Goal: Task Accomplishment & Management: Manage account settings

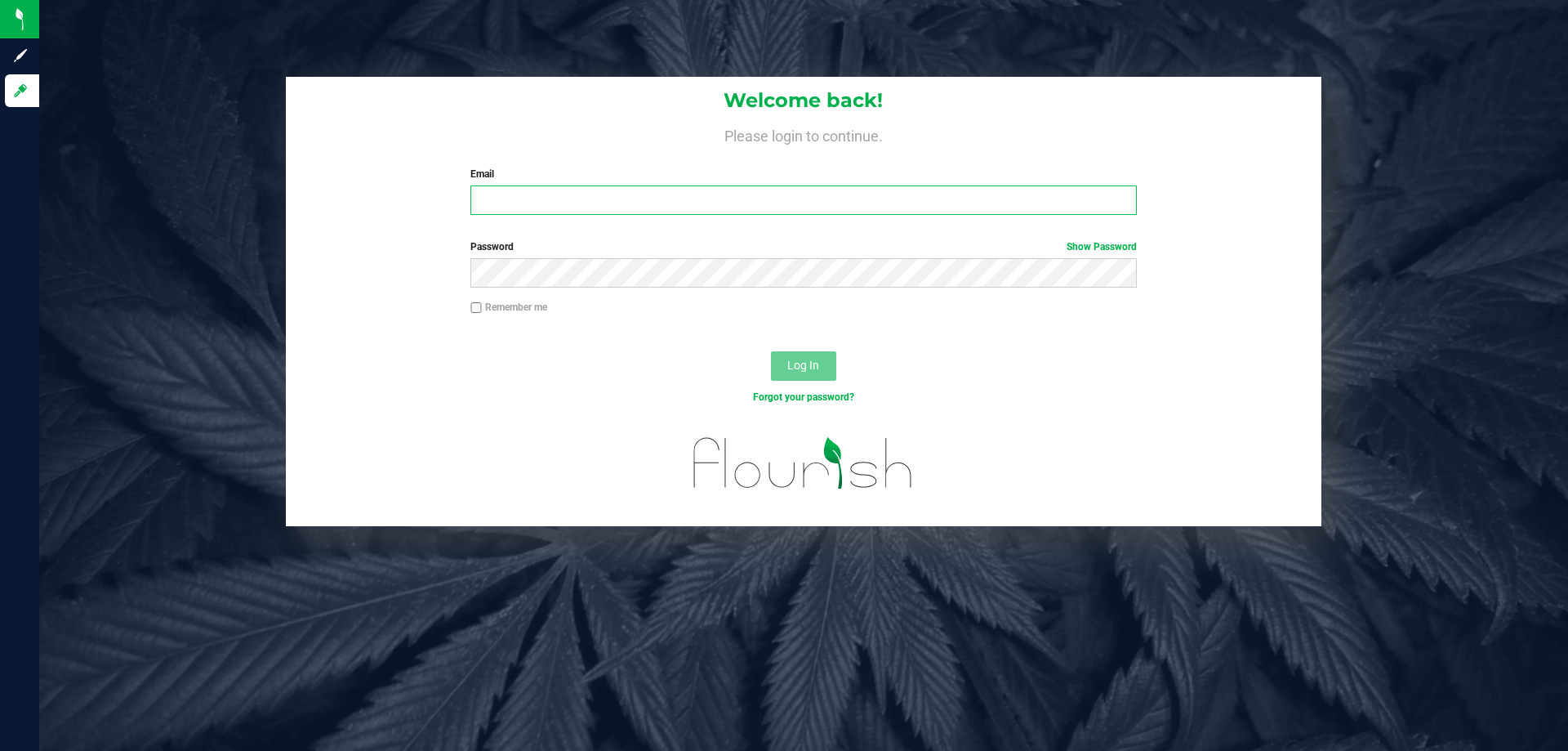
click at [630, 195] on input "Email" at bounding box center [803, 201] width 666 height 30
type input "[EMAIL_ADDRESS][DOMAIN_NAME]"
click at [771, 352] on button "Log In" at bounding box center [803, 367] width 65 height 30
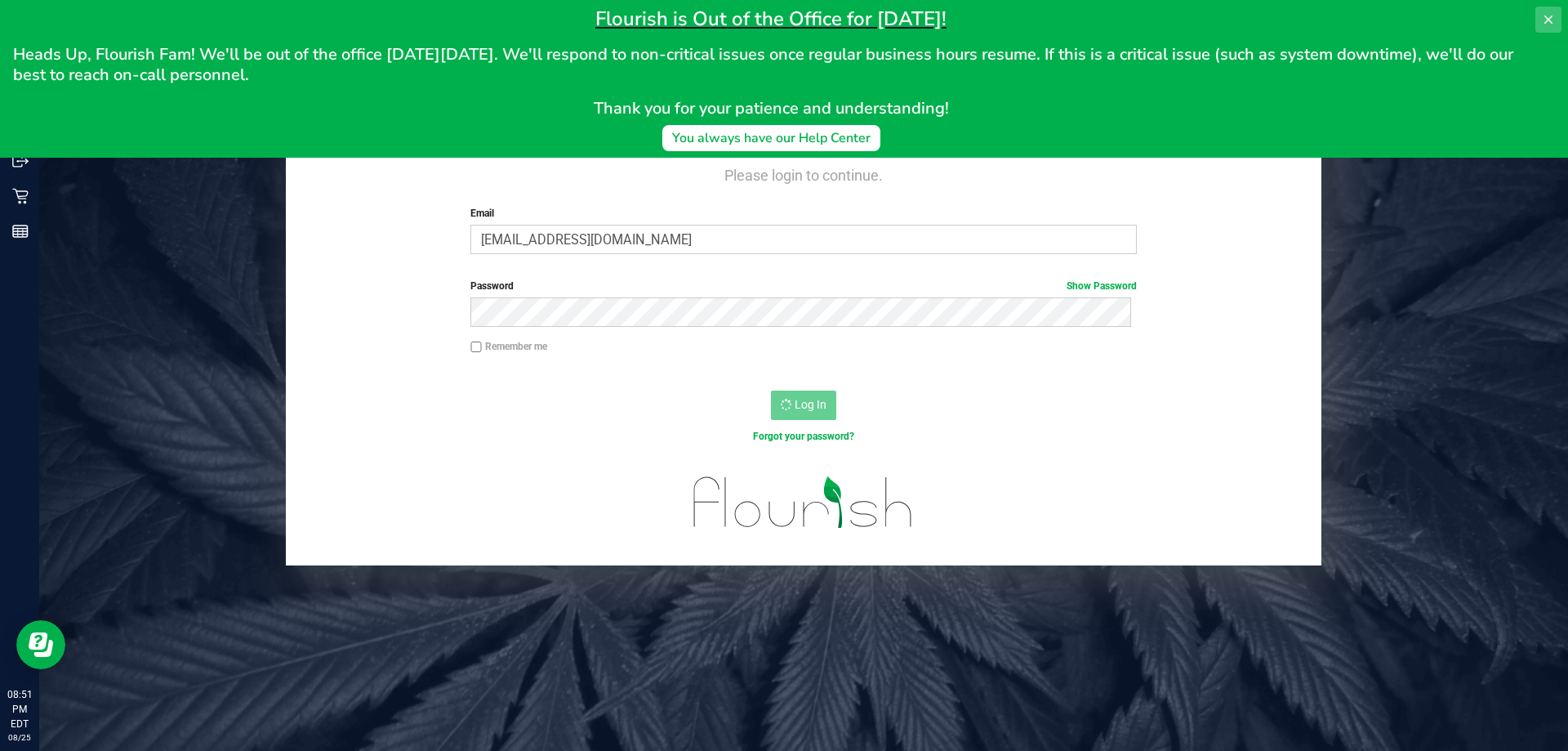
click at [1547, 11] on button at bounding box center [1549, 19] width 26 height 26
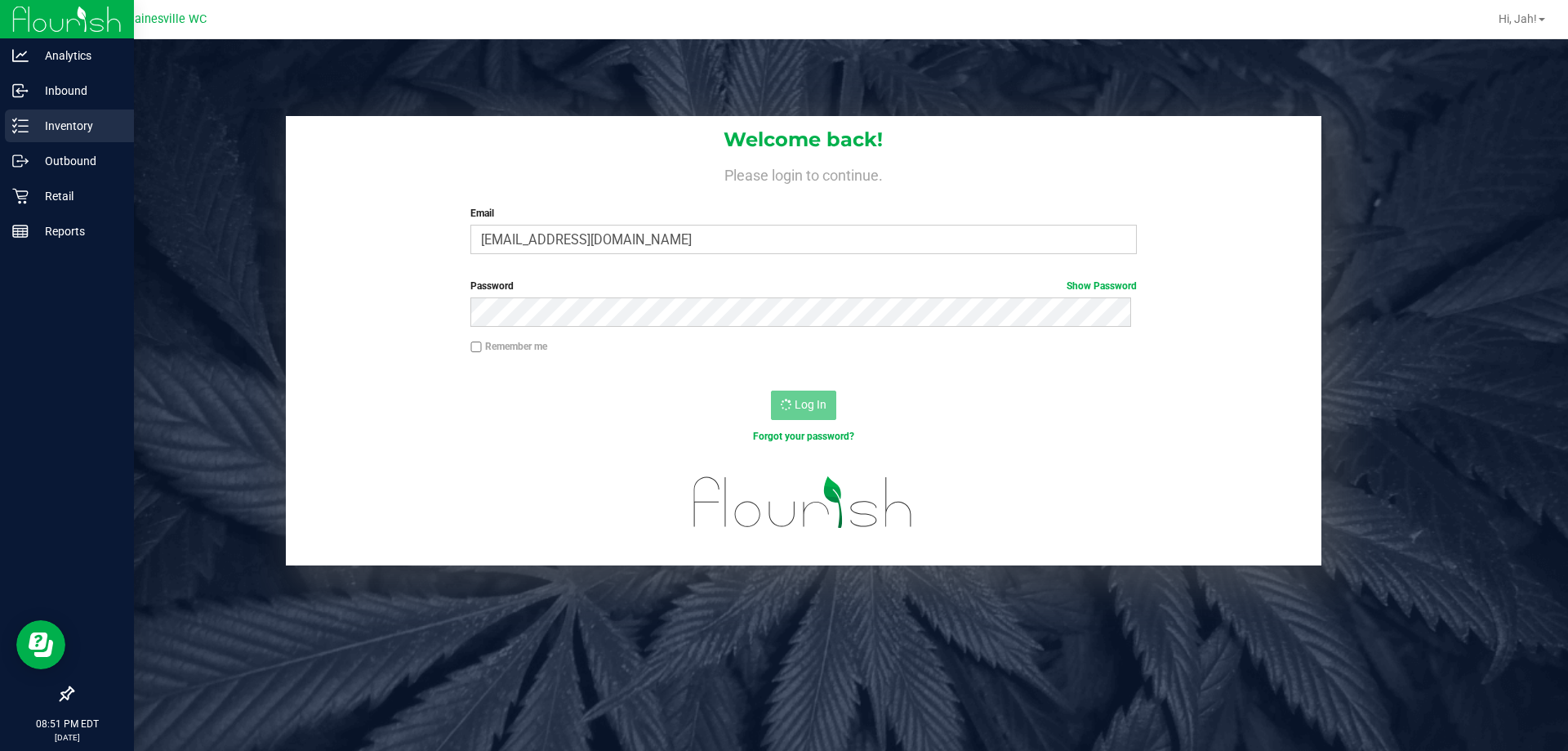
click at [32, 132] on p "Inventory" at bounding box center [78, 125] width 98 height 19
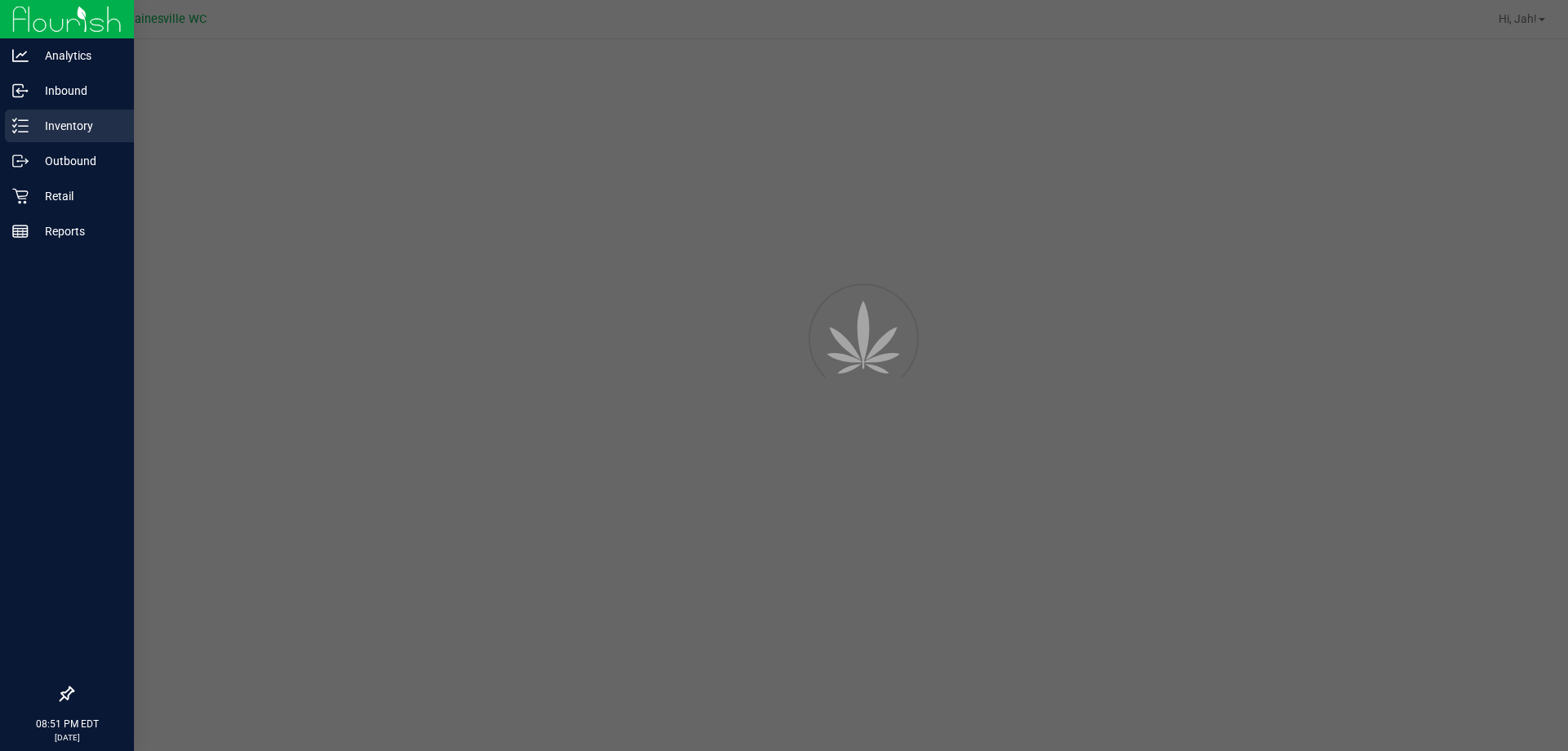
click at [39, 128] on p "Inventory" at bounding box center [78, 125] width 98 height 19
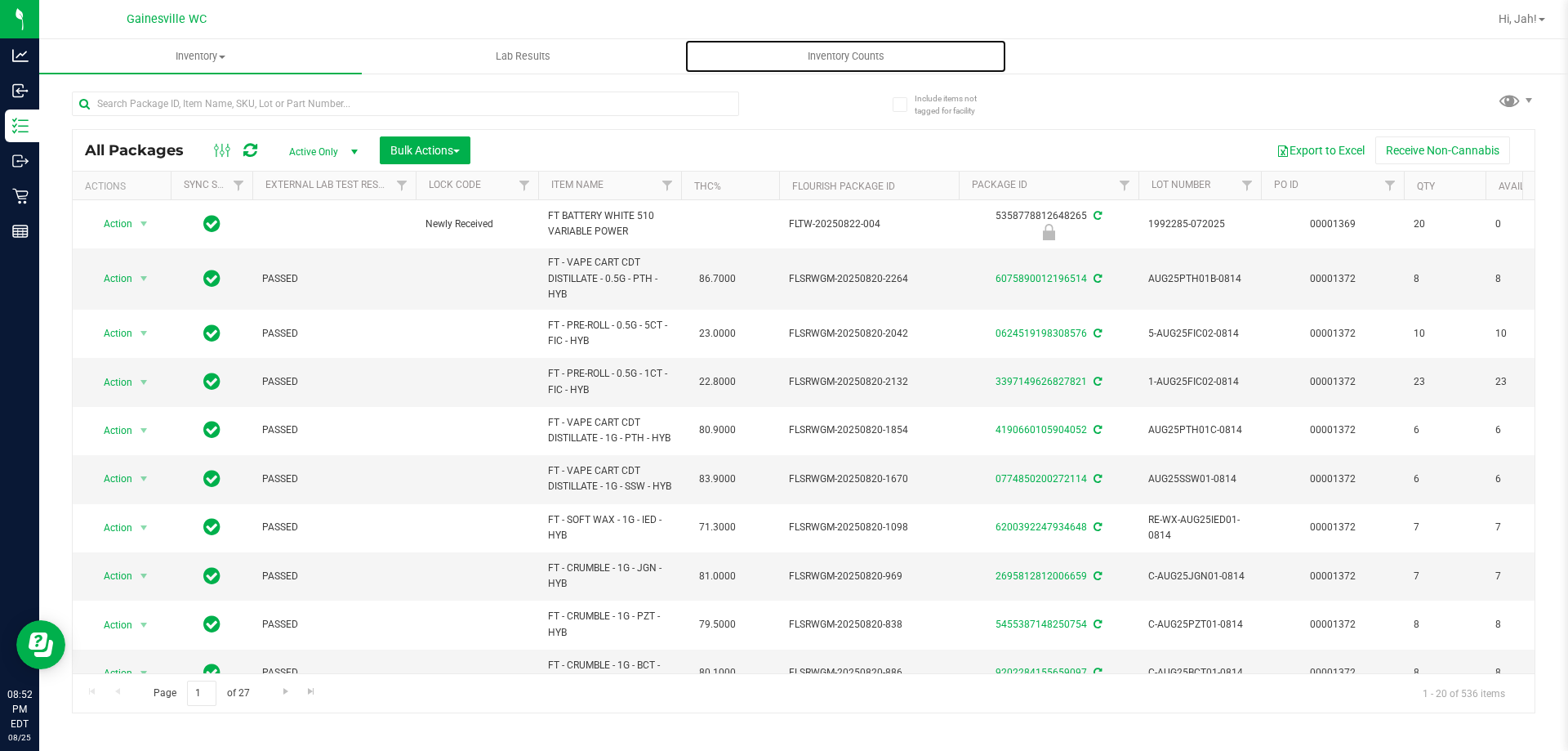
click at [858, 62] on span "Inventory Counts" at bounding box center [846, 57] width 121 height 15
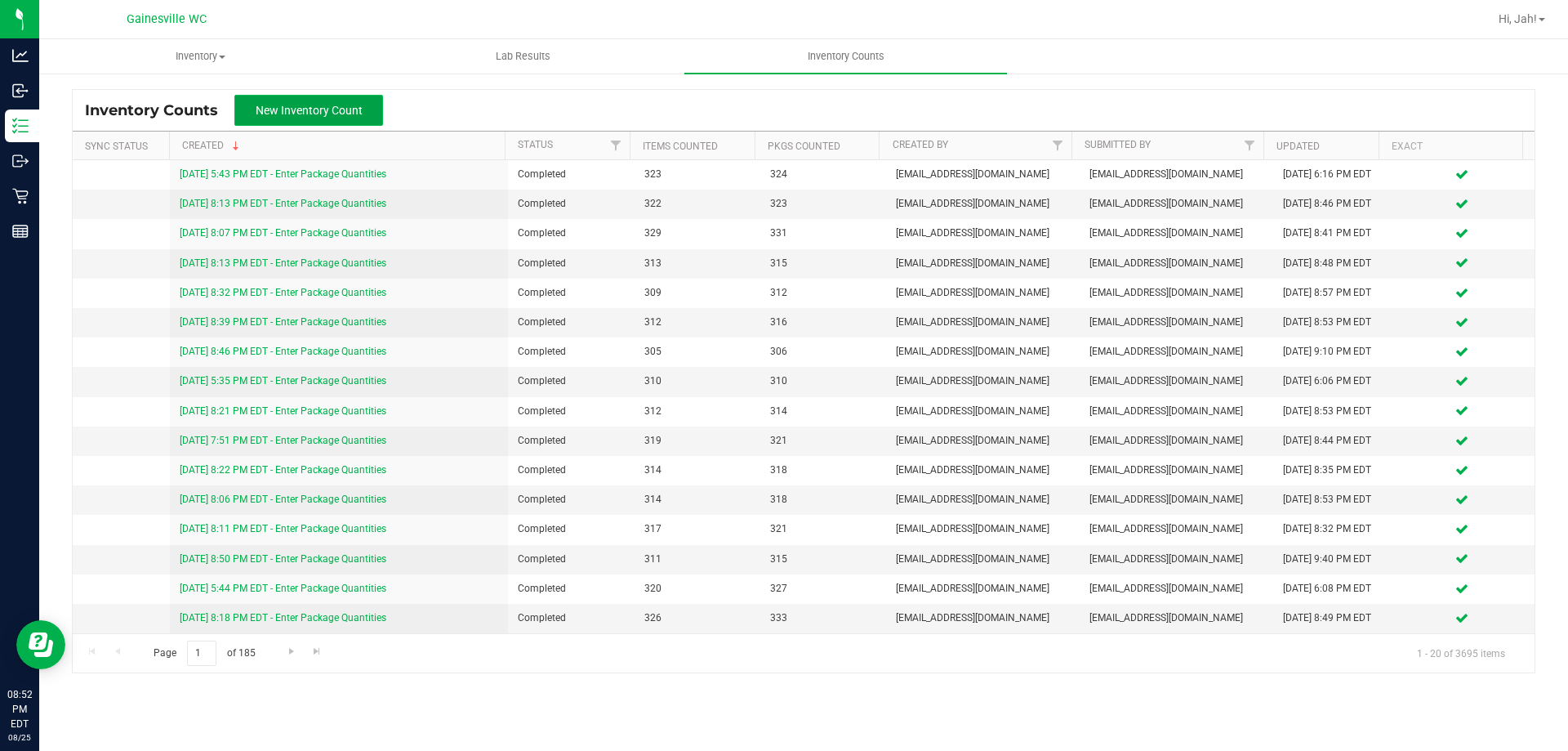
click at [339, 98] on button "New Inventory Count" at bounding box center [309, 110] width 148 height 31
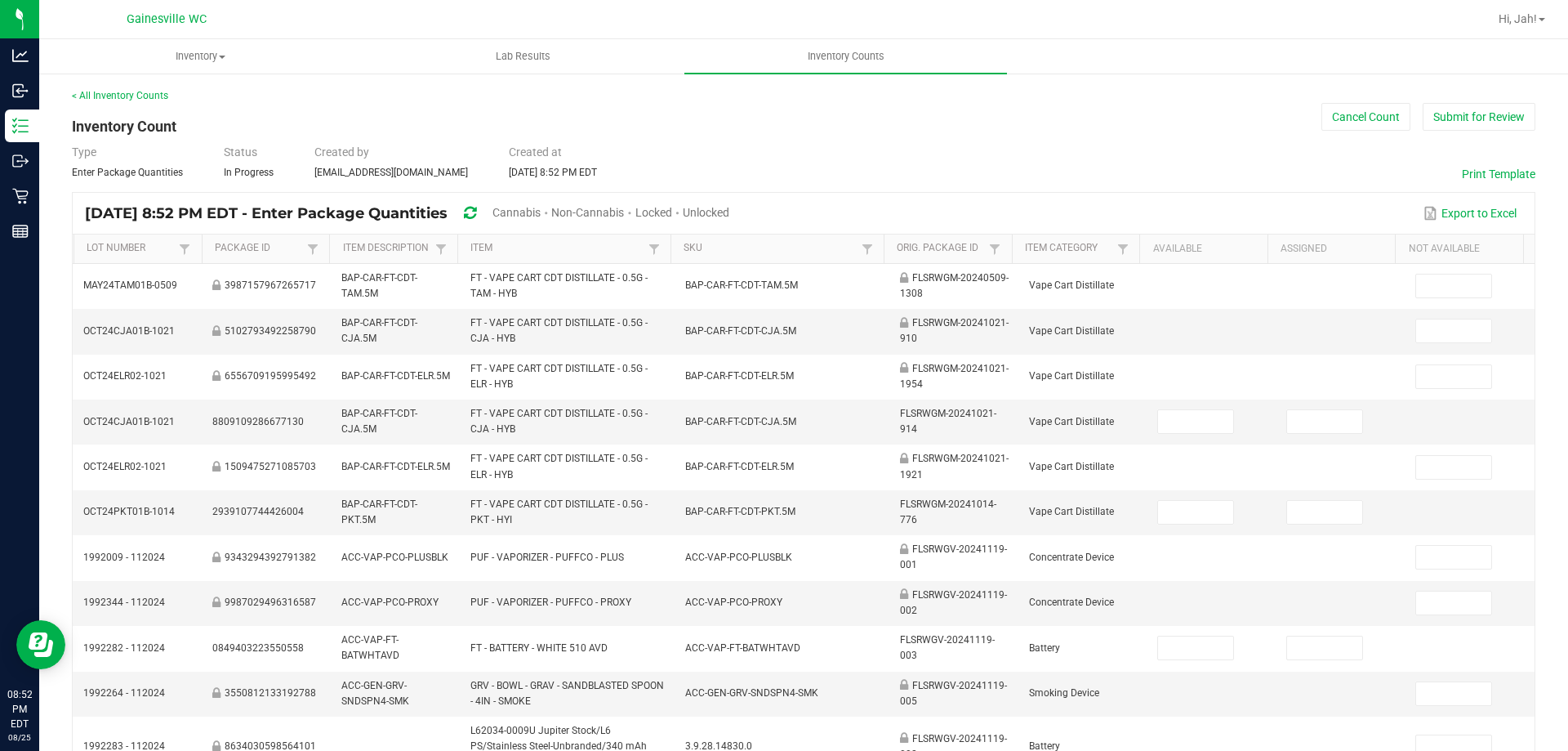
click at [729, 212] on span "Unlocked" at bounding box center [706, 213] width 46 height 13
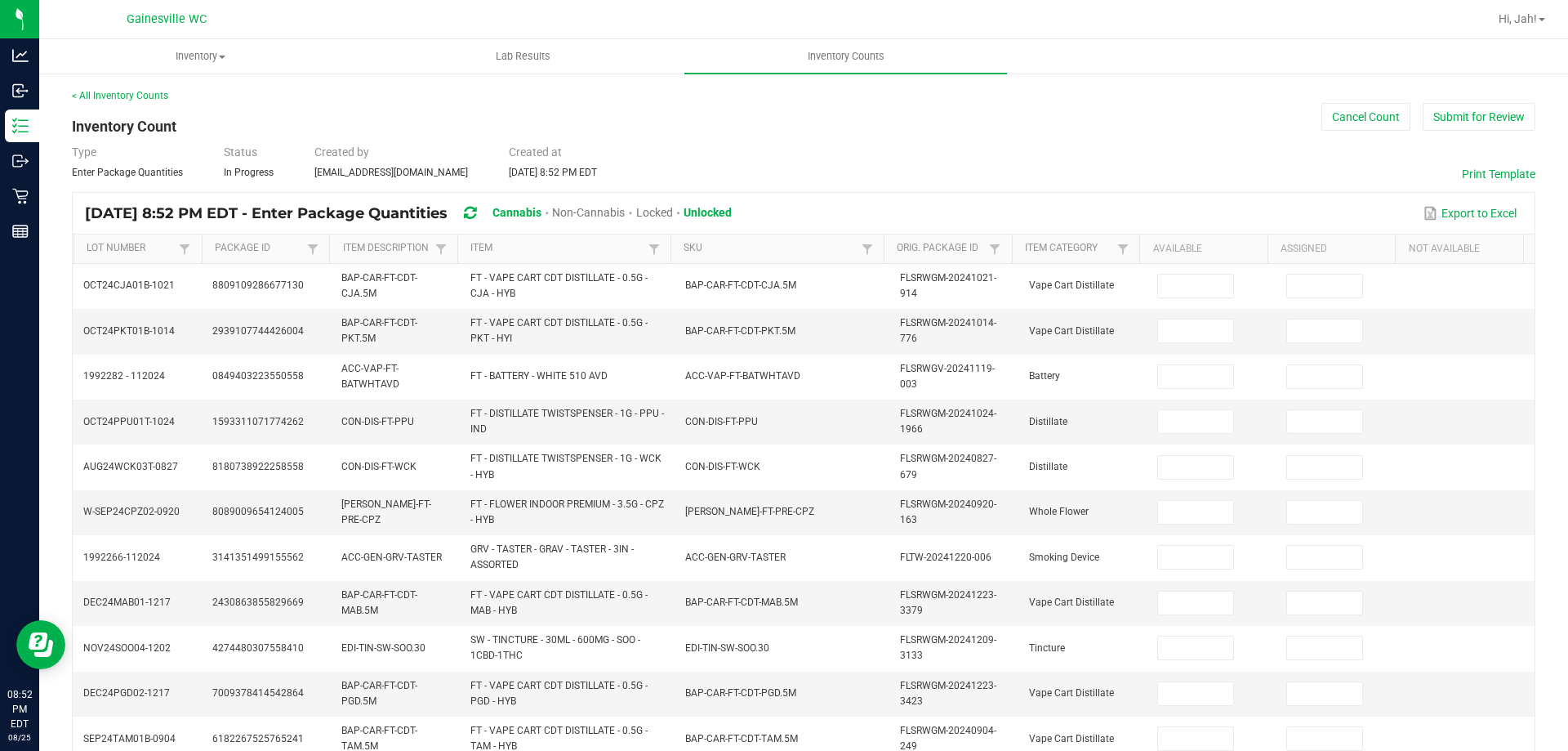
click at [586, 240] on th "Item" at bounding box center [564, 250] width 213 height 30
click at [572, 245] on link "Item" at bounding box center [557, 249] width 174 height 13
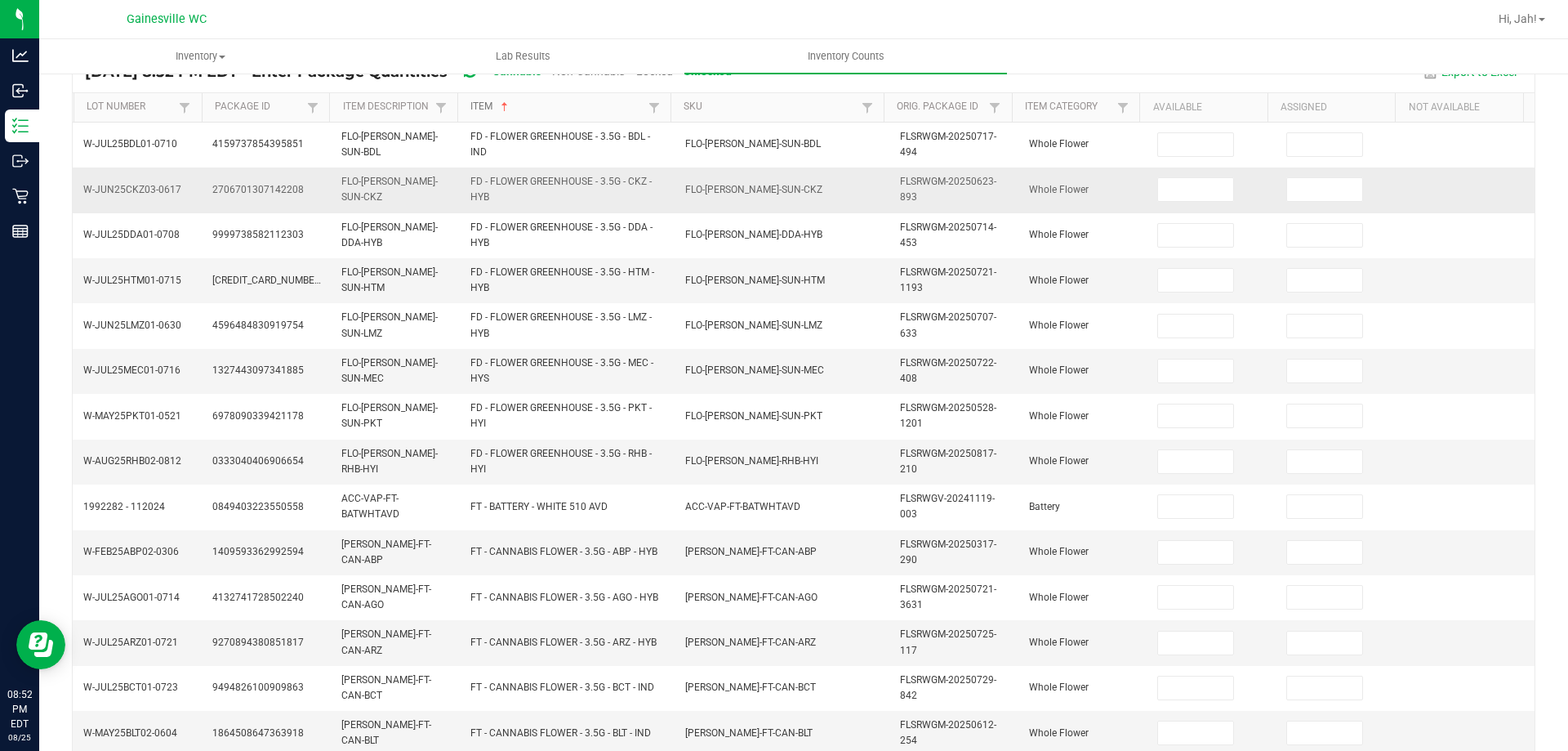
scroll to position [163, 0]
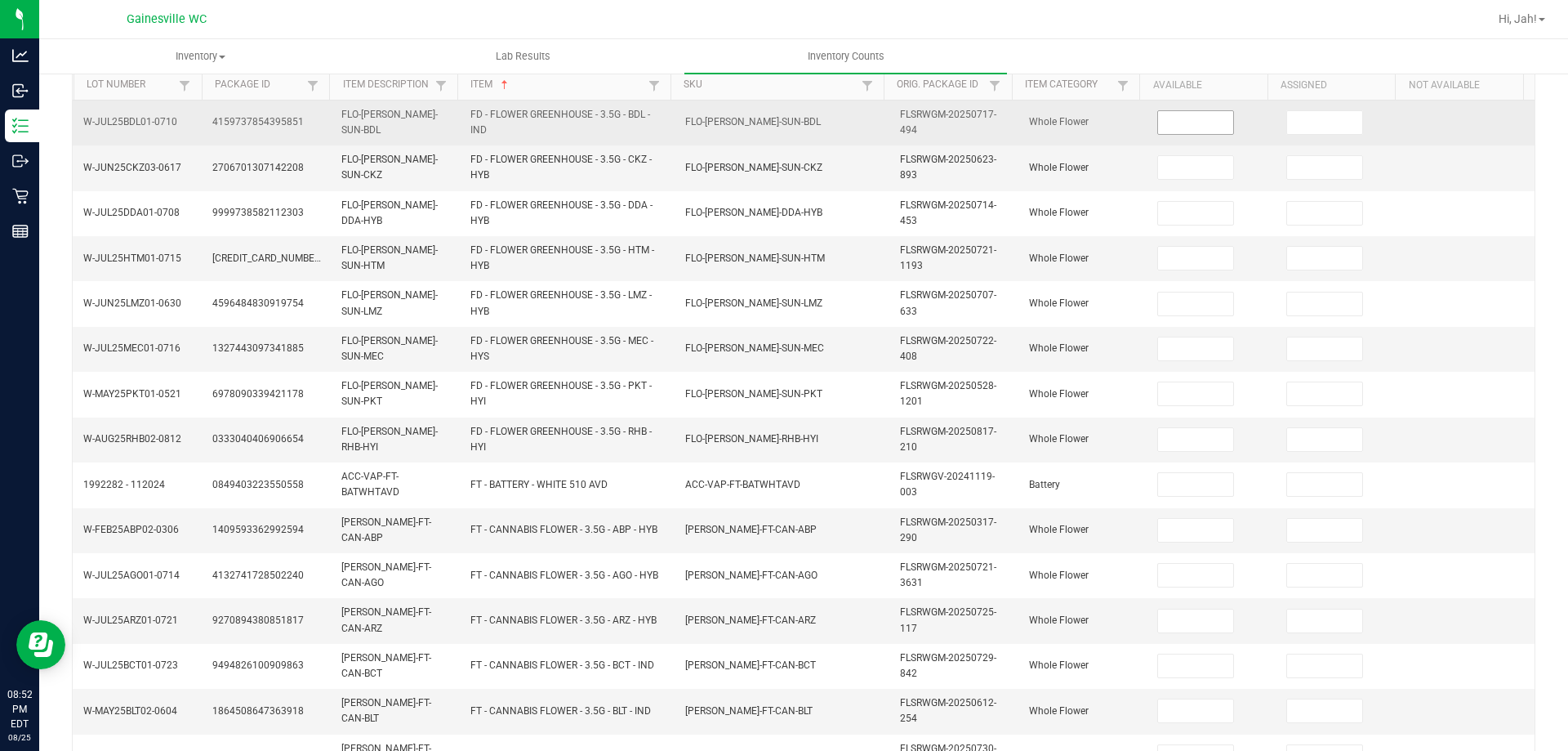
click at [1176, 123] on input at bounding box center [1195, 123] width 75 height 23
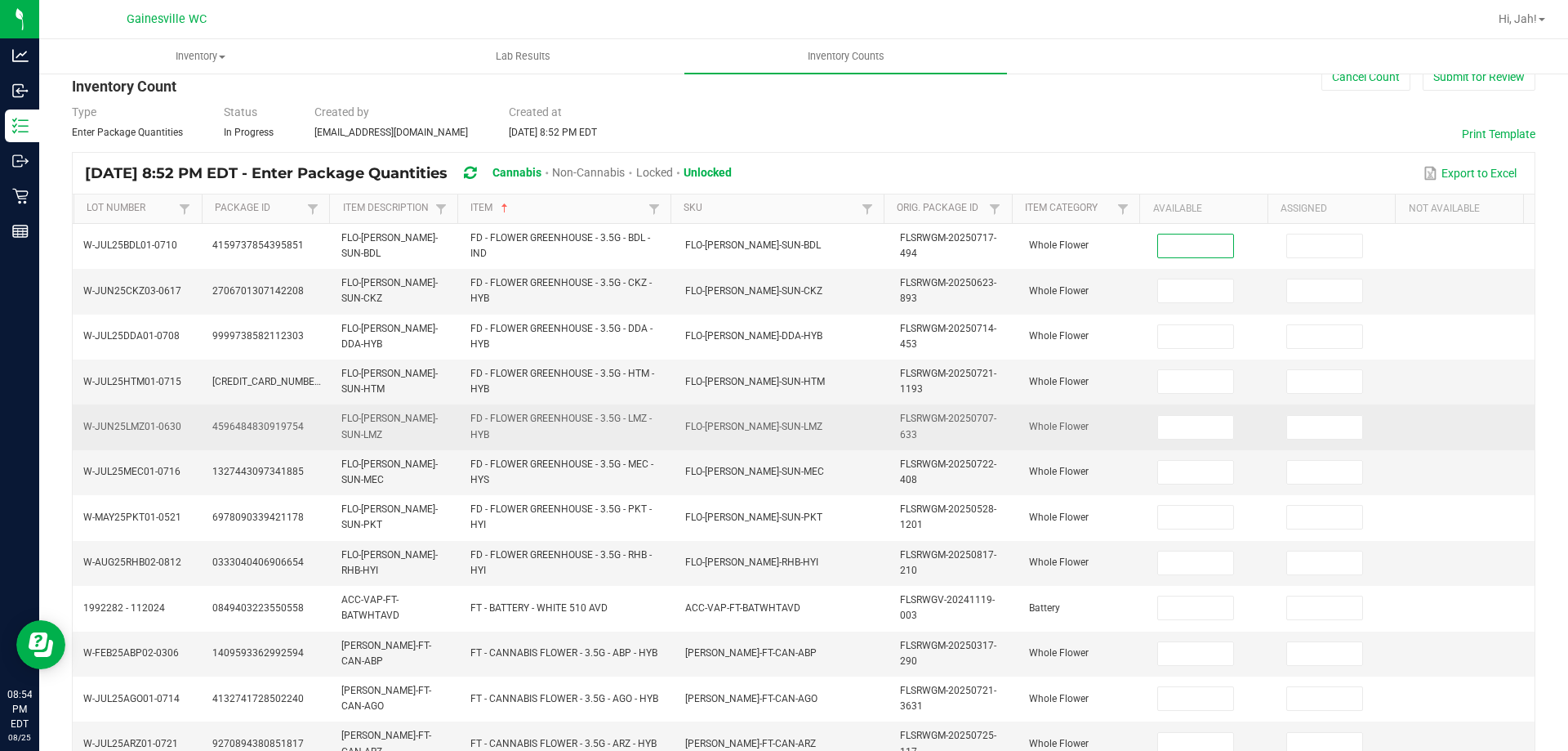
scroll to position [0, 0]
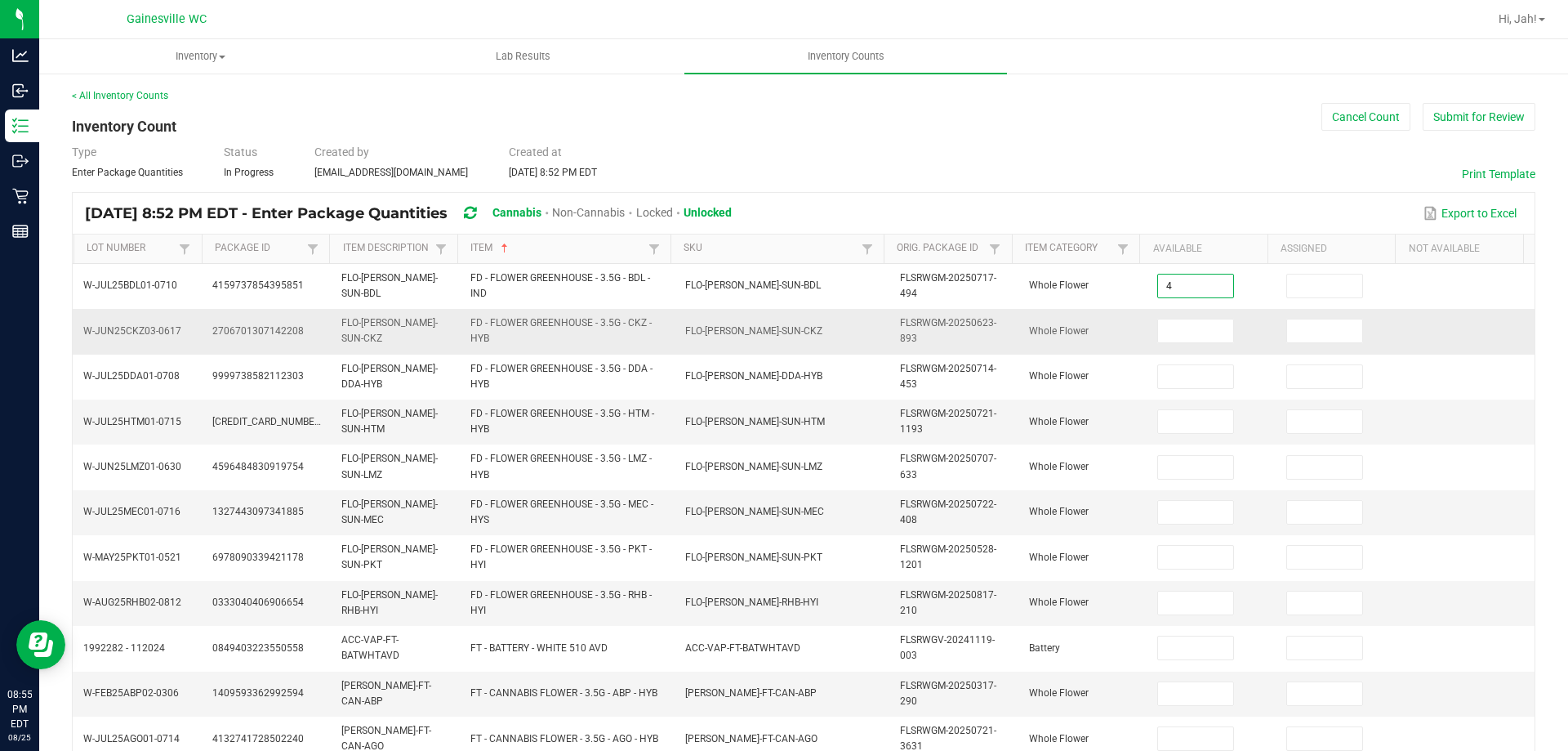
type input "4"
type input "11"
type input "14"
type input "8"
type input "11"
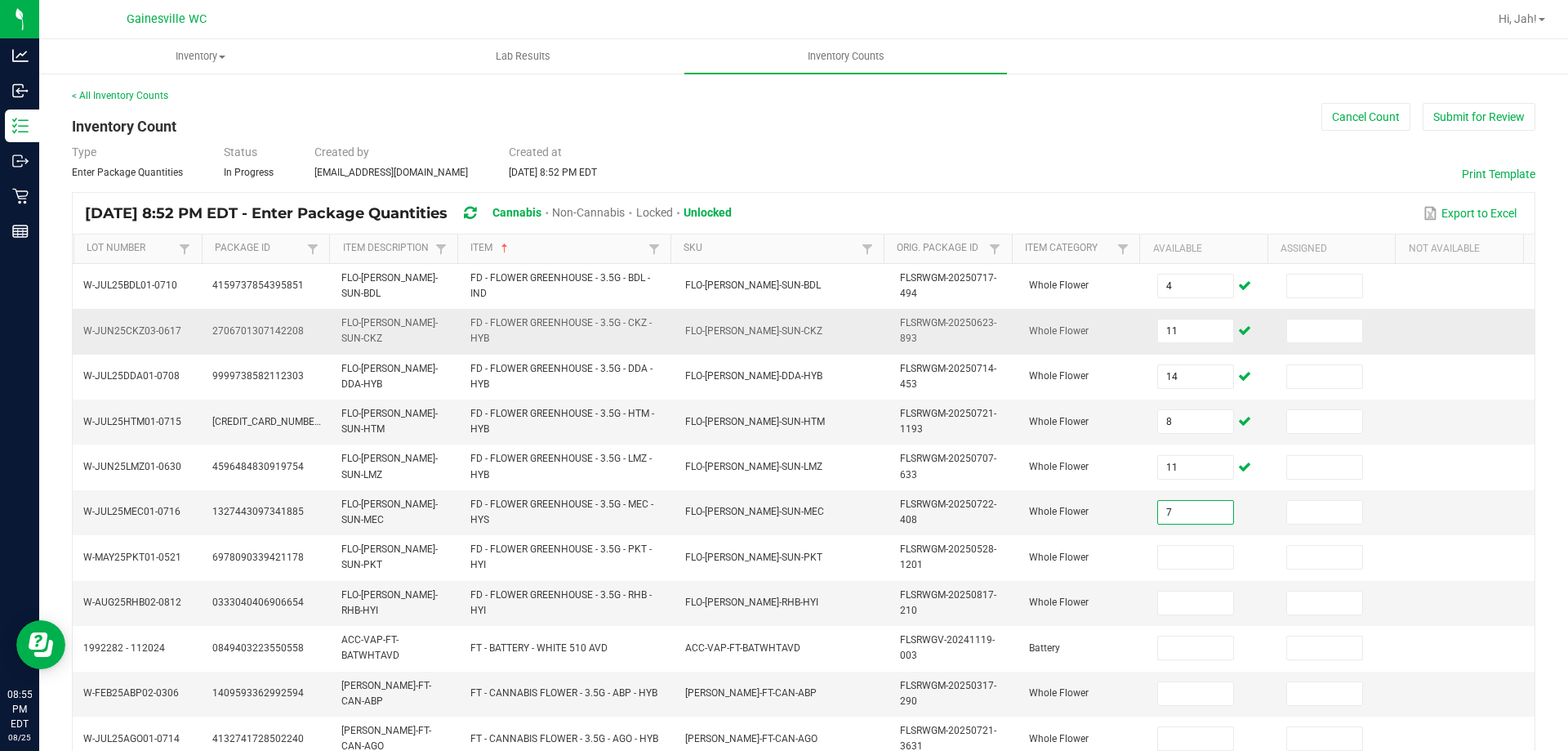
type input "7"
type input "19"
type input "9"
type input "18"
type input "1"
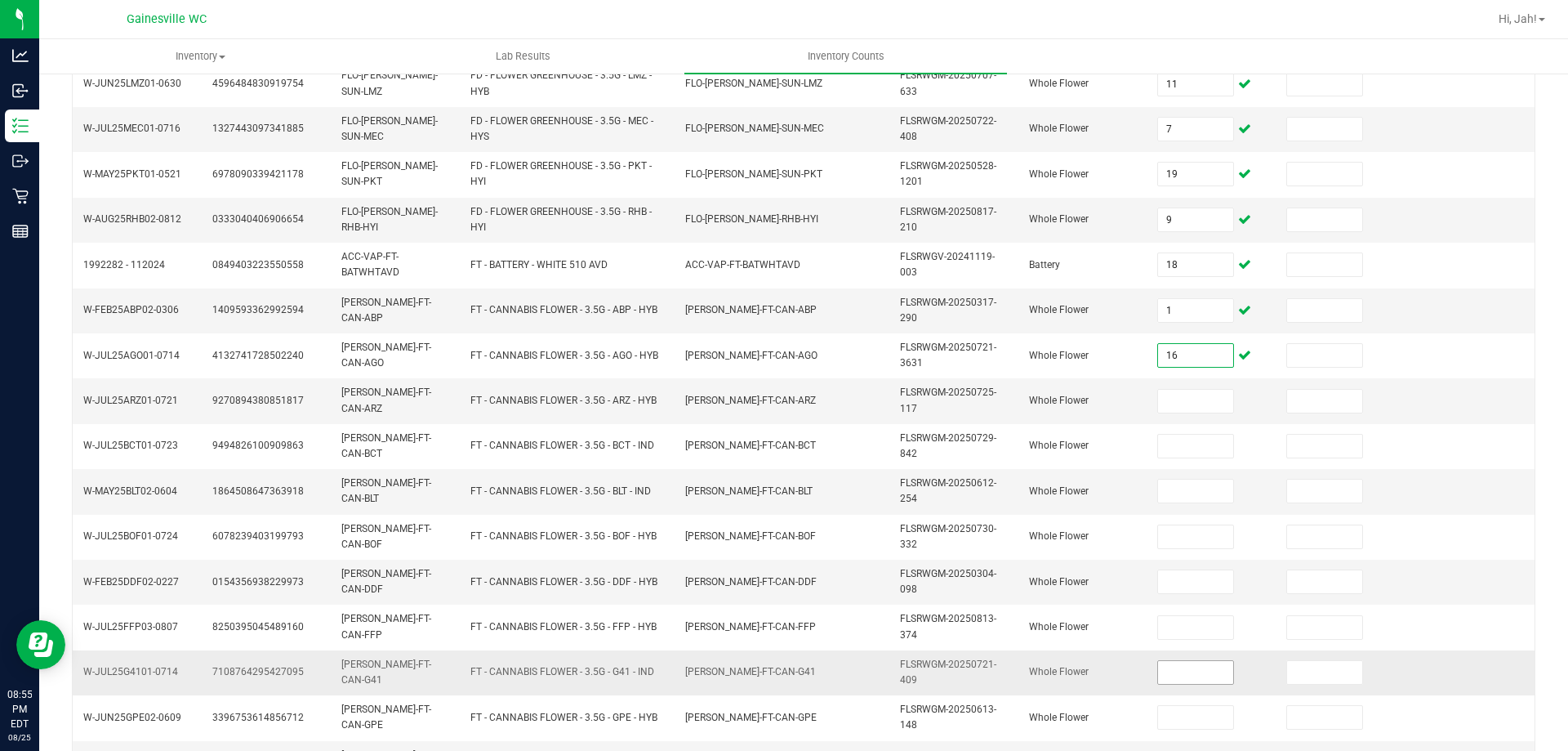
scroll to position [476, 0]
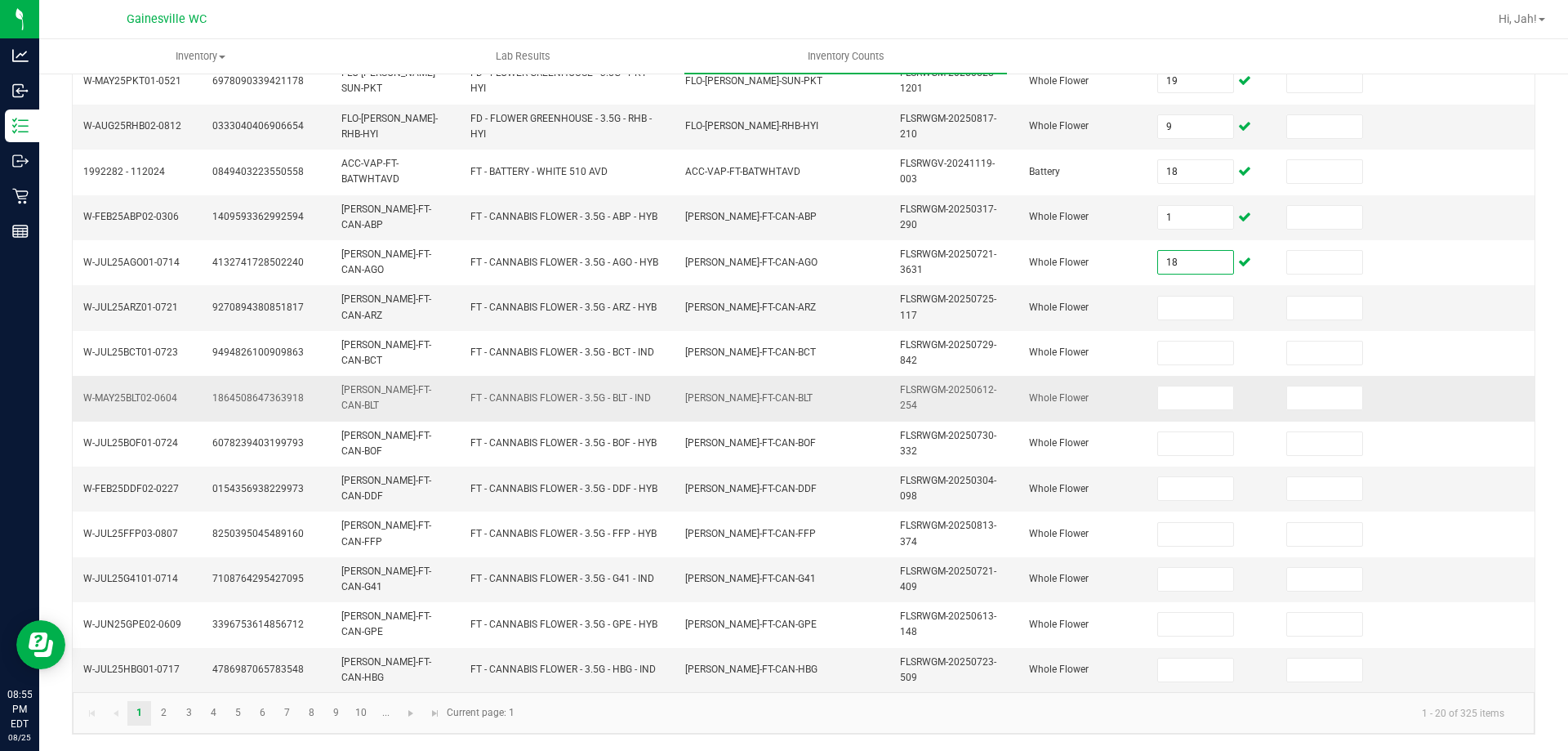
type input "18"
type input "5"
type input "12"
type input "7"
type input "18"
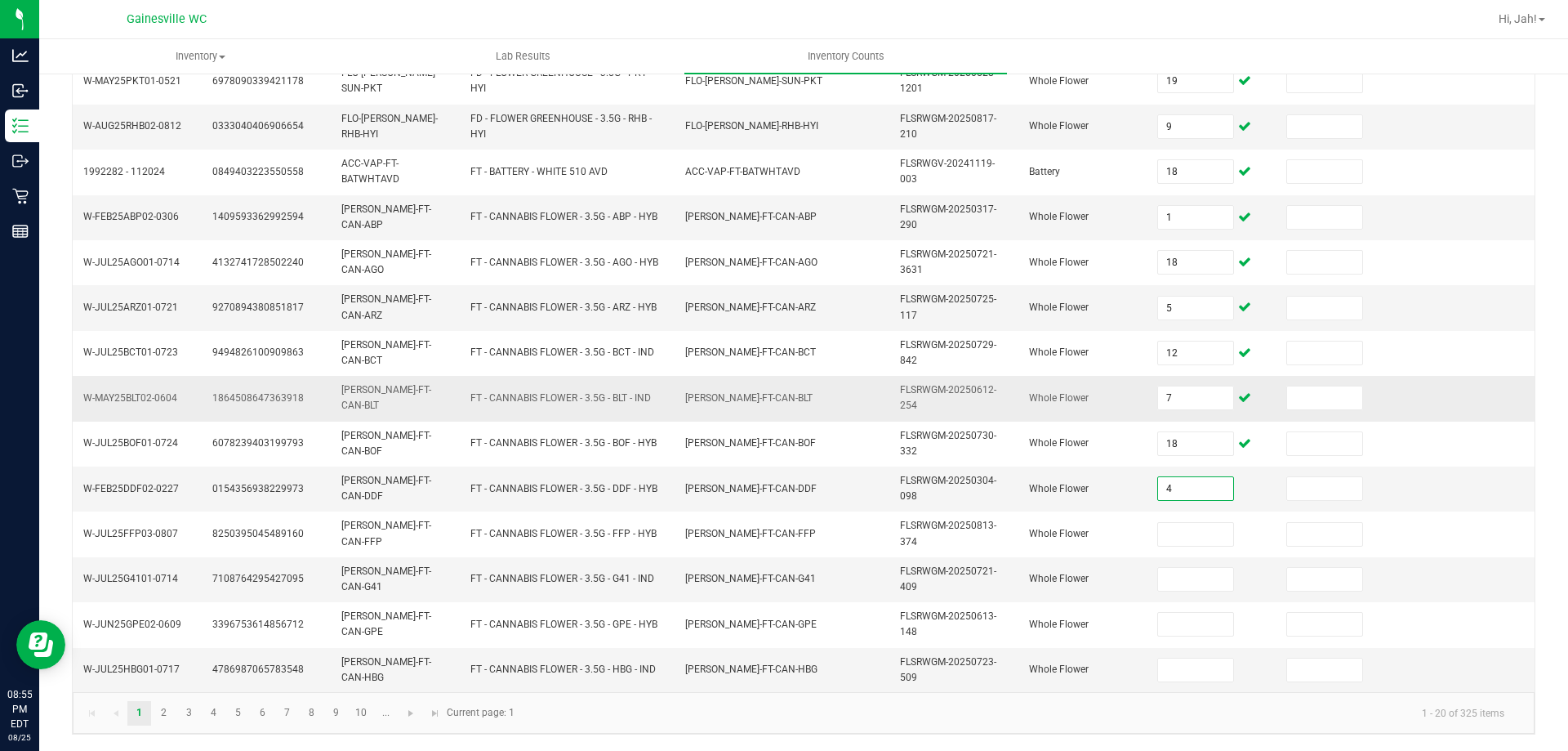
type input "4"
type input "8"
type input "18"
type input "12"
type input "3"
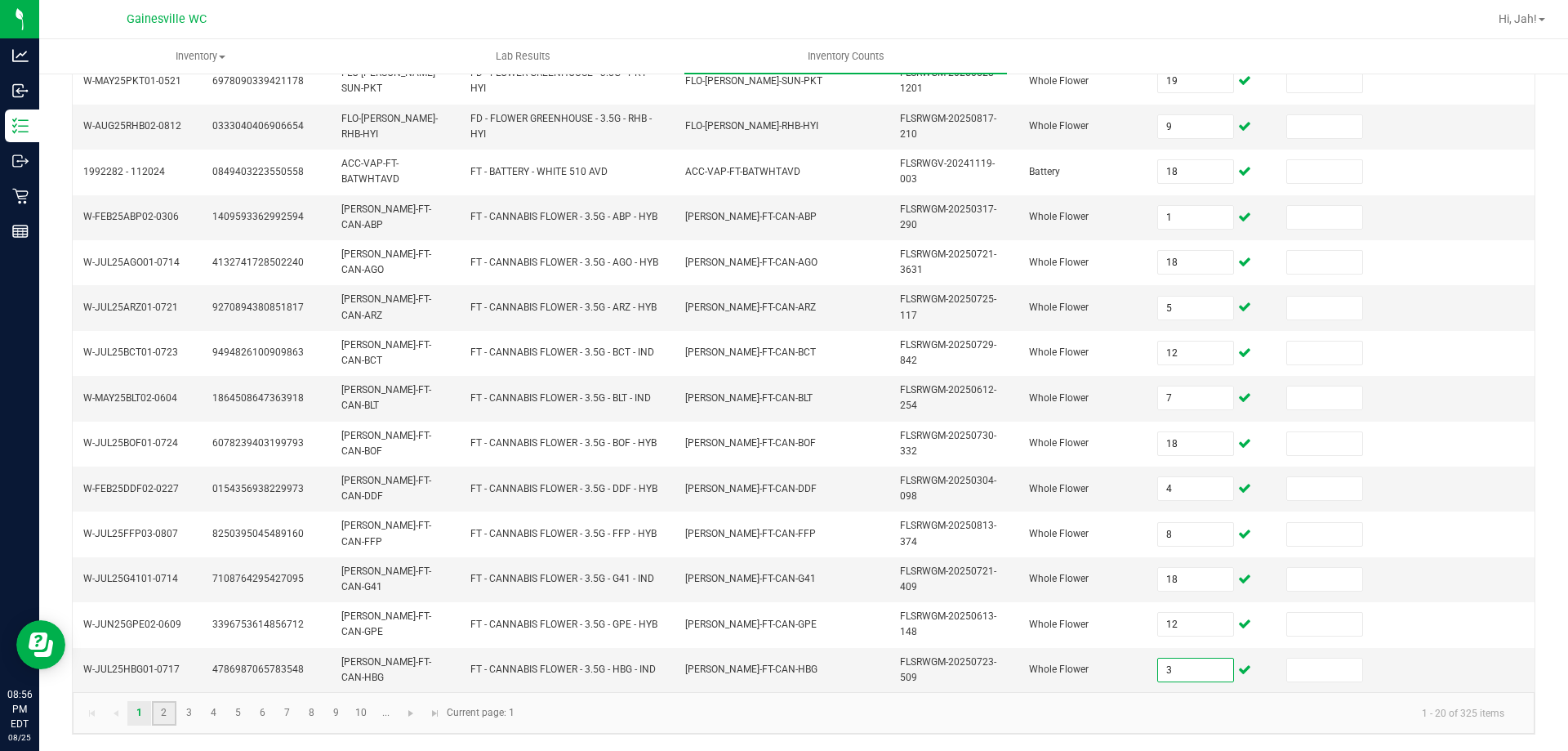
click at [161, 719] on link "2" at bounding box center [164, 713] width 24 height 24
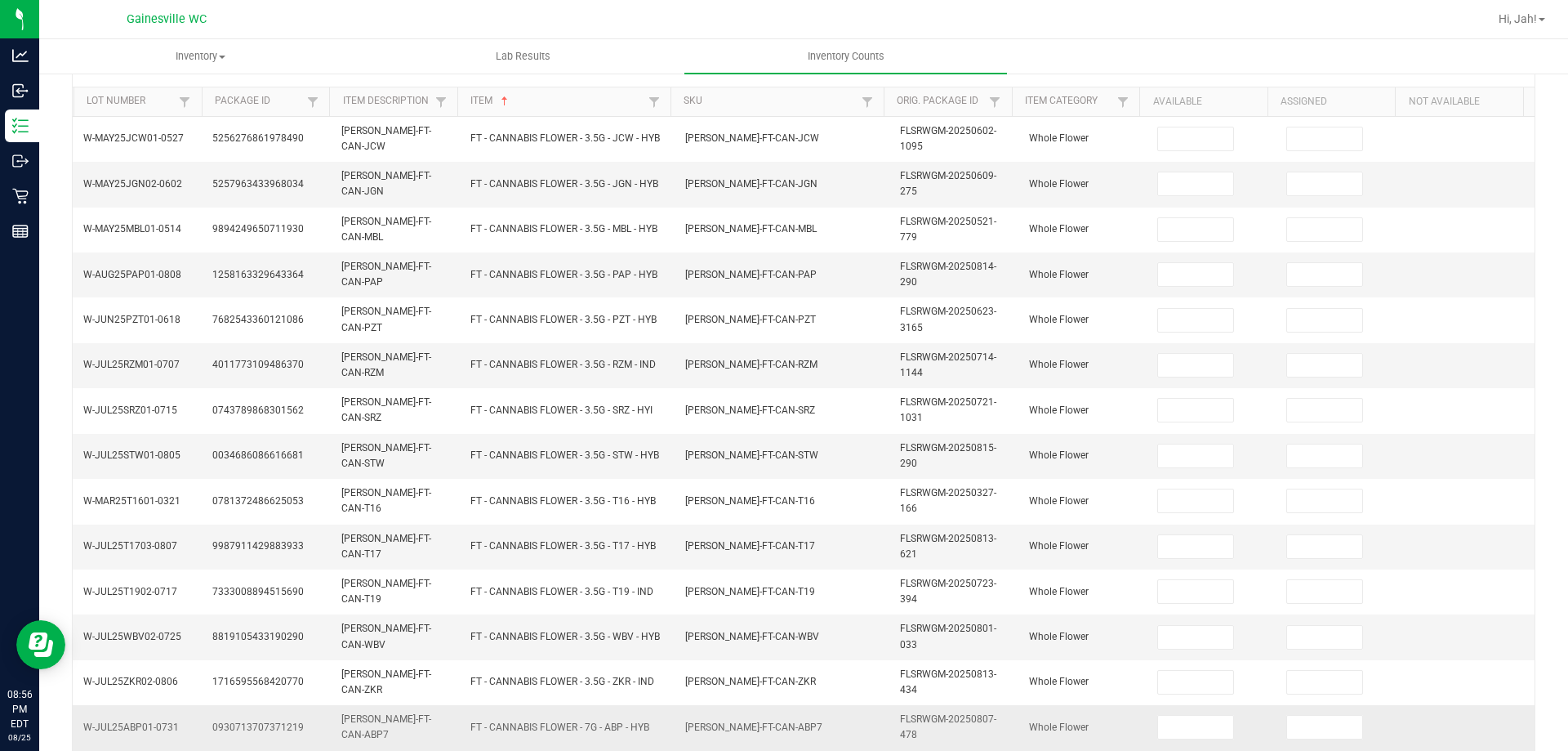
scroll to position [0, 0]
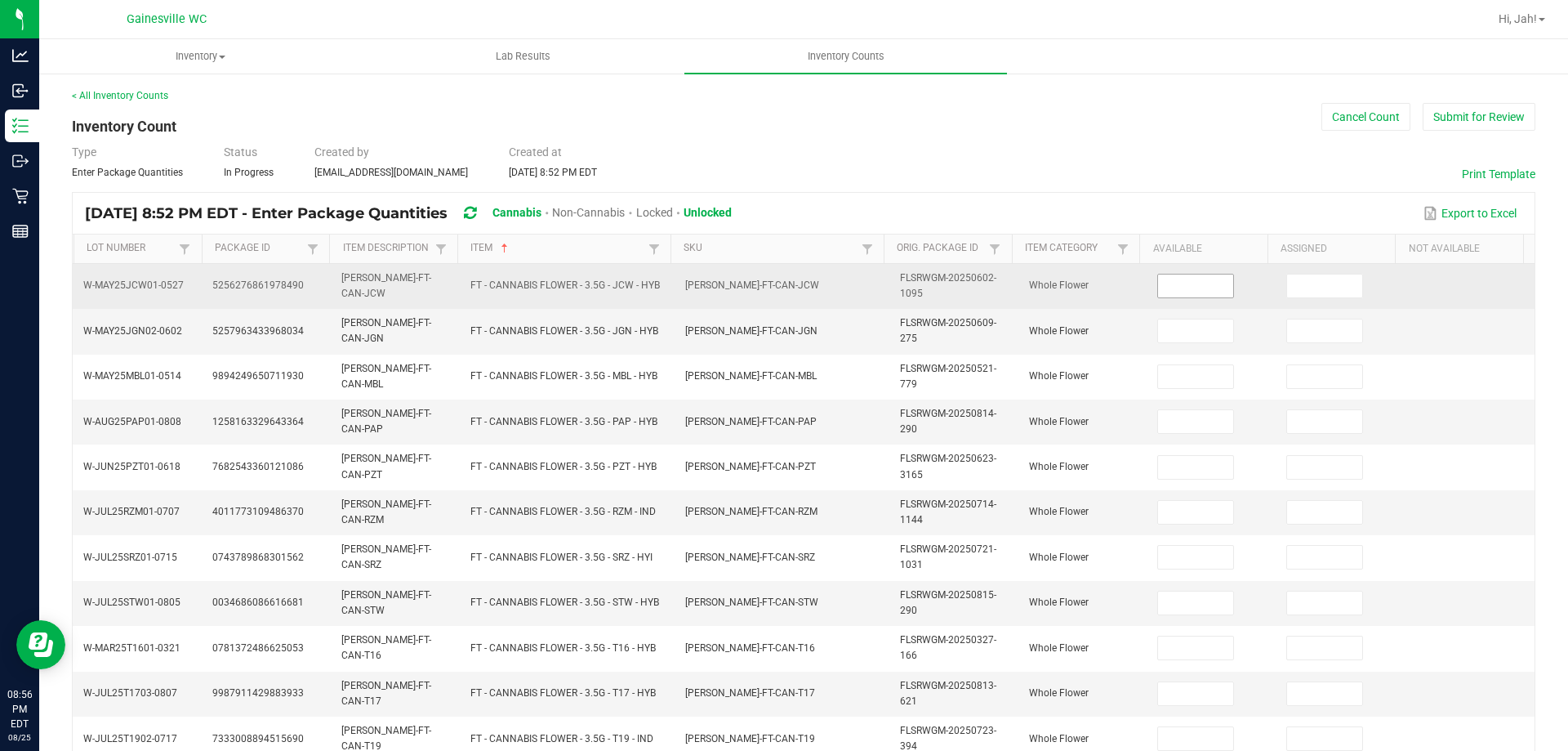
click at [1148, 282] on td at bounding box center [1212, 286] width 129 height 45
click at [1169, 275] on input at bounding box center [1195, 286] width 75 height 23
type input "1"
type input "13"
type input "10"
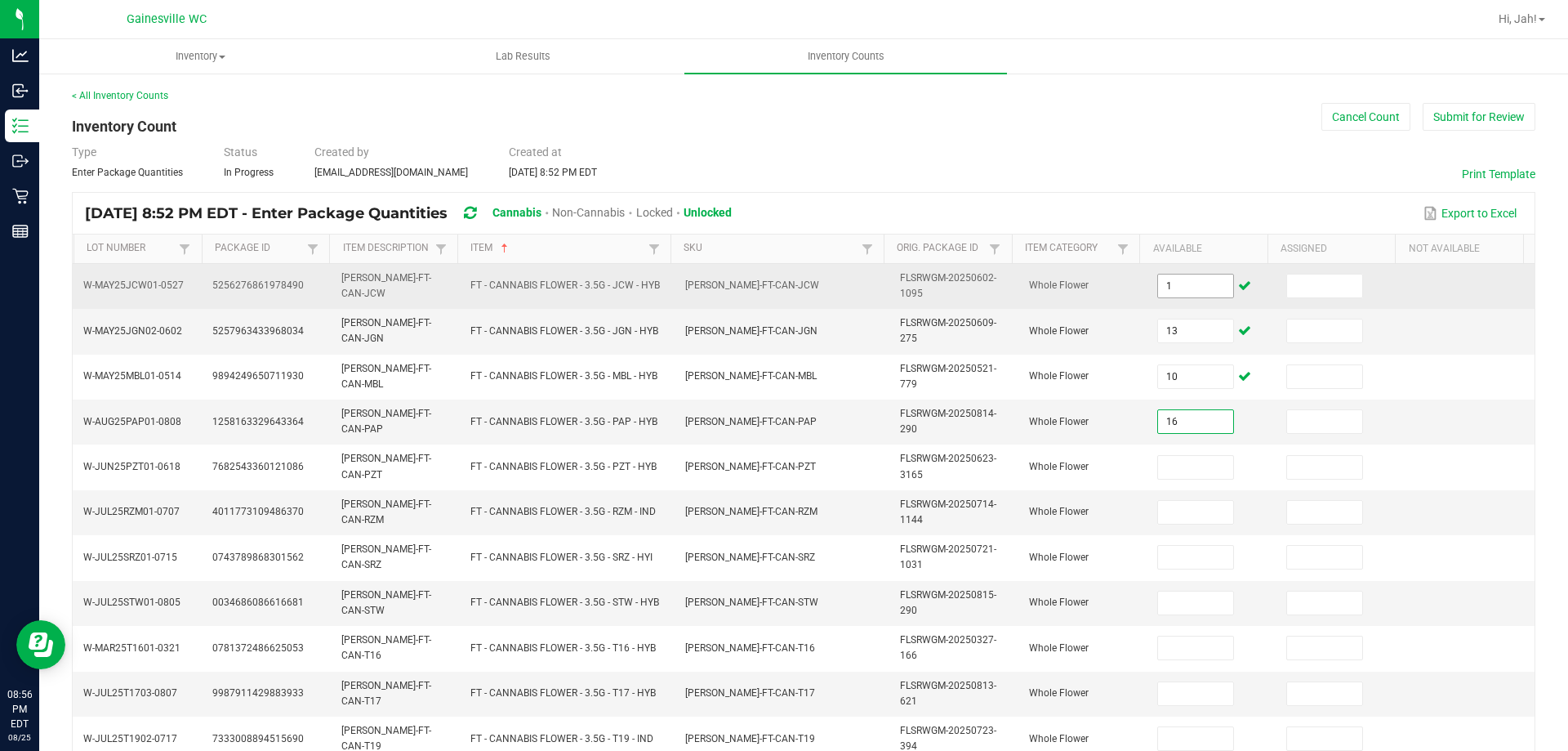
type input "16"
type input "17"
type input "4"
type input "20"
type input "7"
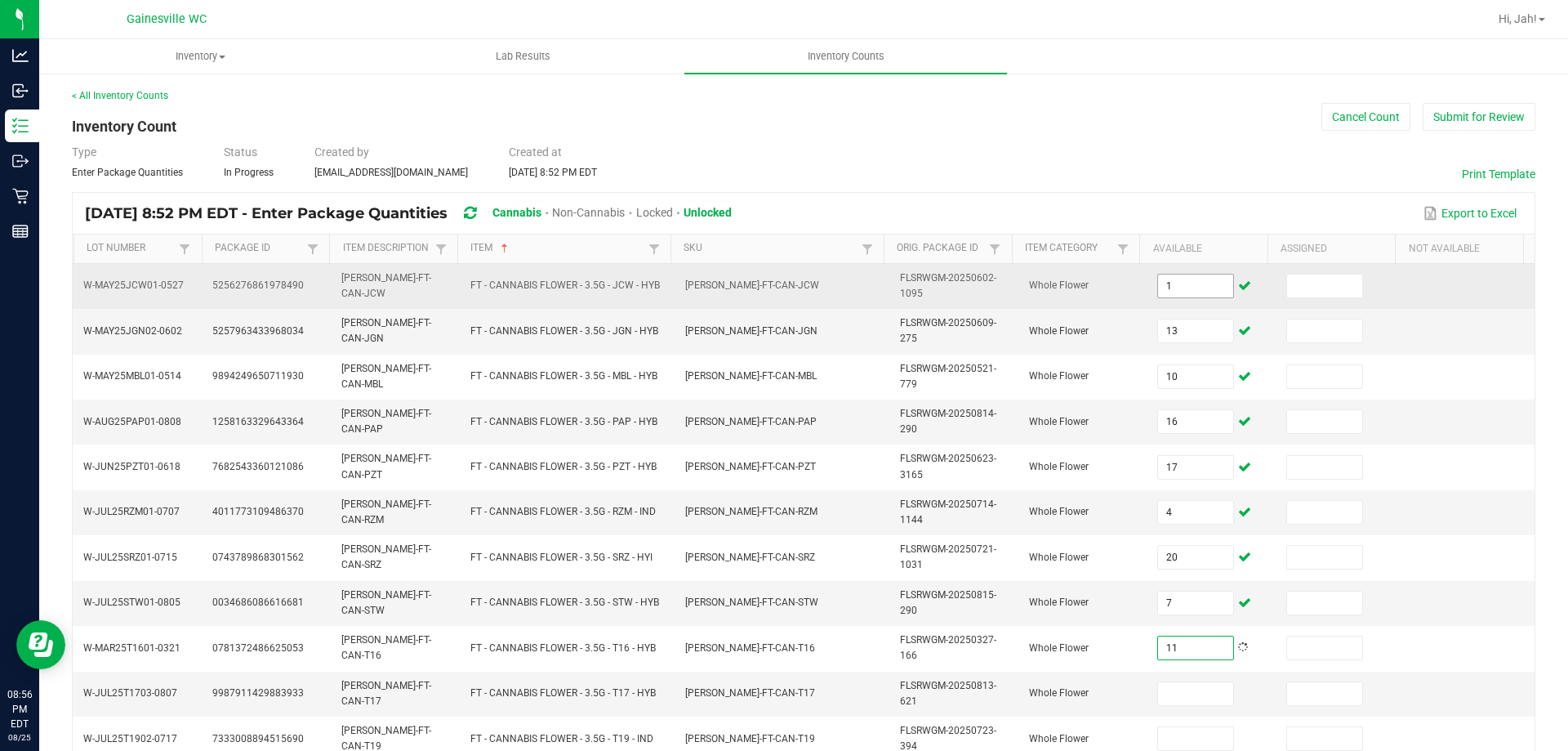
type input "11"
type input "3"
type input "16"
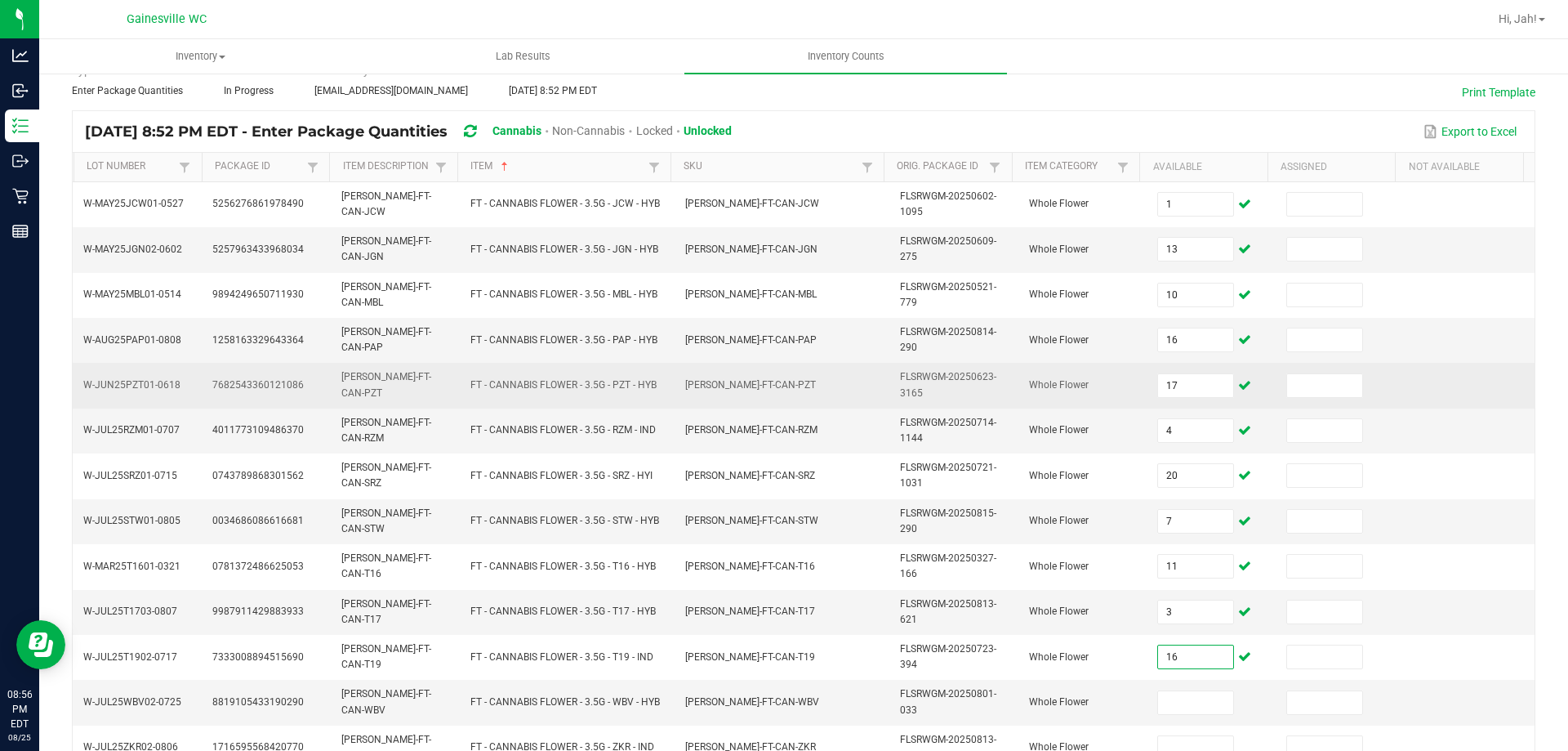
scroll to position [163, 0]
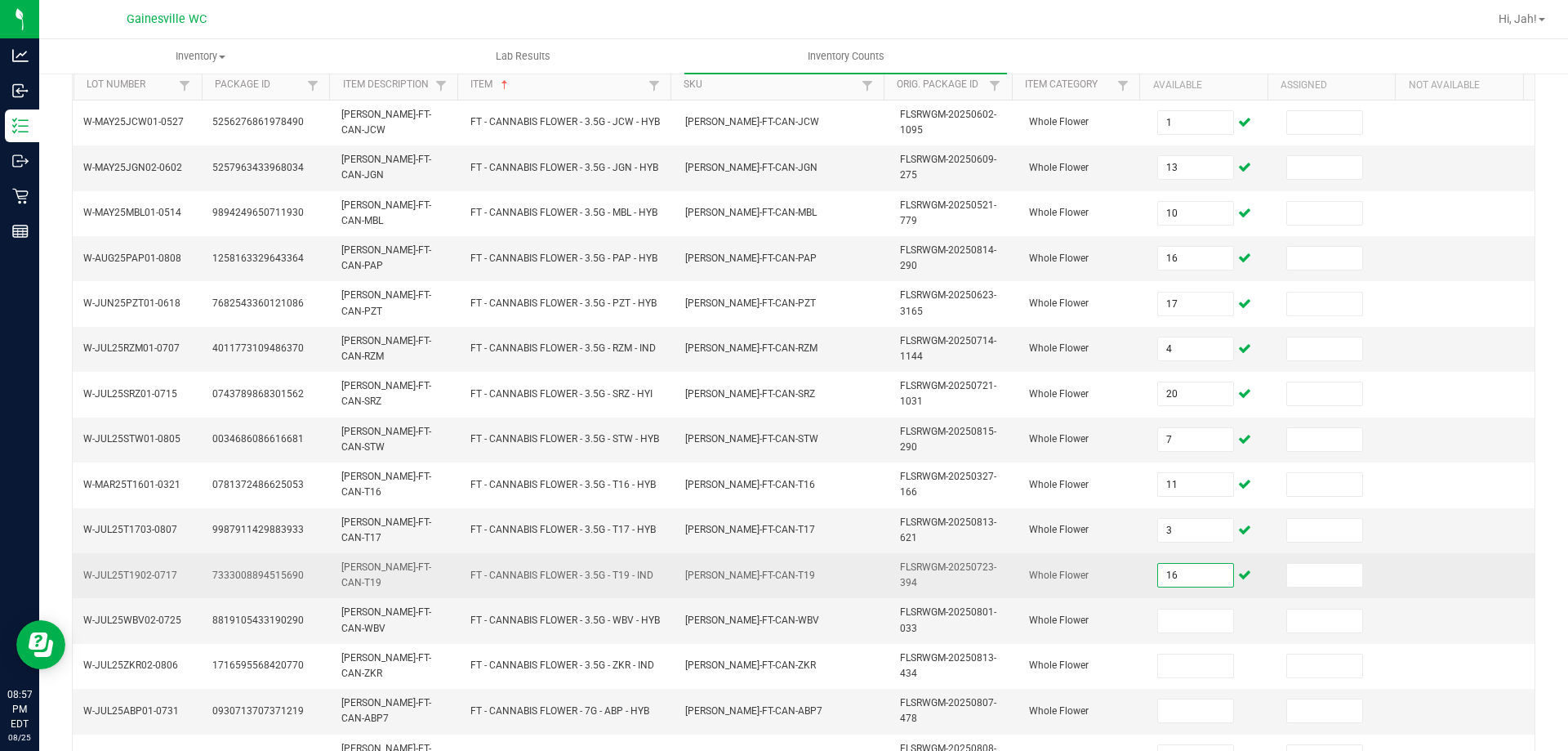
drag, startPoint x: 1180, startPoint y: 577, endPoint x: 1062, endPoint y: 583, distance: 118.2
click at [1065, 583] on tr "W-JUL25T1902-0717 7333008894515690 [PERSON_NAME]-FT-CAN-T19 FT - CANNABIS FLOWE…" at bounding box center [803, 576] width 1462 height 45
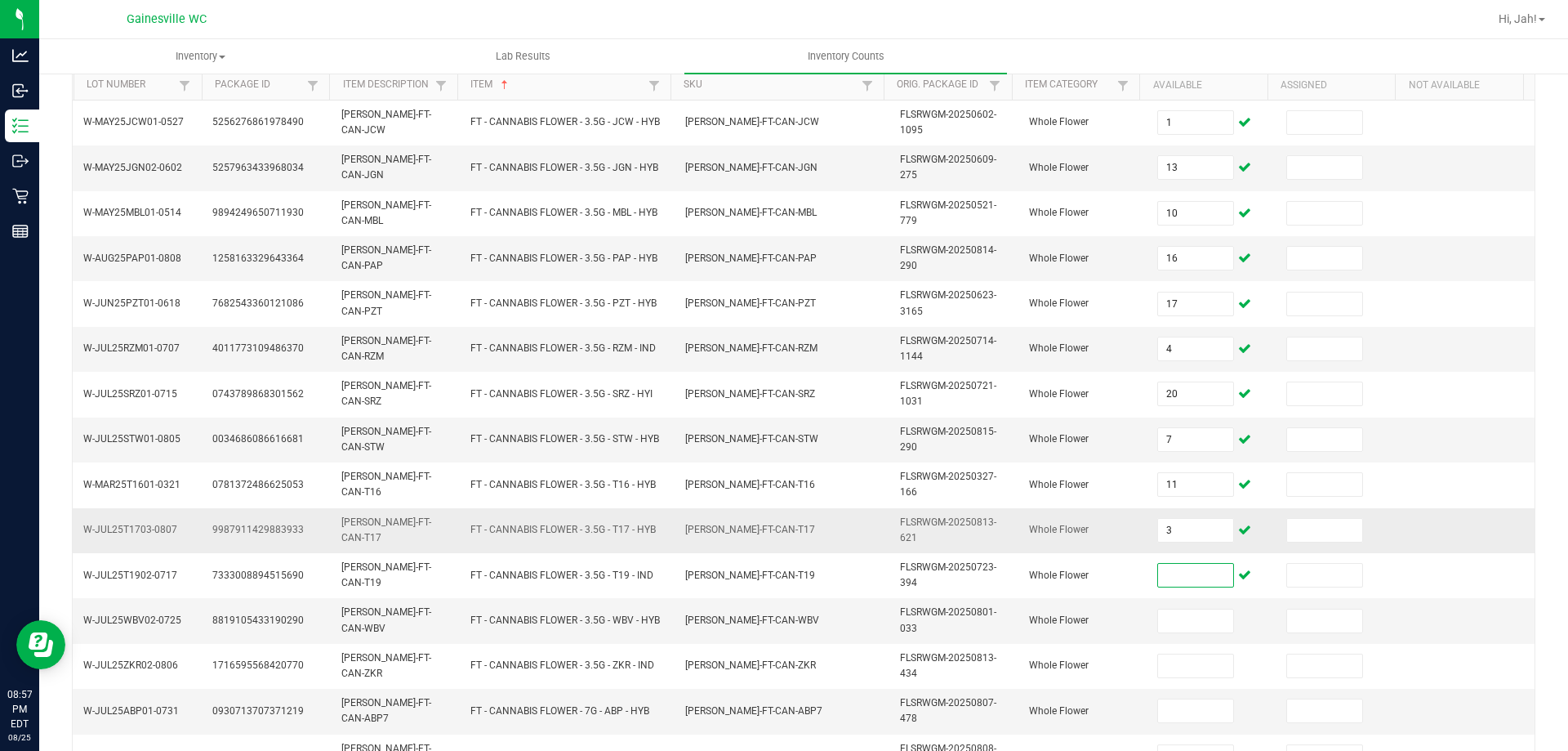
click at [1161, 545] on td "3" at bounding box center [1212, 531] width 129 height 45
click at [1163, 532] on input "3" at bounding box center [1195, 530] width 75 height 23
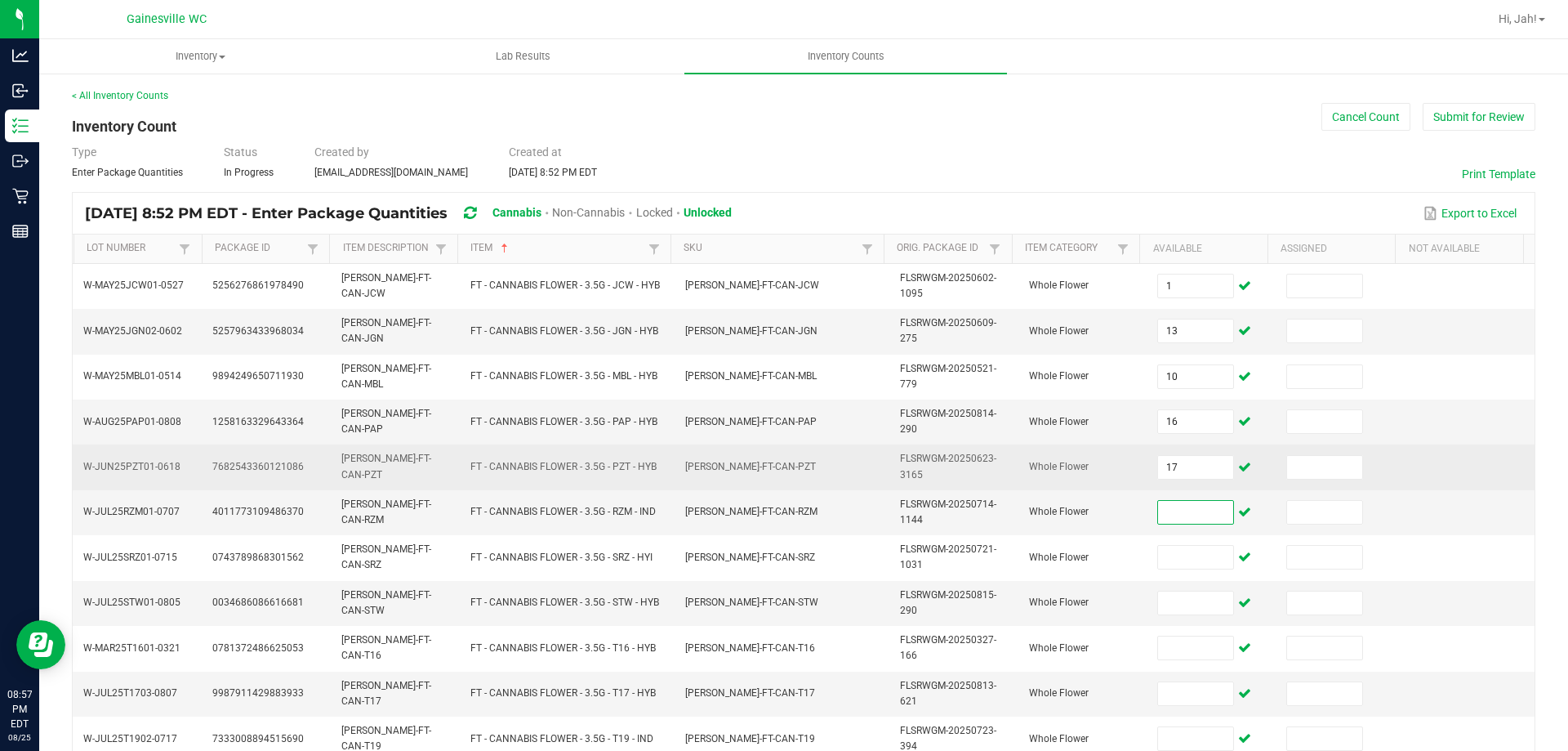
drag, startPoint x: 1115, startPoint y: 468, endPoint x: 1009, endPoint y: 464, distance: 106.1
click at [1011, 466] on tr "W-JUN25PZT01-0618 7682543360121086 [PERSON_NAME]-FT-CAN-PZT FT - CANNABIS FLOWE…" at bounding box center [803, 467] width 1462 height 45
drag, startPoint x: 1176, startPoint y: 471, endPoint x: 1028, endPoint y: 486, distance: 148.8
click at [1028, 486] on tr "W-JUN25PZT01-0618 7682543360121086 [PERSON_NAME]-FT-CAN-PZT FT - CANNABIS FLOWE…" at bounding box center [803, 467] width 1462 height 45
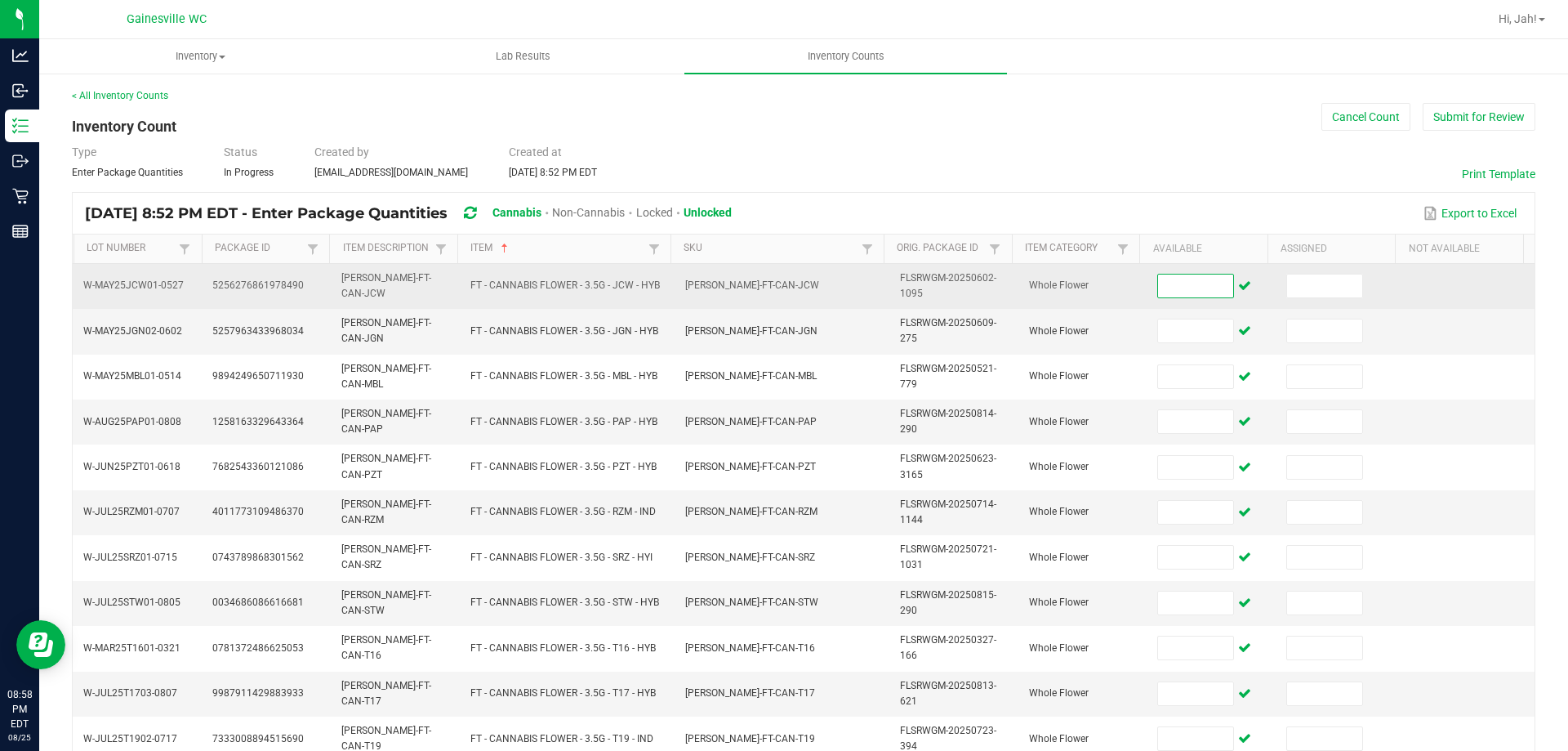
type input "1"
type input "13"
type input "10"
type input "16"
type input "1"
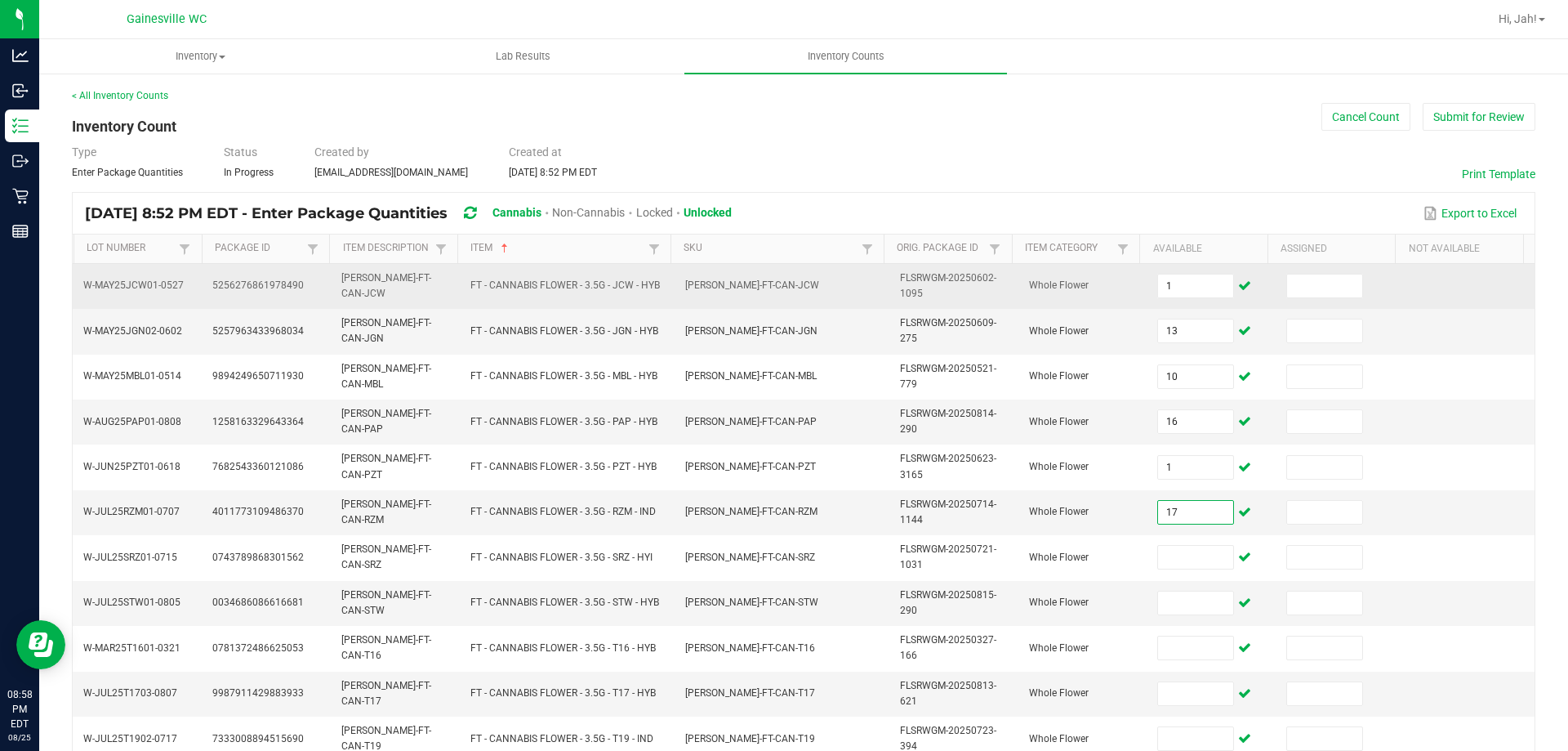
type input "17"
type input "4"
type input "20"
type input "7"
type input "11"
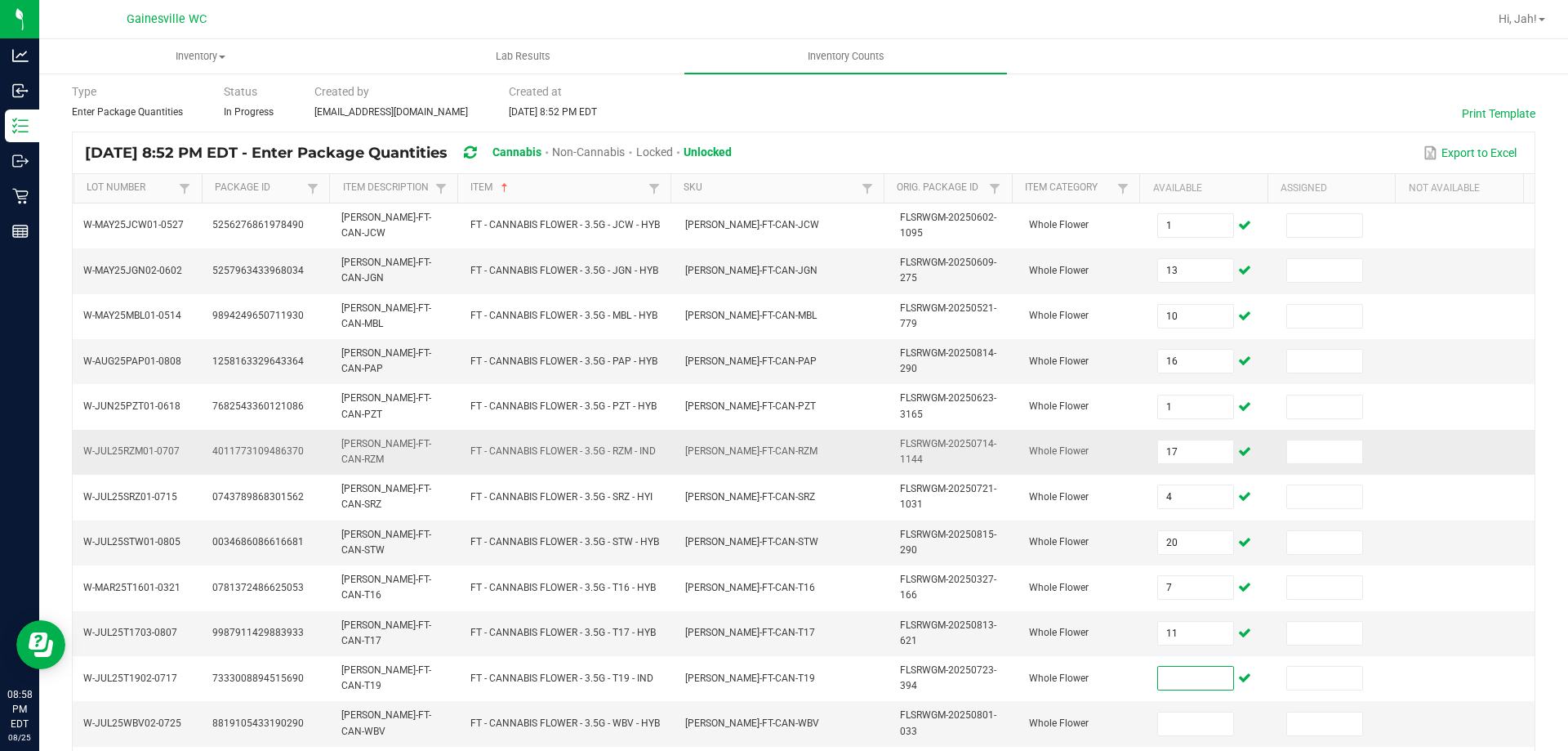
scroll to position [163, 0]
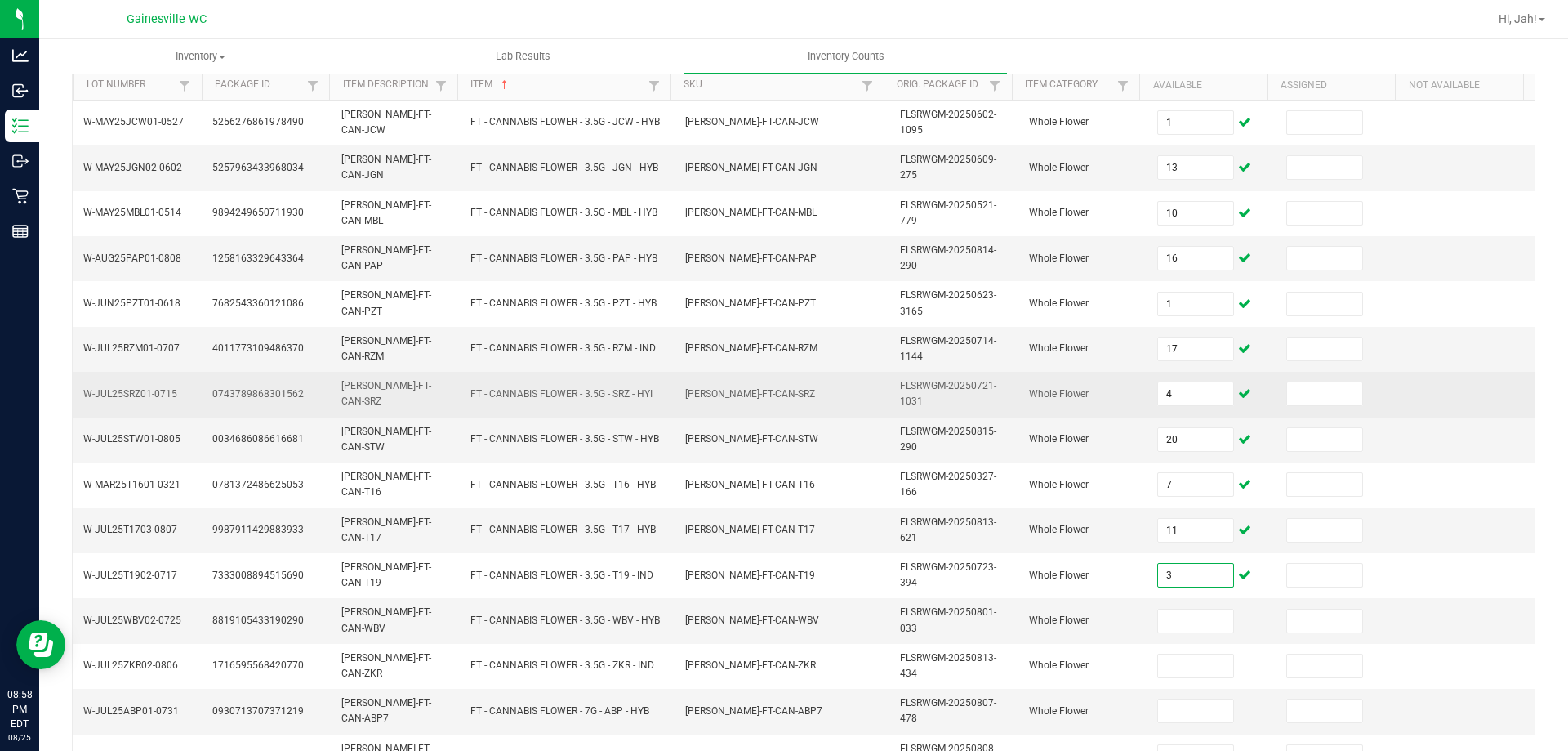
type input "3"
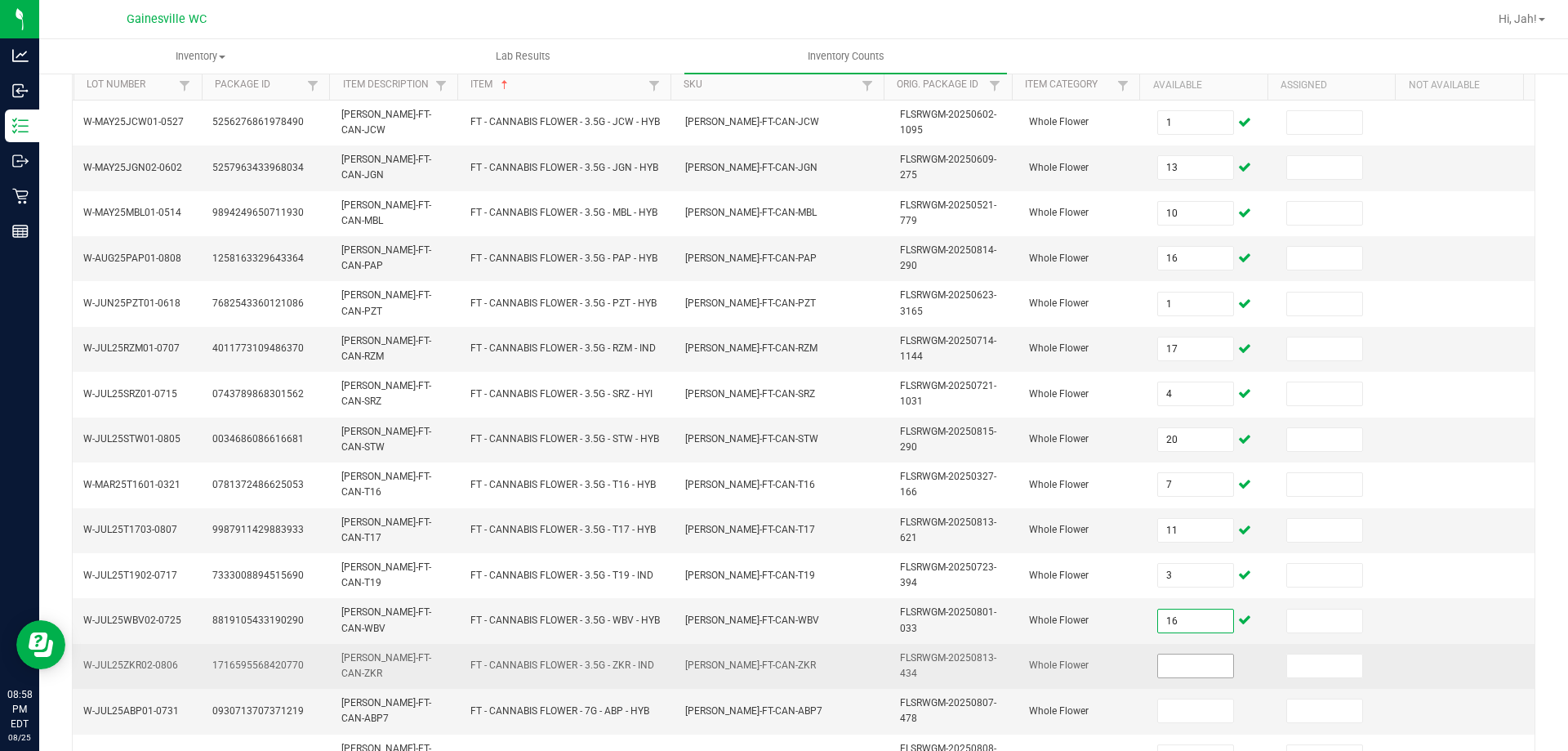
type input "16"
click at [1160, 668] on input at bounding box center [1195, 666] width 75 height 23
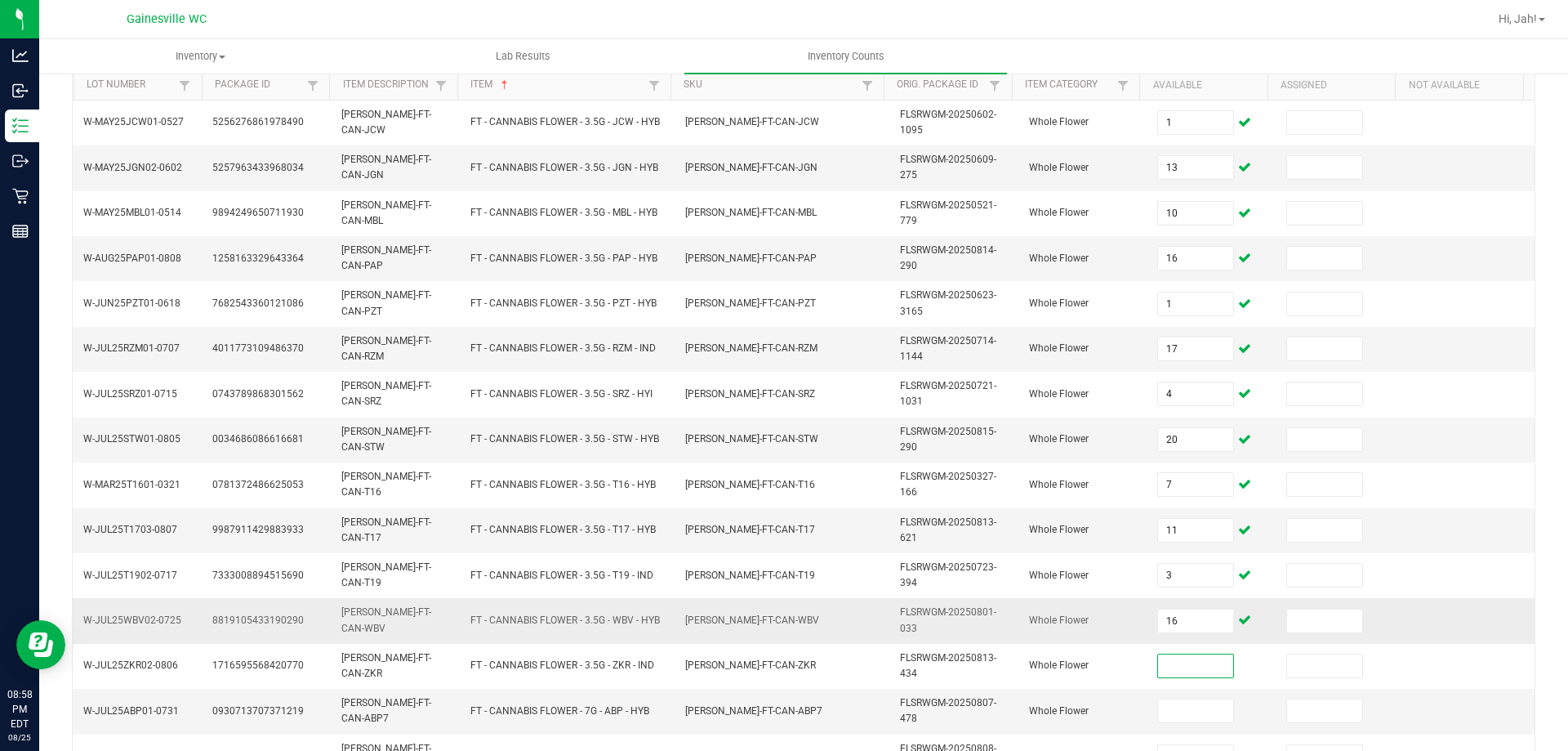
type input "0"
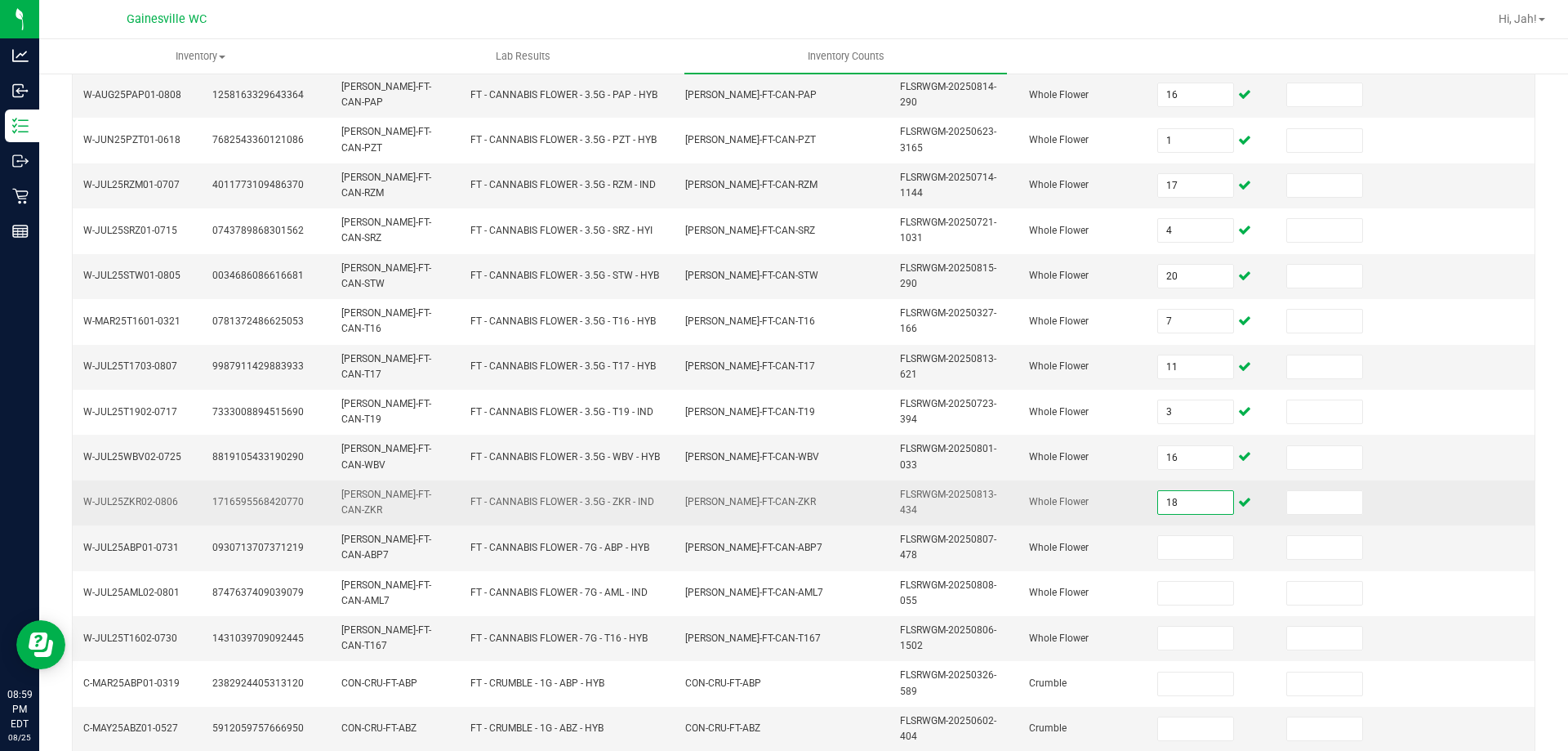
type input "18"
type input "19"
type input "20"
type input "2"
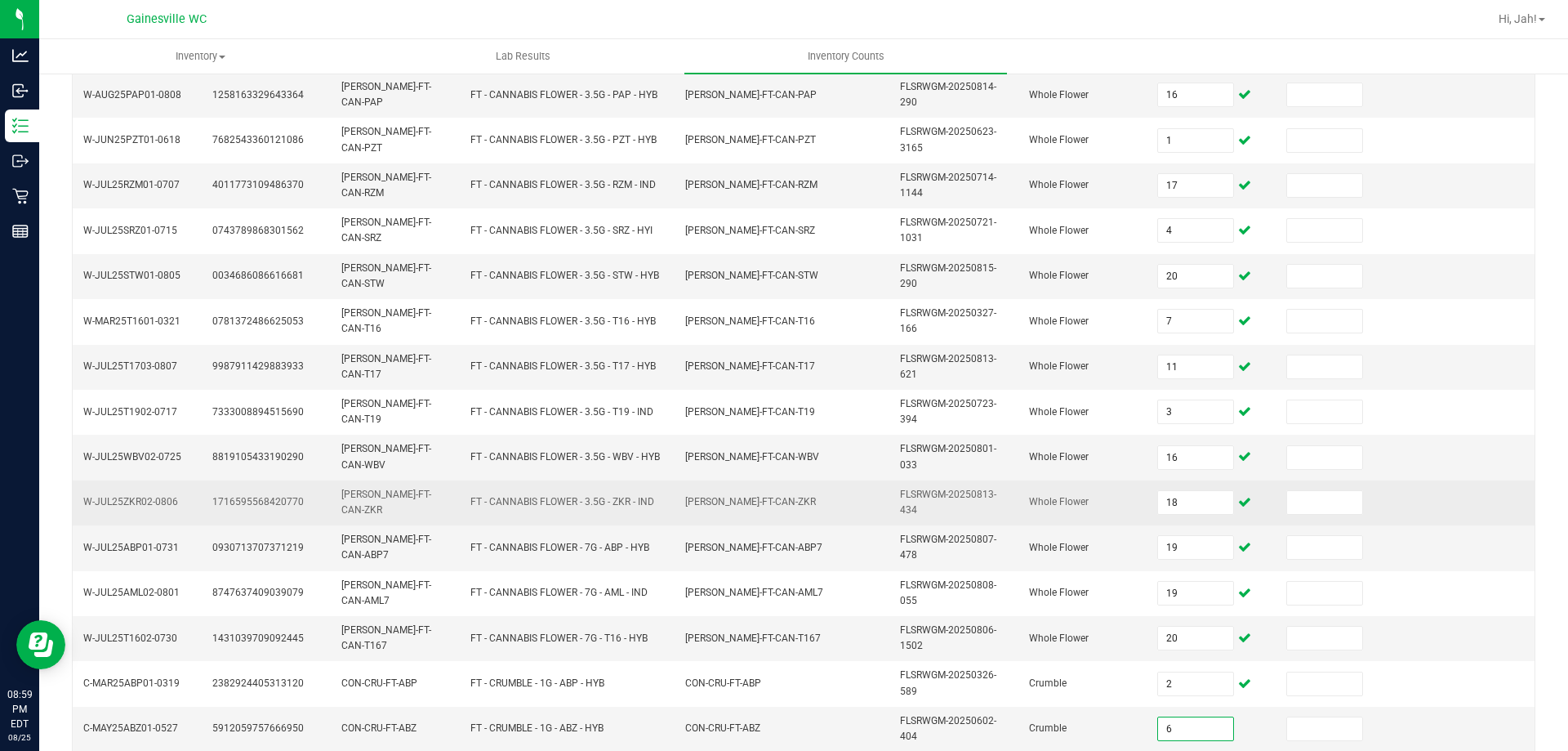
type input "6"
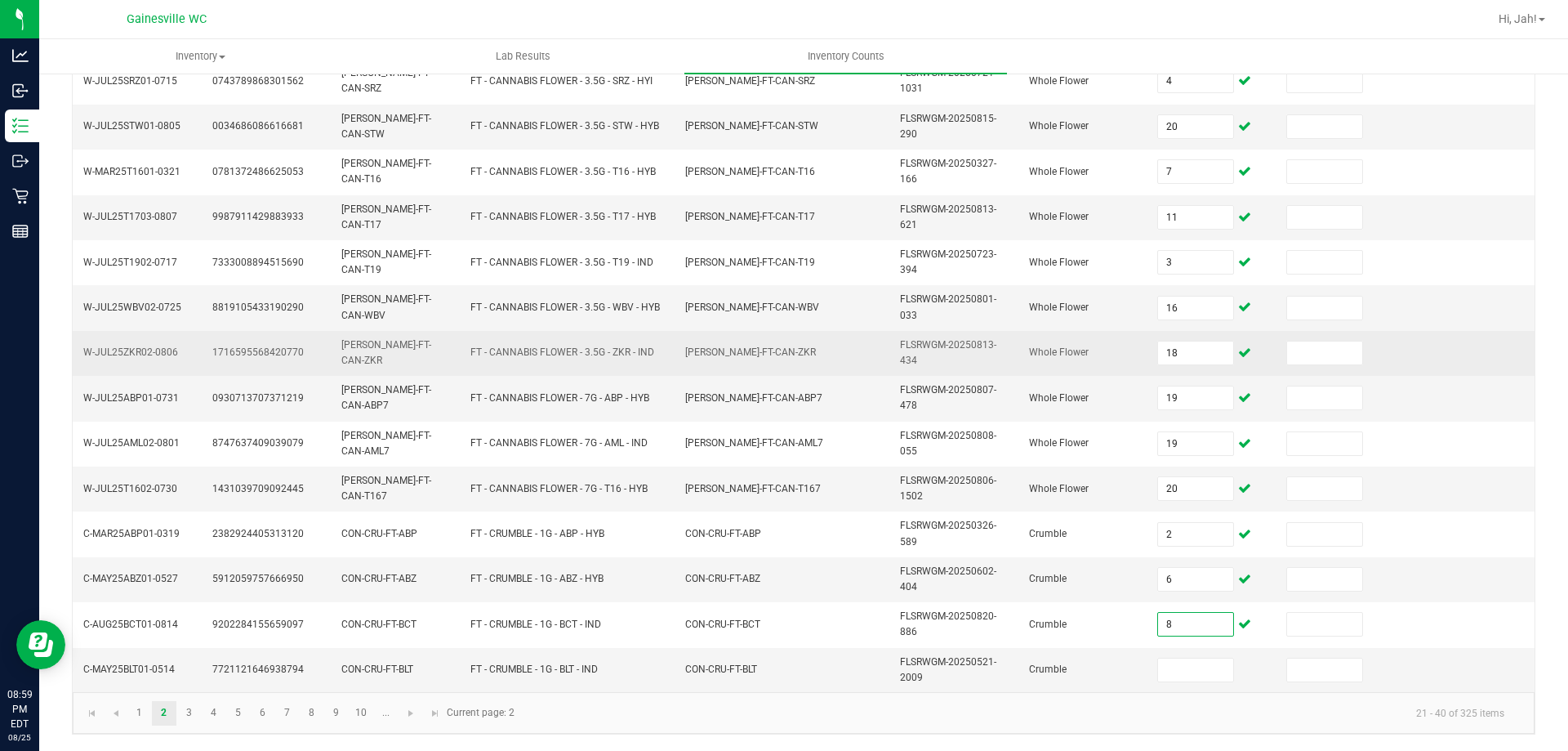
type input "8"
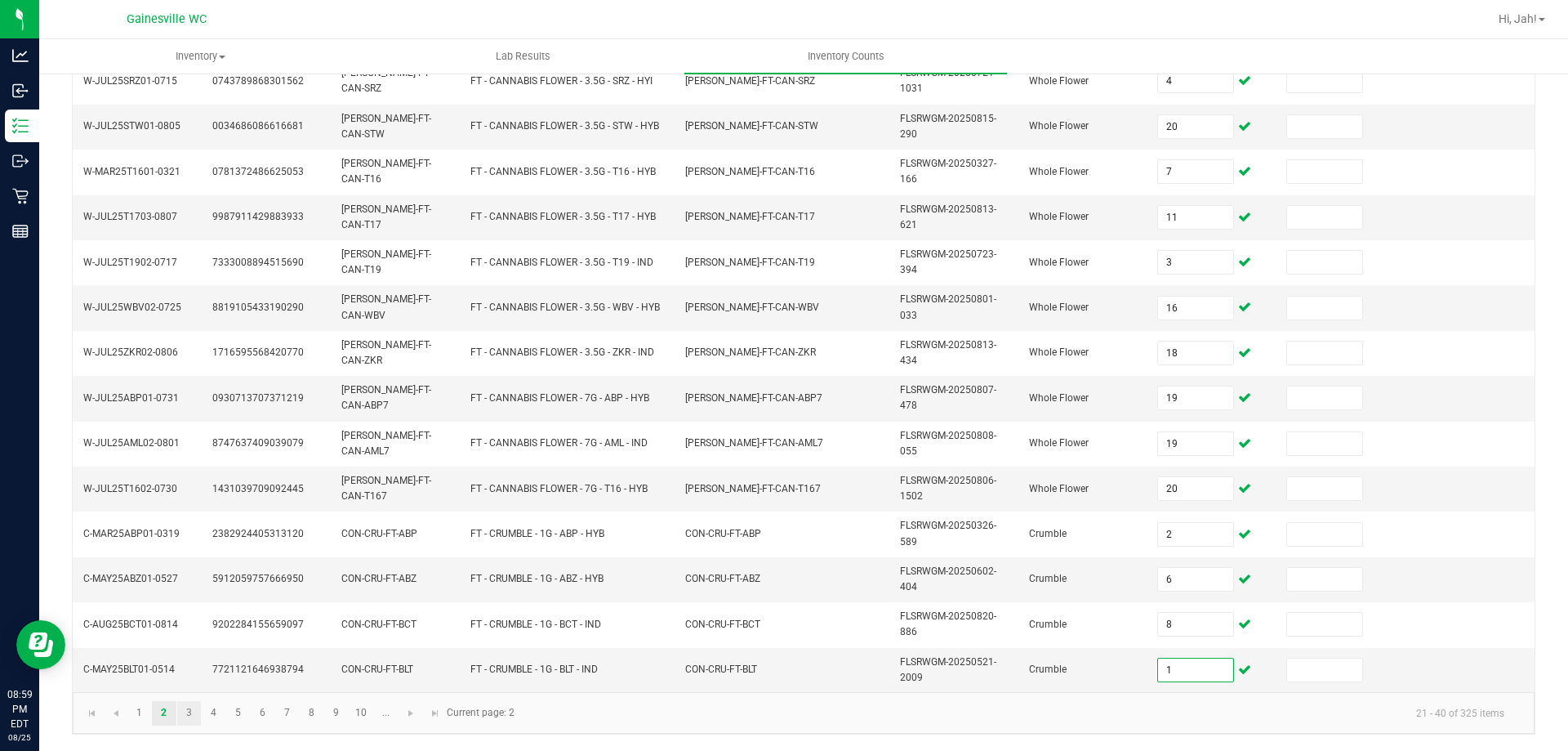
type input "1"
click at [194, 718] on link "3" at bounding box center [189, 713] width 24 height 24
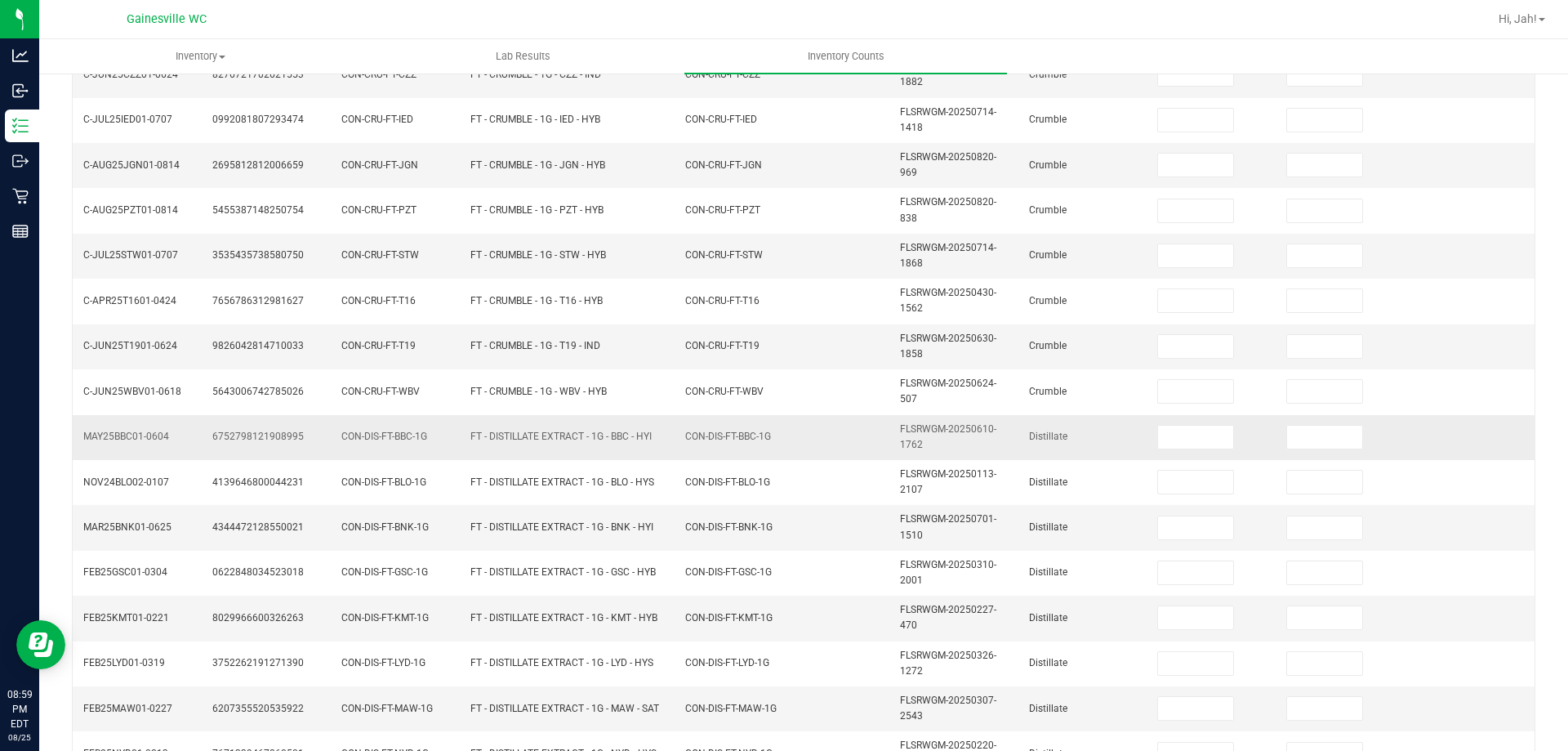
scroll to position [0, 0]
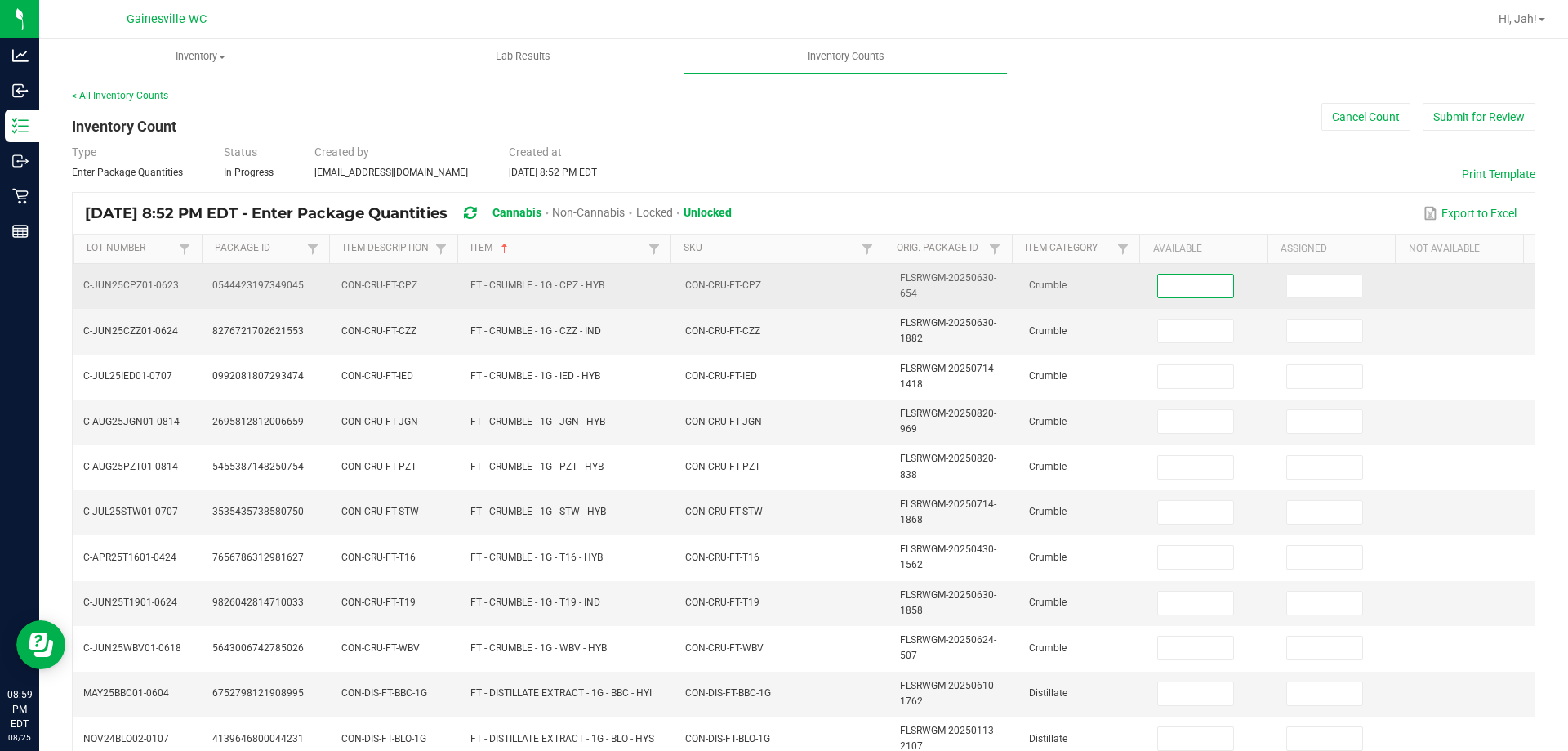
click at [1177, 277] on input at bounding box center [1195, 286] width 75 height 23
type input "2"
type input "4"
type input "1"
type input "7"
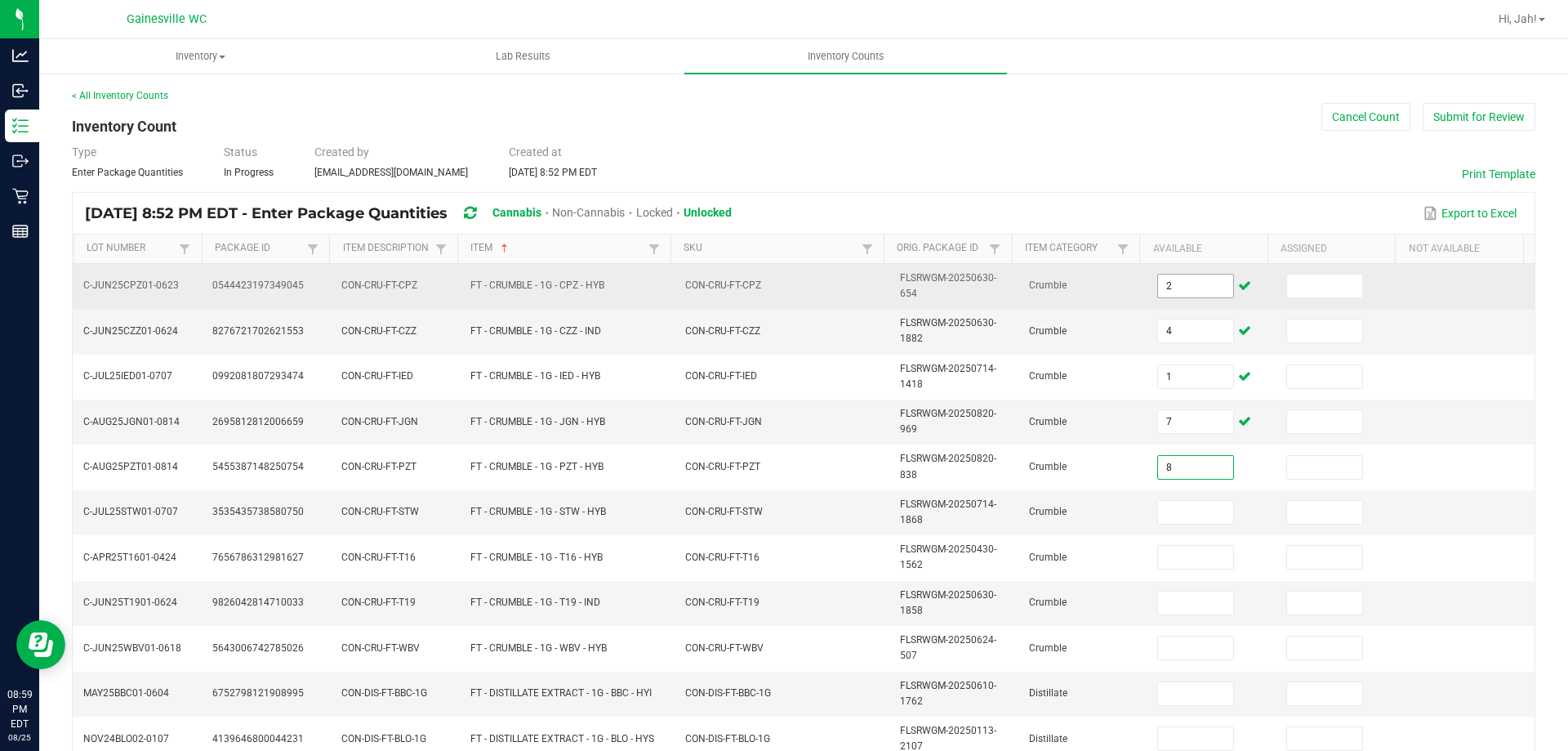
type input "8"
type input "6"
type input "1"
type input "3"
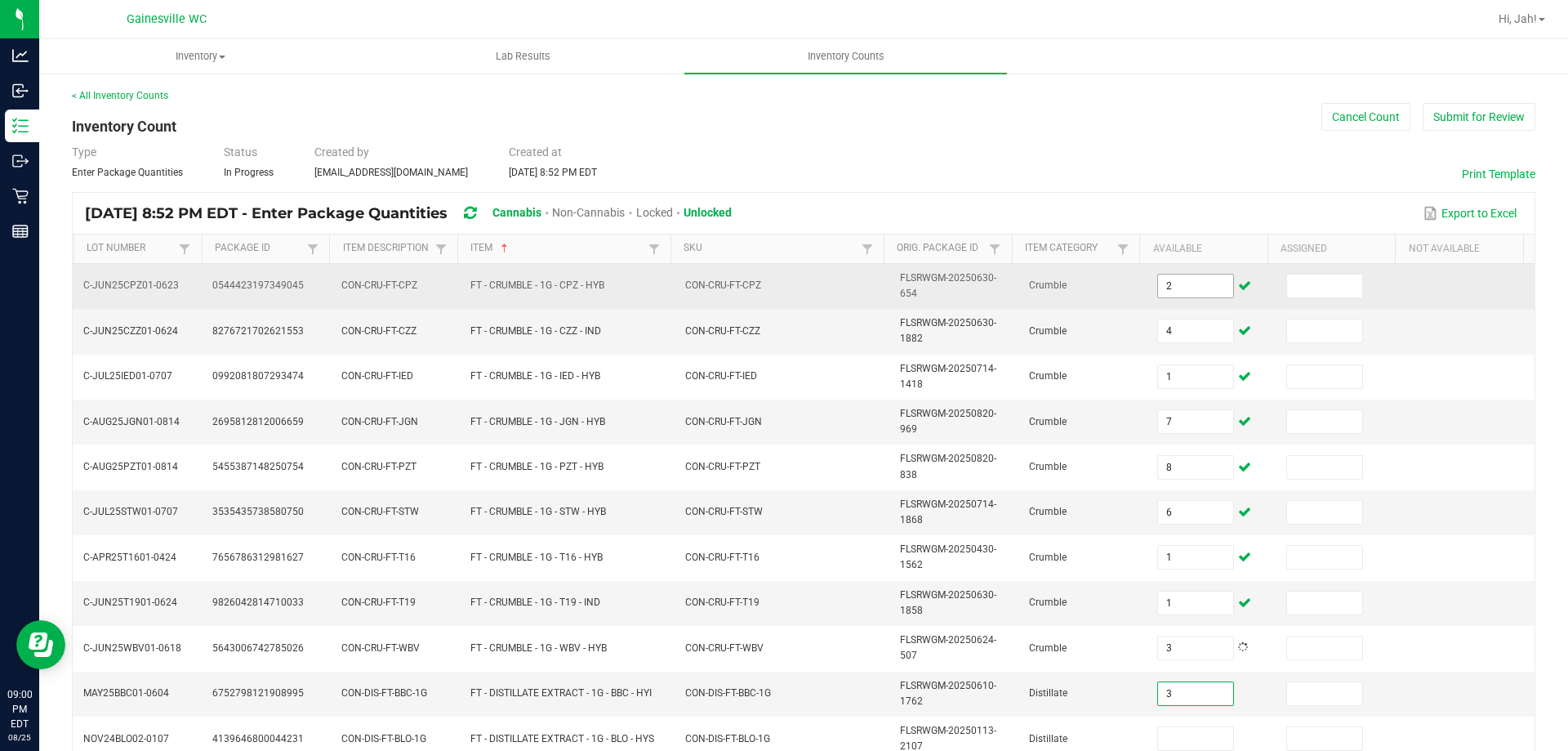
type input "3"
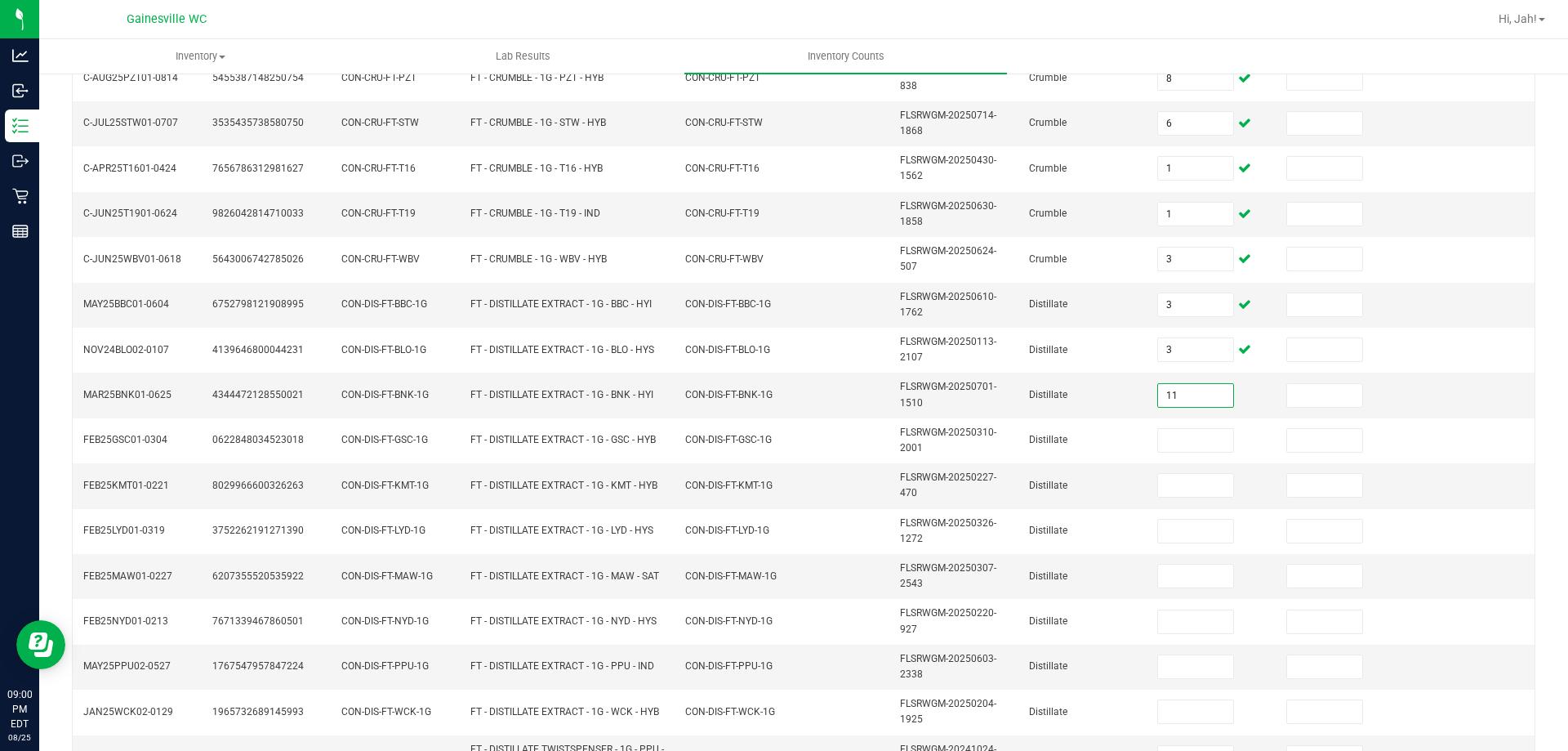
type input "11"
type input "8"
type input "7"
type input "11"
type input "3"
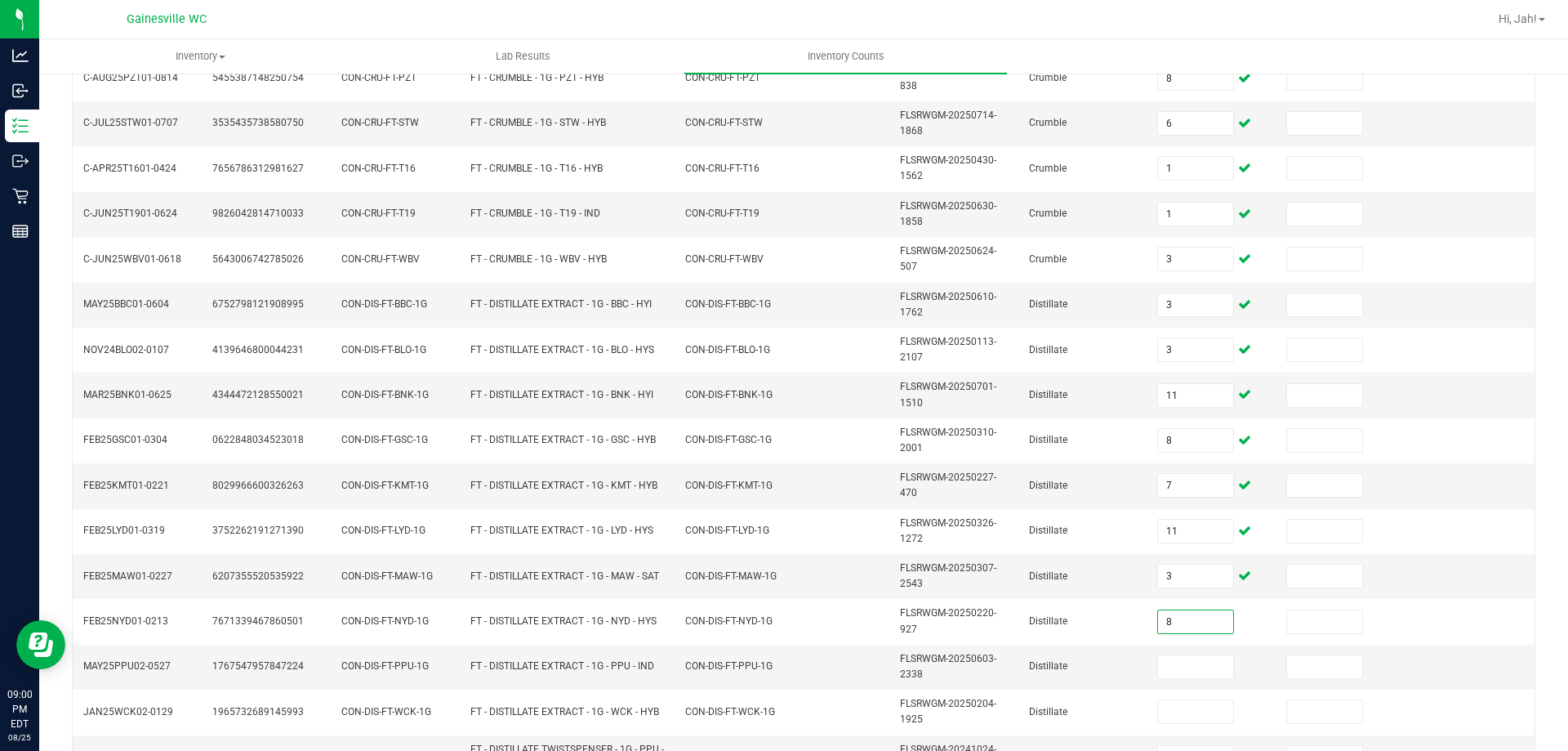
type input "8"
type input "9"
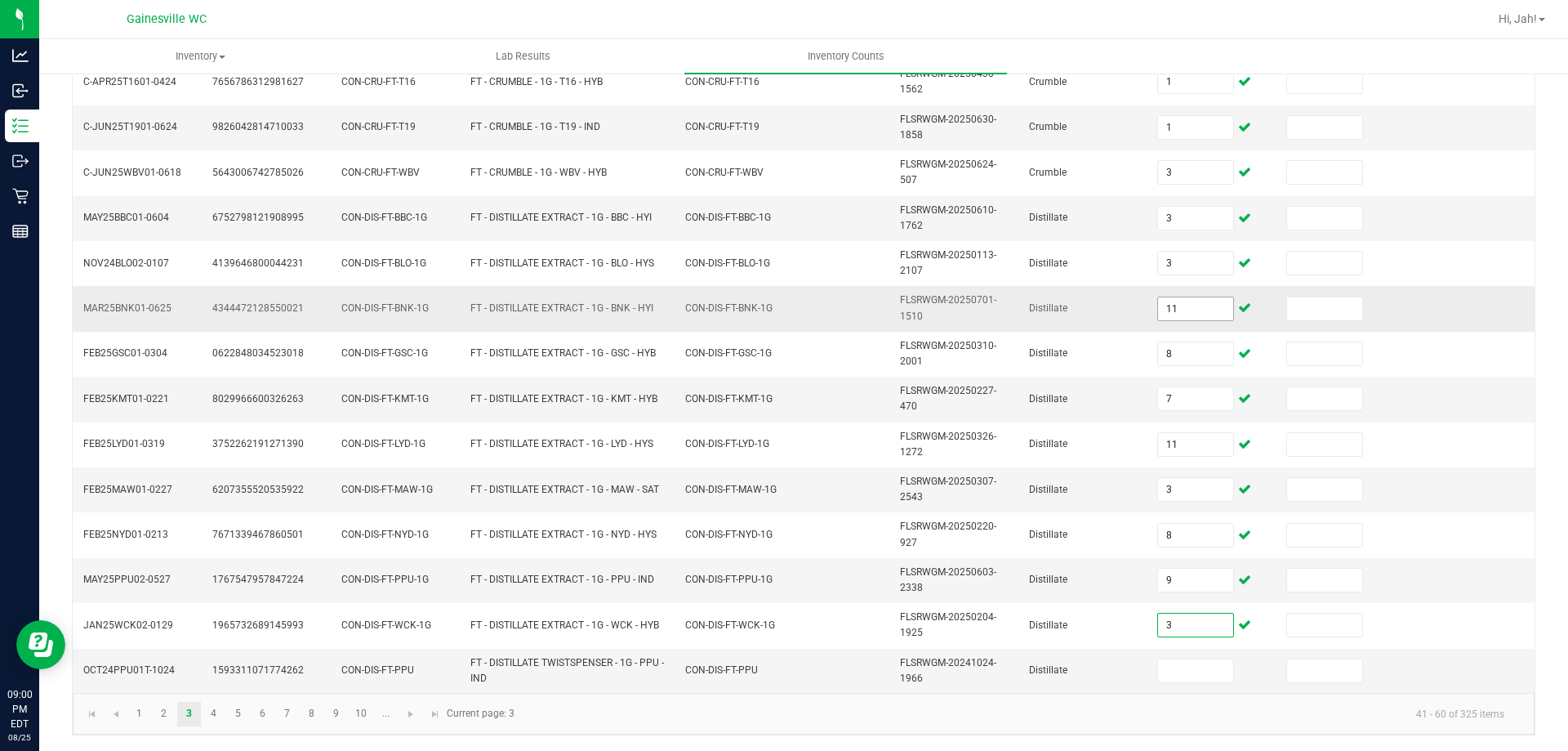
scroll to position [476, 0]
type input "3"
type input "2"
click at [206, 716] on link "4" at bounding box center [213, 713] width 24 height 24
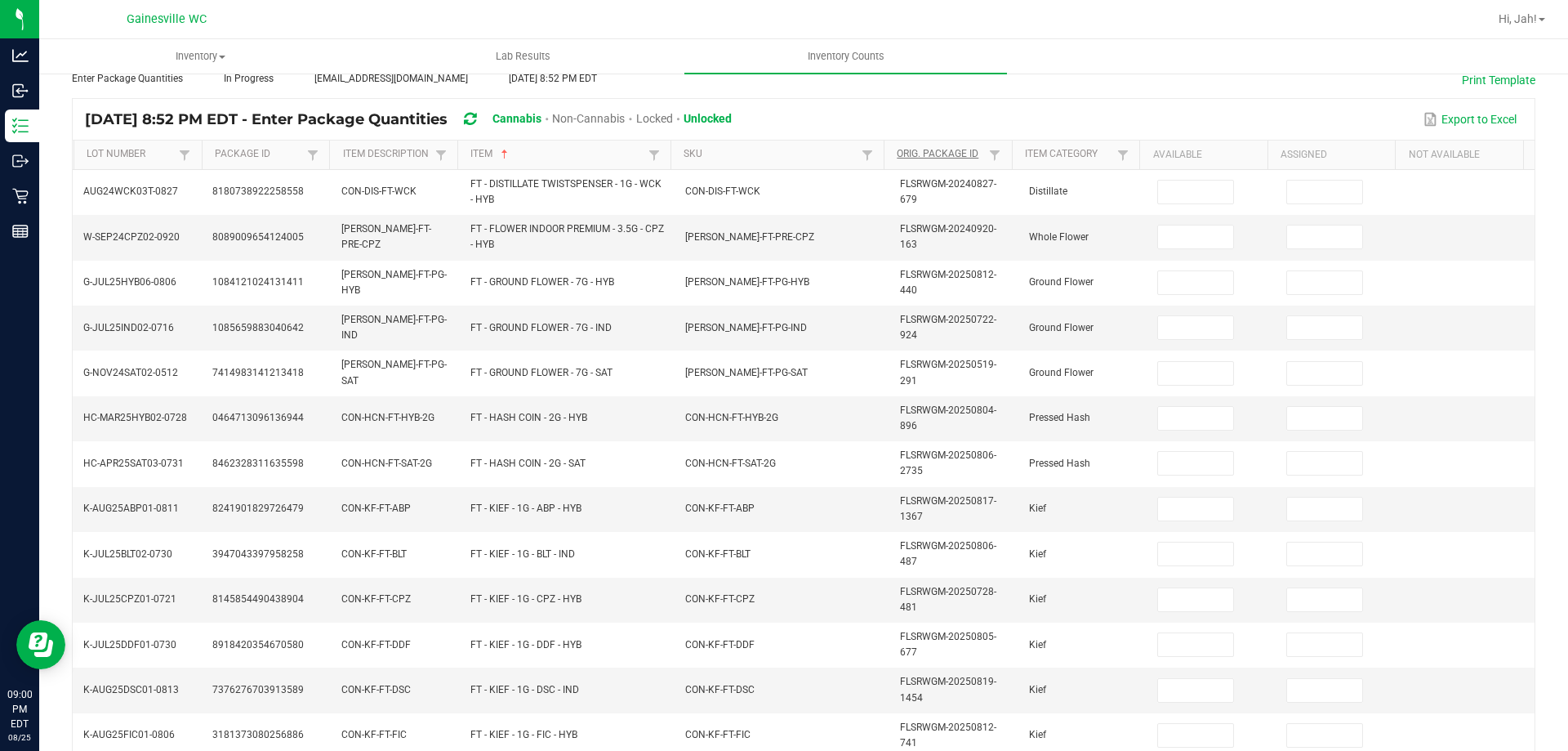
scroll to position [0, 0]
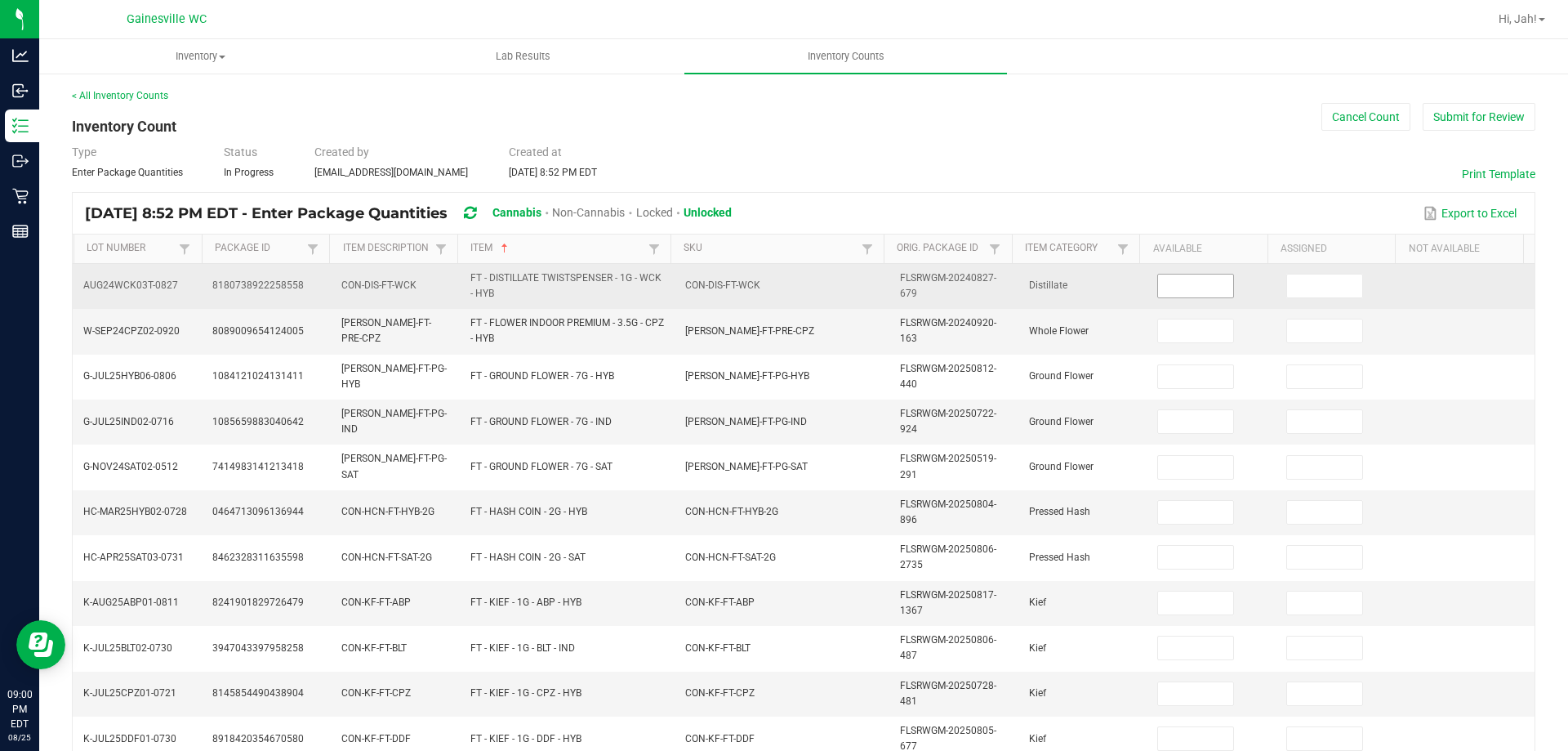
click at [1158, 297] on input at bounding box center [1195, 286] width 75 height 23
click at [1158, 287] on input at bounding box center [1195, 286] width 75 height 23
type input "3"
type input "6"
type input "20"
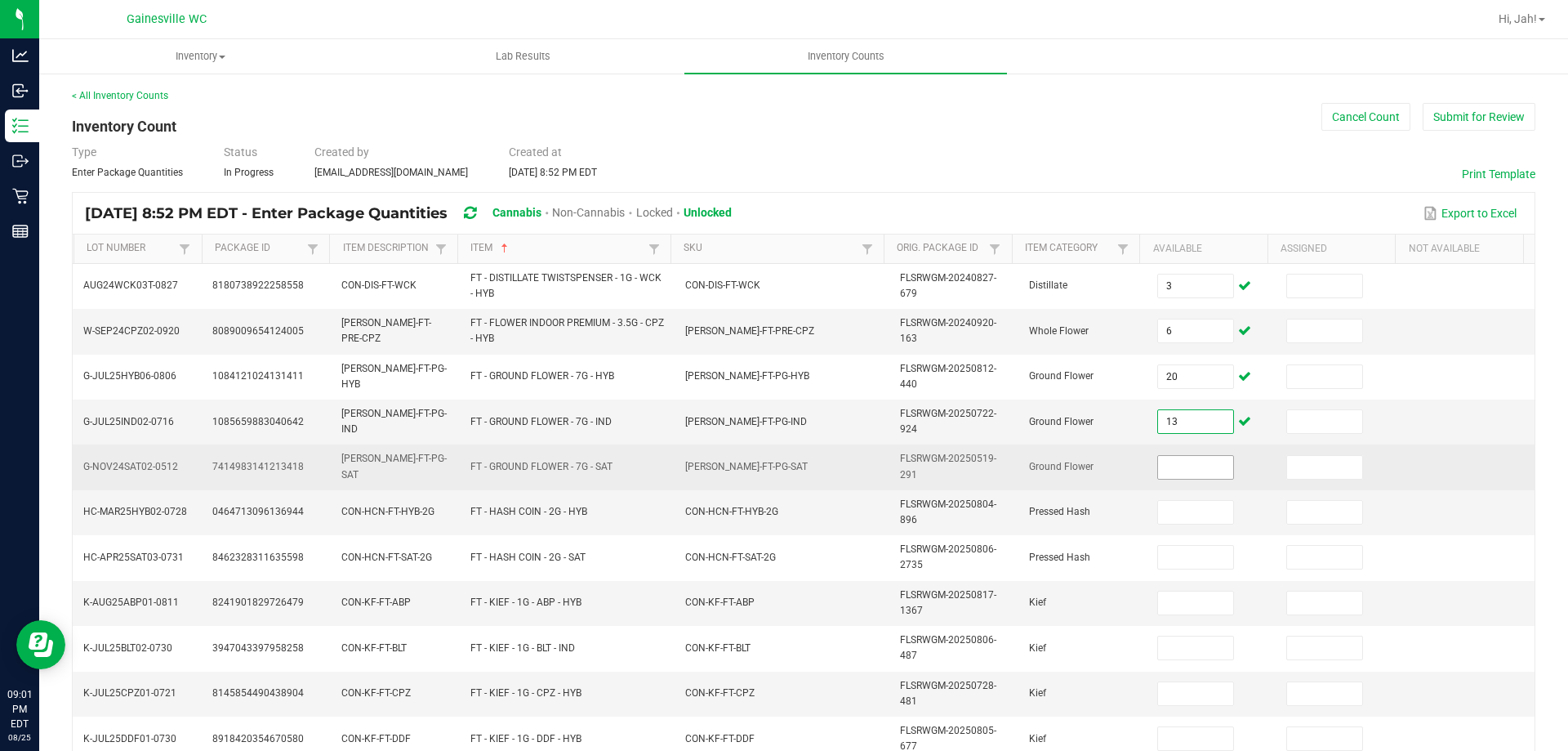
type input "13"
click at [1164, 464] on input at bounding box center [1195, 467] width 75 height 23
type input "3"
type input "4"
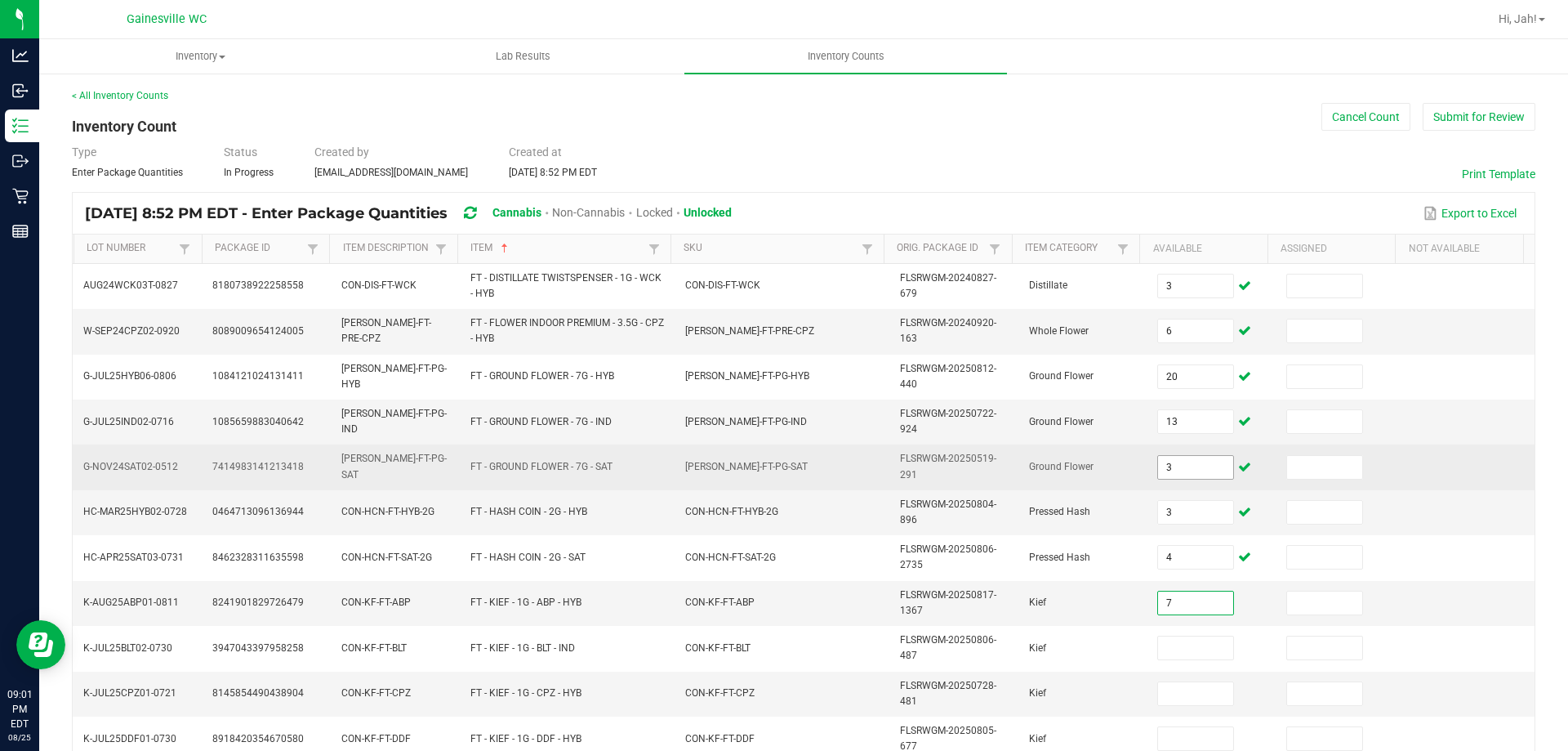
type input "7"
type input "8"
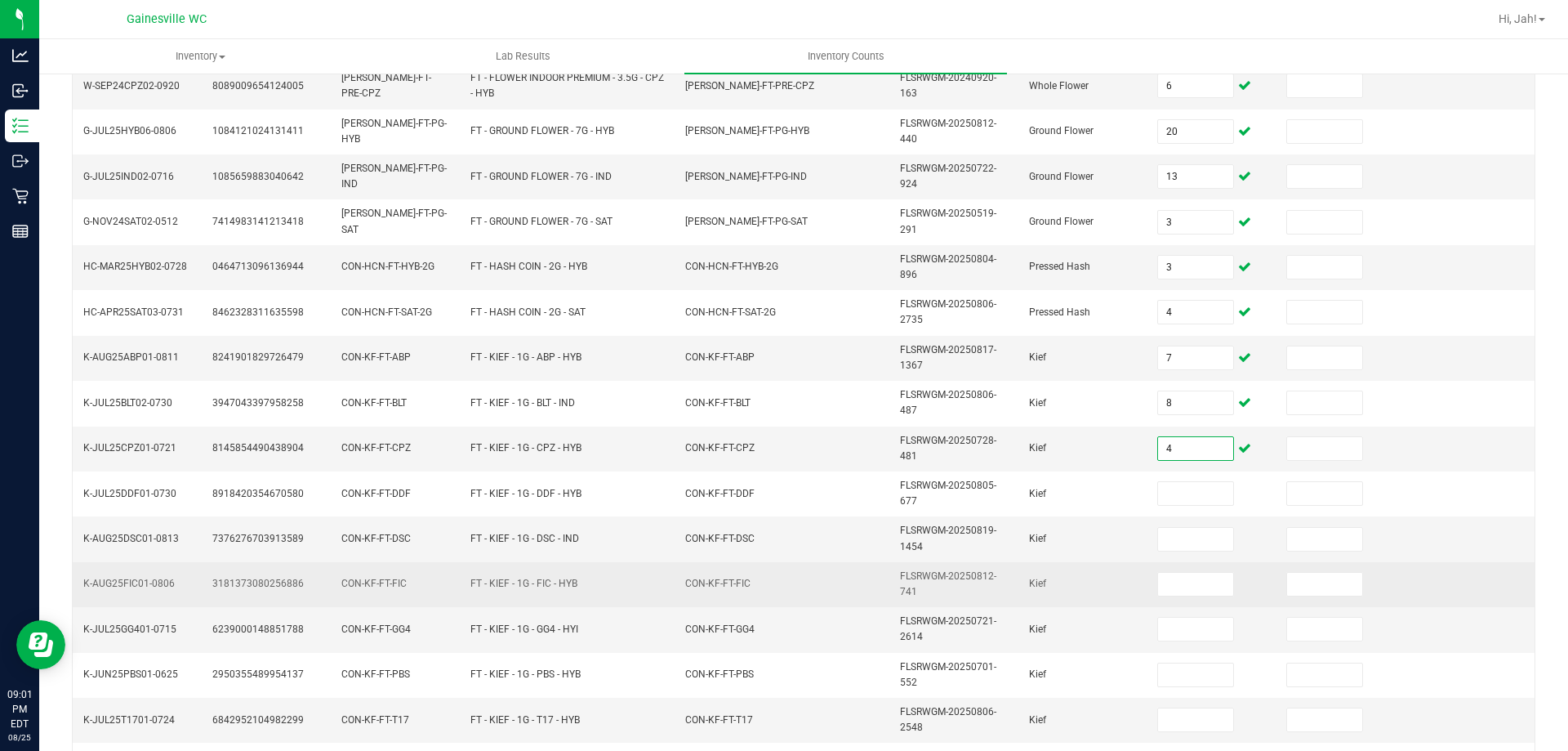
scroll to position [476, 0]
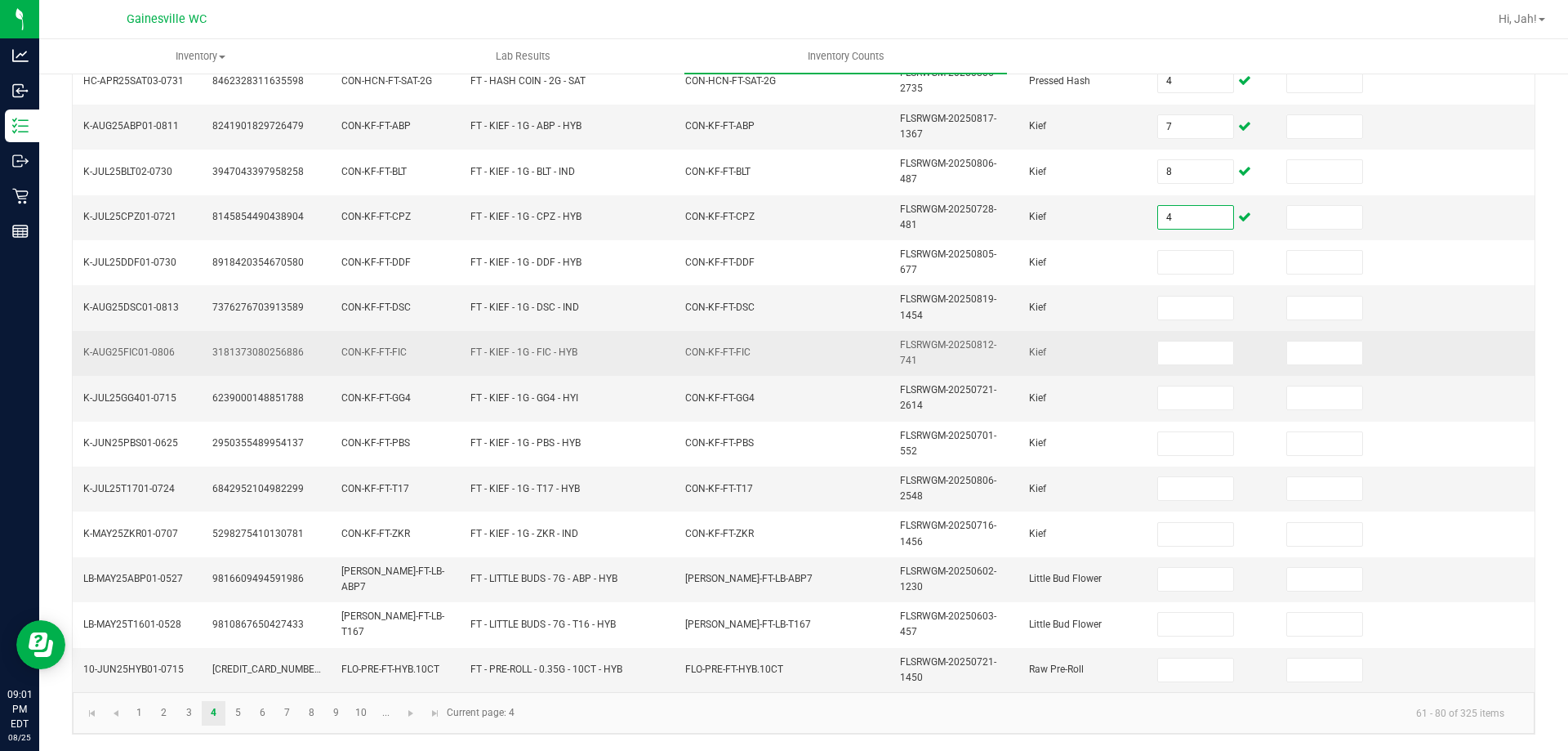
type input "4"
type input "3"
type input "7"
type input "5"
type input "1"
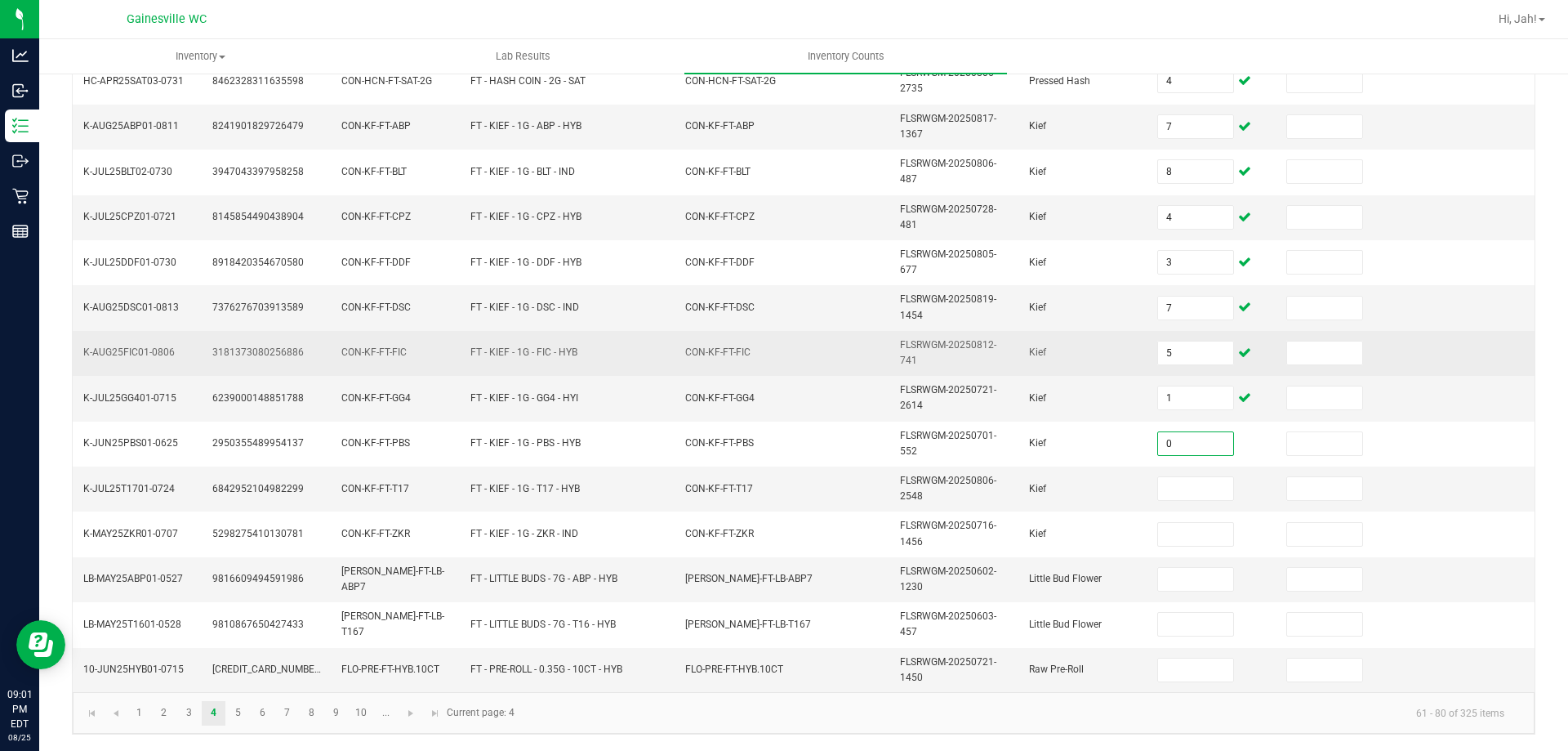
type input "0"
type input "8"
type input "7"
type input "2"
type input "6"
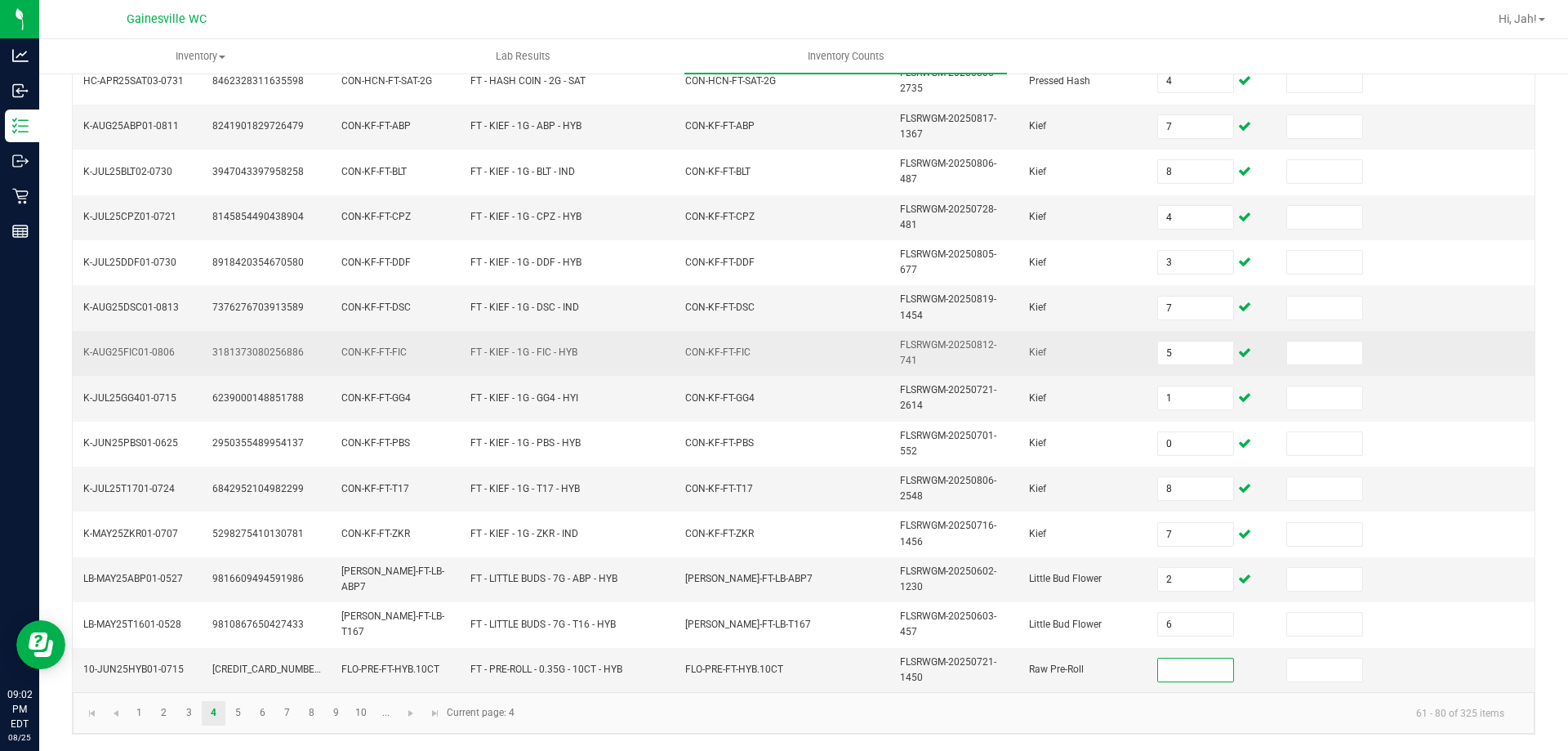
type input "2"
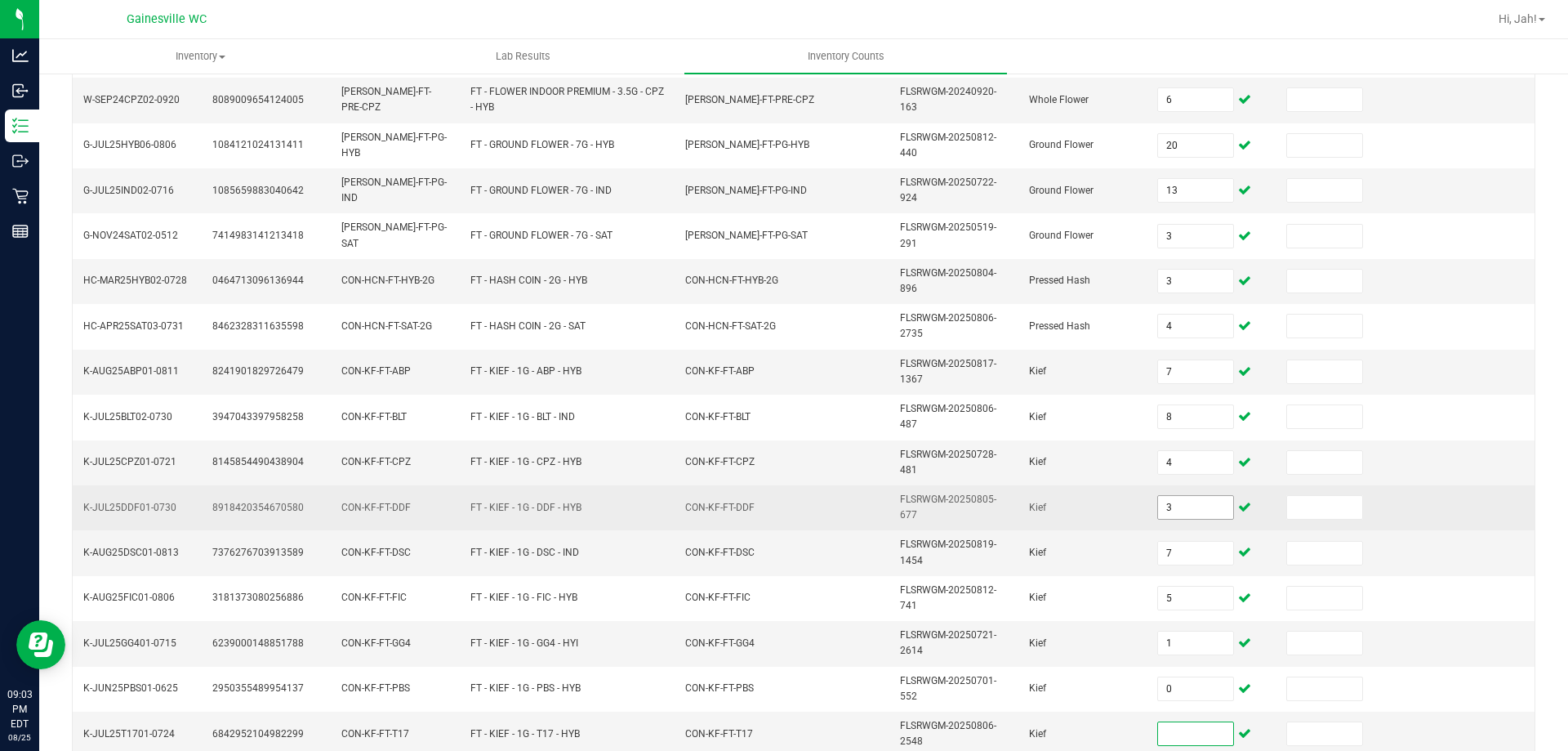
scroll to position [313, 0]
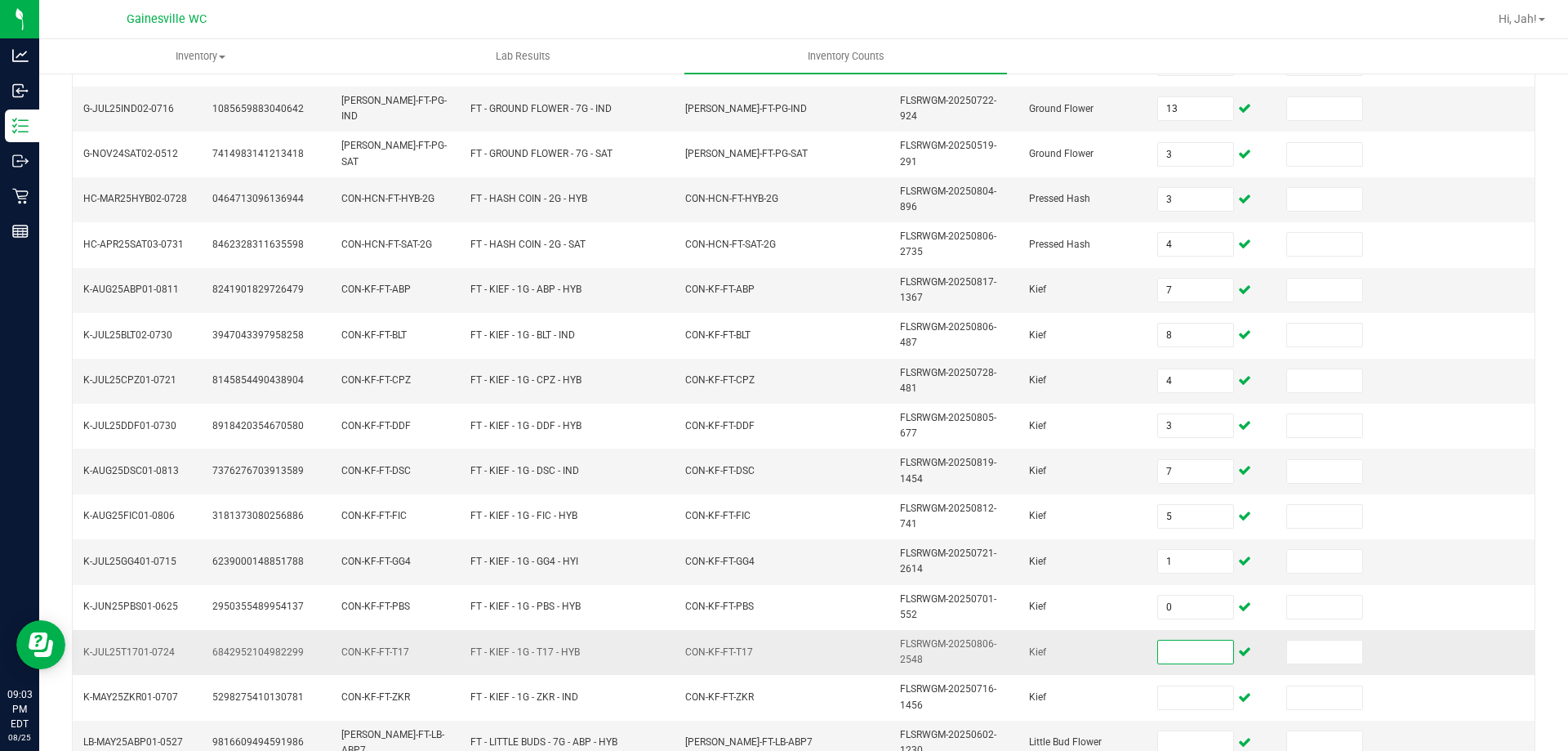
click at [1181, 658] on input at bounding box center [1195, 652] width 75 height 23
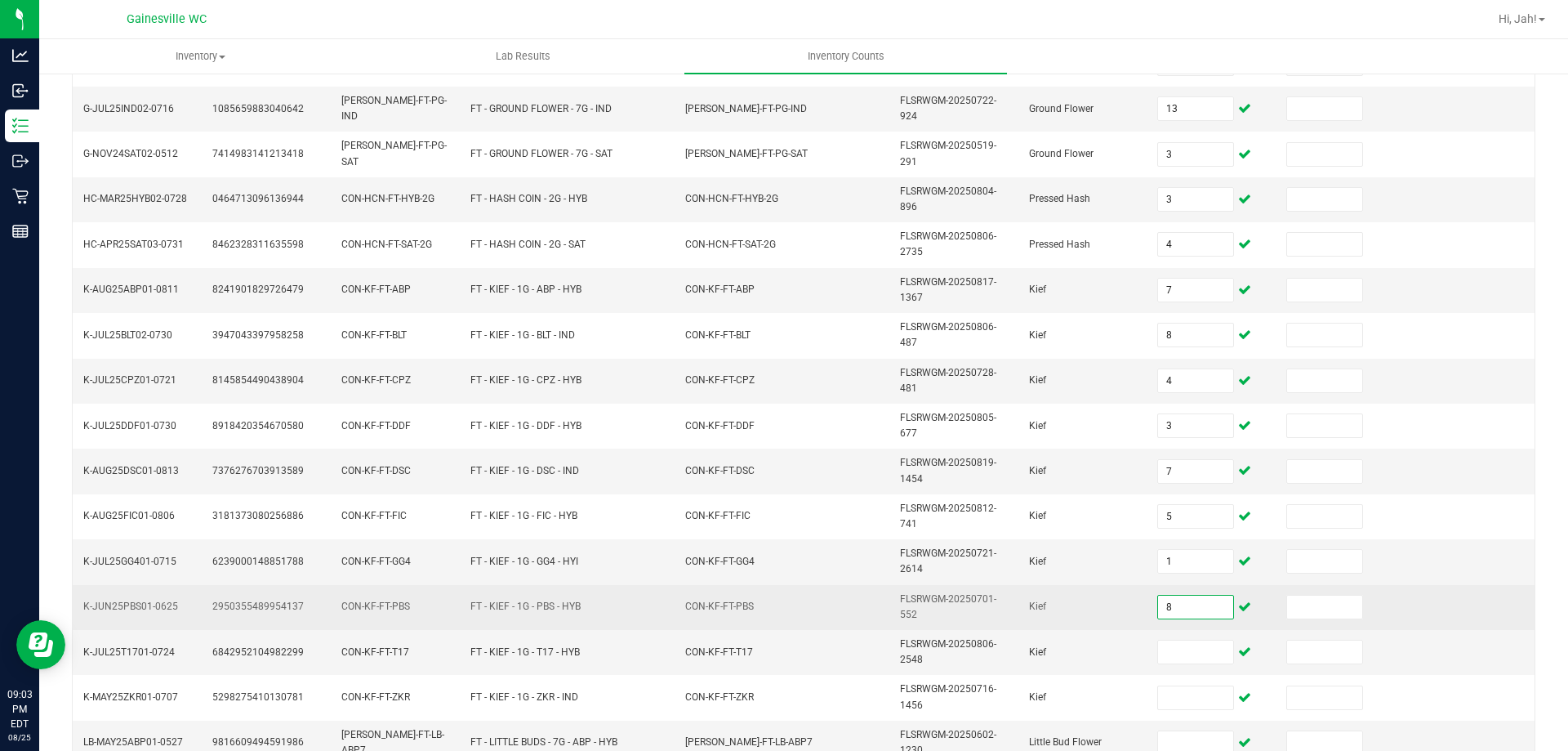
type input "8"
click at [1088, 618] on td "Kief" at bounding box center [1084, 607] width 129 height 45
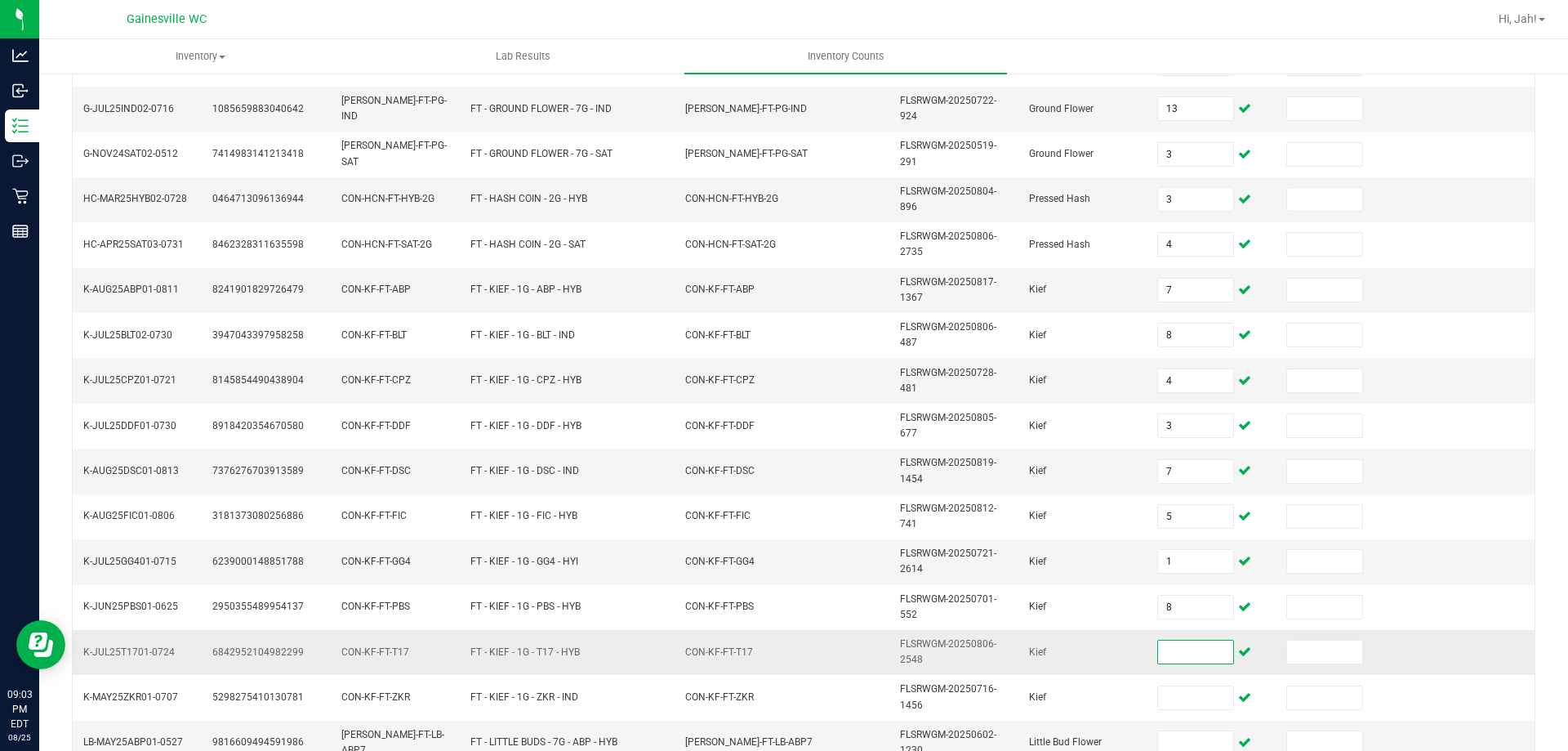
click at [1162, 648] on input at bounding box center [1195, 652] width 75 height 23
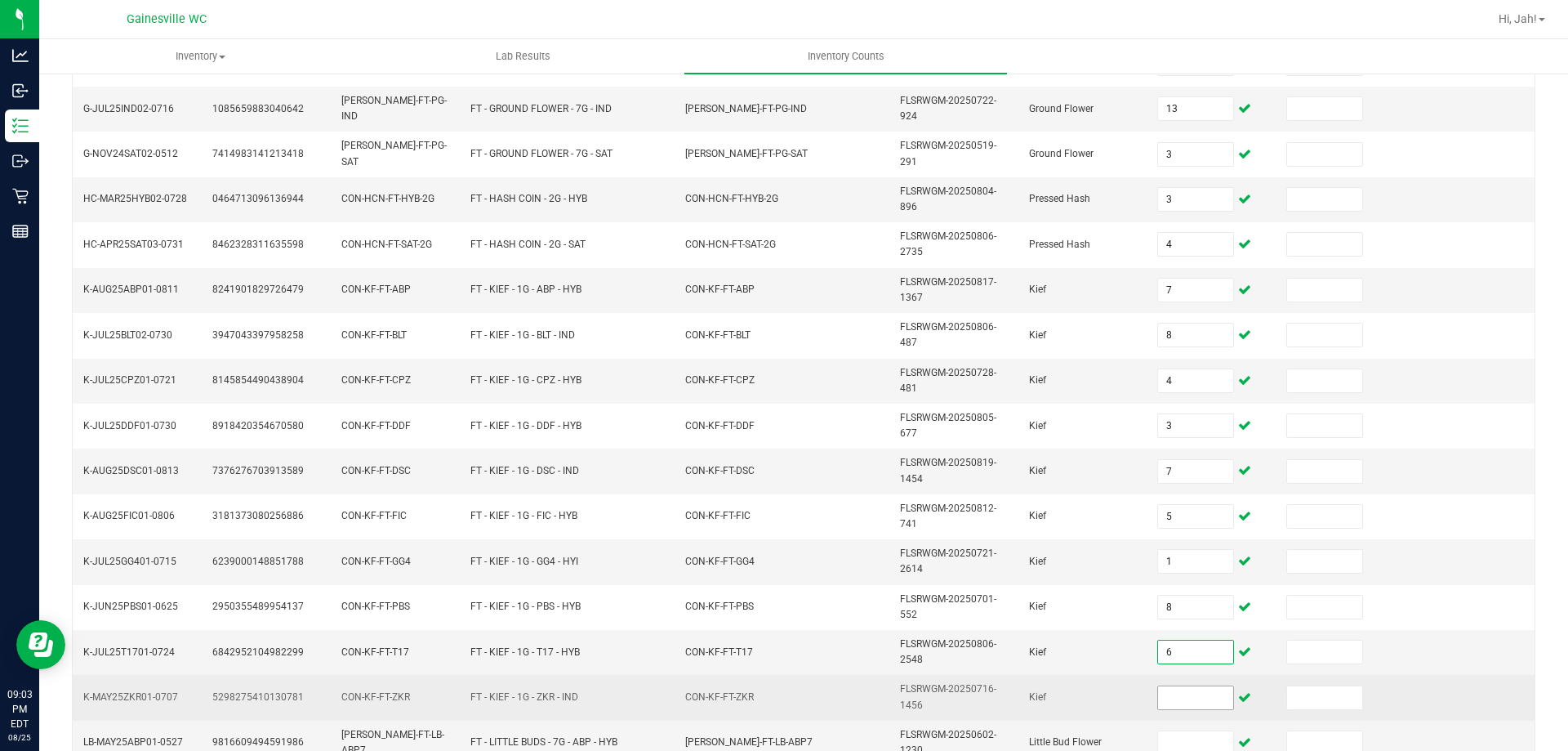
type input "6"
click at [1164, 701] on input at bounding box center [1195, 698] width 75 height 23
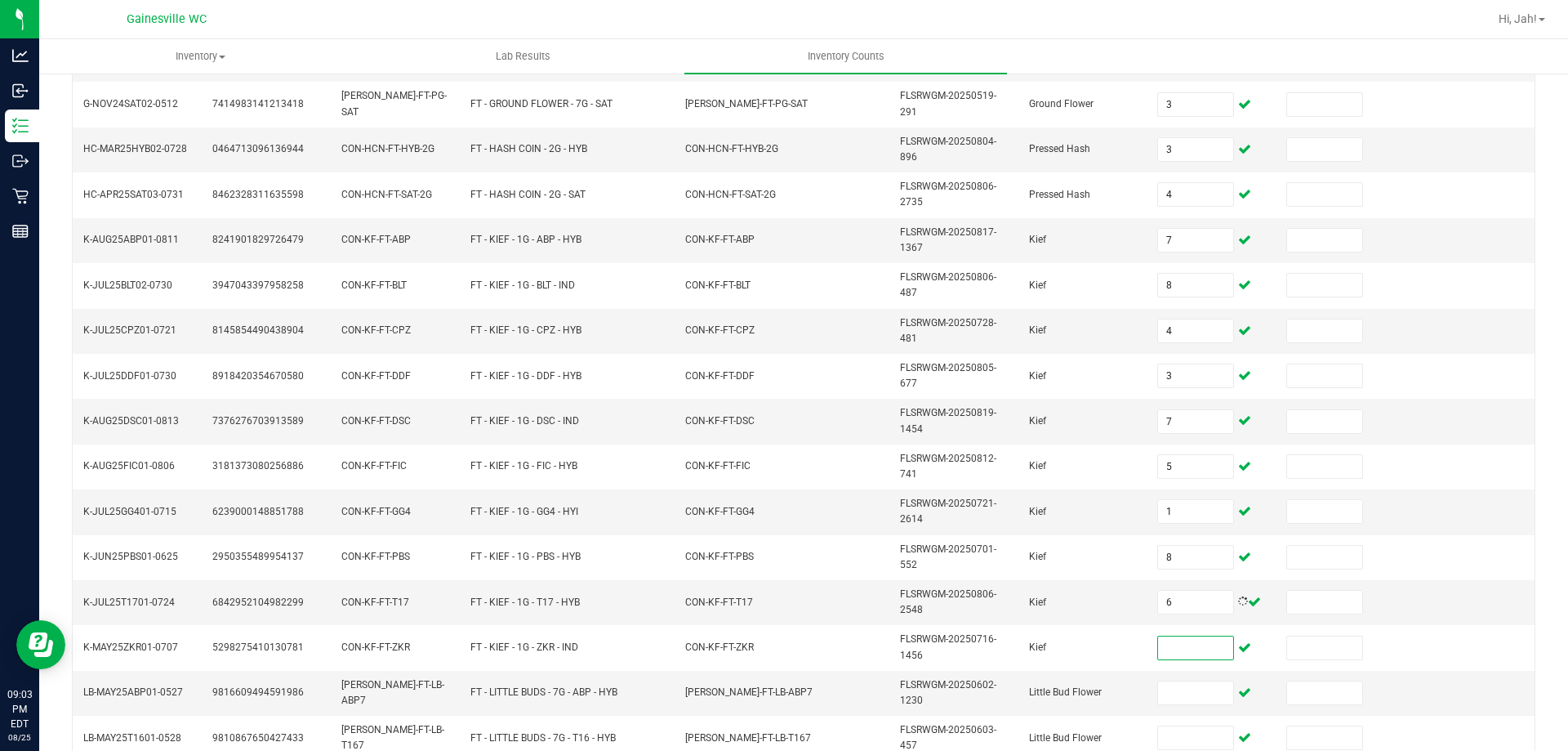
scroll to position [476, 0]
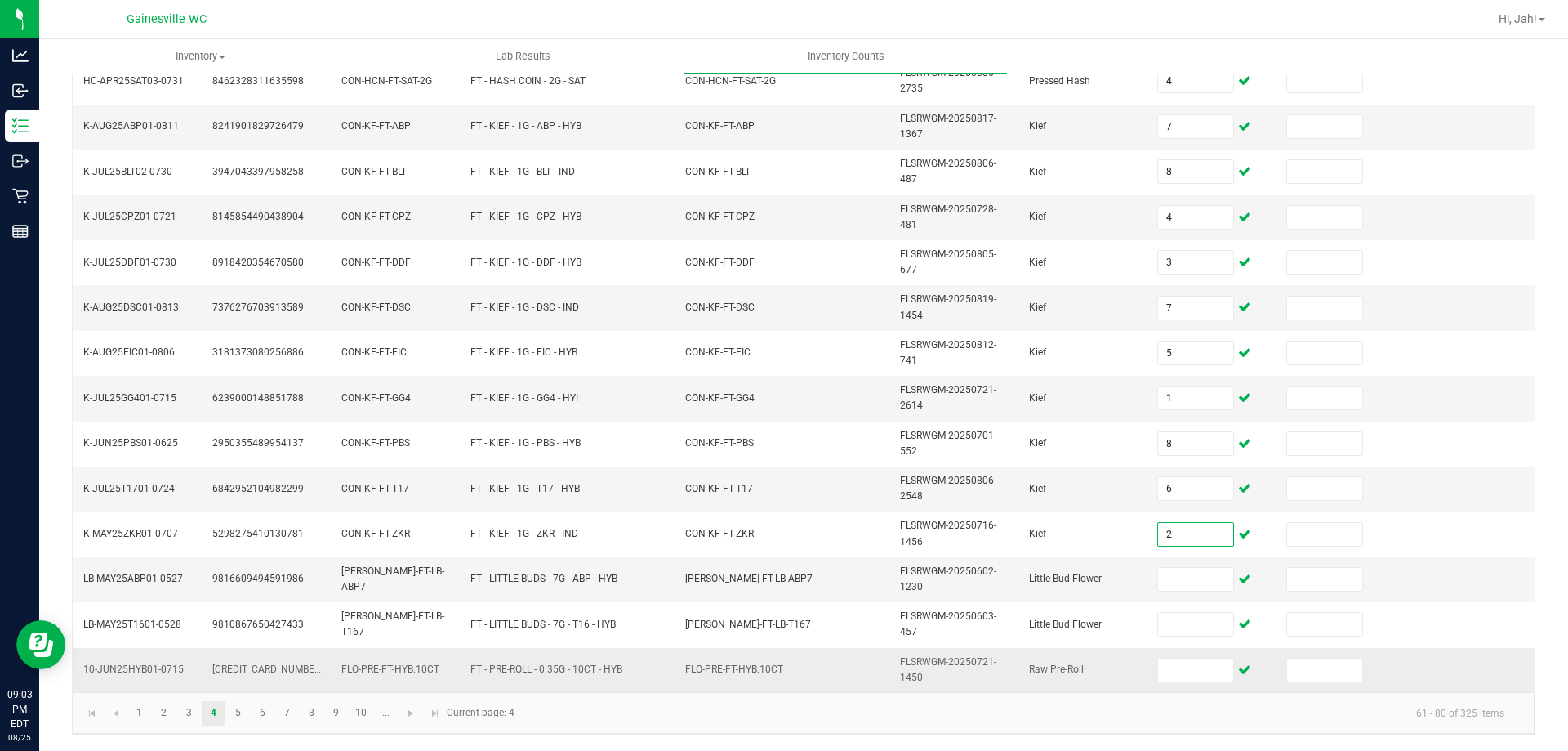
type input "2"
type input "6"
type input "2"
type input "1"
click at [240, 706] on link "5" at bounding box center [238, 713] width 24 height 24
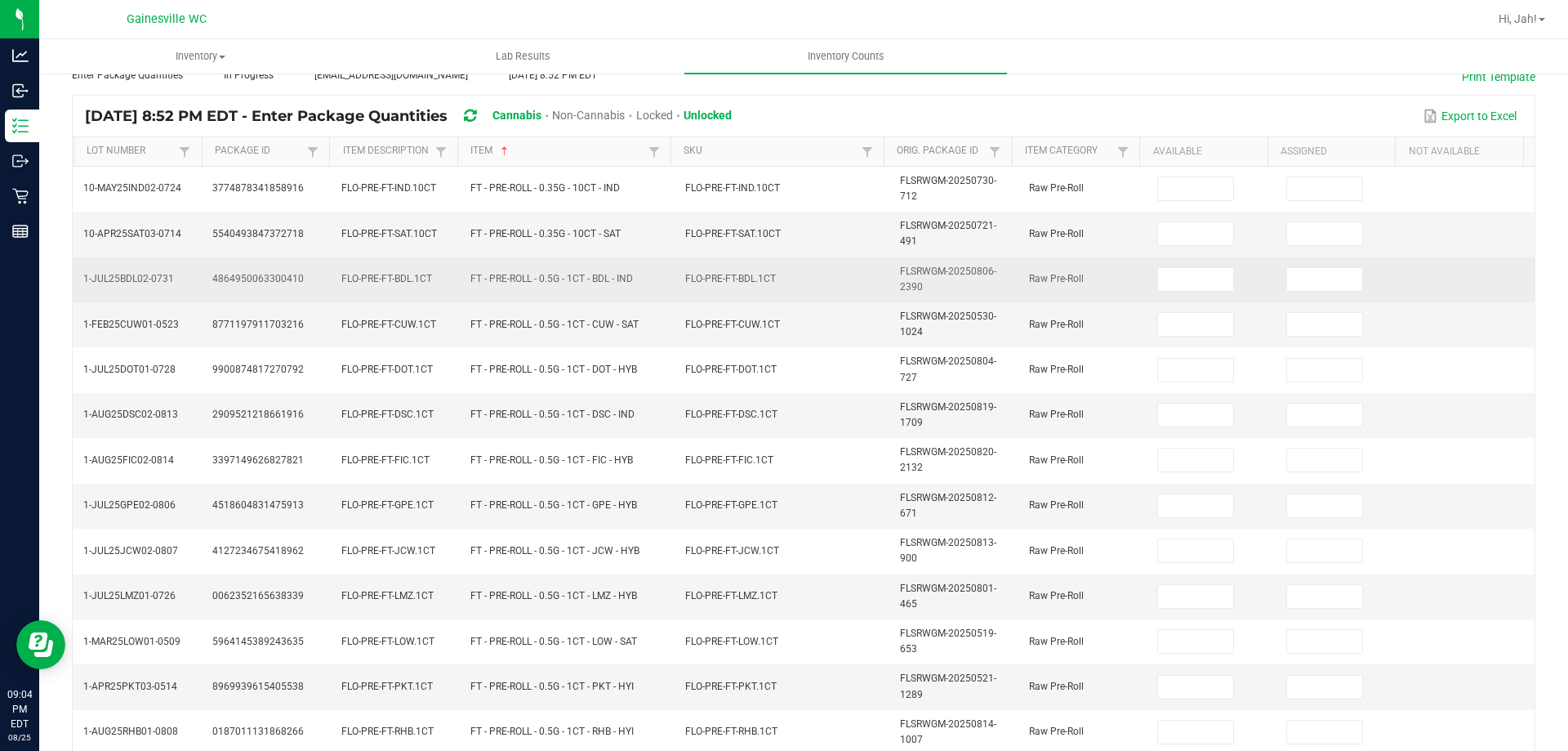
scroll to position [0, 0]
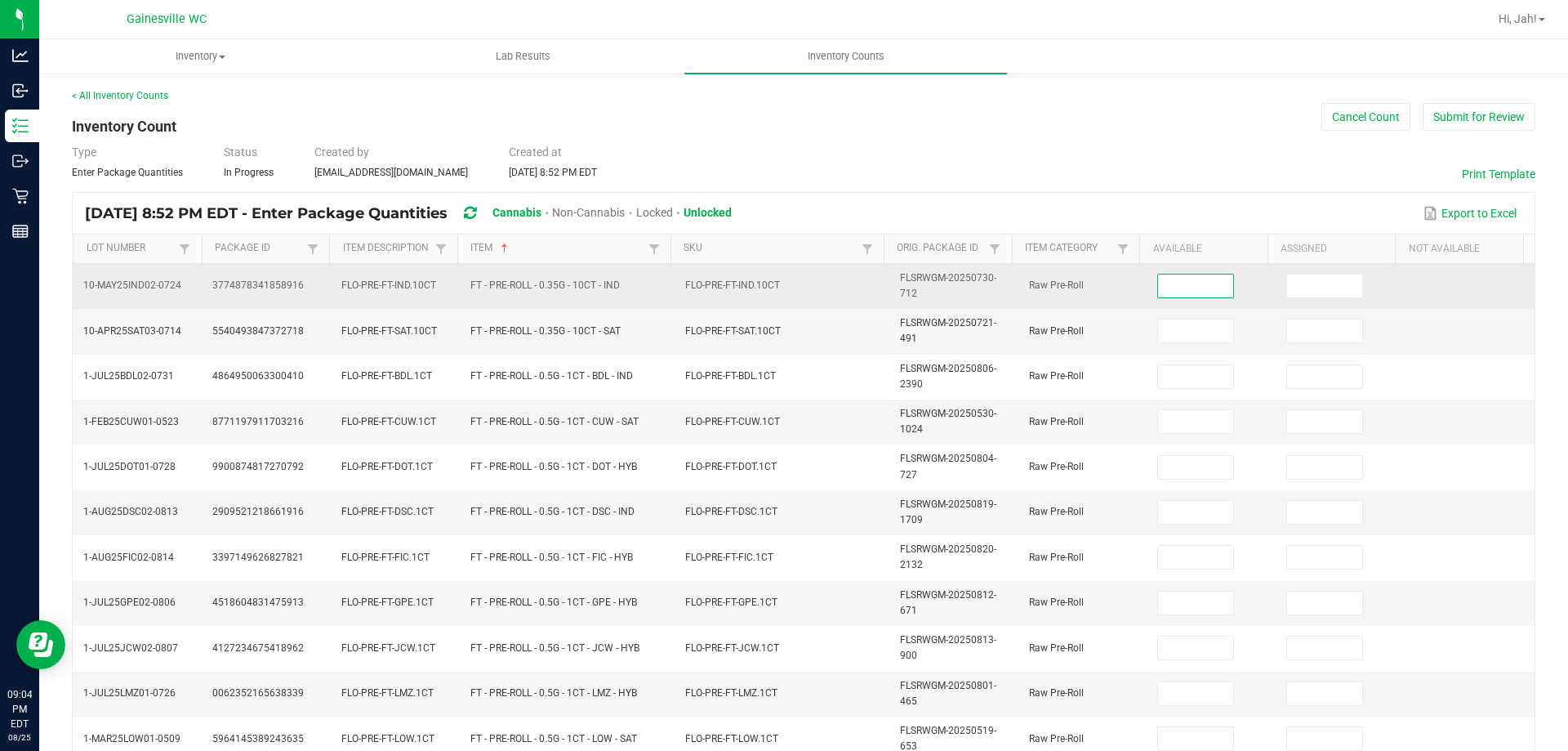
click at [1172, 285] on input at bounding box center [1195, 286] width 75 height 23
type input "14"
type input "2"
type input "17"
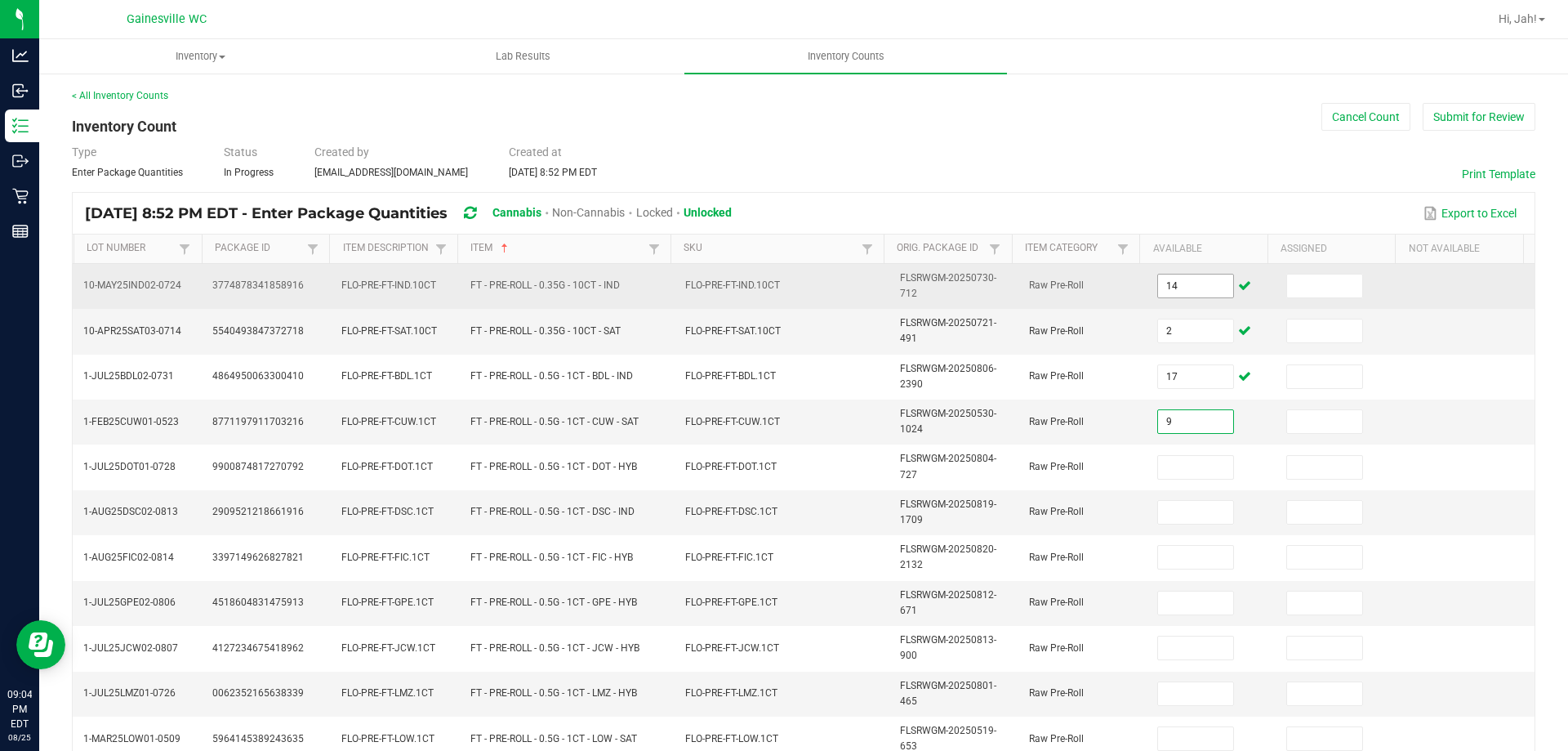
type input "9"
type input "12"
type input "14"
type input "23"
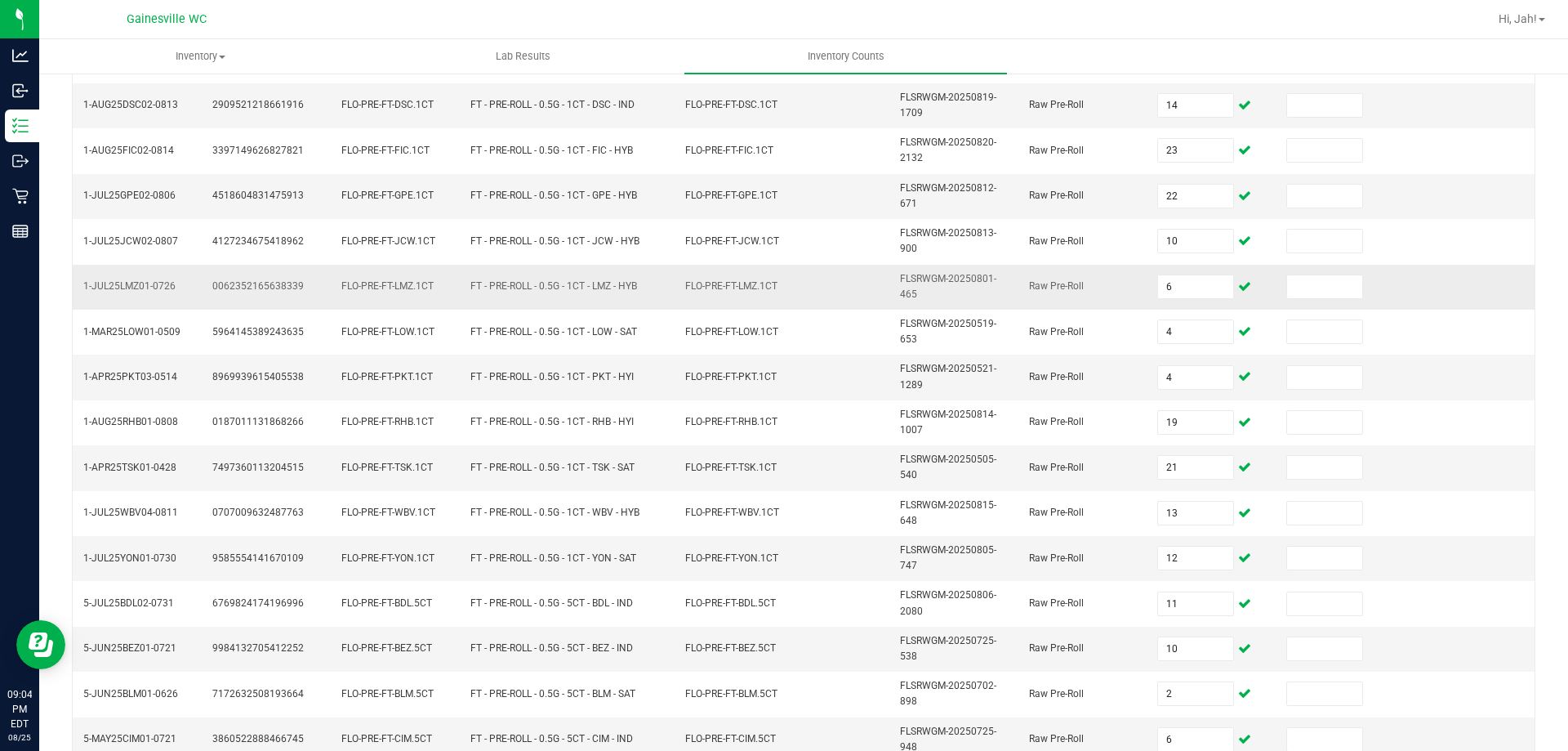
scroll to position [476, 0]
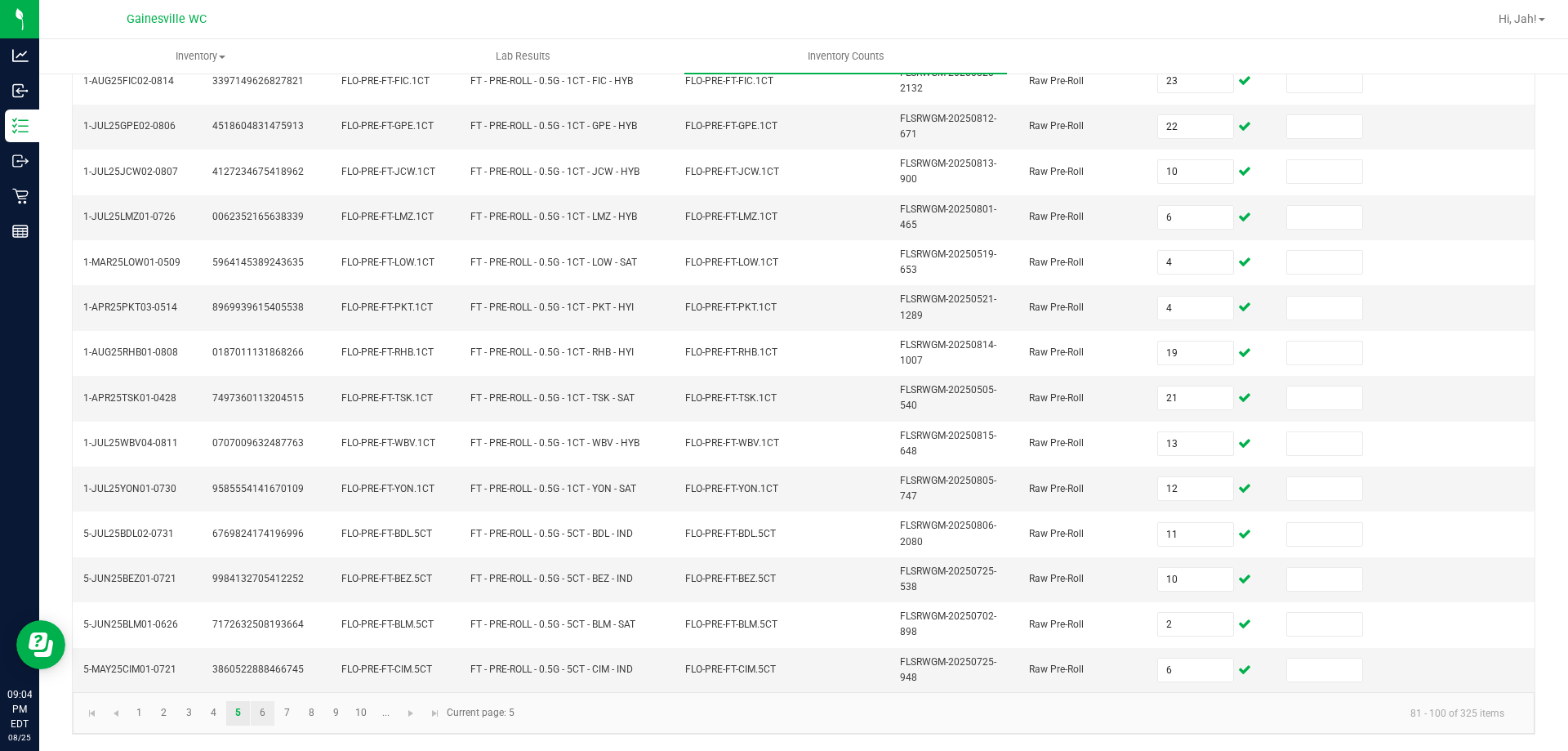
click at [266, 718] on link "6" at bounding box center [263, 713] width 24 height 24
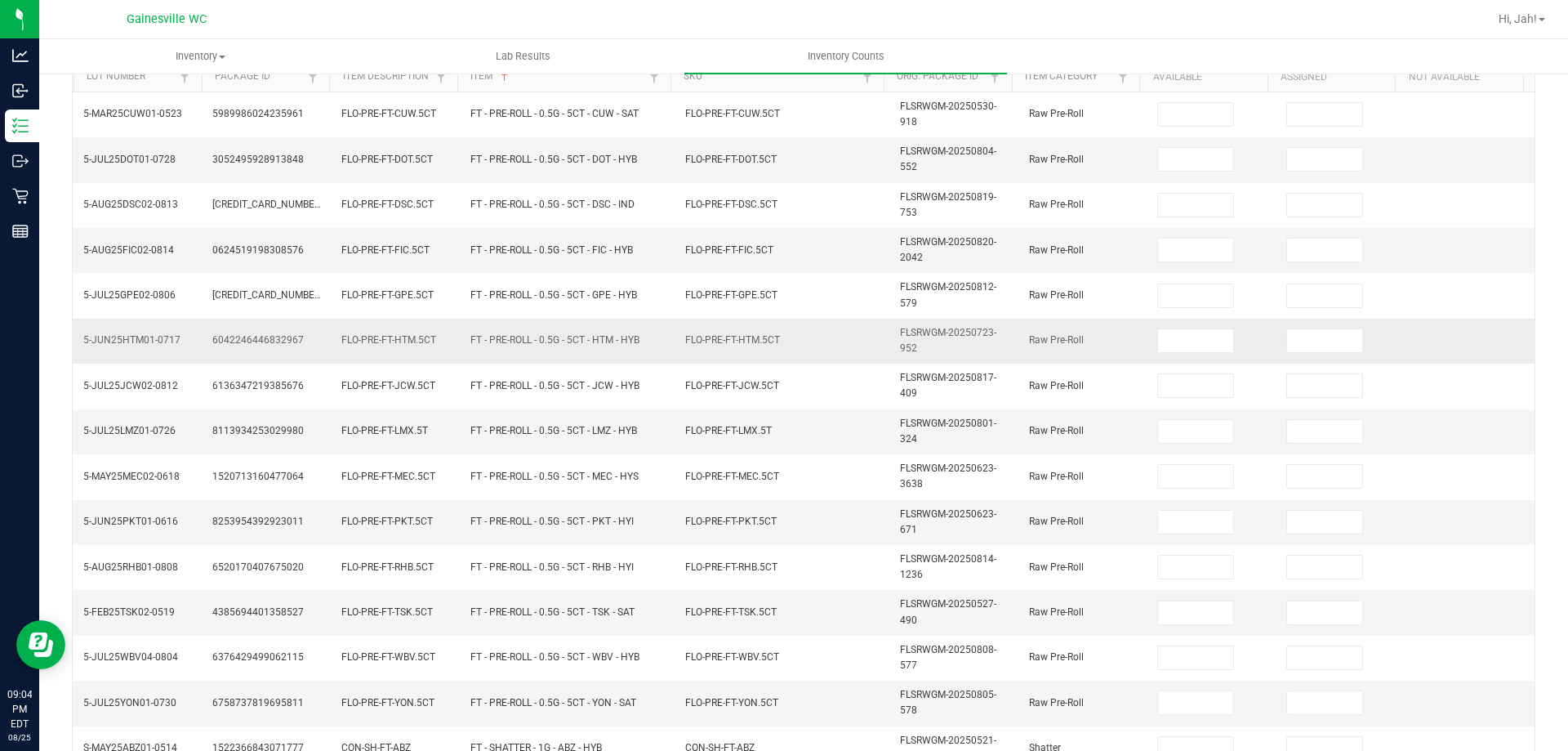
scroll to position [0, 0]
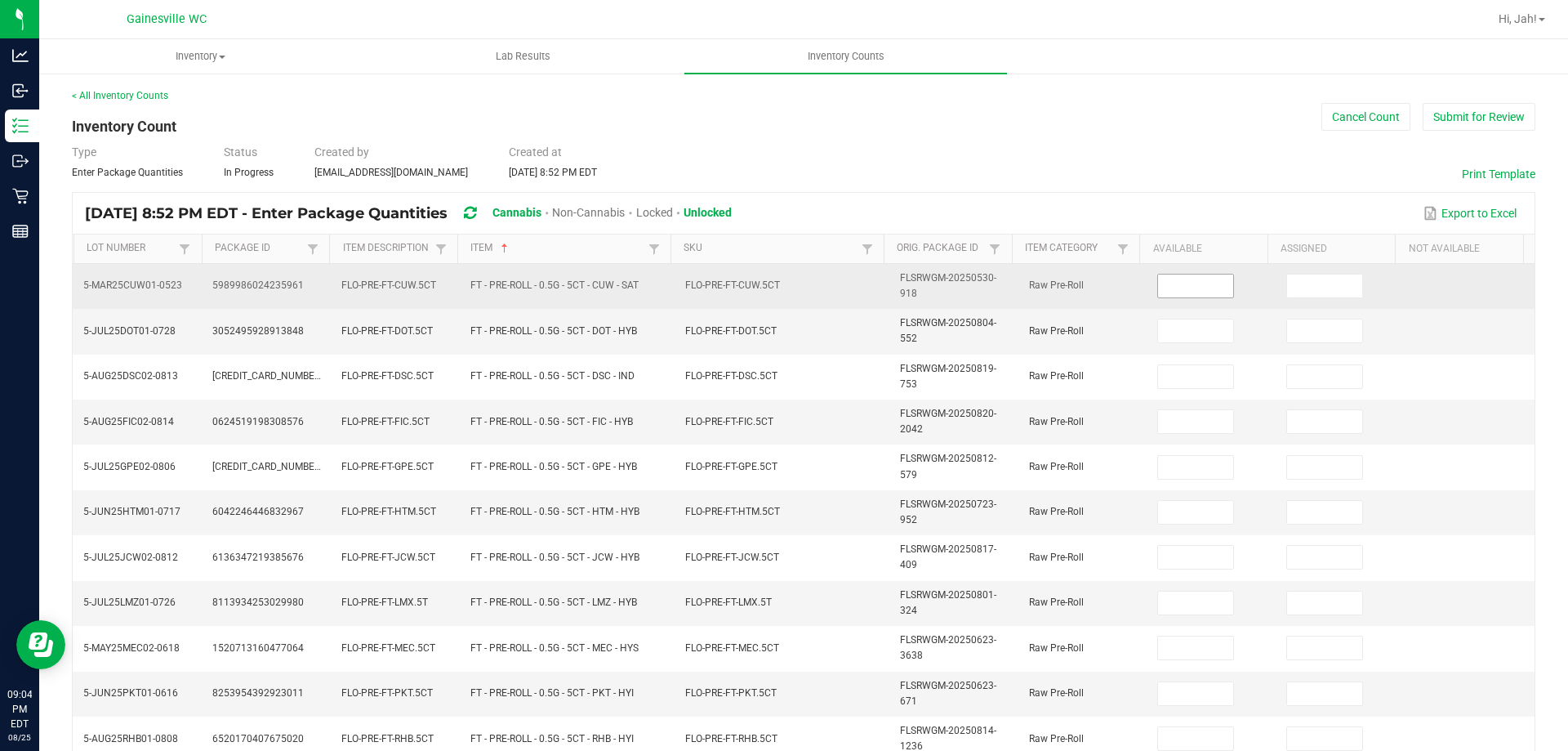
click at [1159, 287] on input at bounding box center [1195, 286] width 75 height 23
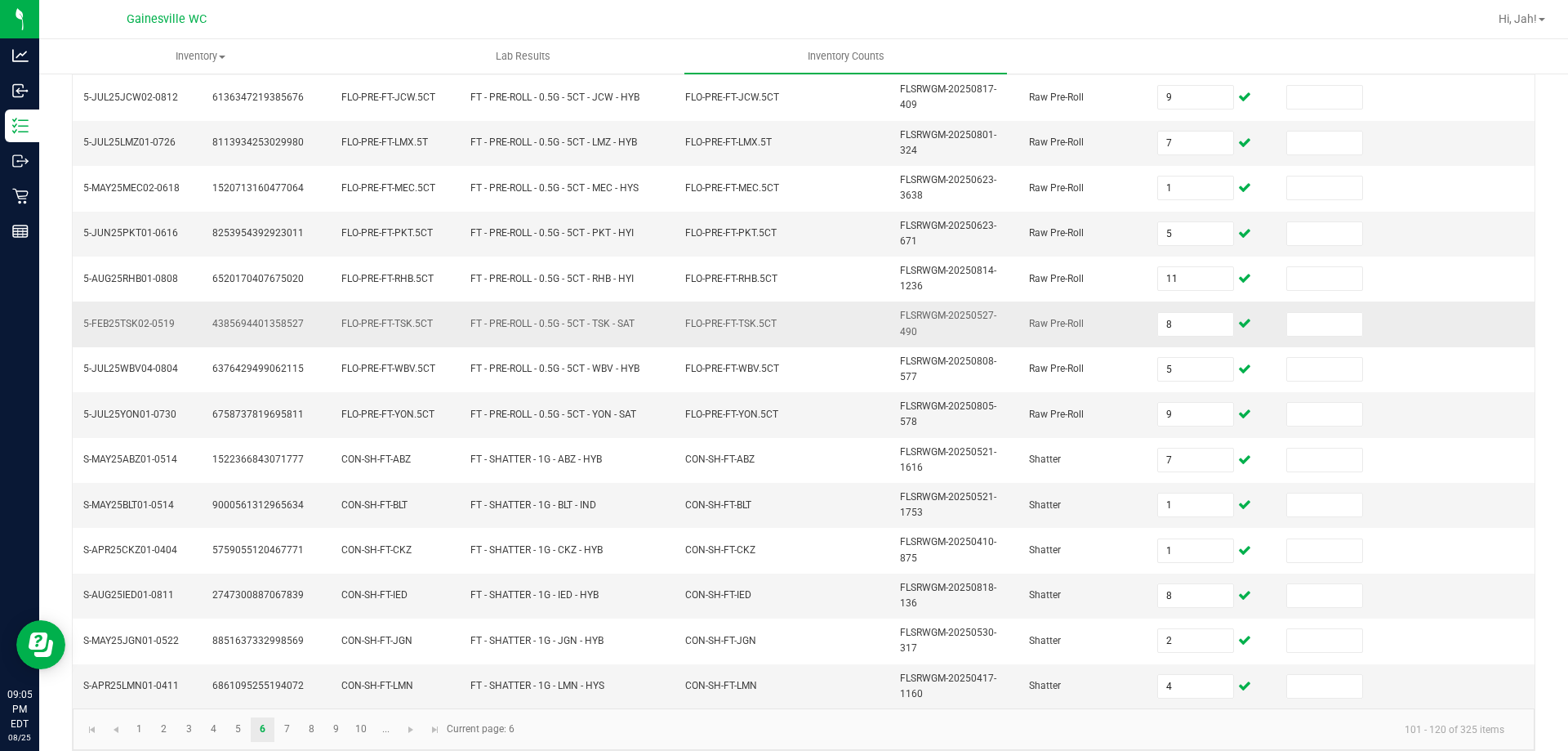
scroll to position [476, 0]
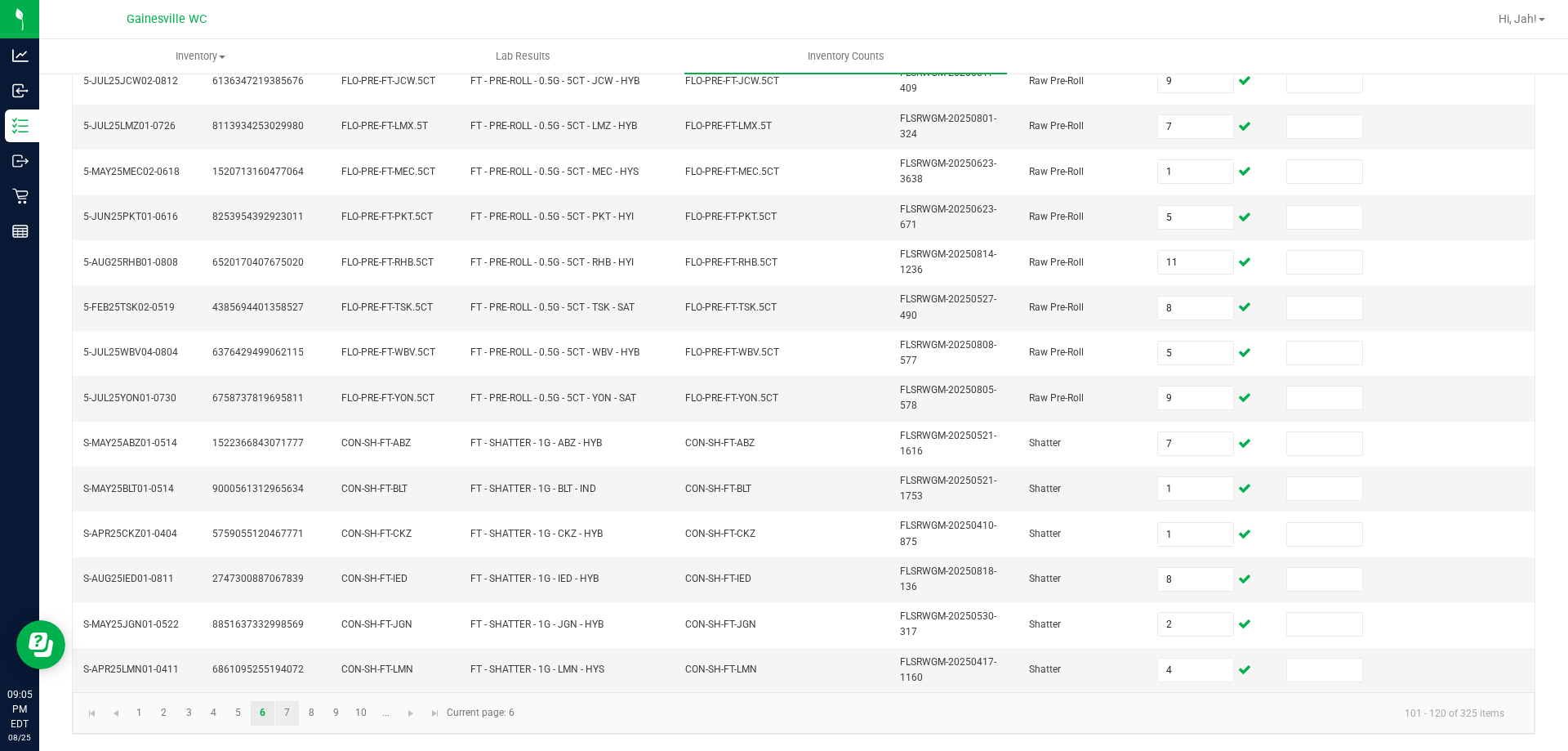
click at [287, 723] on link "7" at bounding box center [288, 713] width 24 height 24
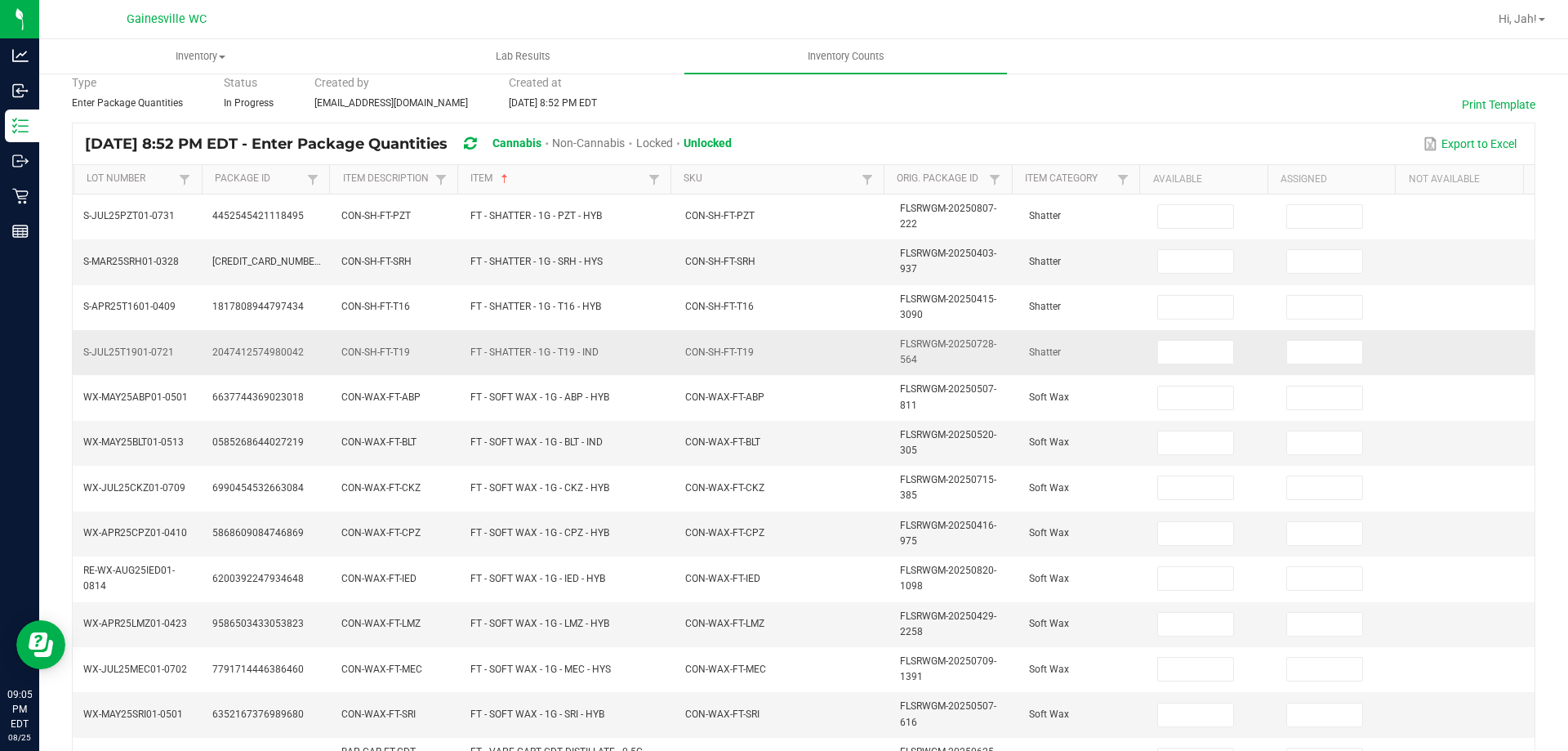
scroll to position [0, 0]
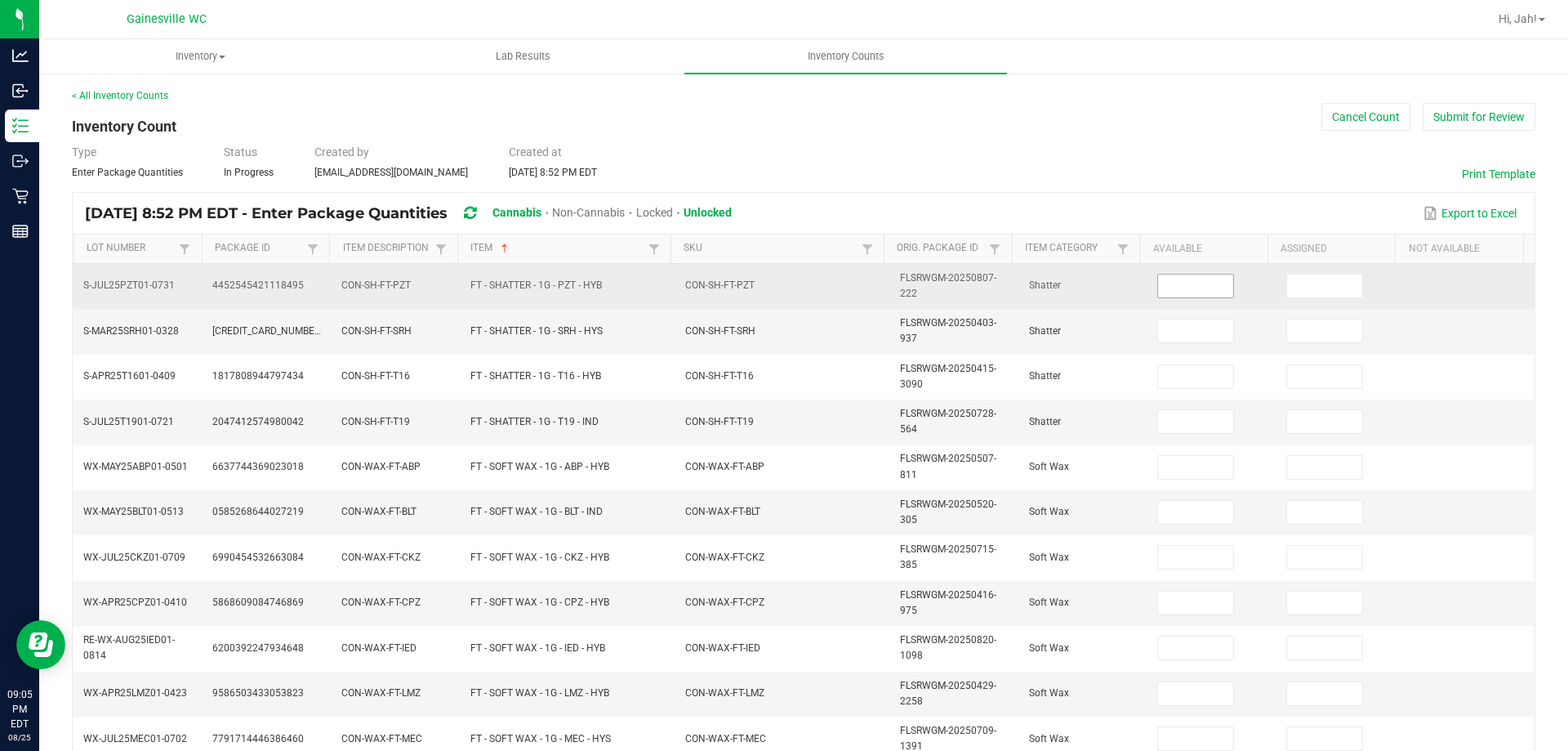
click at [1191, 278] on input at bounding box center [1195, 286] width 75 height 23
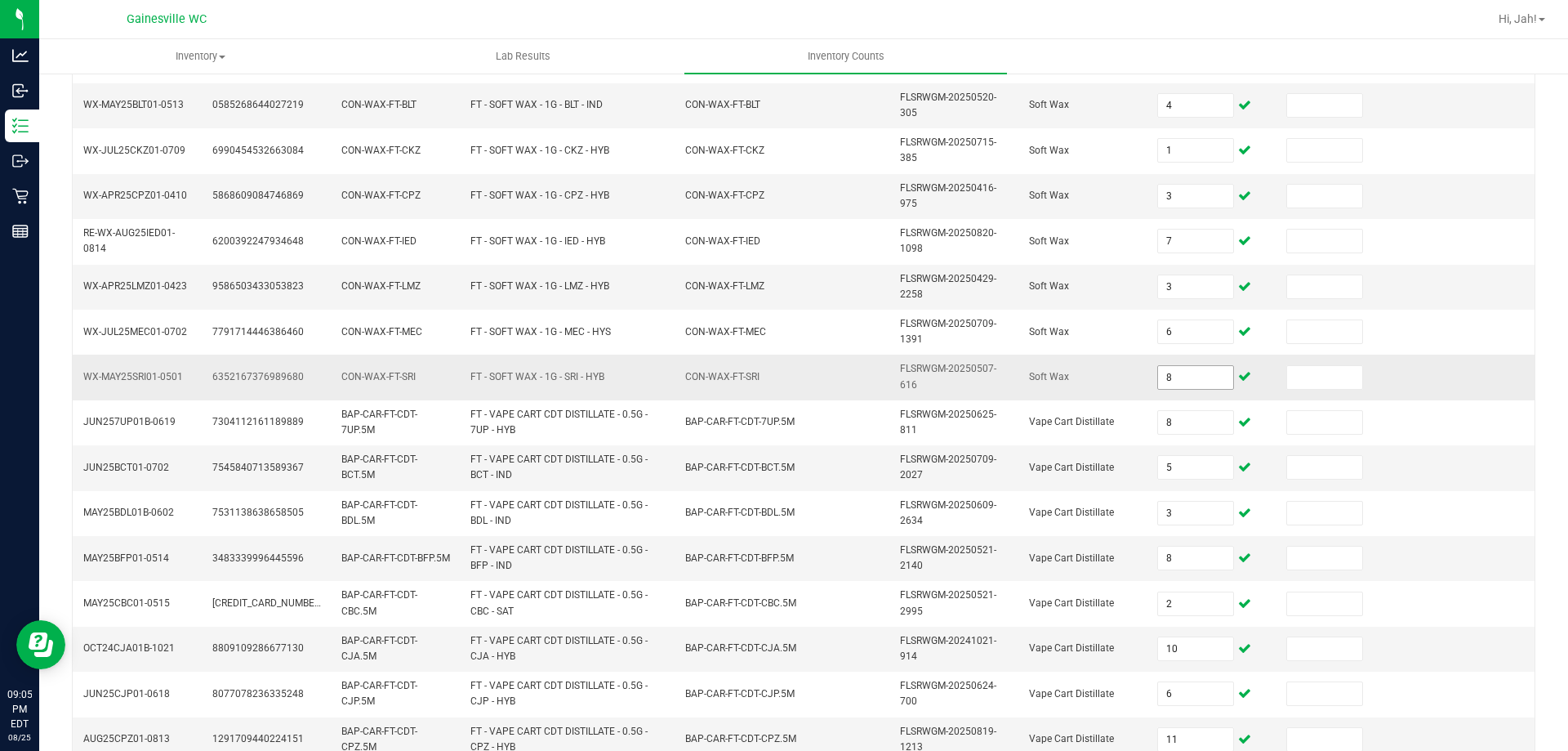
scroll to position [476, 0]
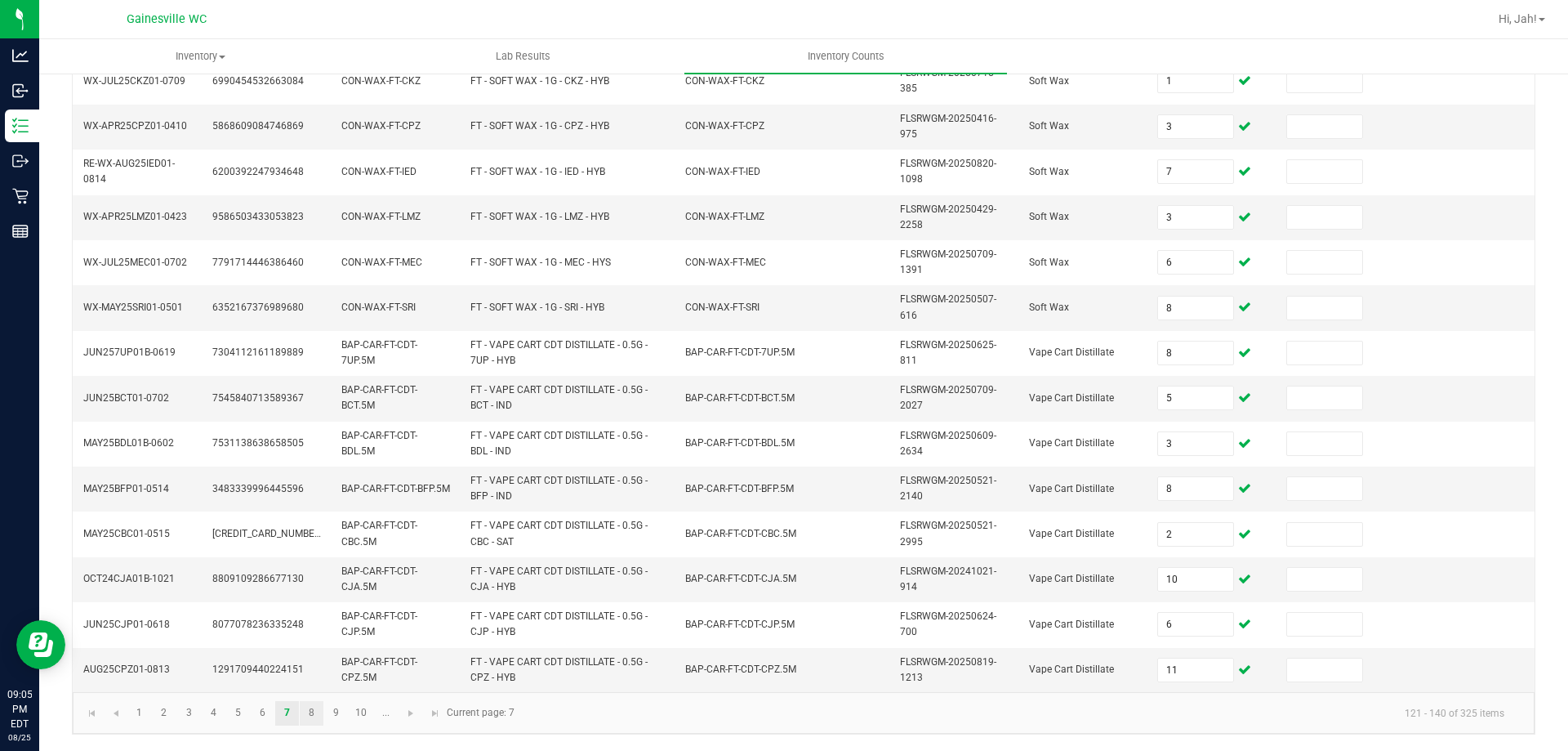
click at [308, 714] on link "8" at bounding box center [312, 713] width 24 height 24
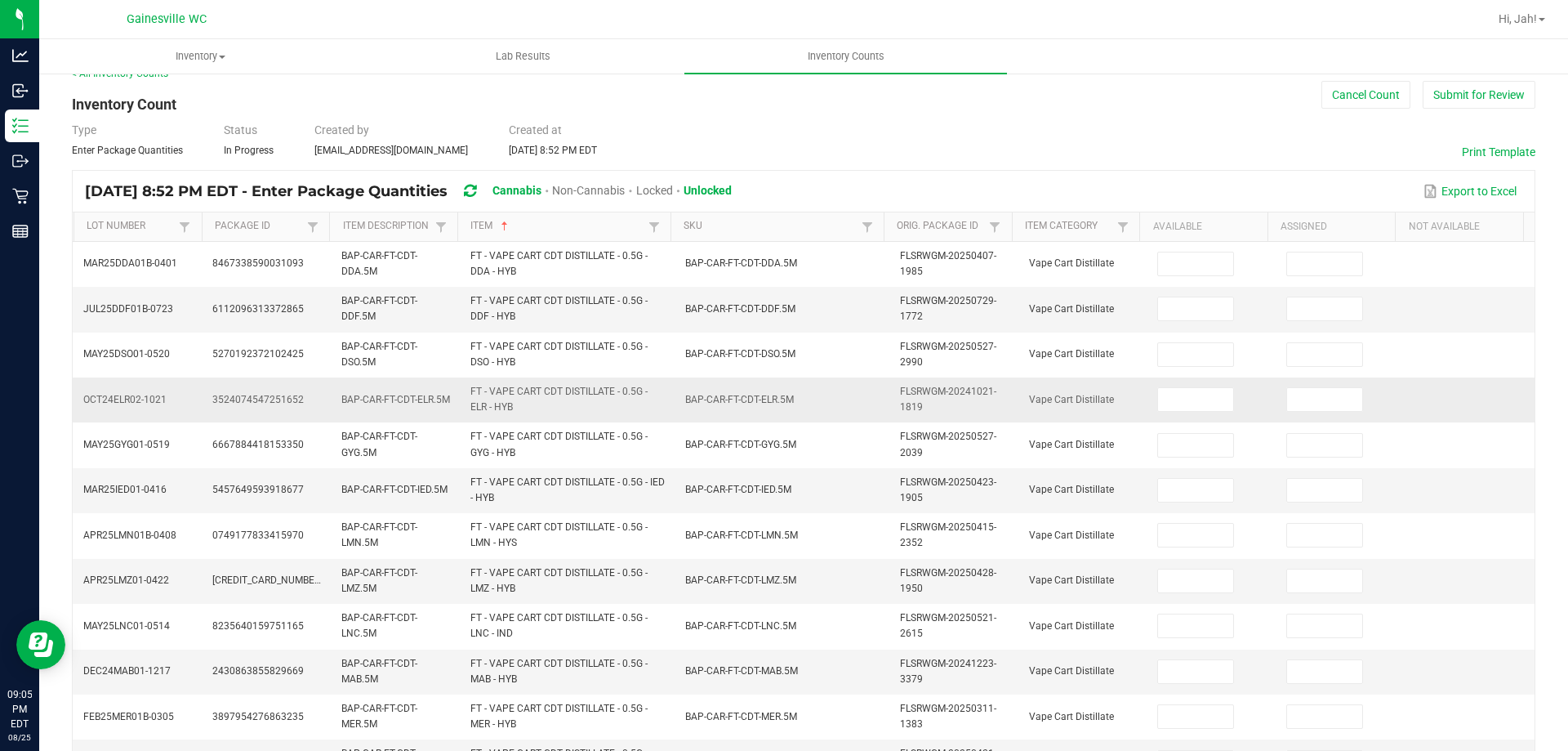
scroll to position [0, 0]
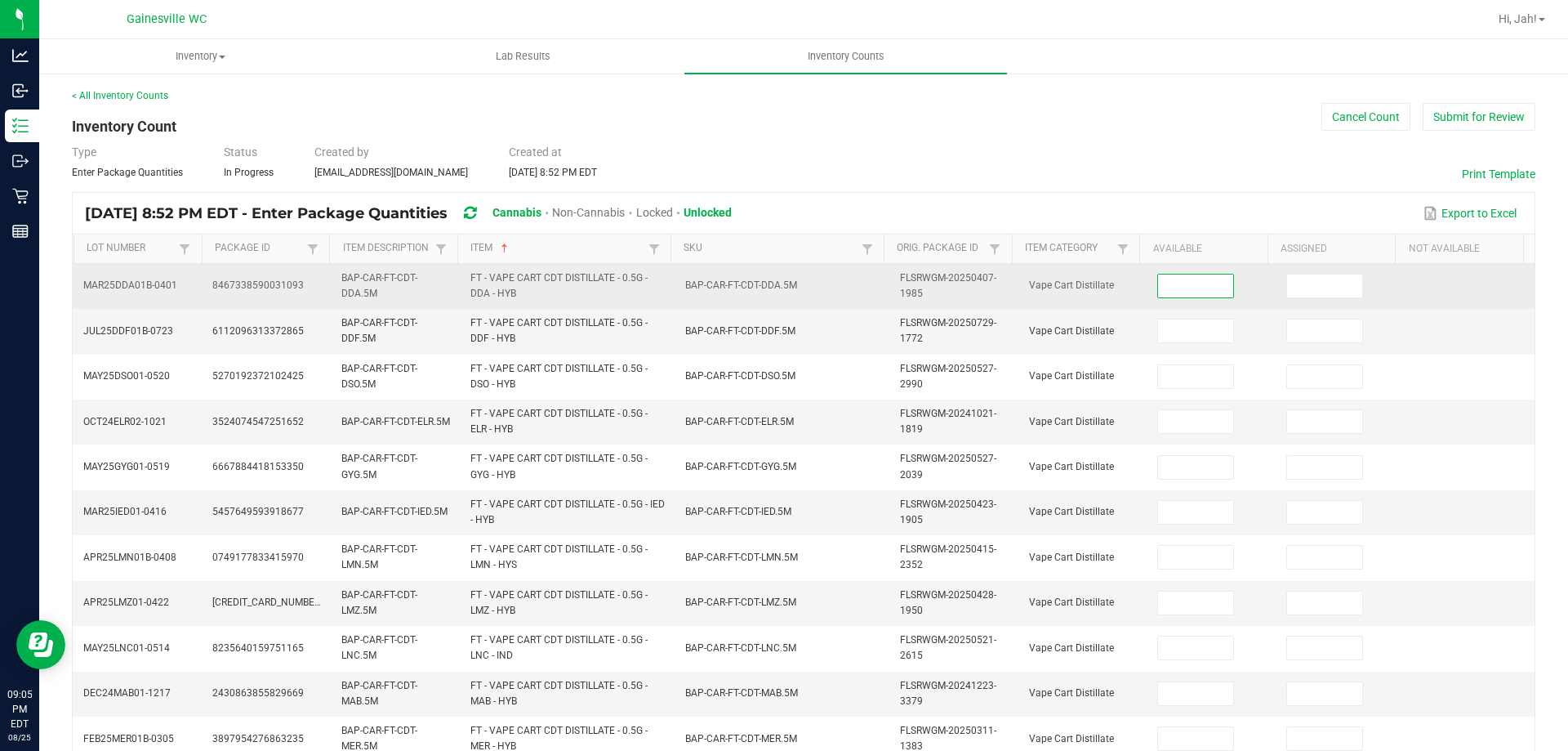
click at [1158, 294] on input at bounding box center [1195, 286] width 75 height 23
click at [1158, 288] on input at bounding box center [1195, 286] width 75 height 23
click at [1161, 287] on input at bounding box center [1195, 286] width 75 height 23
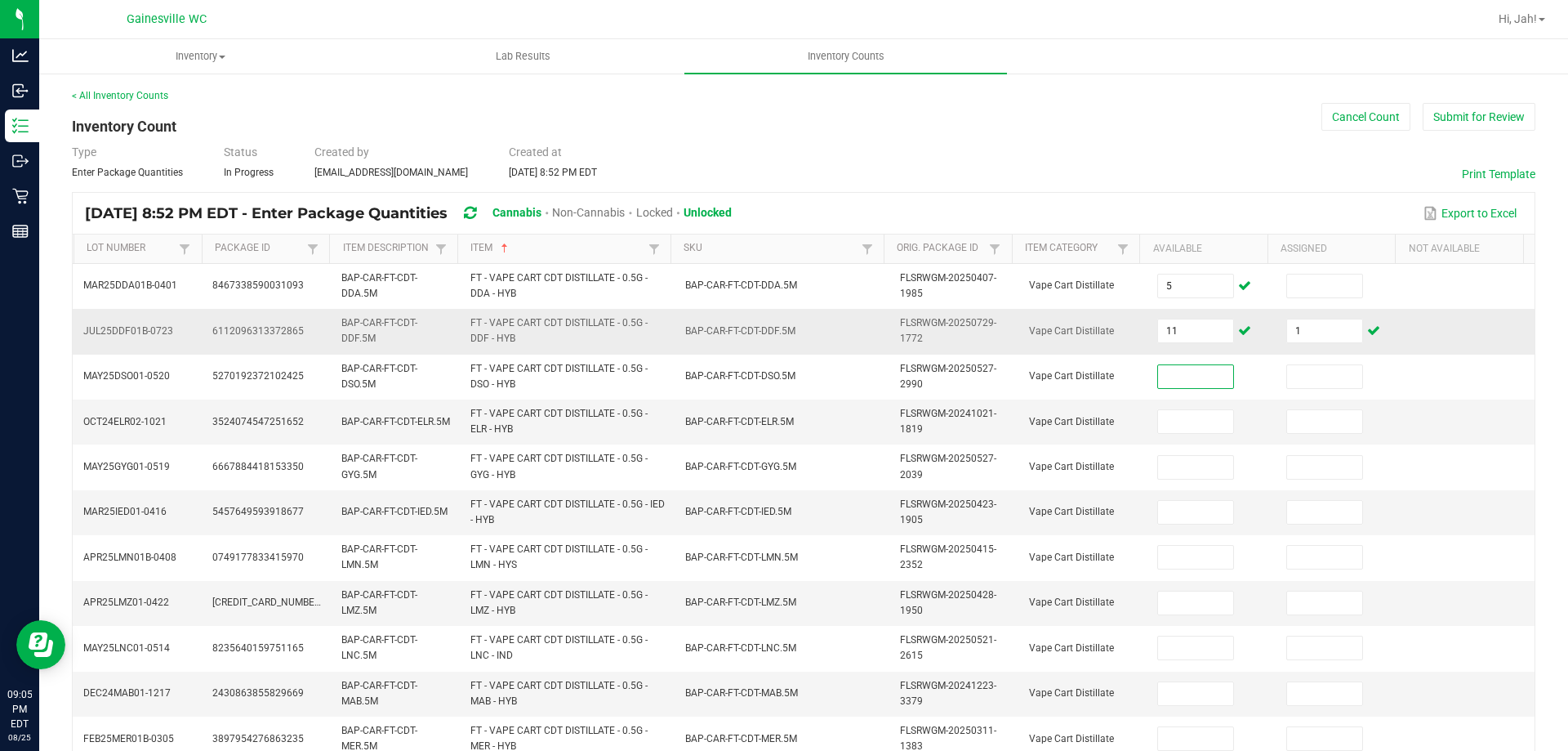
click at [1326, 345] on td "1" at bounding box center [1341, 331] width 129 height 45
click at [1321, 342] on input "1" at bounding box center [1325, 330] width 75 height 23
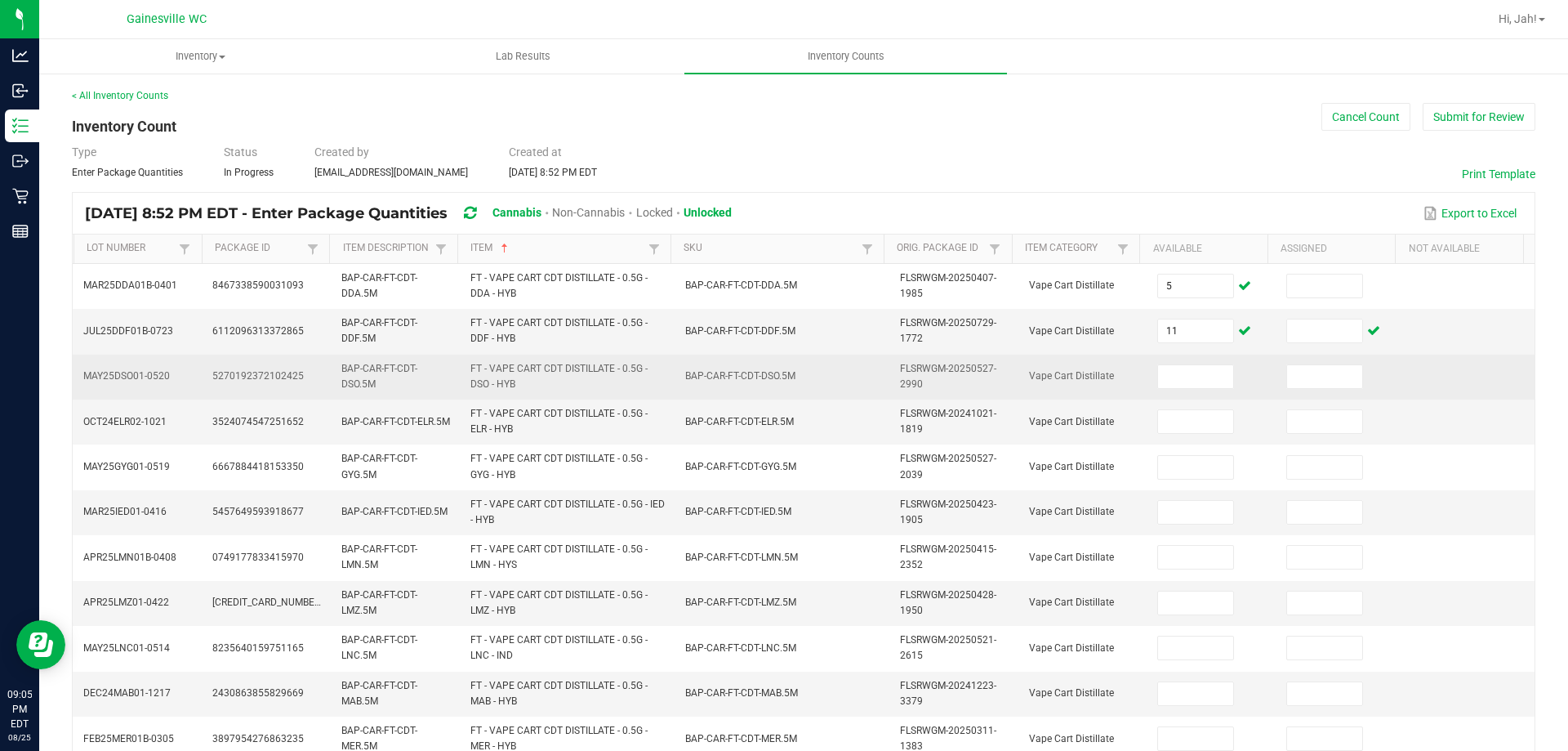
click at [1148, 392] on td at bounding box center [1212, 377] width 129 height 45
click at [1159, 366] on input at bounding box center [1195, 377] width 75 height 23
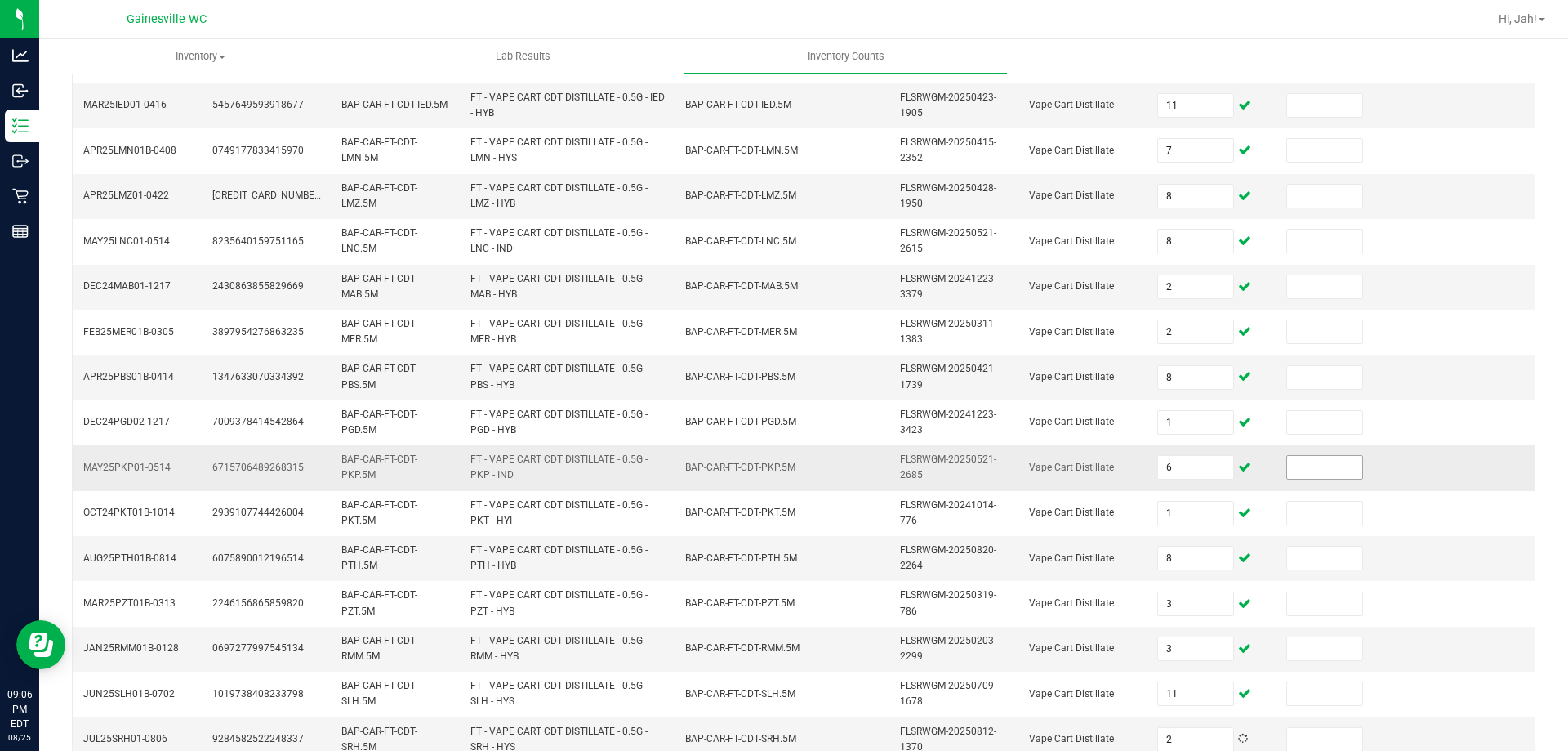
scroll to position [476, 0]
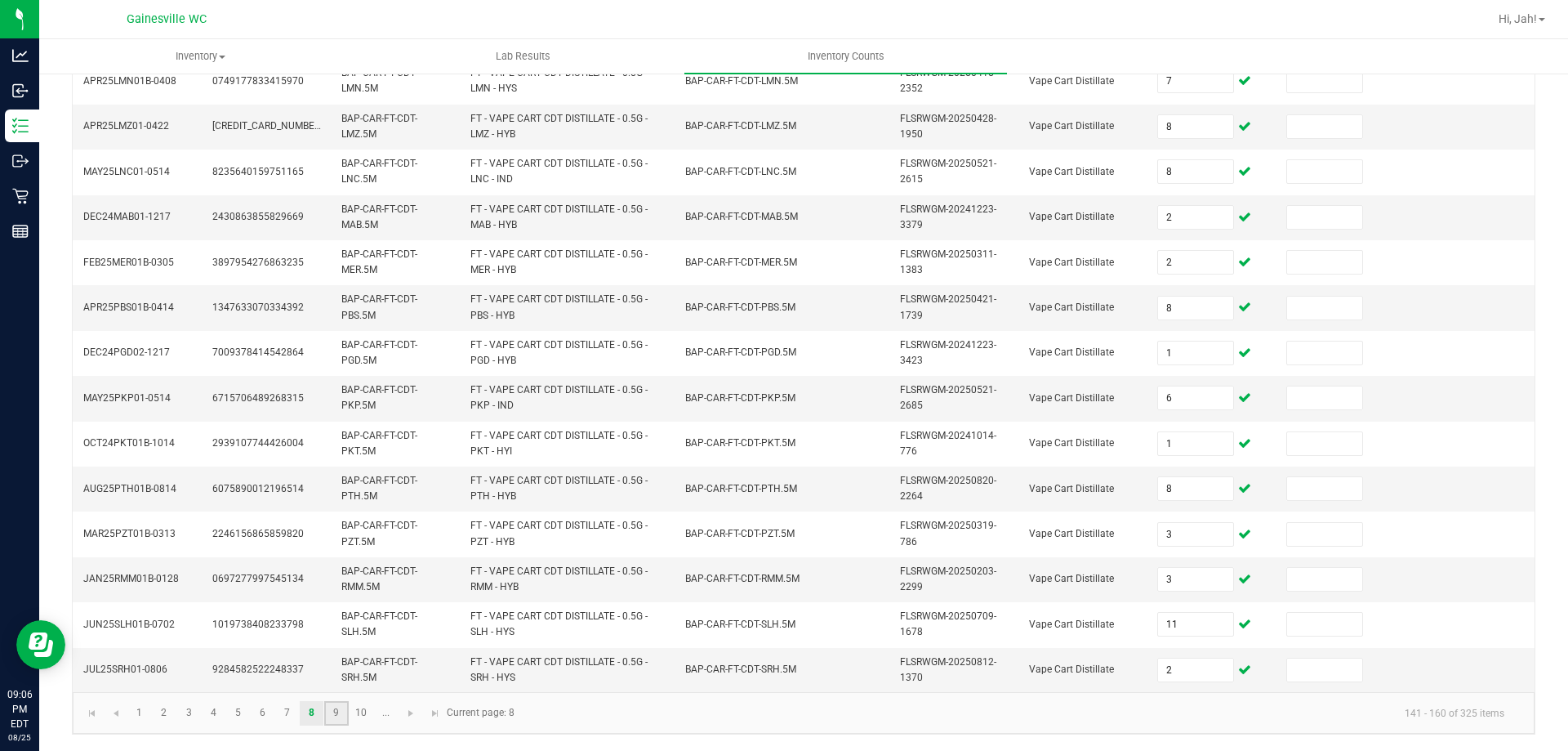
click at [328, 715] on link "9" at bounding box center [337, 713] width 24 height 24
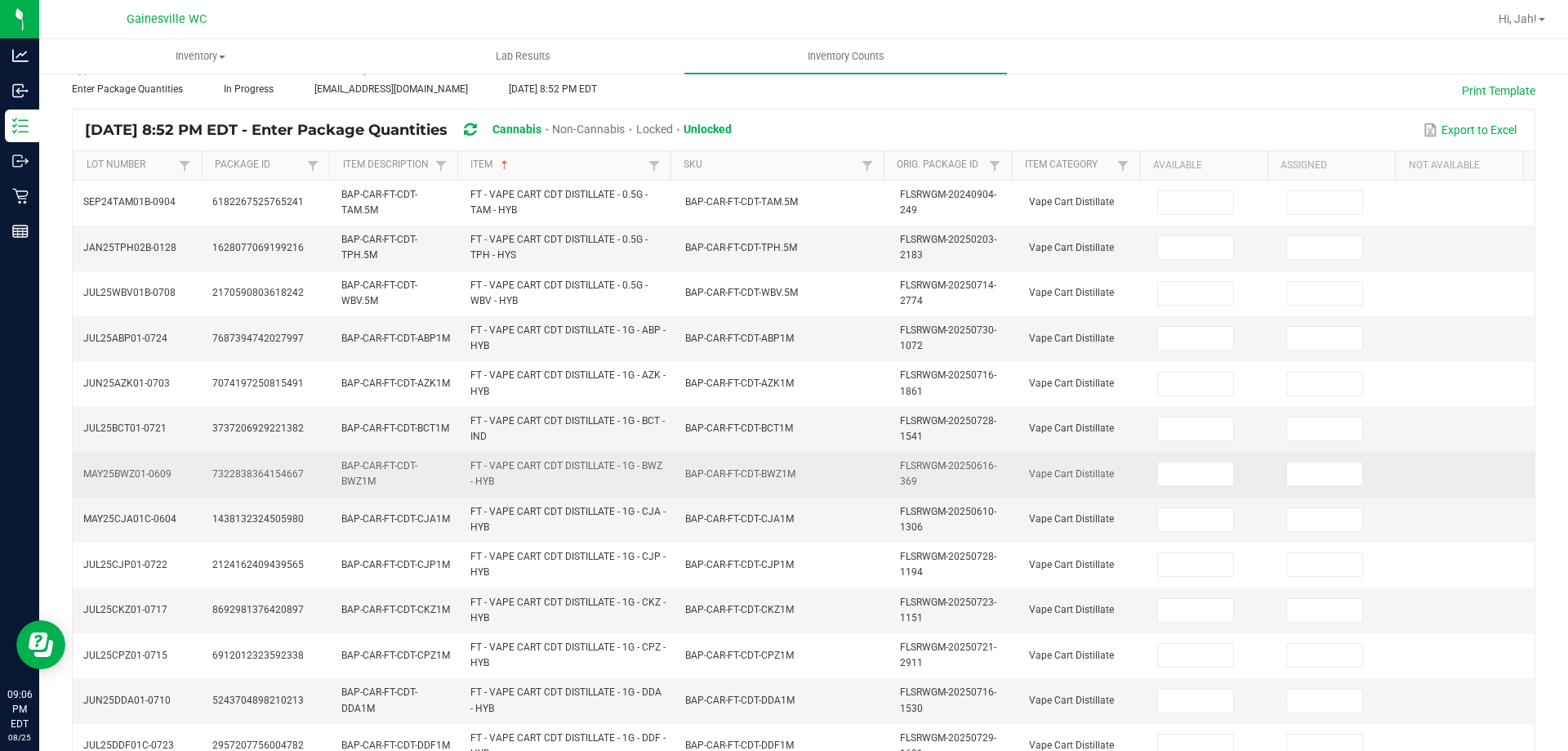
scroll to position [0, 0]
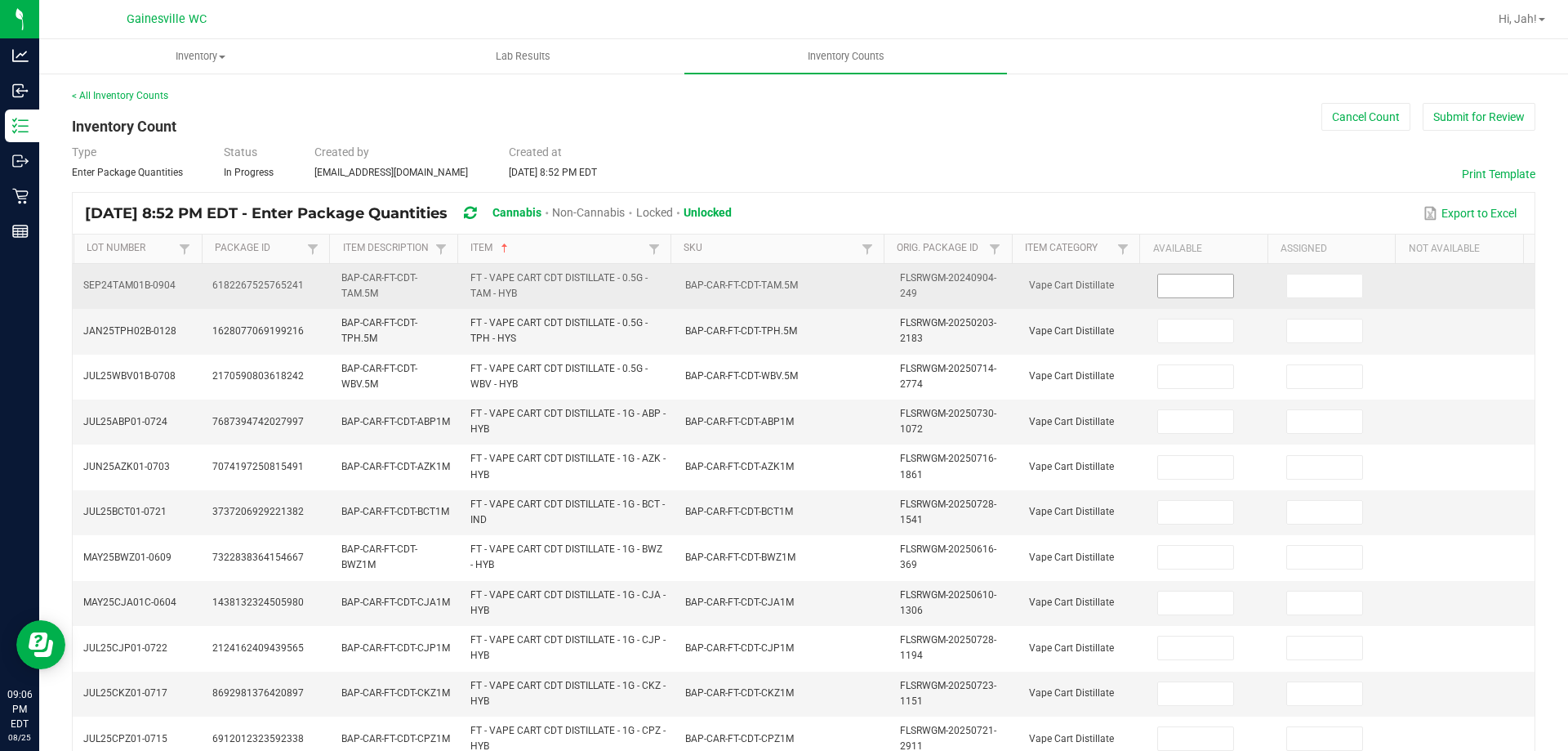
click at [1158, 281] on input at bounding box center [1195, 286] width 75 height 23
click at [1178, 288] on input at bounding box center [1195, 286] width 75 height 23
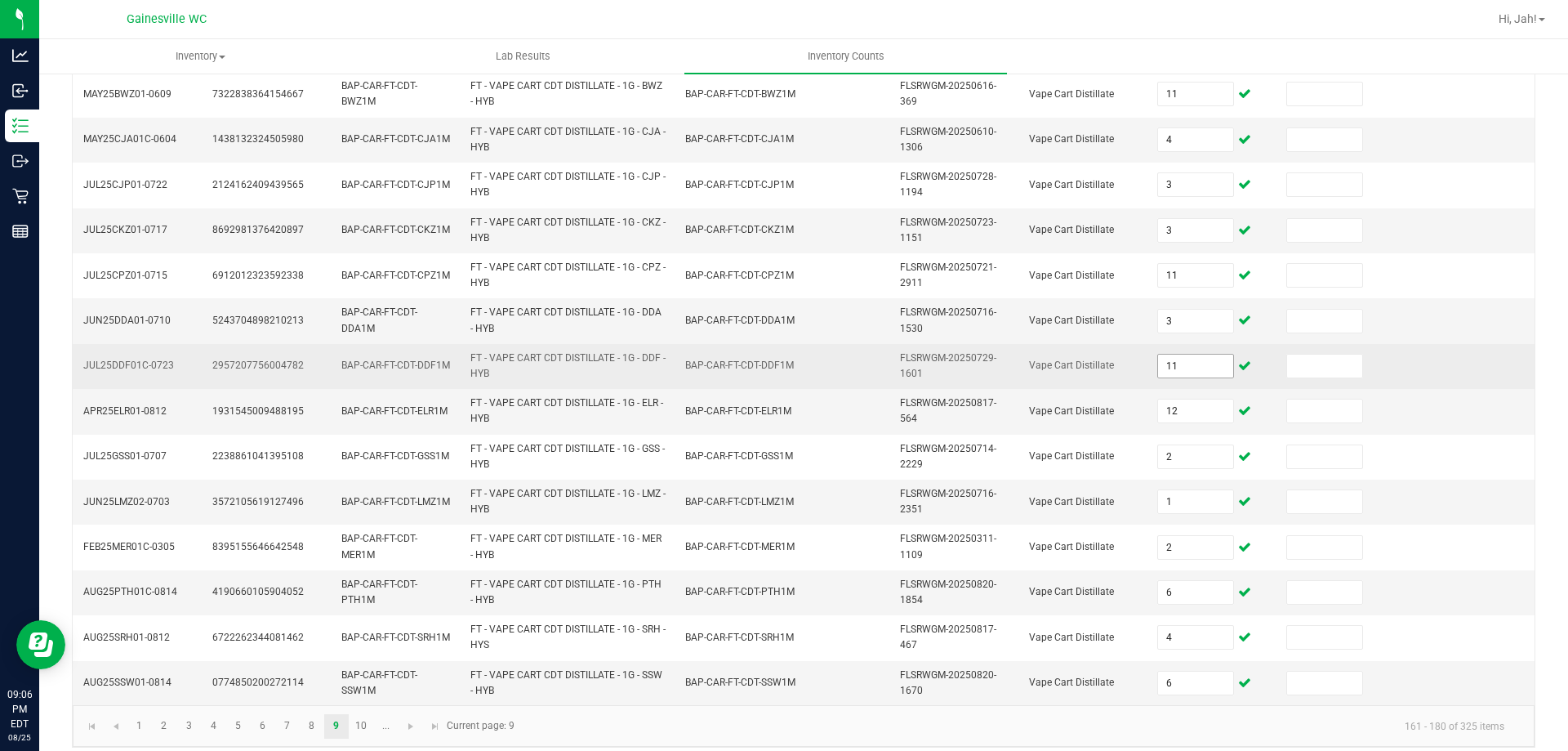
scroll to position [476, 0]
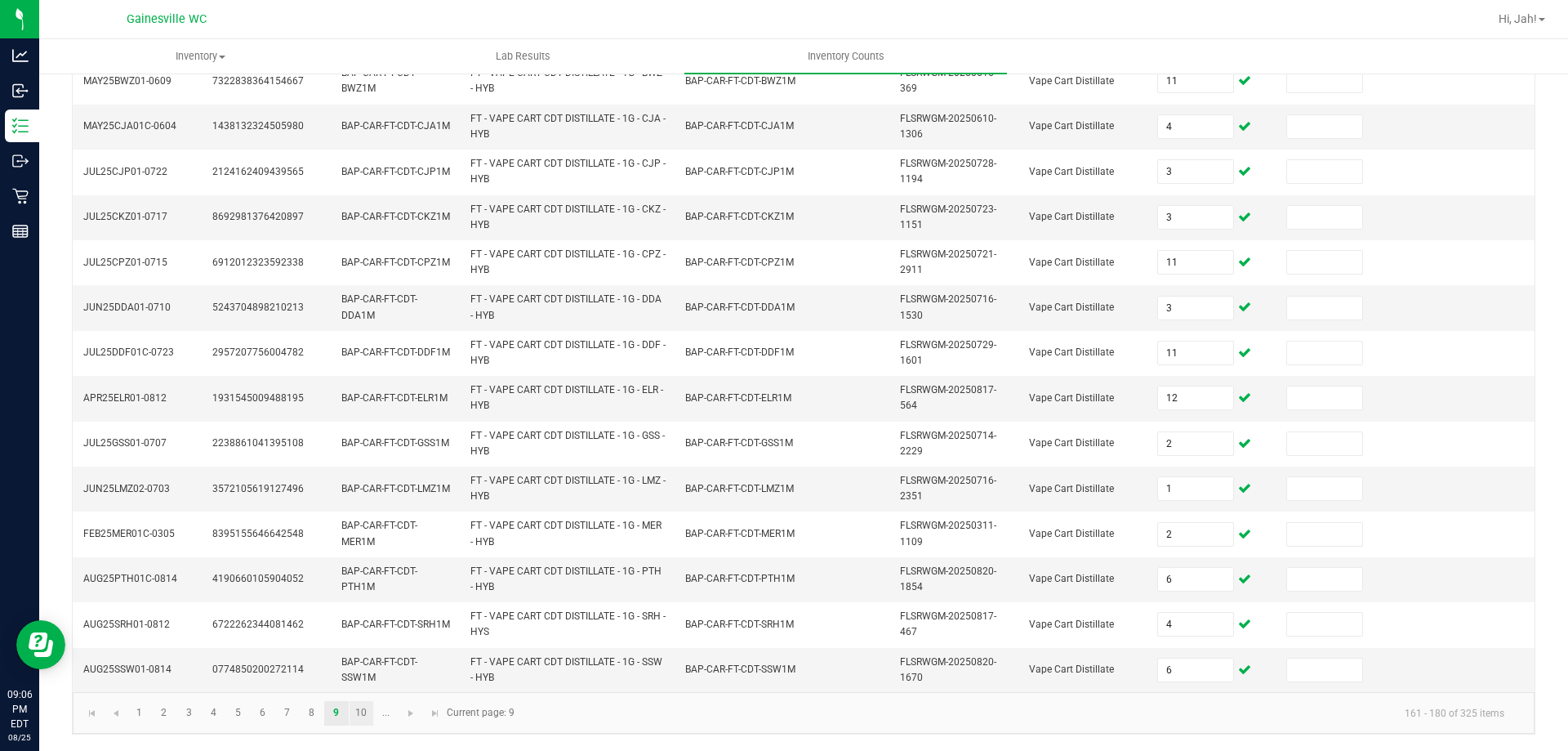
click at [366, 710] on link "10" at bounding box center [362, 713] width 24 height 24
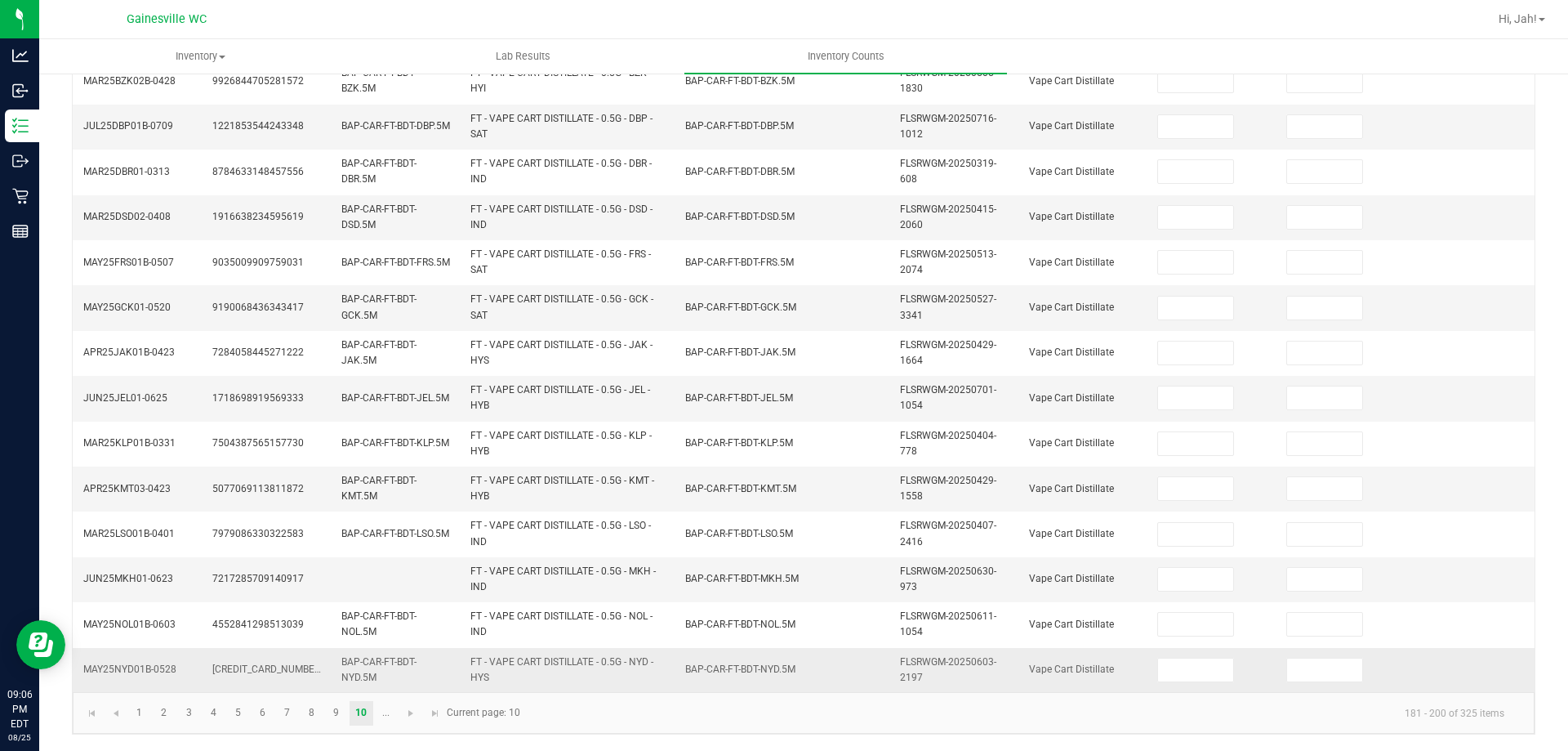
scroll to position [0, 0]
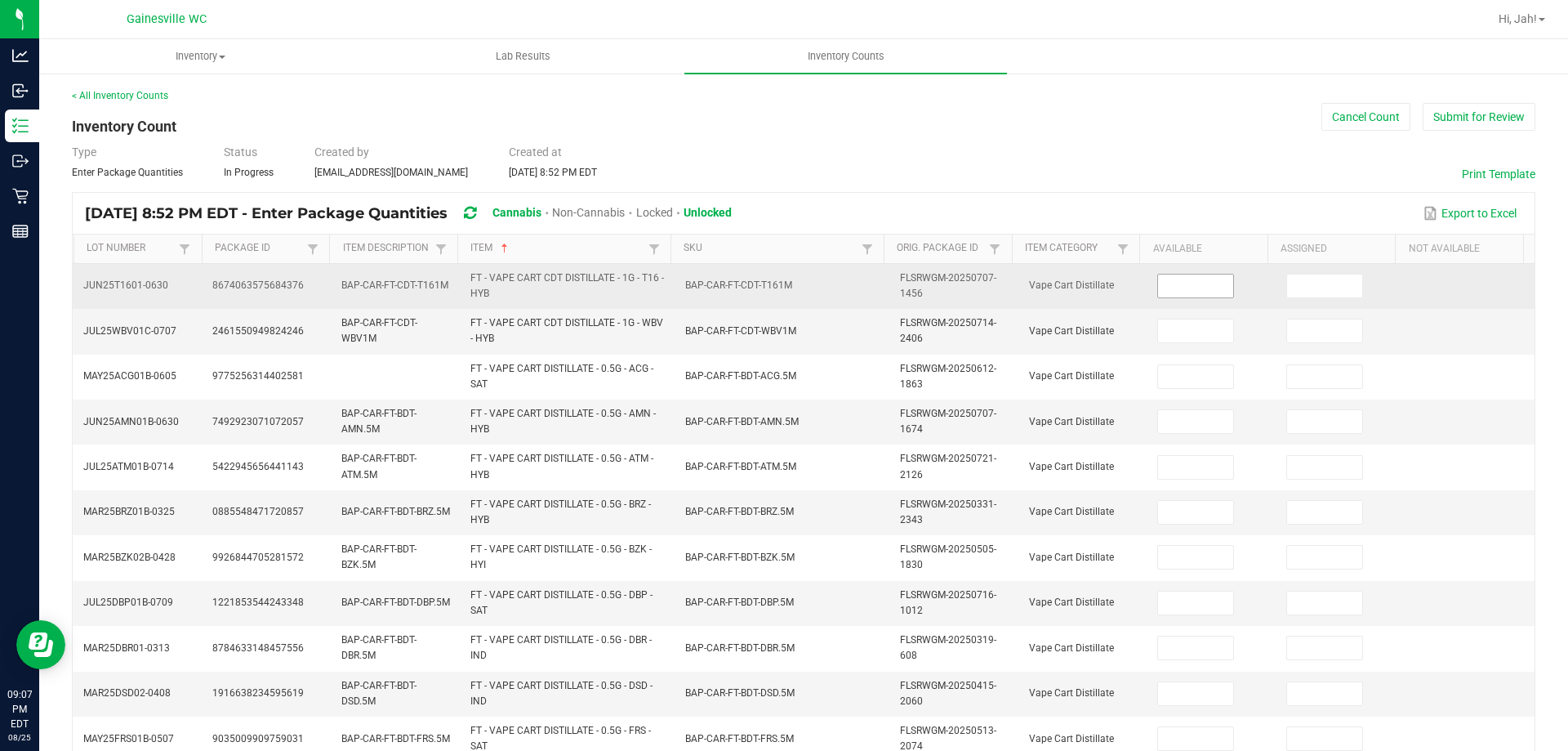
click at [1158, 281] on input at bounding box center [1195, 286] width 75 height 23
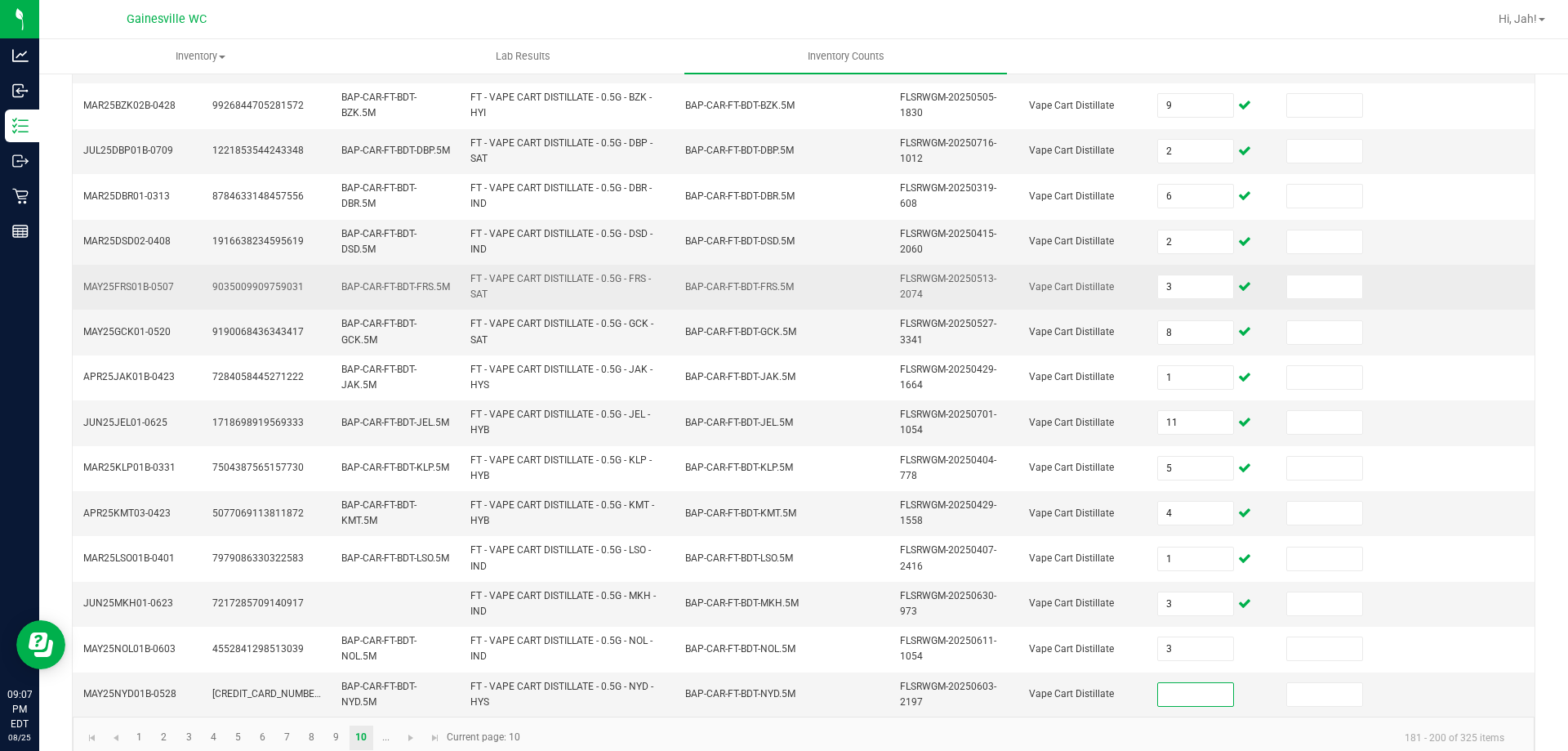
scroll to position [476, 0]
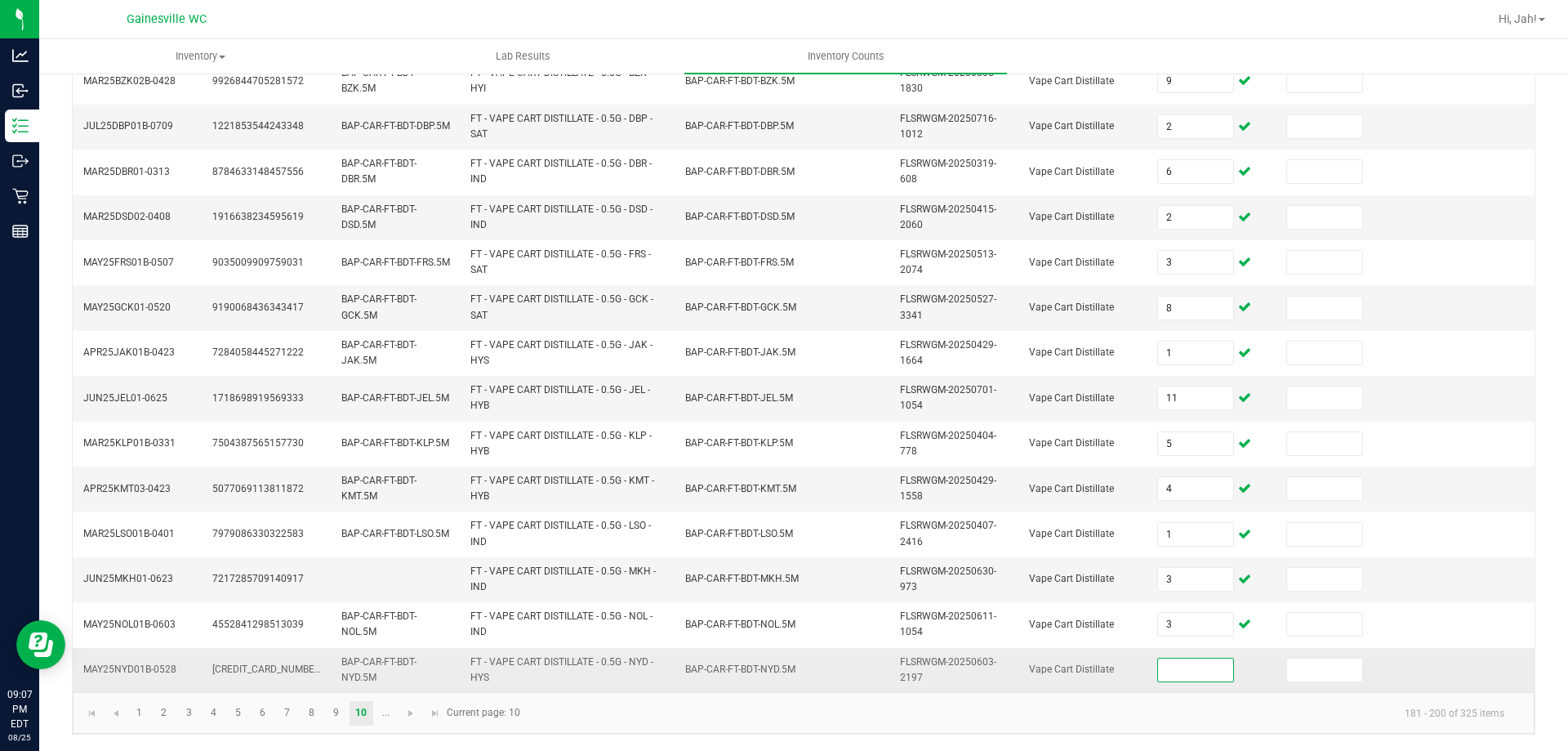
click at [1158, 676] on input at bounding box center [1195, 670] width 75 height 23
click at [1158, 671] on input at bounding box center [1195, 670] width 75 height 23
click at [916, 707] on kendo-pager-info "181 - 200 of 325 items" at bounding box center [1023, 713] width 987 height 27
click at [401, 718] on link at bounding box center [412, 713] width 24 height 24
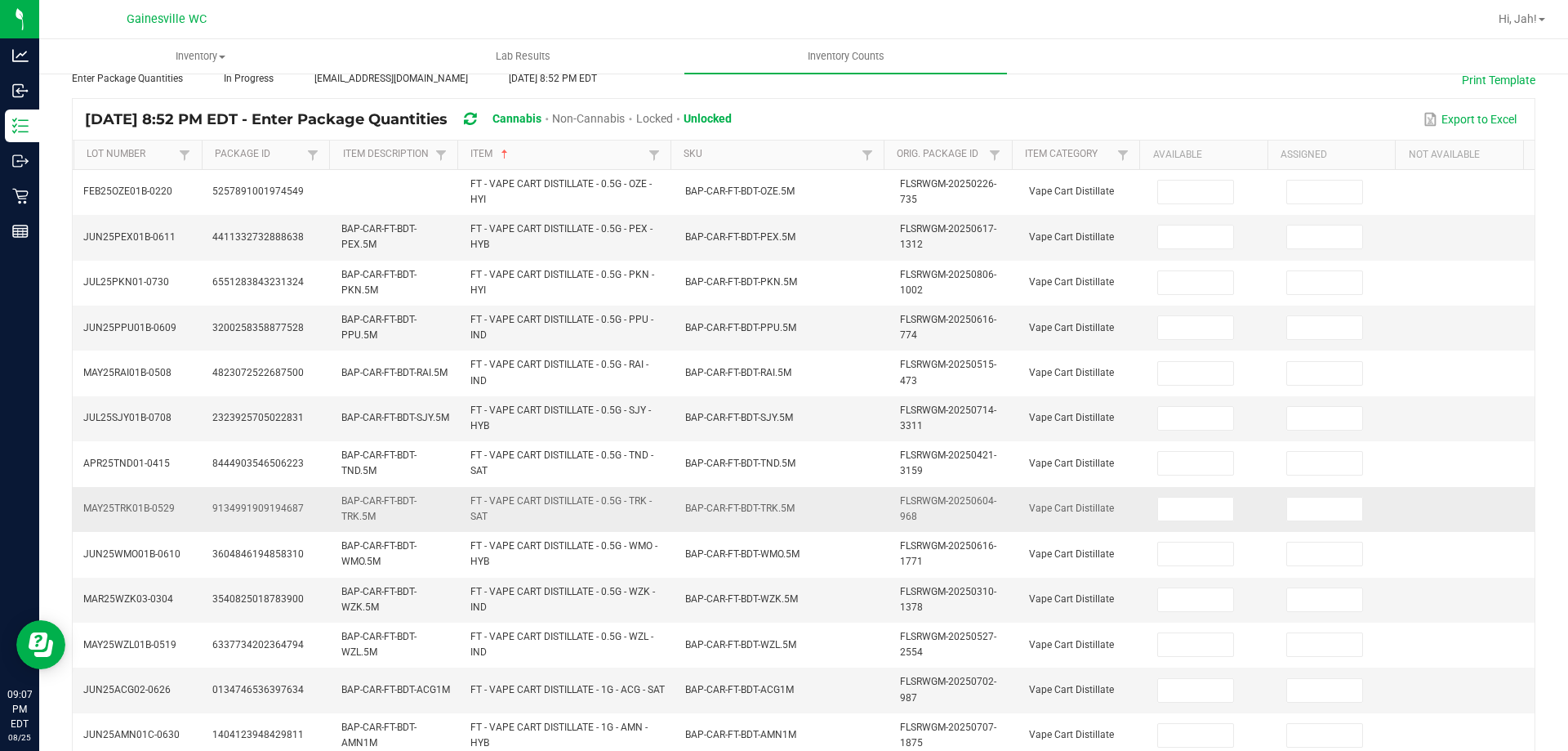
scroll to position [0, 0]
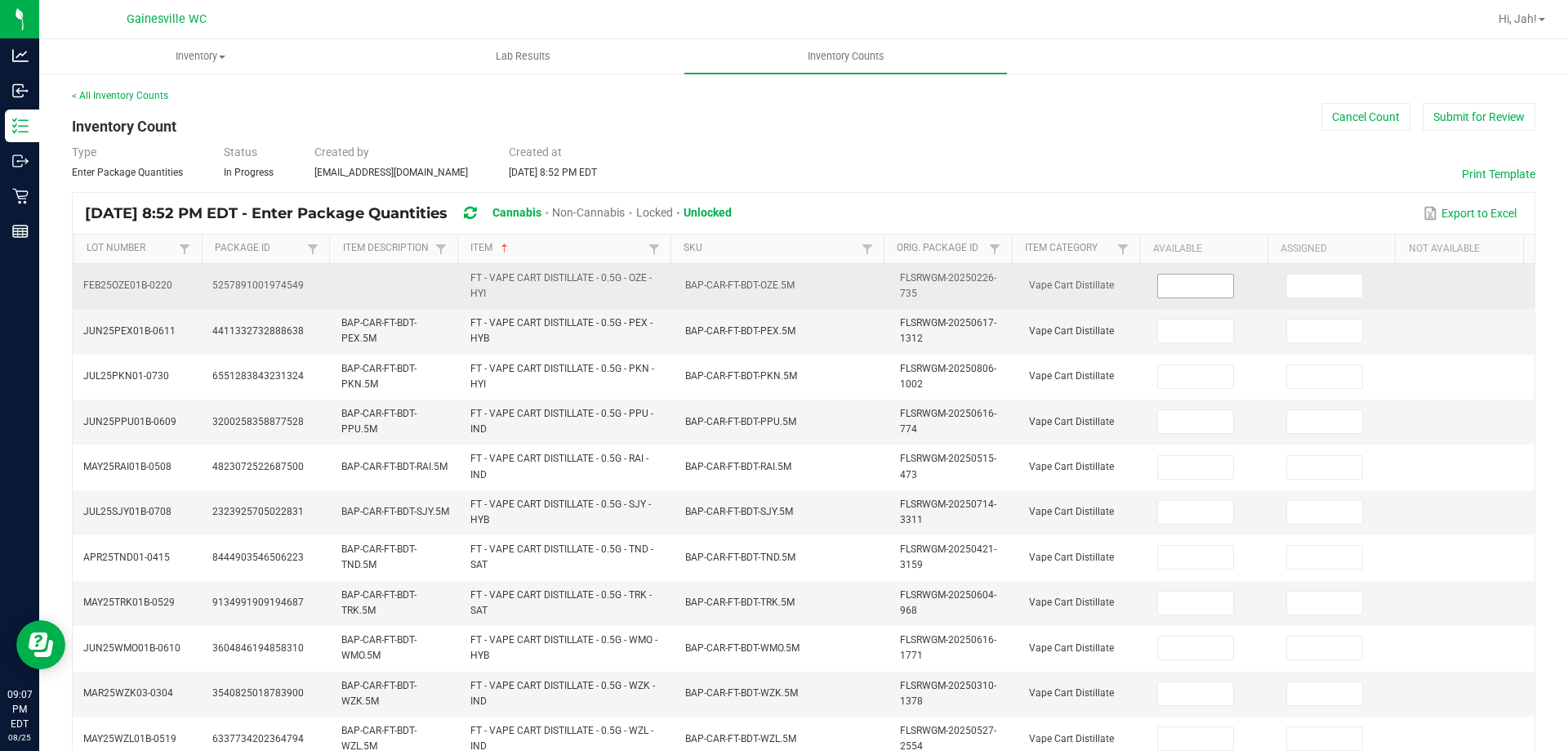
click at [1158, 288] on input at bounding box center [1195, 286] width 75 height 23
click at [1165, 288] on input at bounding box center [1195, 286] width 75 height 23
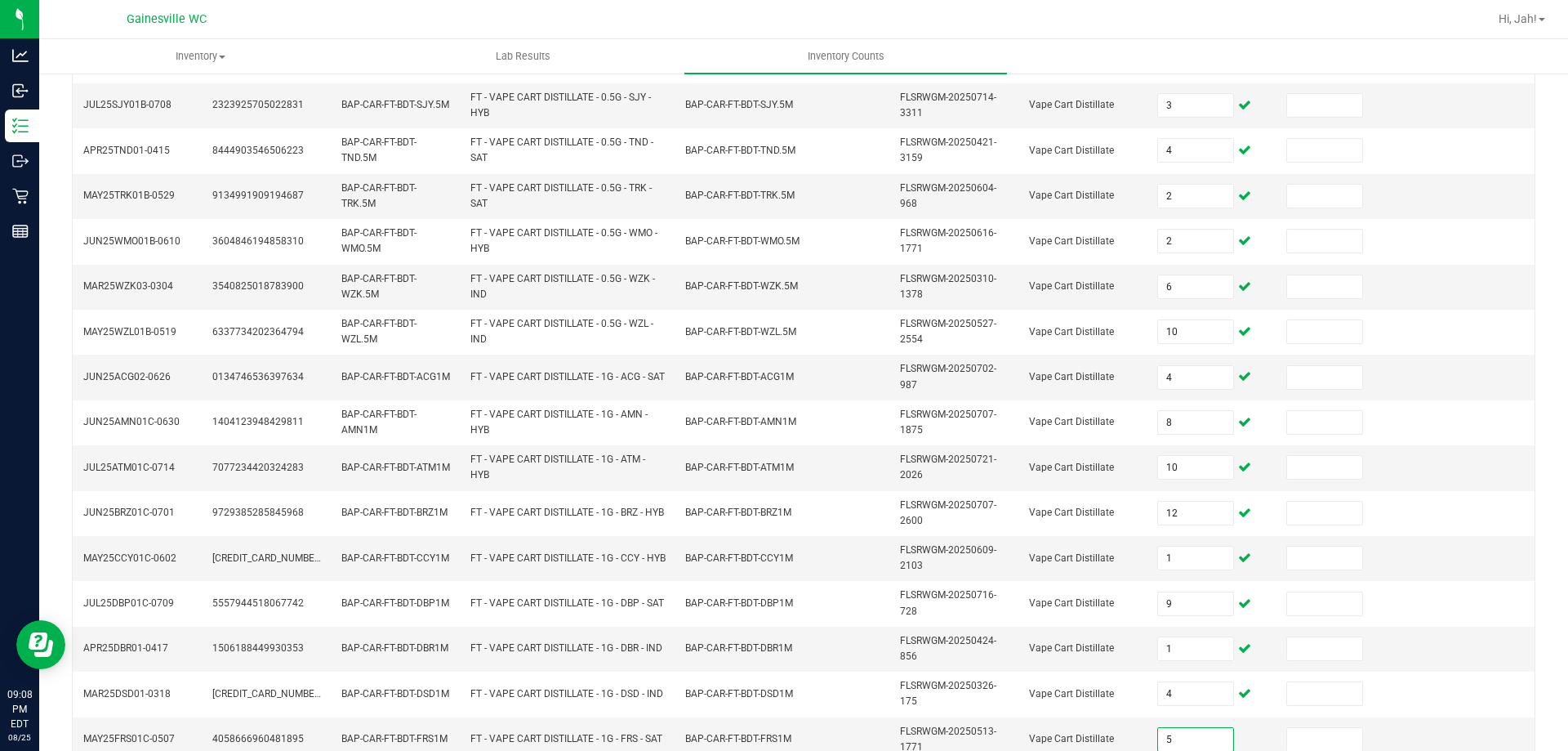
scroll to position [476, 0]
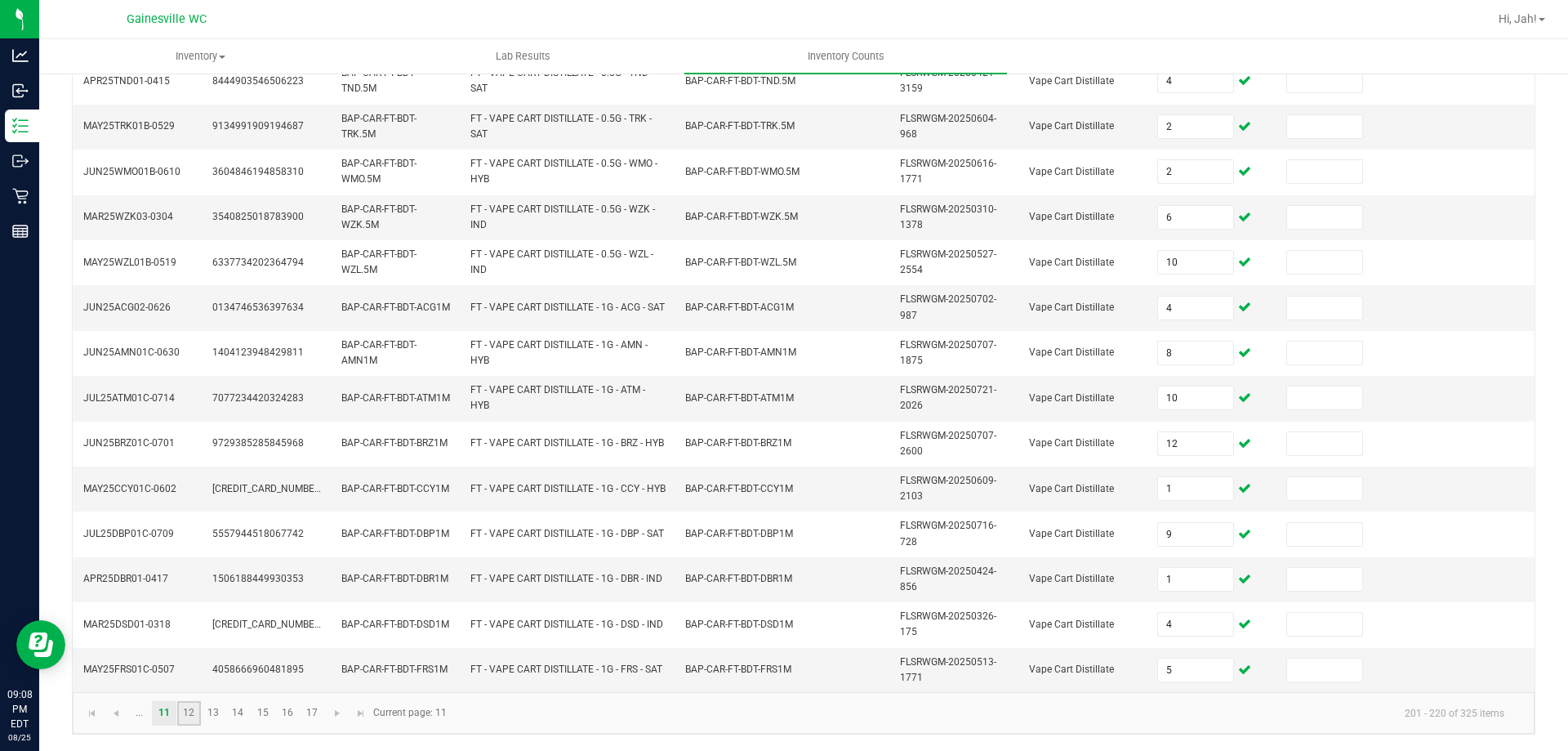
click at [184, 714] on link "12" at bounding box center [189, 713] width 24 height 24
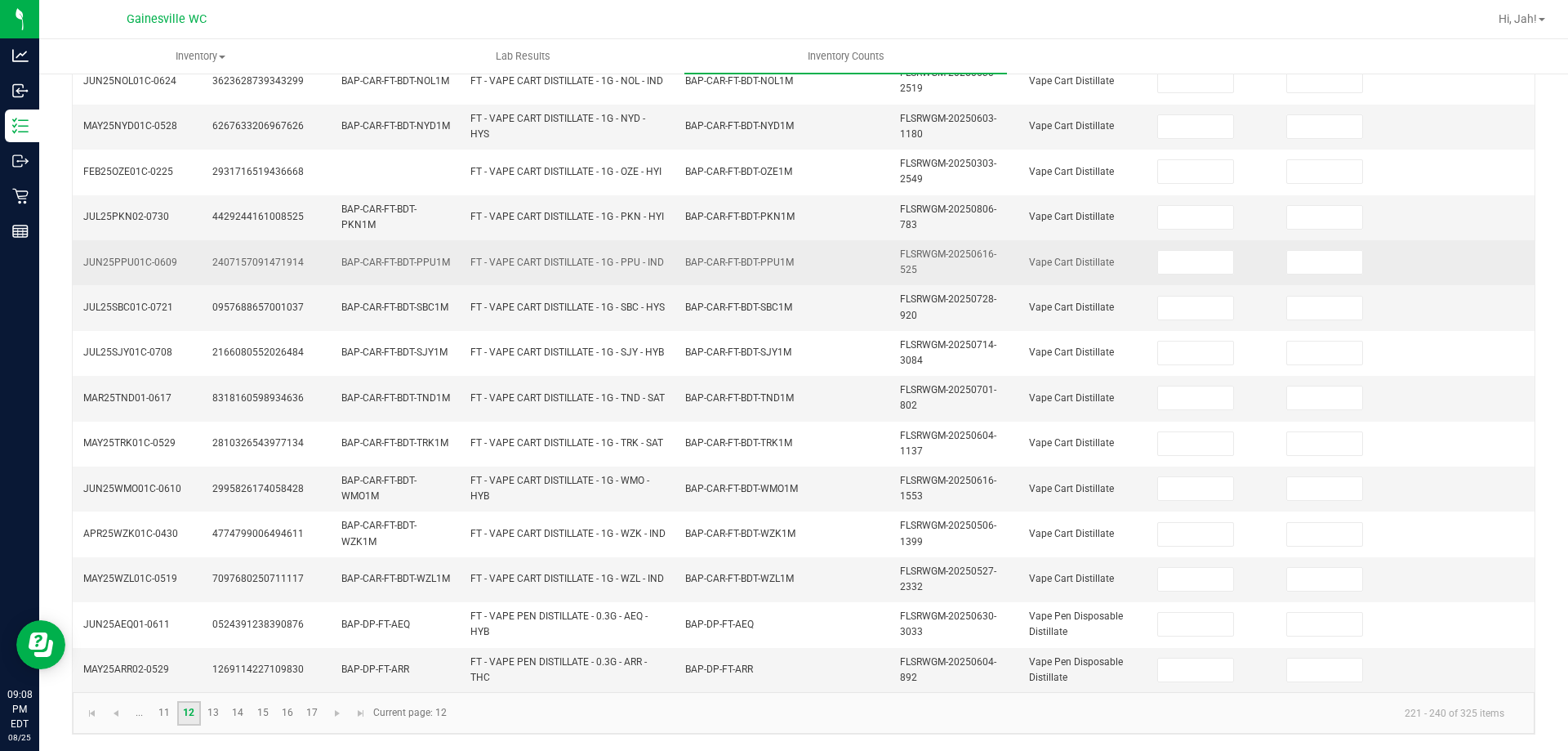
scroll to position [0, 0]
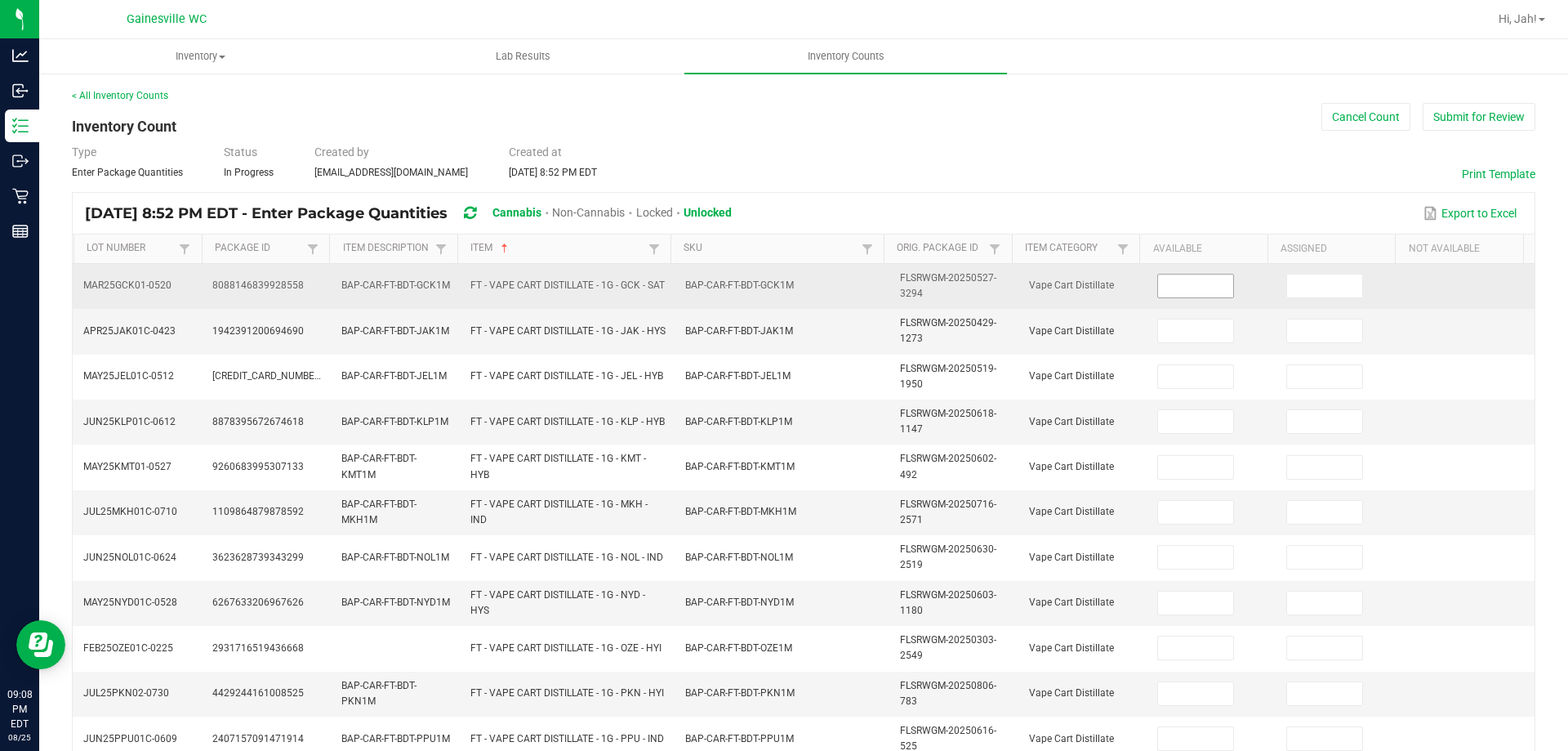
click at [1168, 281] on input at bounding box center [1195, 286] width 75 height 23
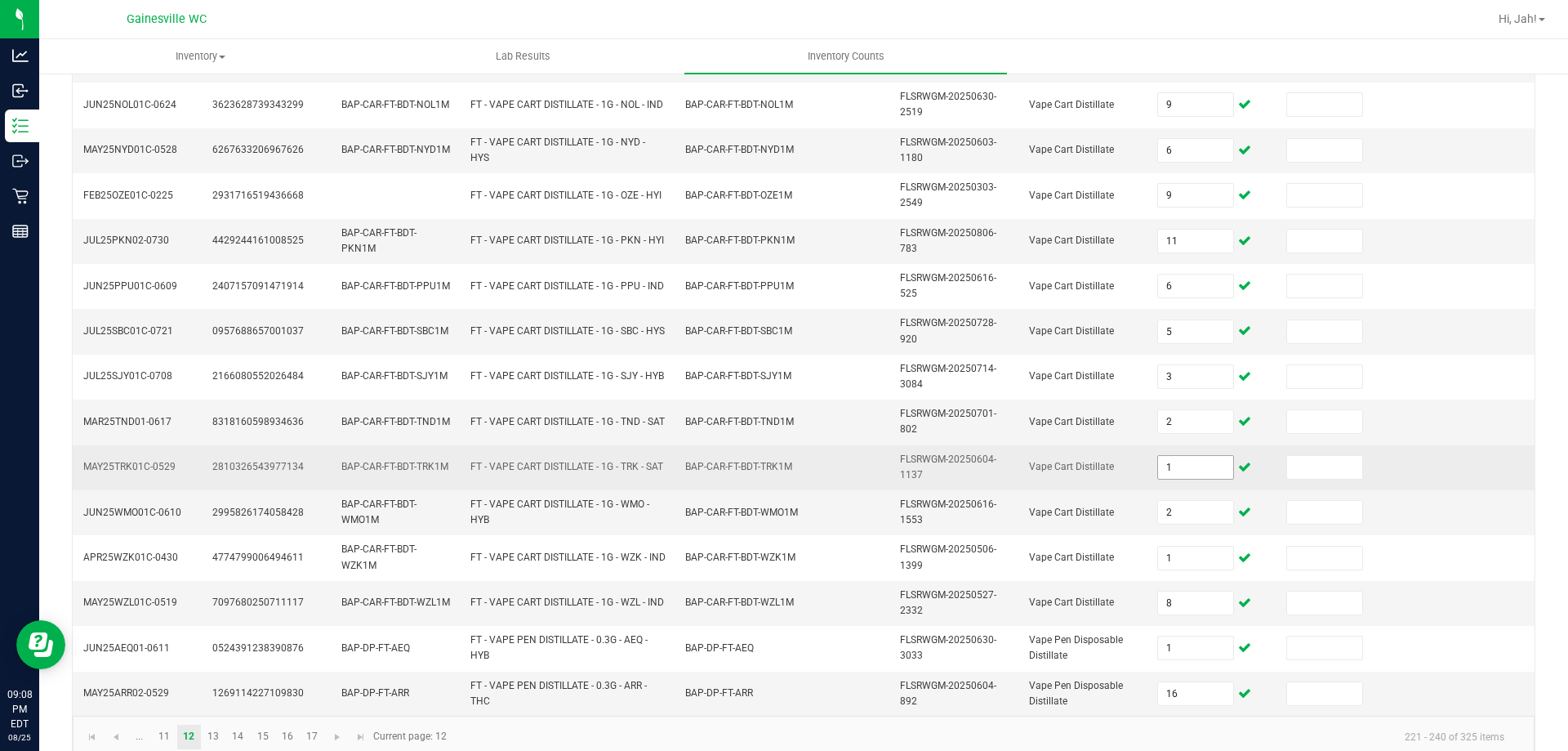
scroll to position [476, 0]
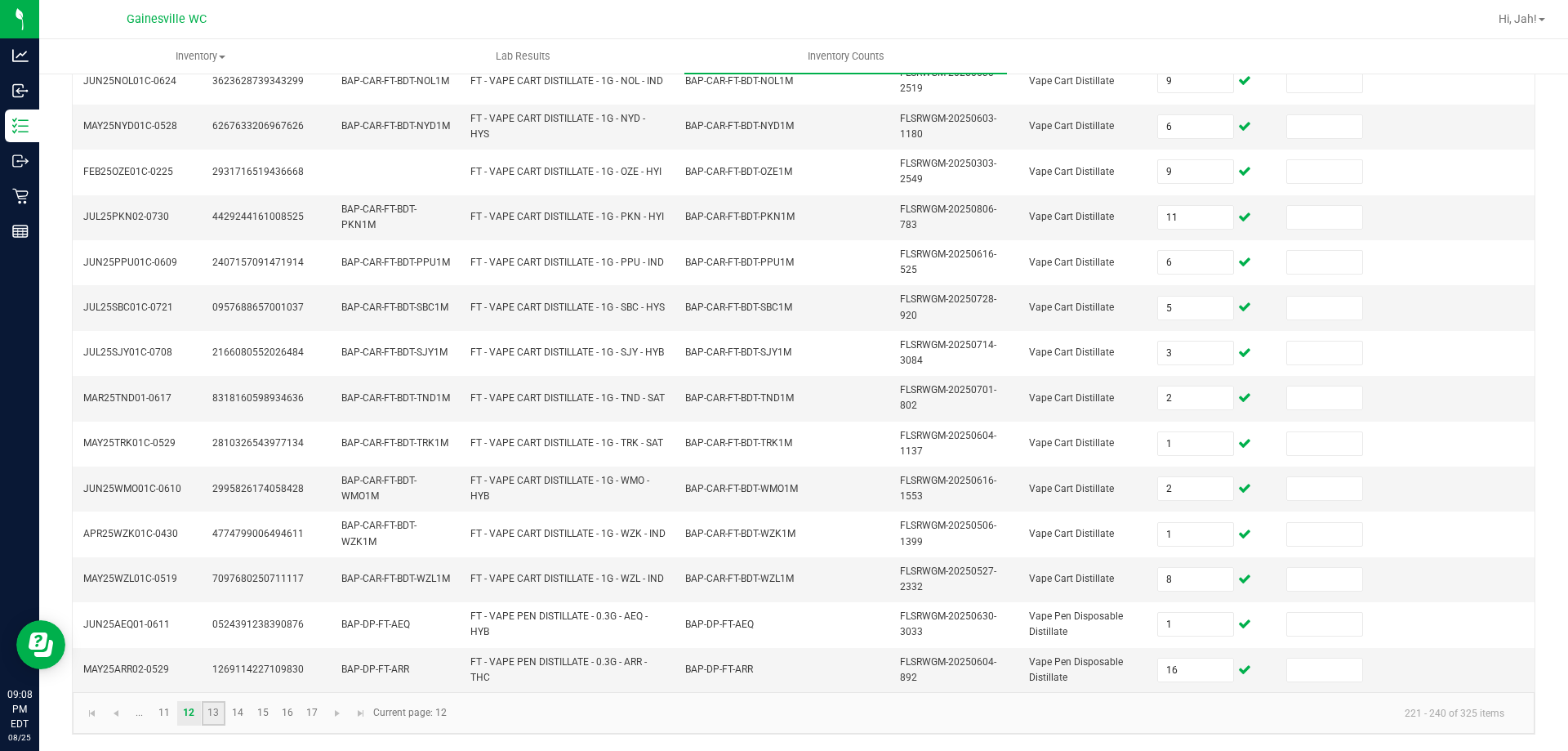
click at [206, 711] on link "13" at bounding box center [213, 713] width 24 height 24
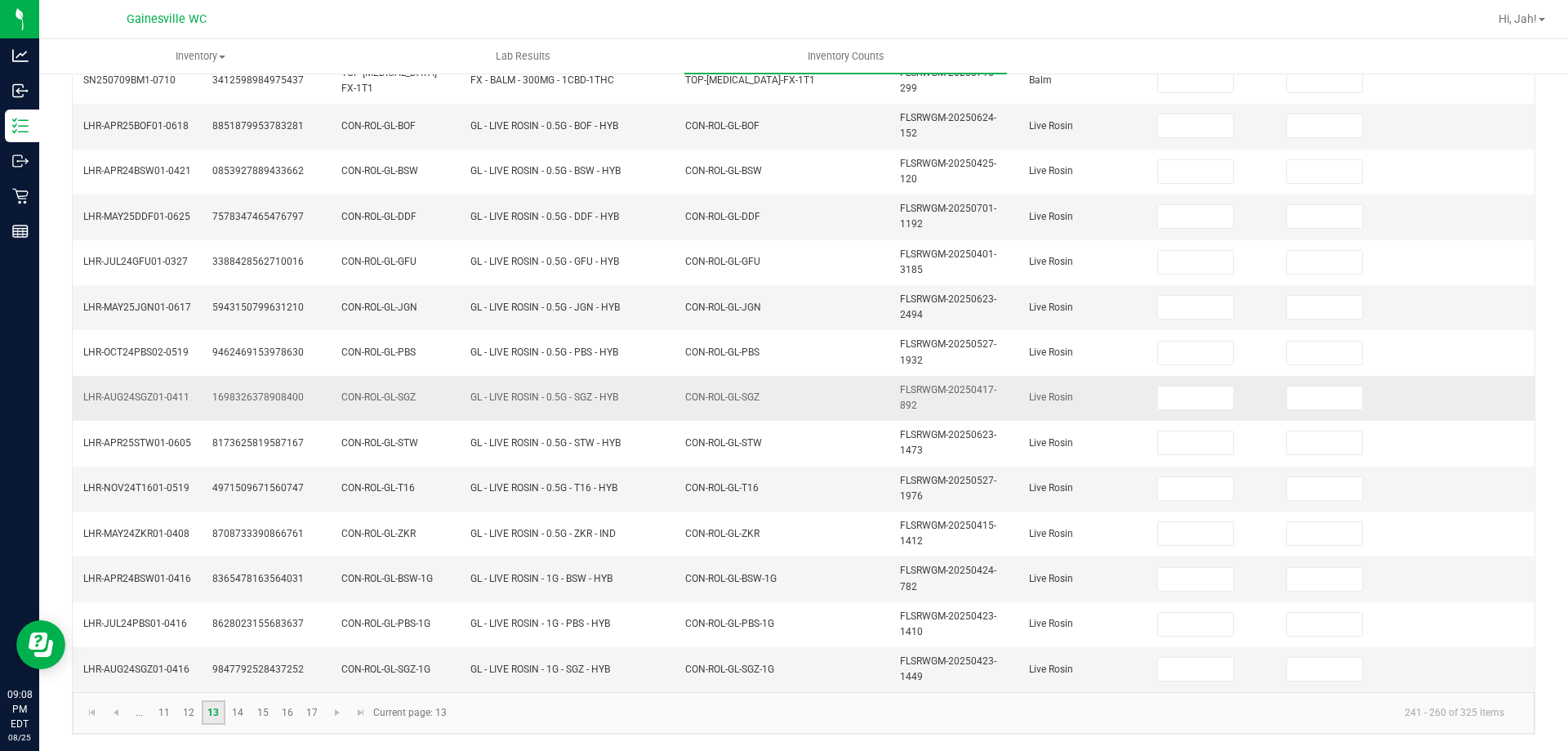
scroll to position [0, 0]
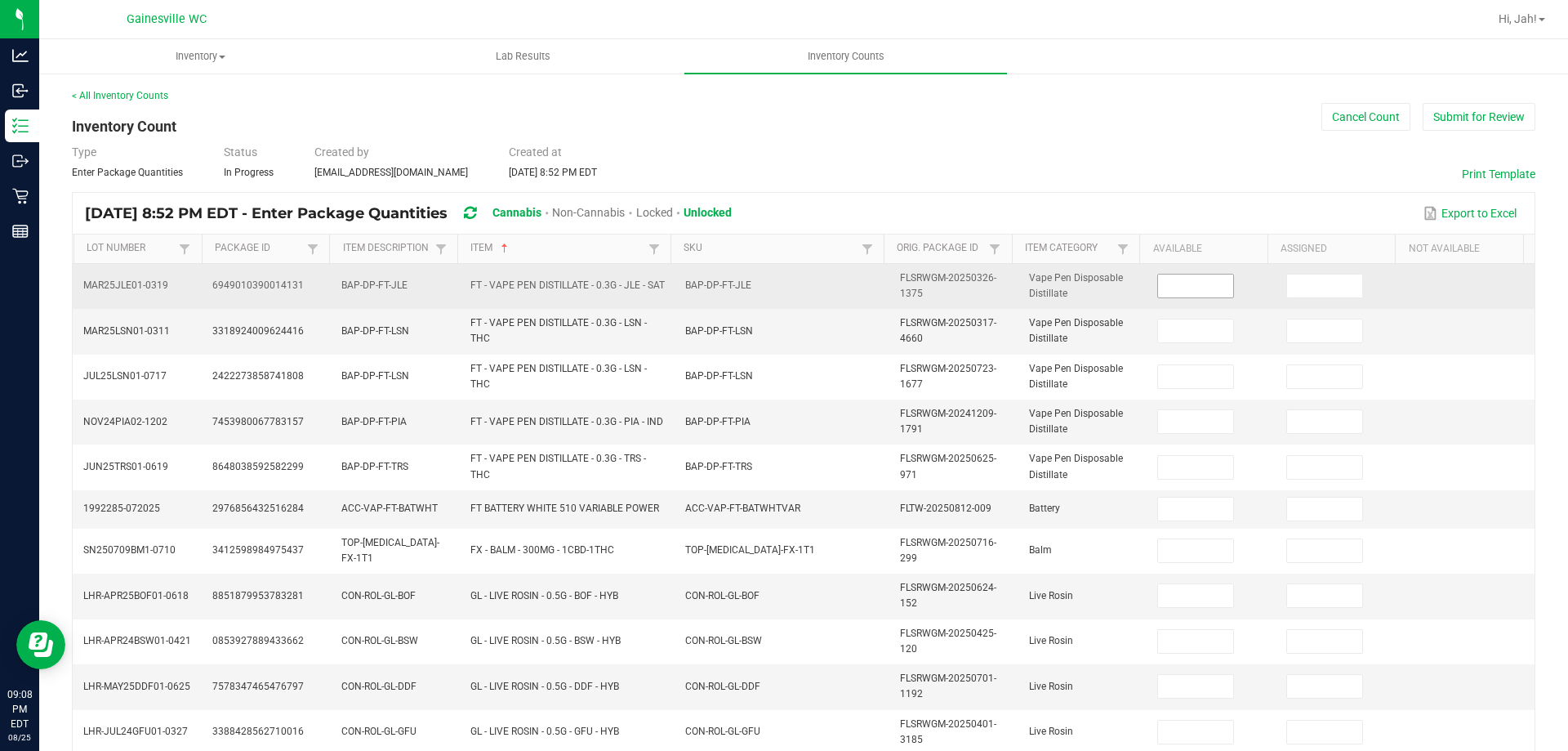
click at [1158, 291] on input at bounding box center [1195, 286] width 75 height 23
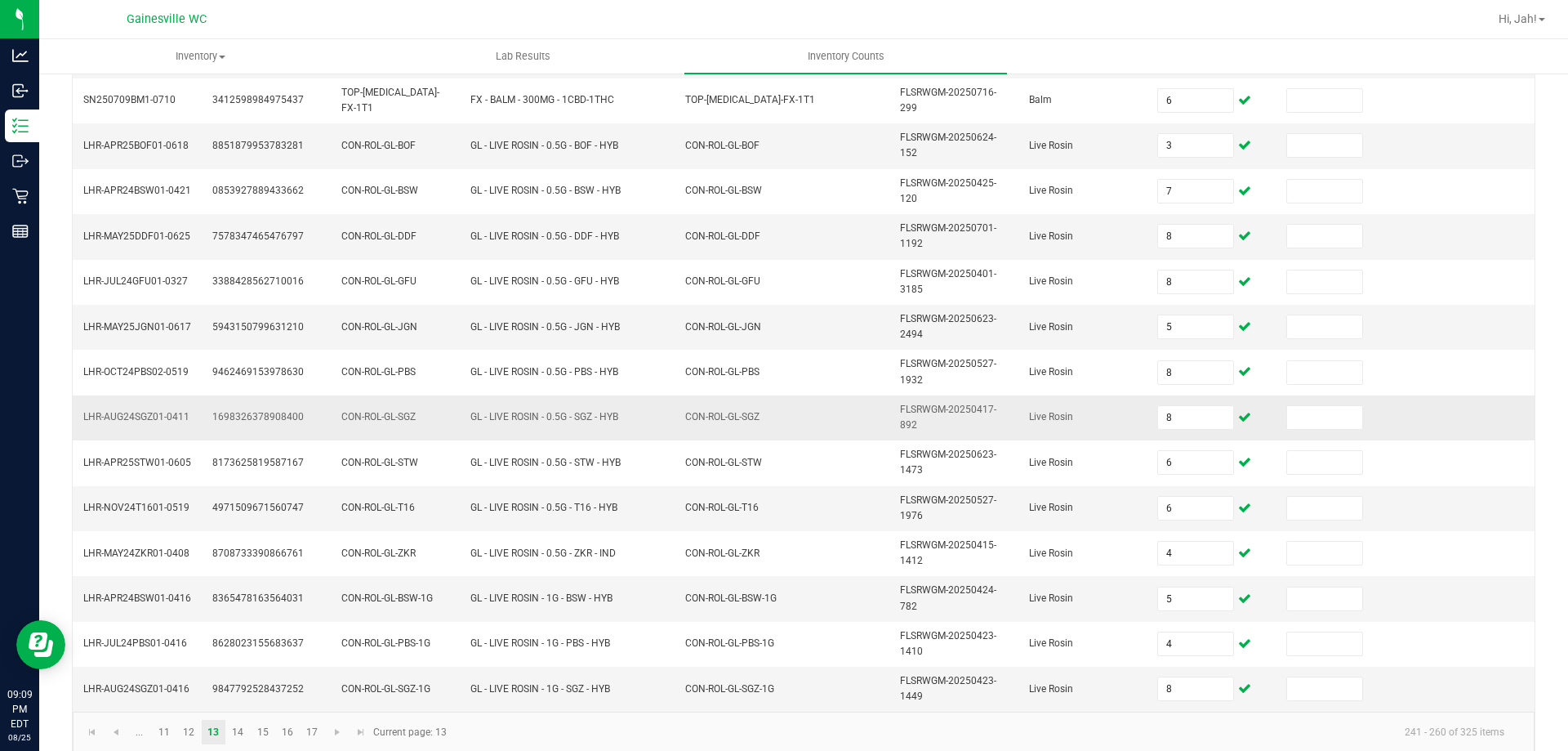
scroll to position [470, 0]
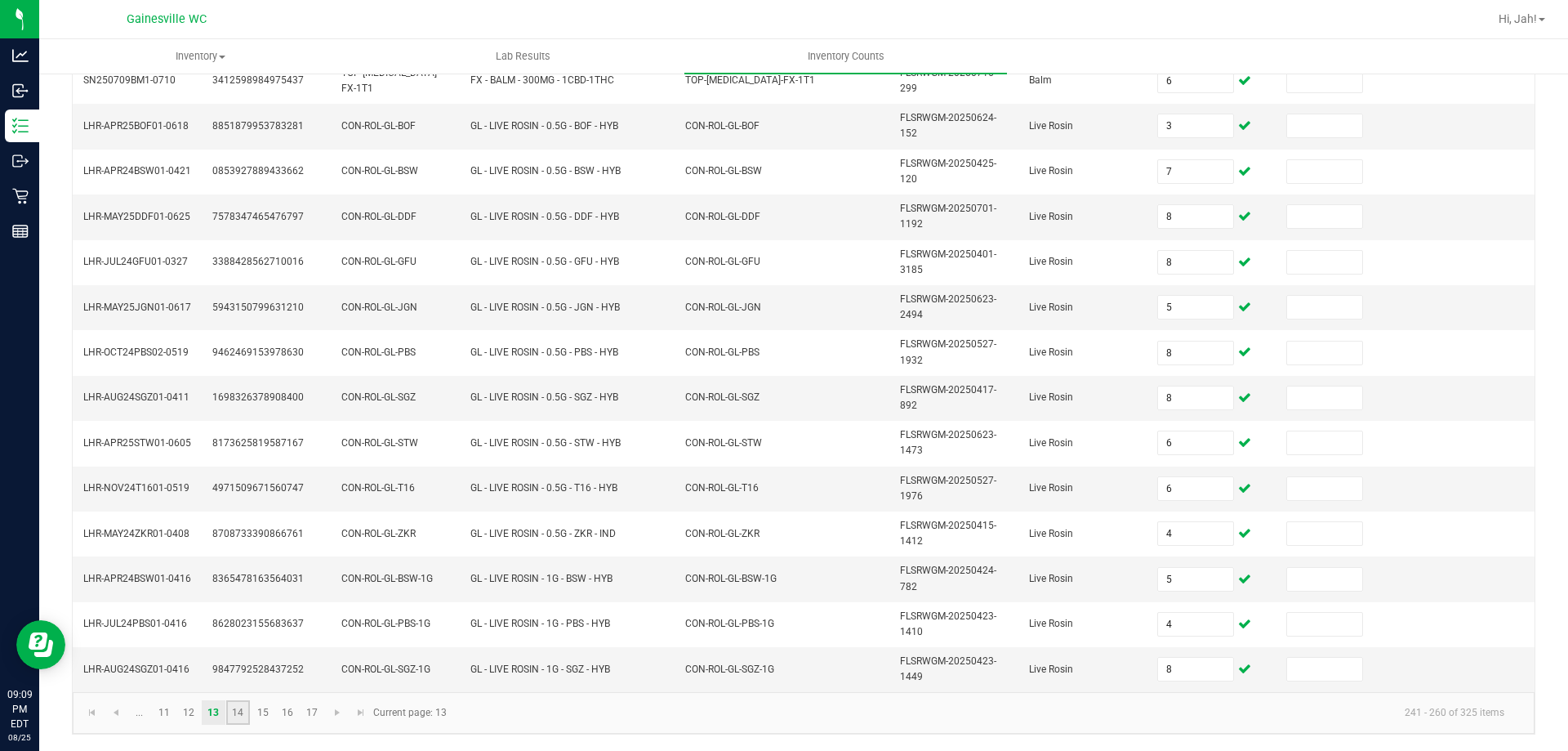
click at [245, 713] on link "14" at bounding box center [238, 713] width 24 height 24
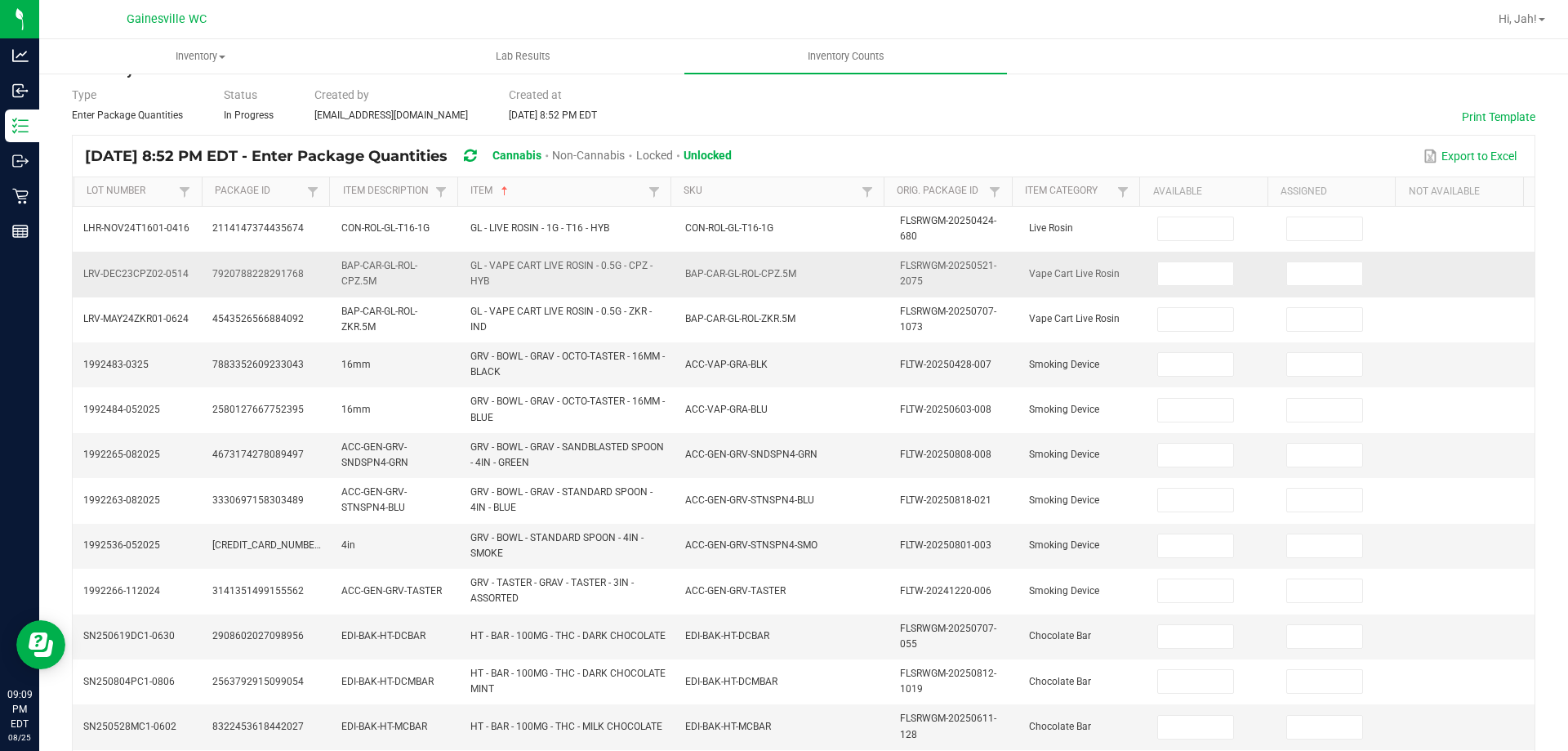
scroll to position [0, 0]
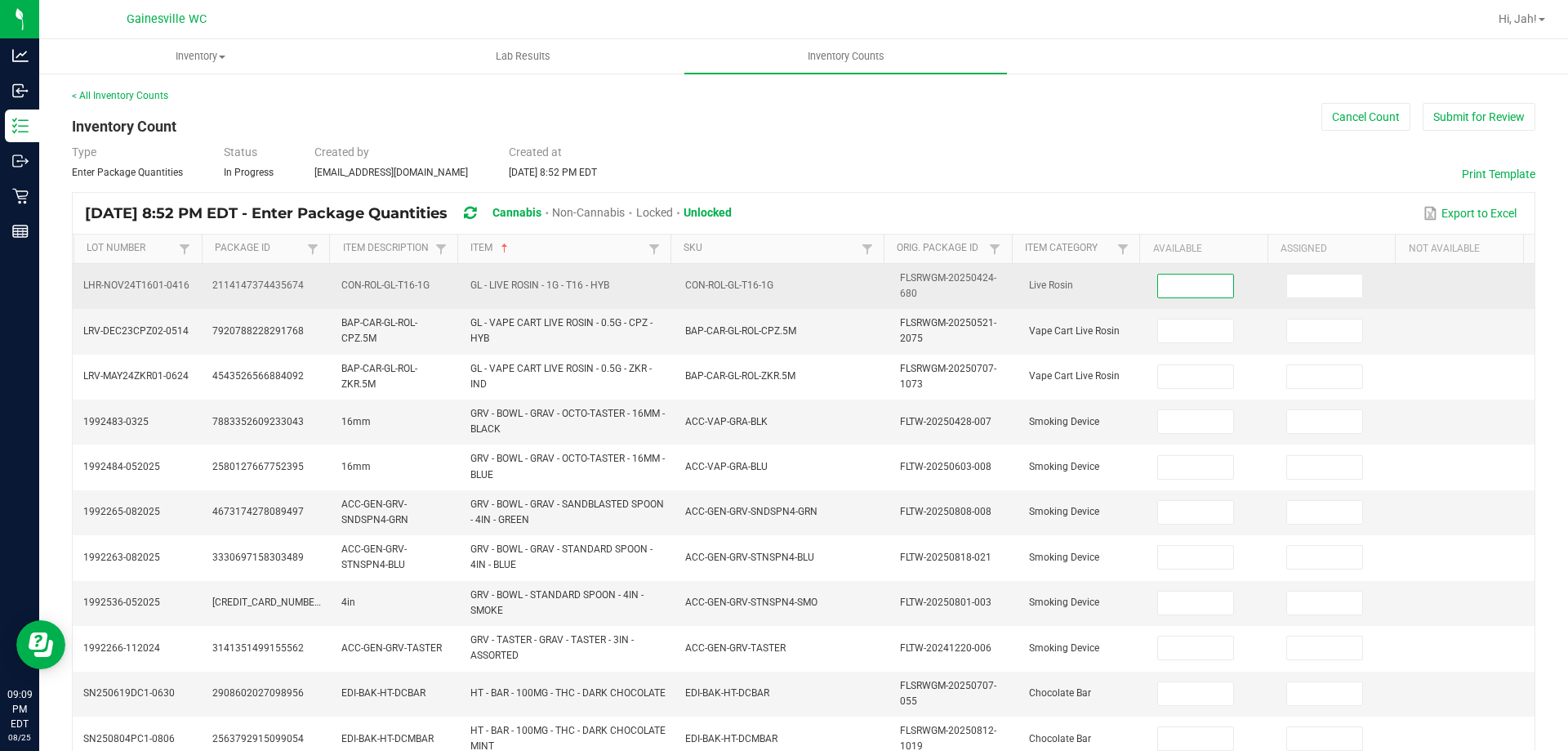
click at [1179, 285] on input at bounding box center [1195, 286] width 75 height 23
click at [1177, 284] on input at bounding box center [1195, 286] width 75 height 23
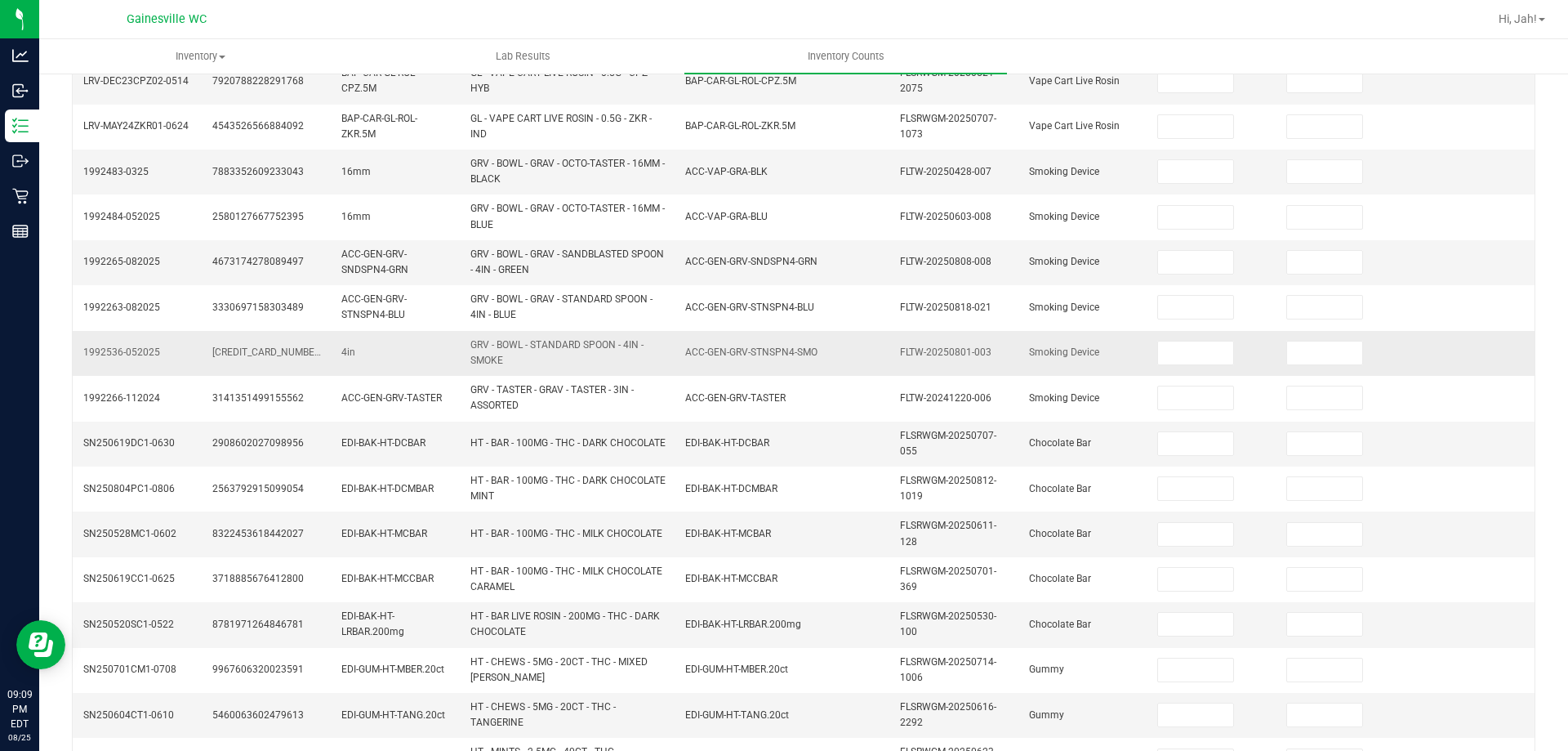
scroll to position [476, 0]
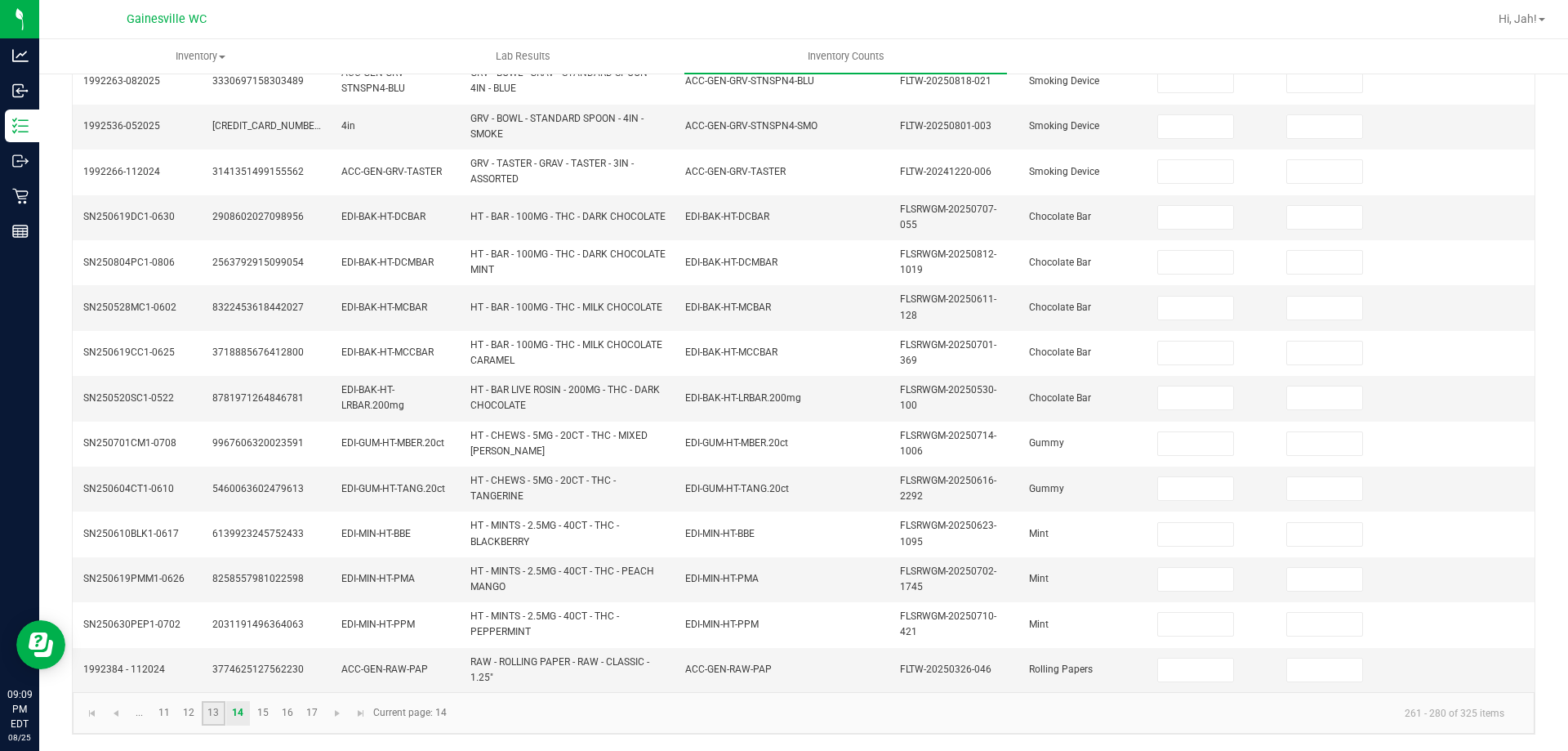
click at [218, 706] on link "13" at bounding box center [213, 713] width 24 height 24
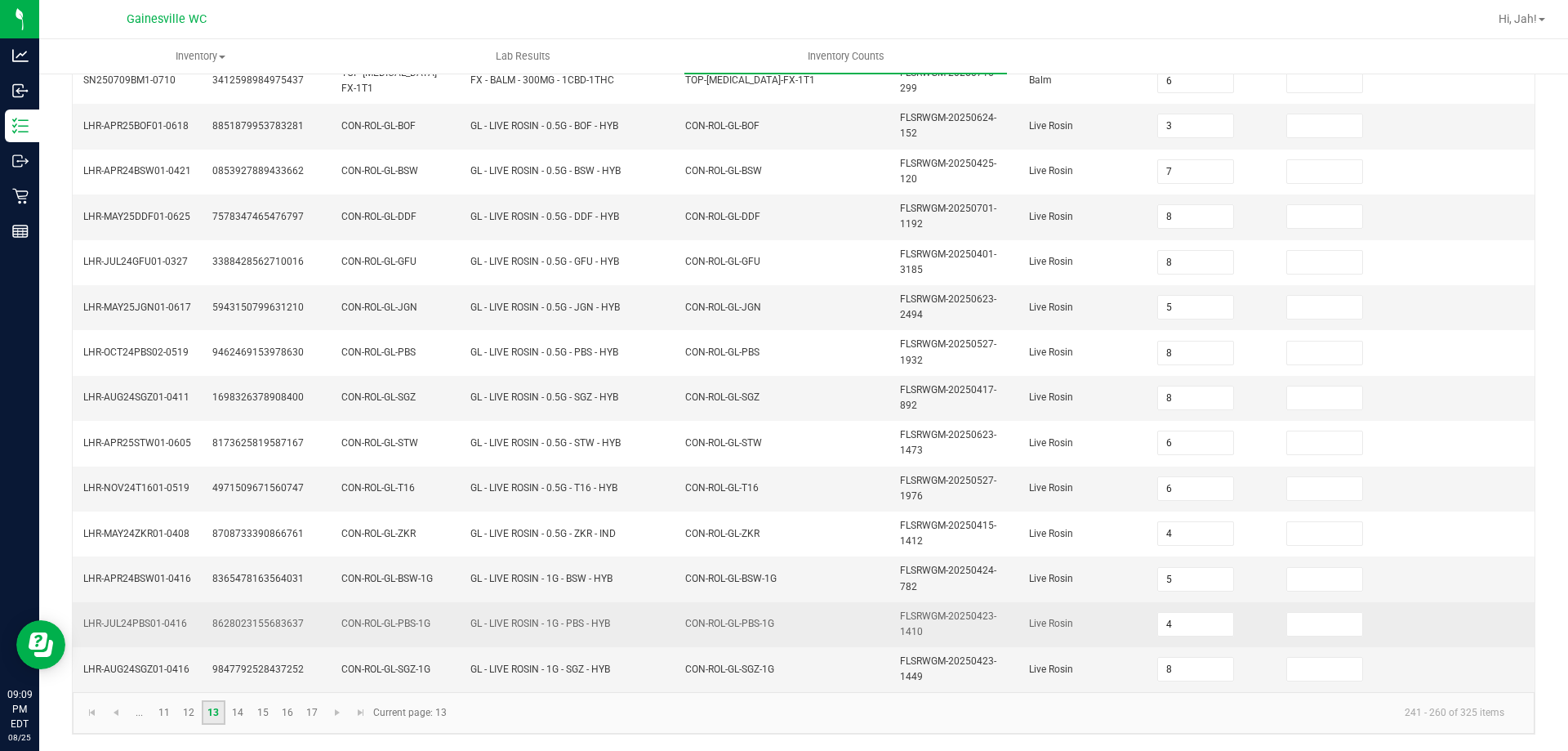
scroll to position [470, 0]
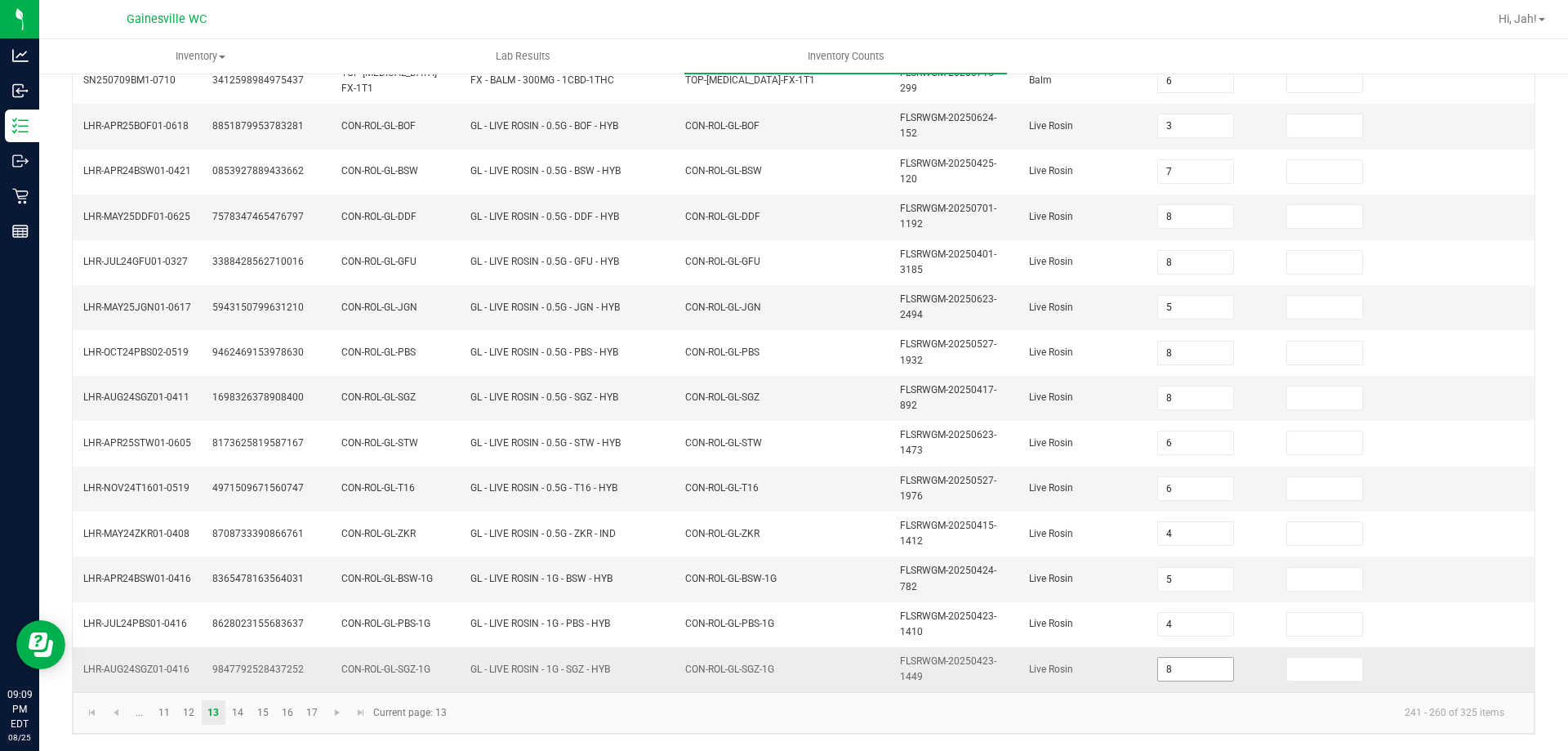
click at [1164, 667] on input "8" at bounding box center [1195, 669] width 75 height 23
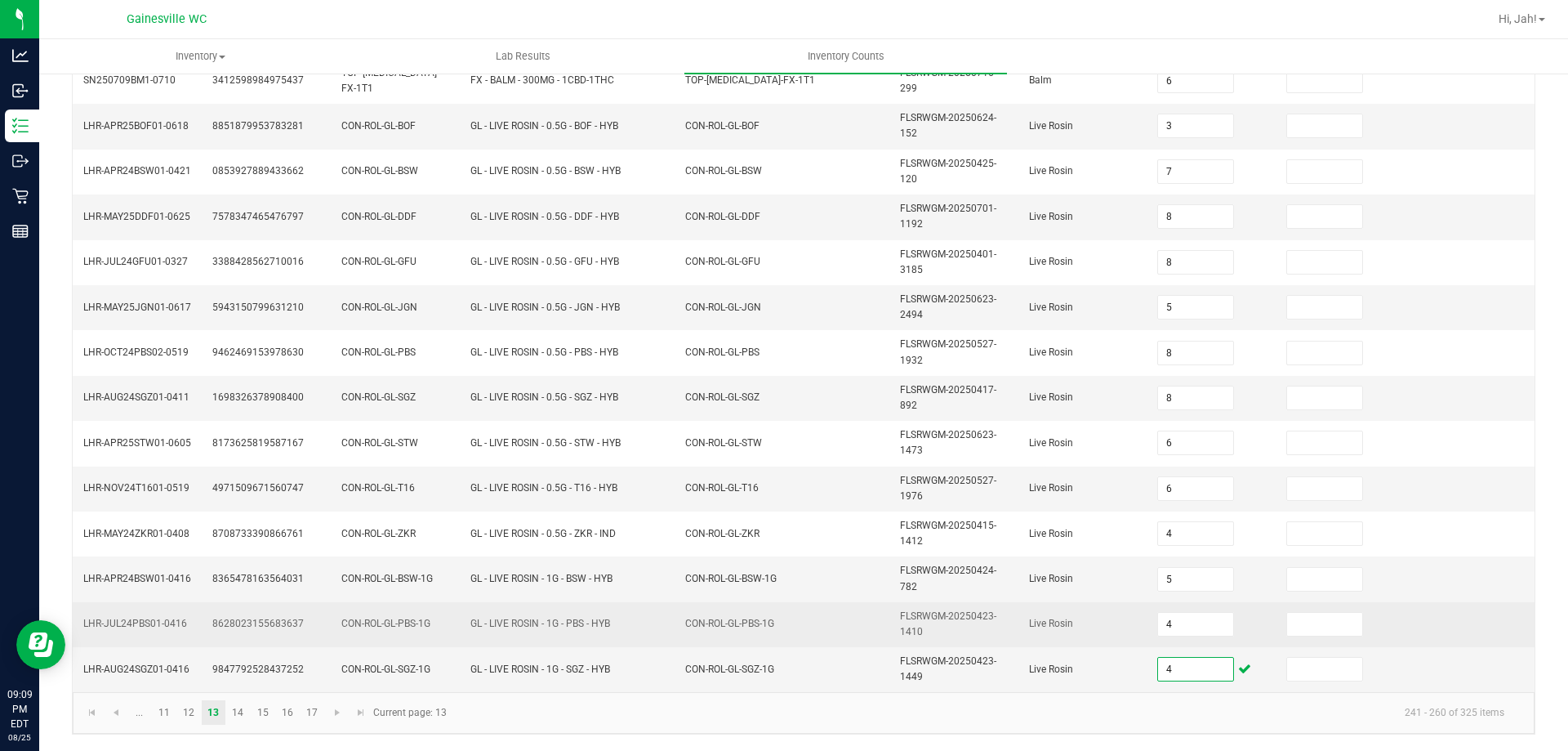
click at [1029, 629] on span "Live Rosin" at bounding box center [1051, 624] width 45 height 11
click at [1174, 625] on input "4" at bounding box center [1195, 624] width 75 height 23
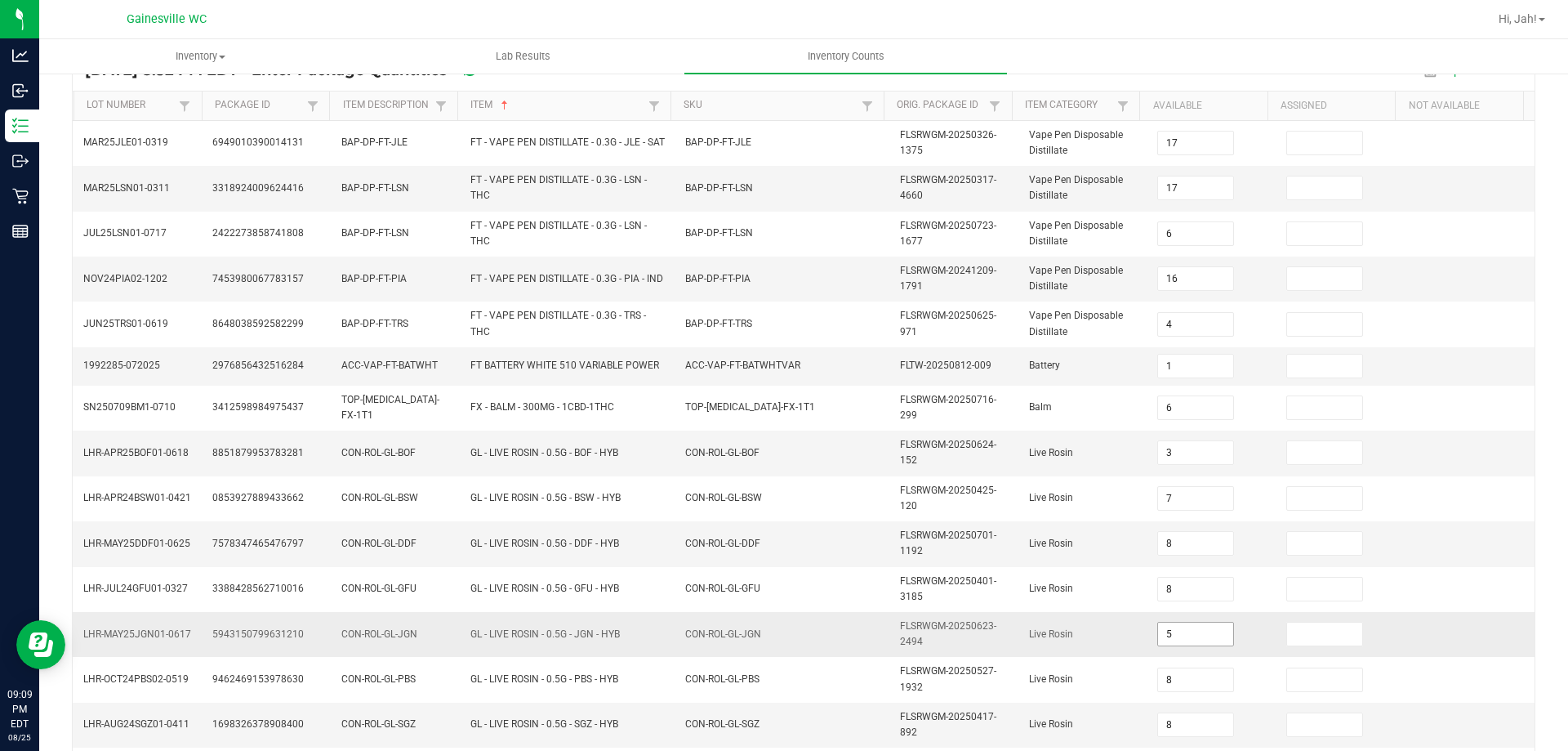
scroll to position [0, 0]
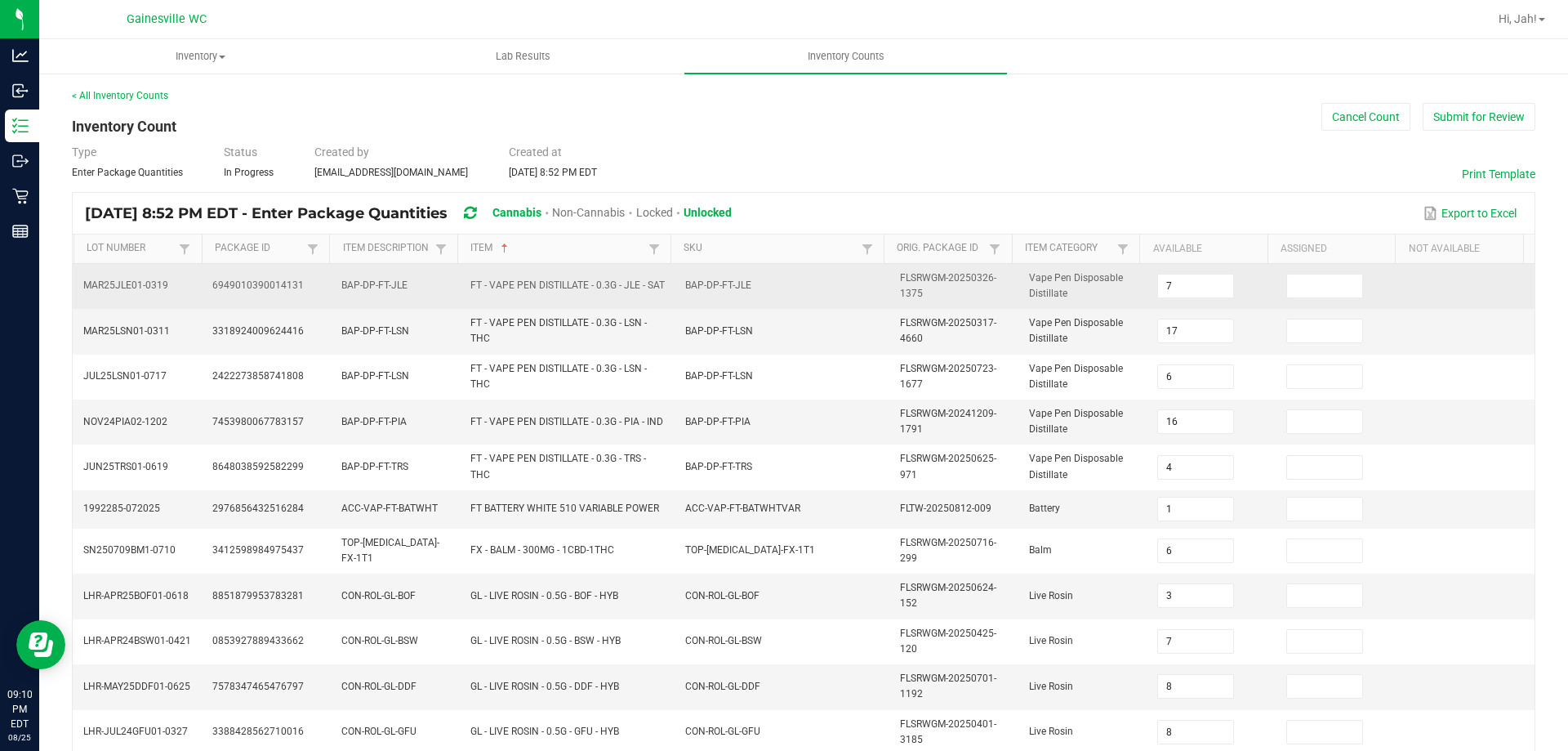
click at [1241, 295] on td "7" at bounding box center [1212, 286] width 129 height 45
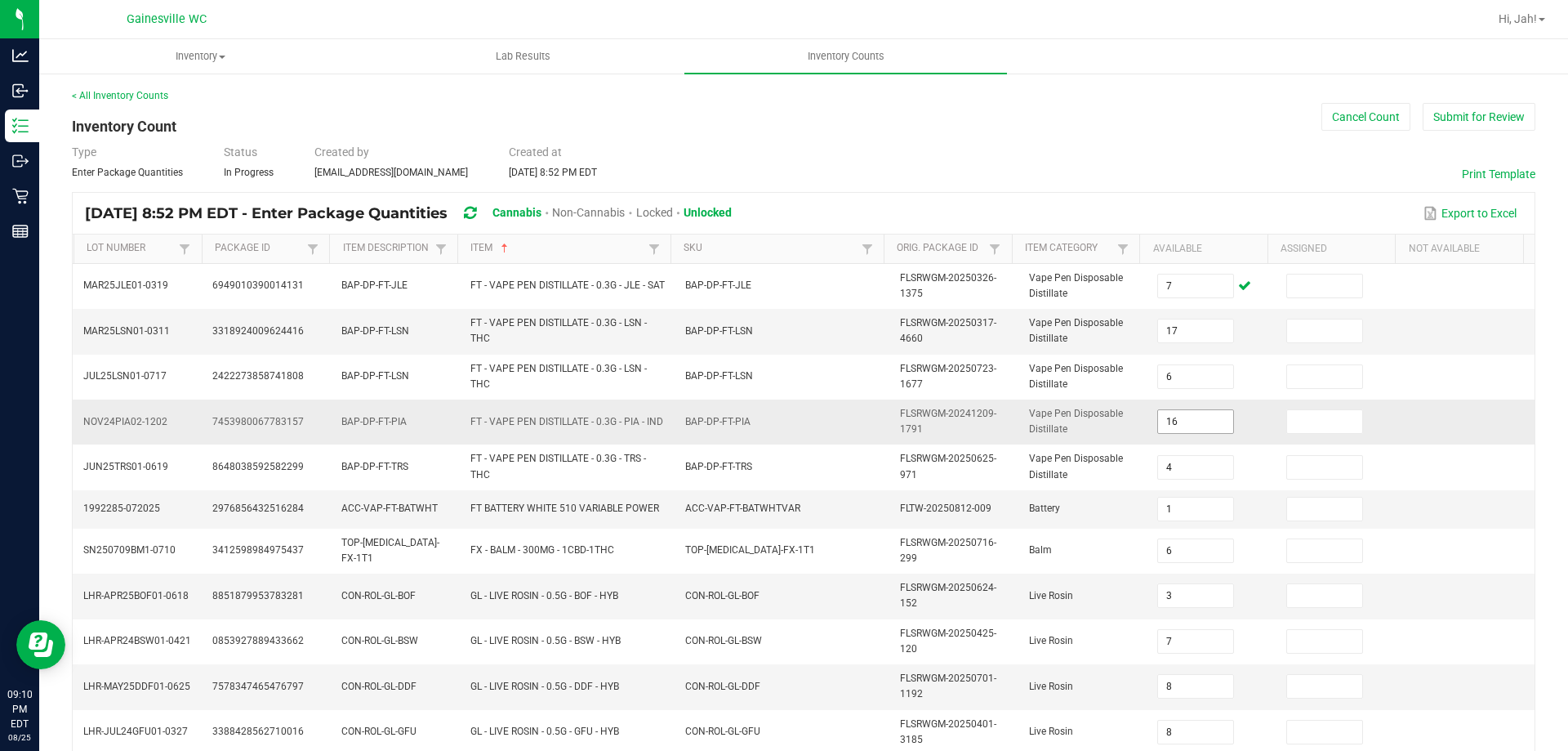
click at [1163, 422] on input "16" at bounding box center [1195, 421] width 75 height 23
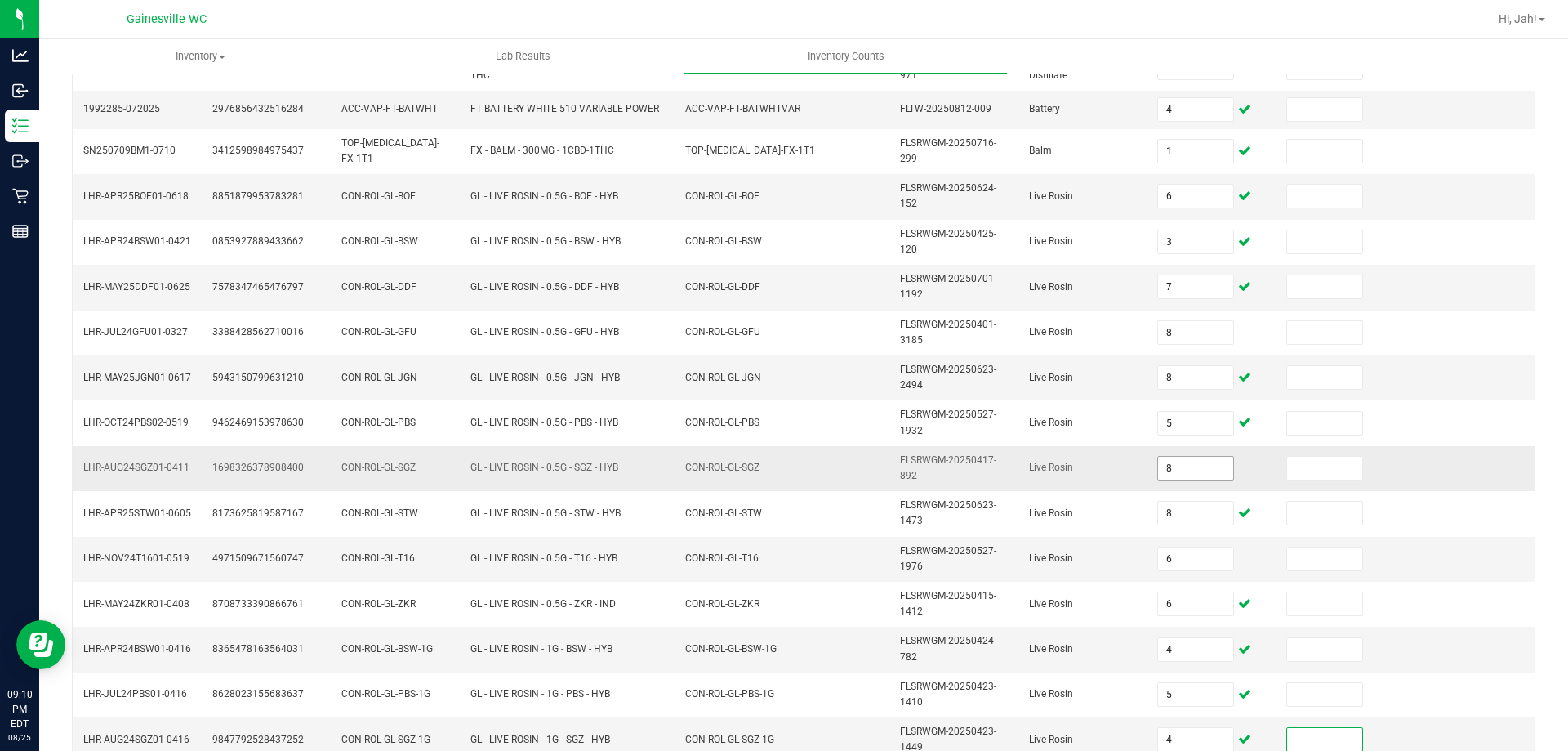
scroll to position [470, 0]
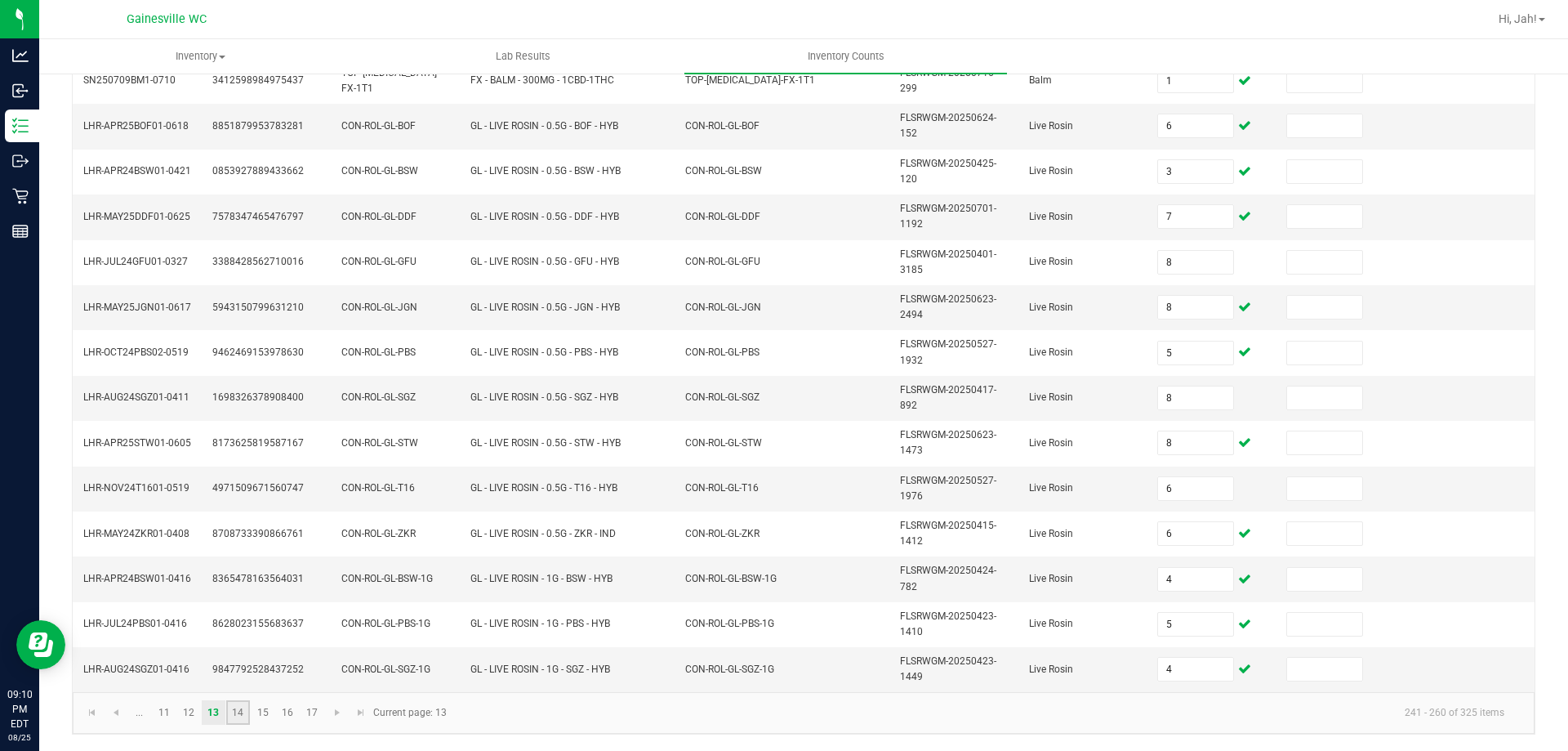
click at [242, 708] on link "14" at bounding box center [238, 713] width 24 height 24
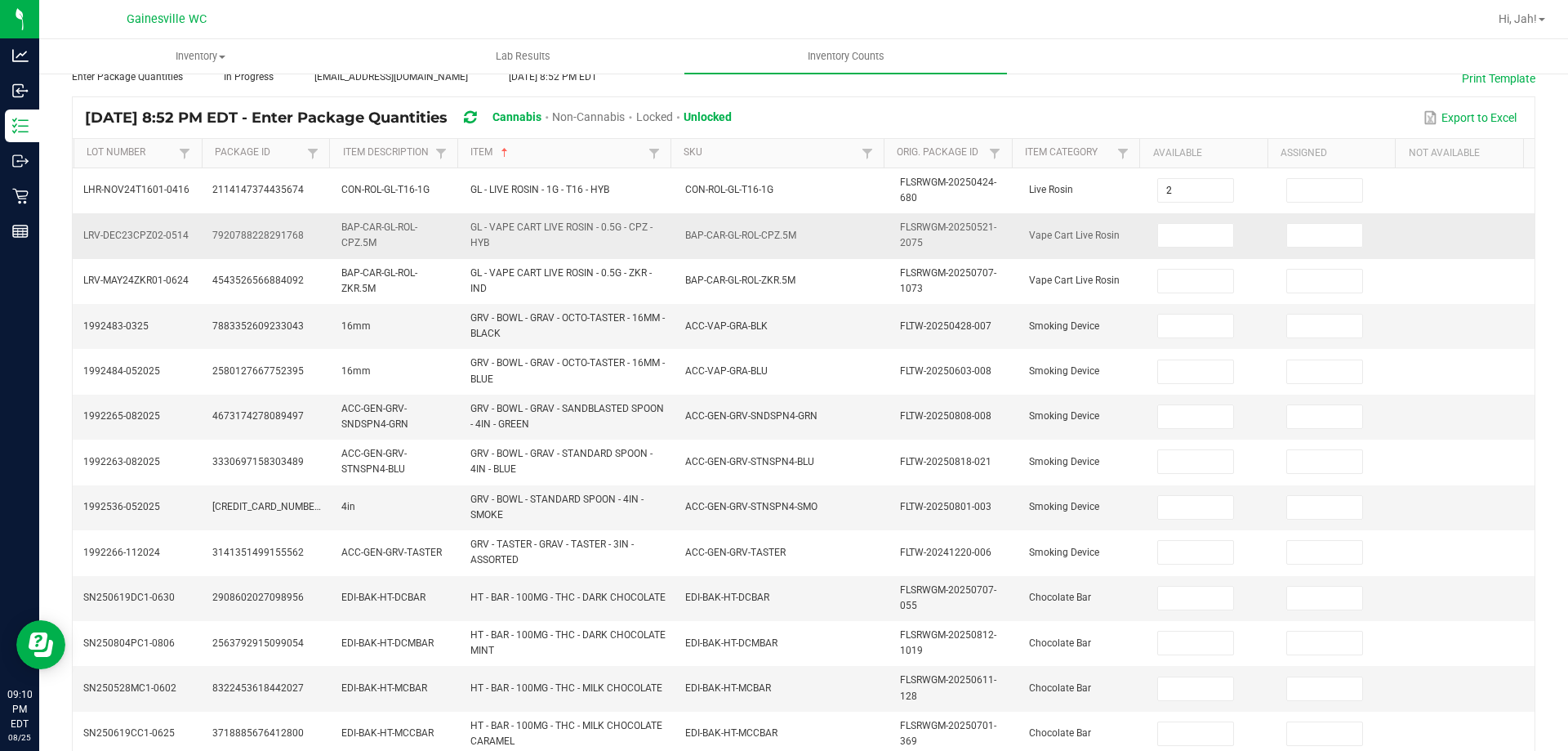
scroll to position [0, 0]
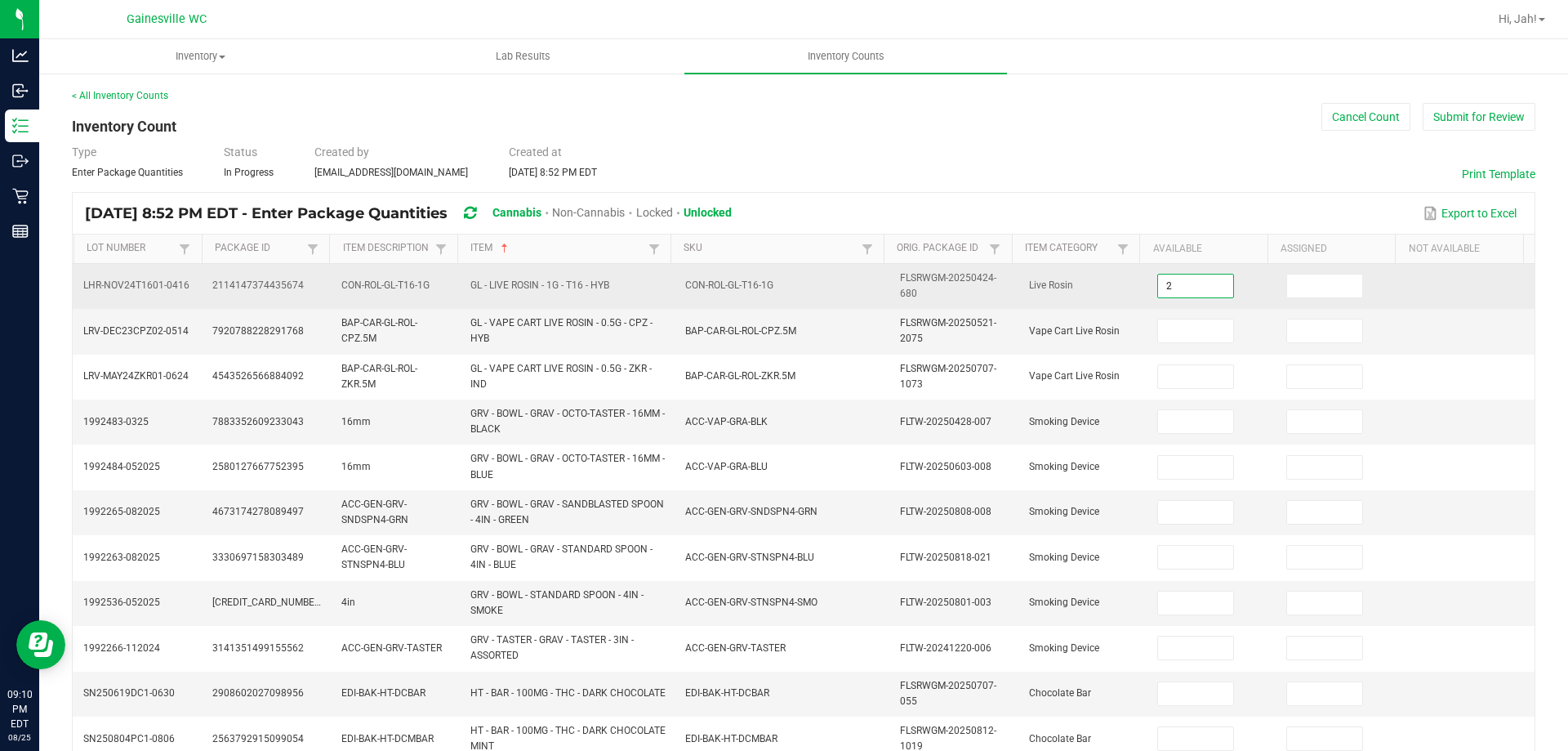
click at [1175, 288] on input "2" at bounding box center [1195, 286] width 75 height 23
drag, startPoint x: 1175, startPoint y: 288, endPoint x: 1106, endPoint y: 289, distance: 69.0
click at [1106, 289] on tr "LHR-NOV24T1601-0416 2114147374435674 CON-ROL-GL-T16-1G GL - LIVE ROSIN - 1G - T…" at bounding box center [803, 286] width 1462 height 45
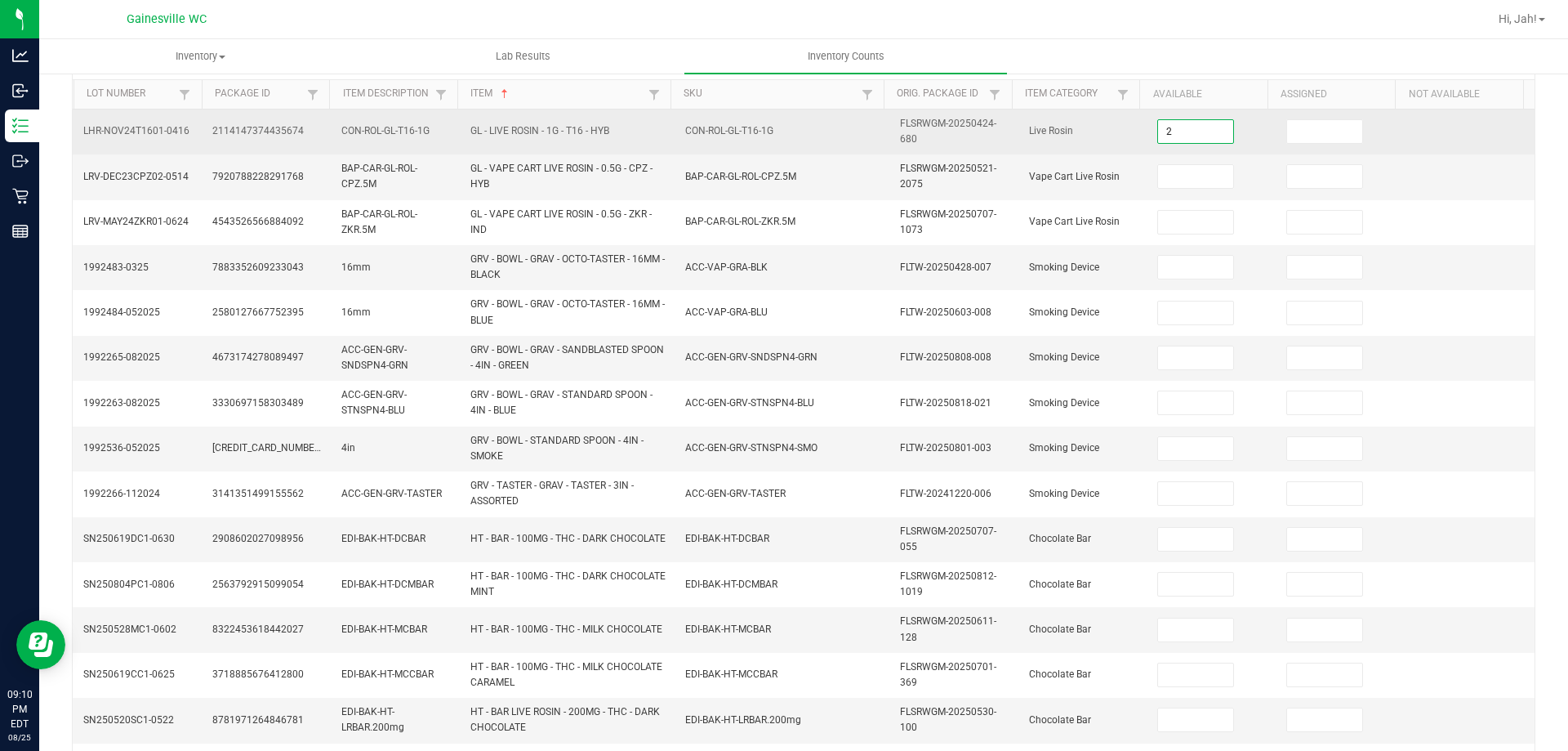
scroll to position [476, 0]
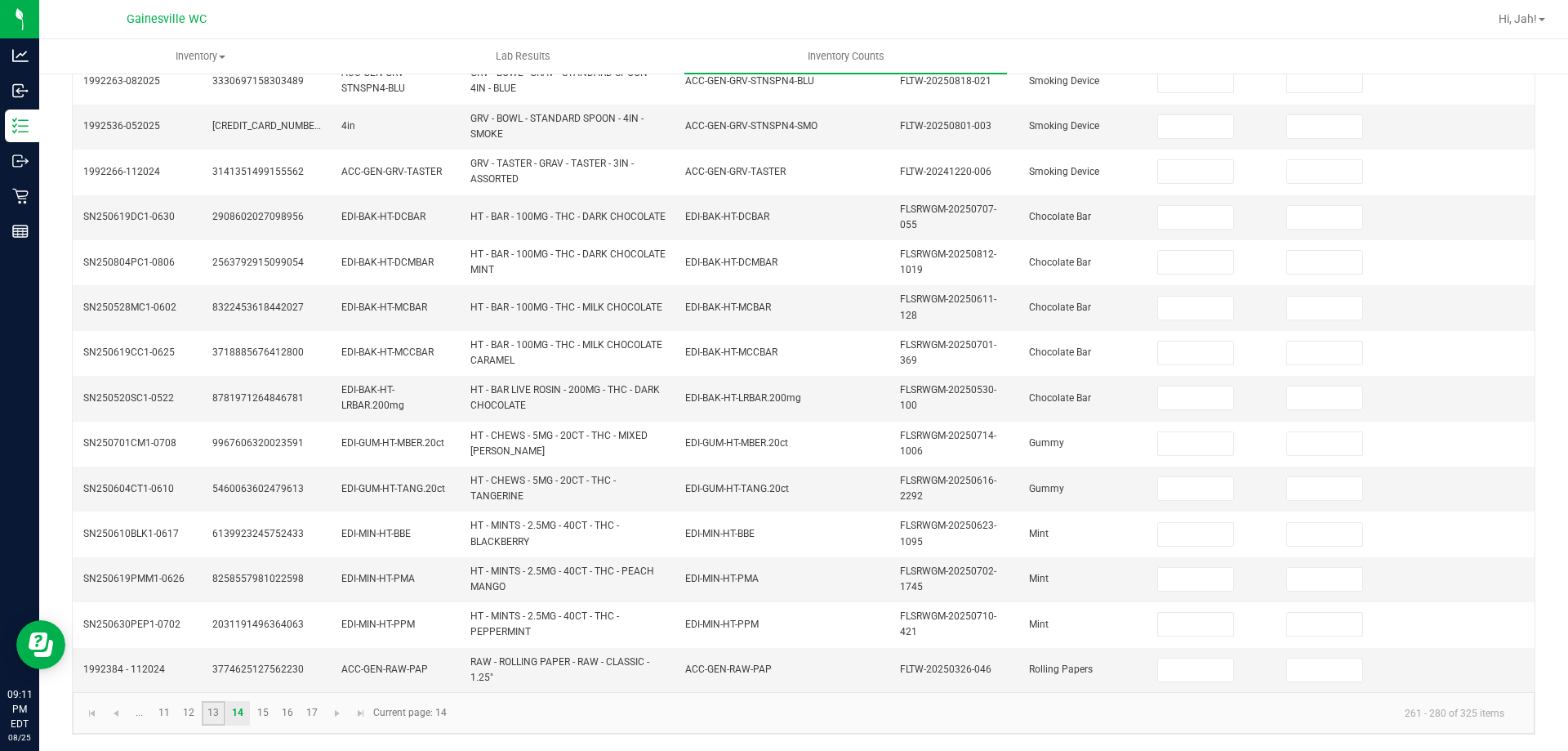
click at [215, 715] on link "13" at bounding box center [213, 713] width 24 height 24
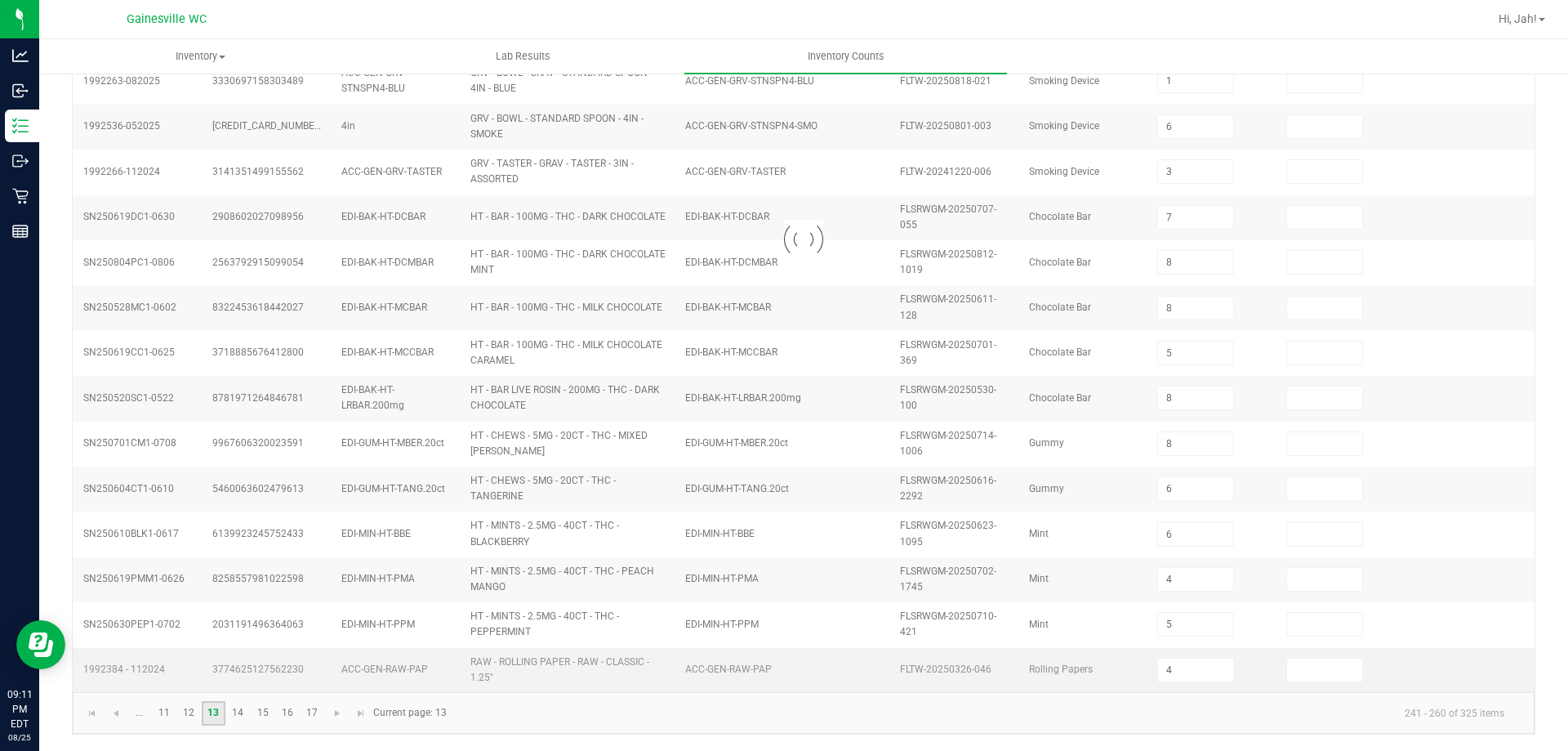
scroll to position [470, 0]
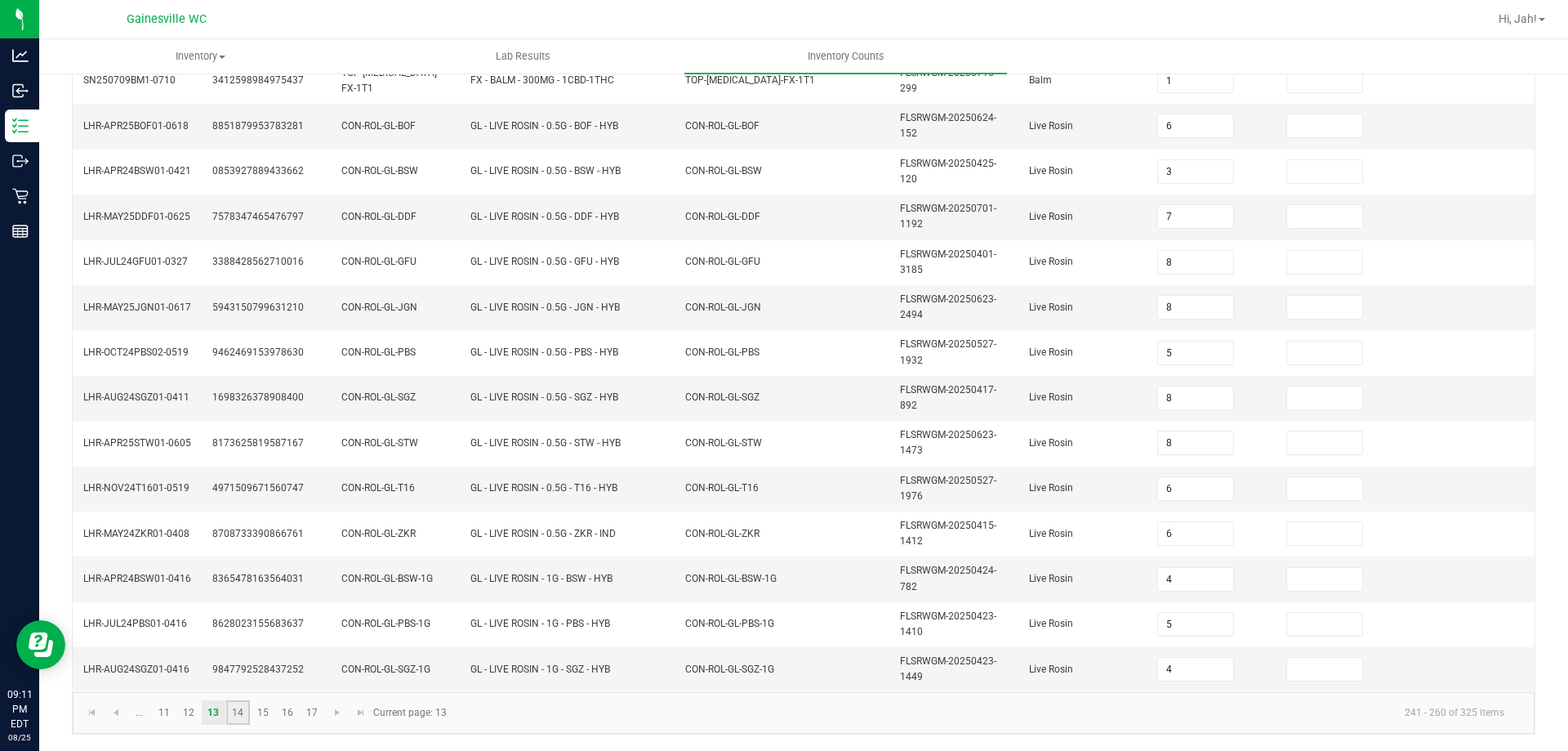
click at [242, 710] on link "14" at bounding box center [238, 713] width 24 height 24
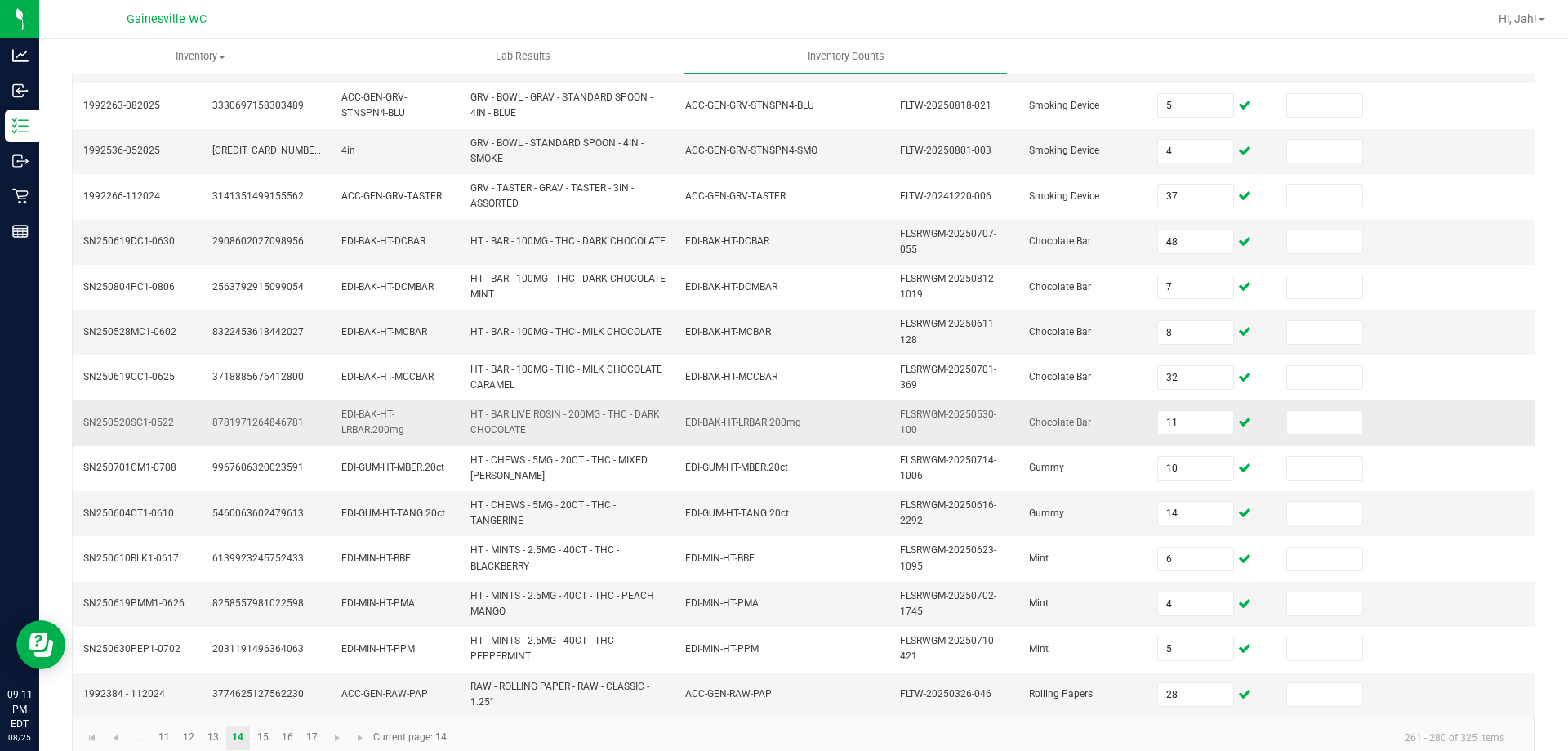
scroll to position [476, 0]
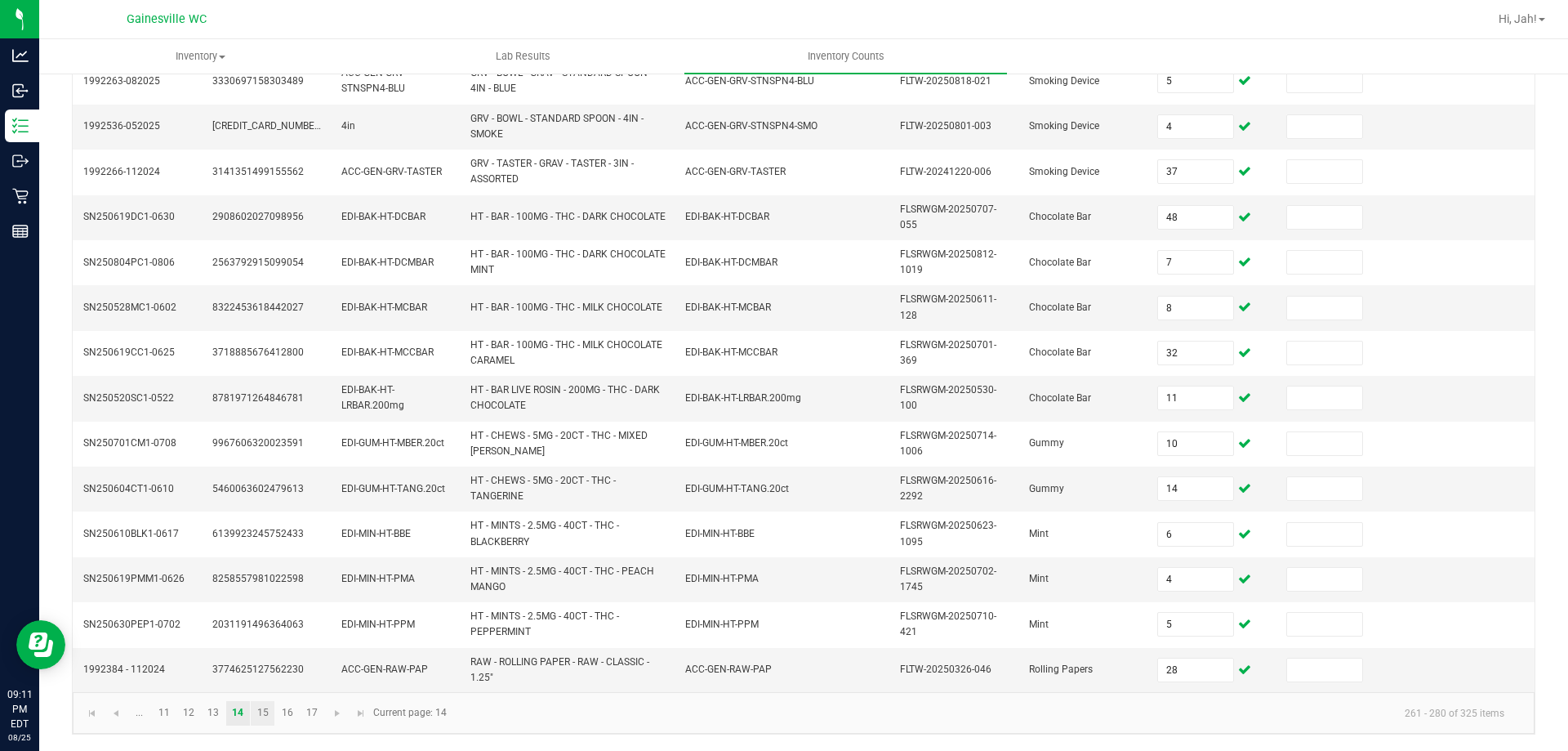
click at [269, 709] on link "15" at bounding box center [263, 713] width 24 height 24
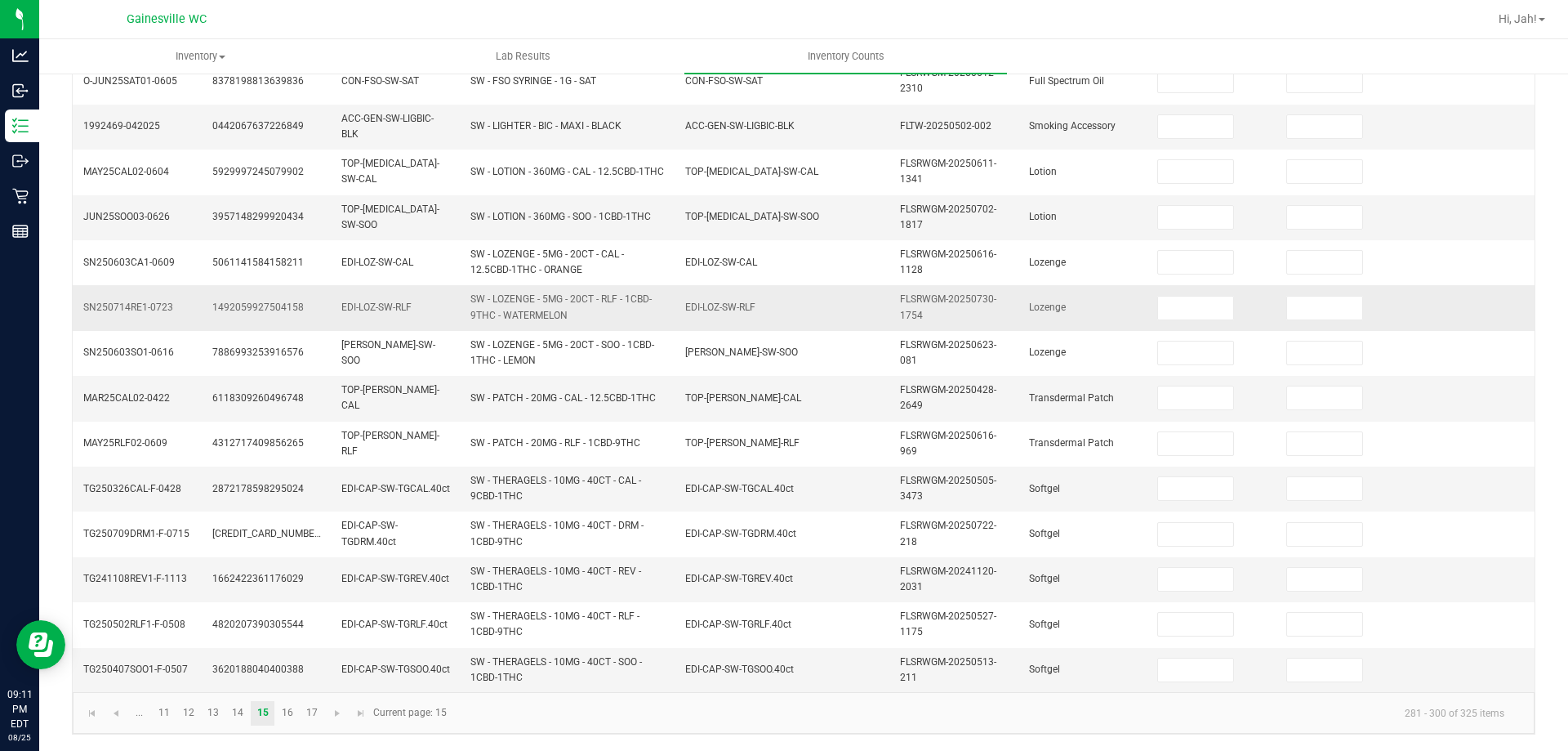
scroll to position [0, 0]
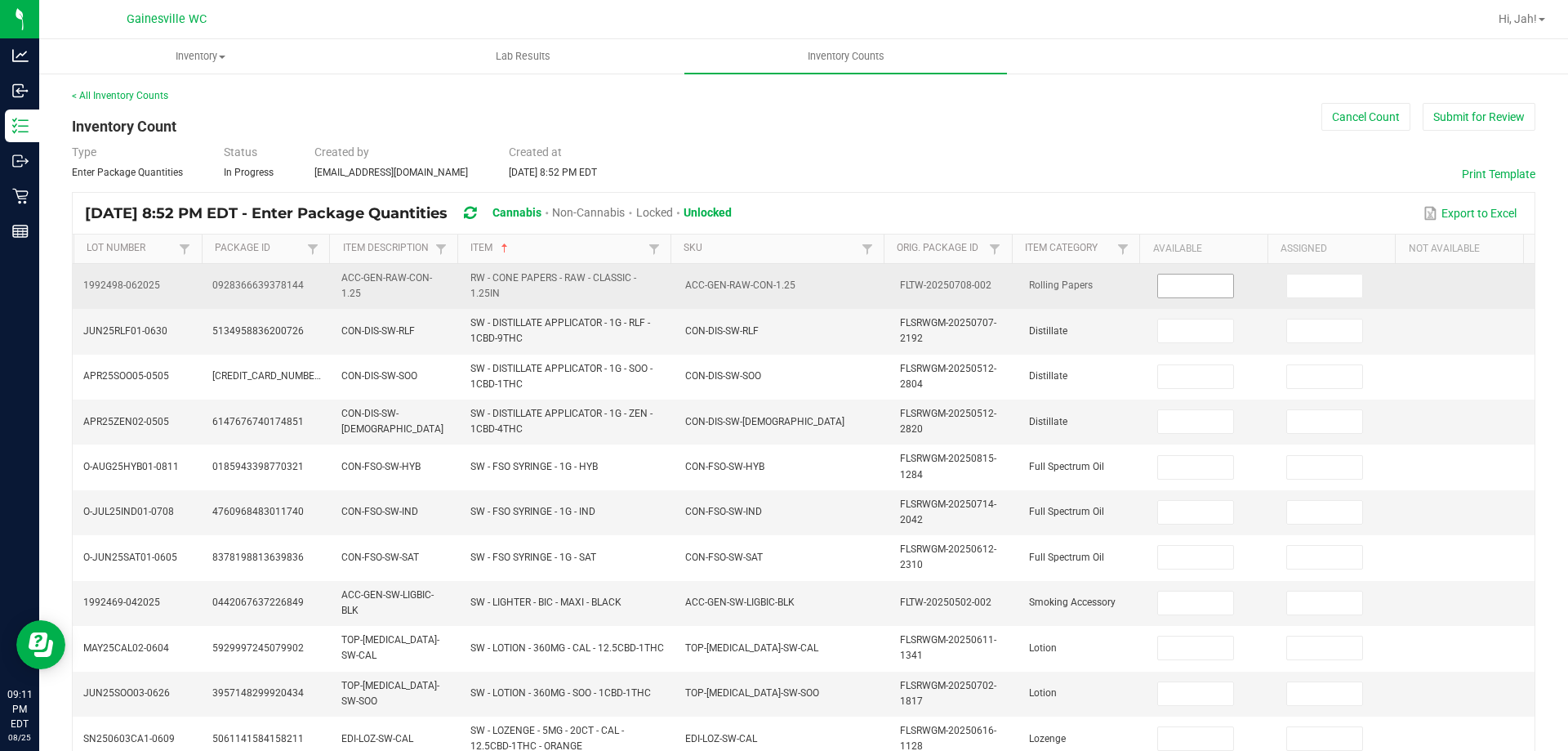
click at [1172, 284] on input at bounding box center [1195, 286] width 75 height 23
click at [1110, 300] on td "Rolling Papers" at bounding box center [1084, 286] width 129 height 45
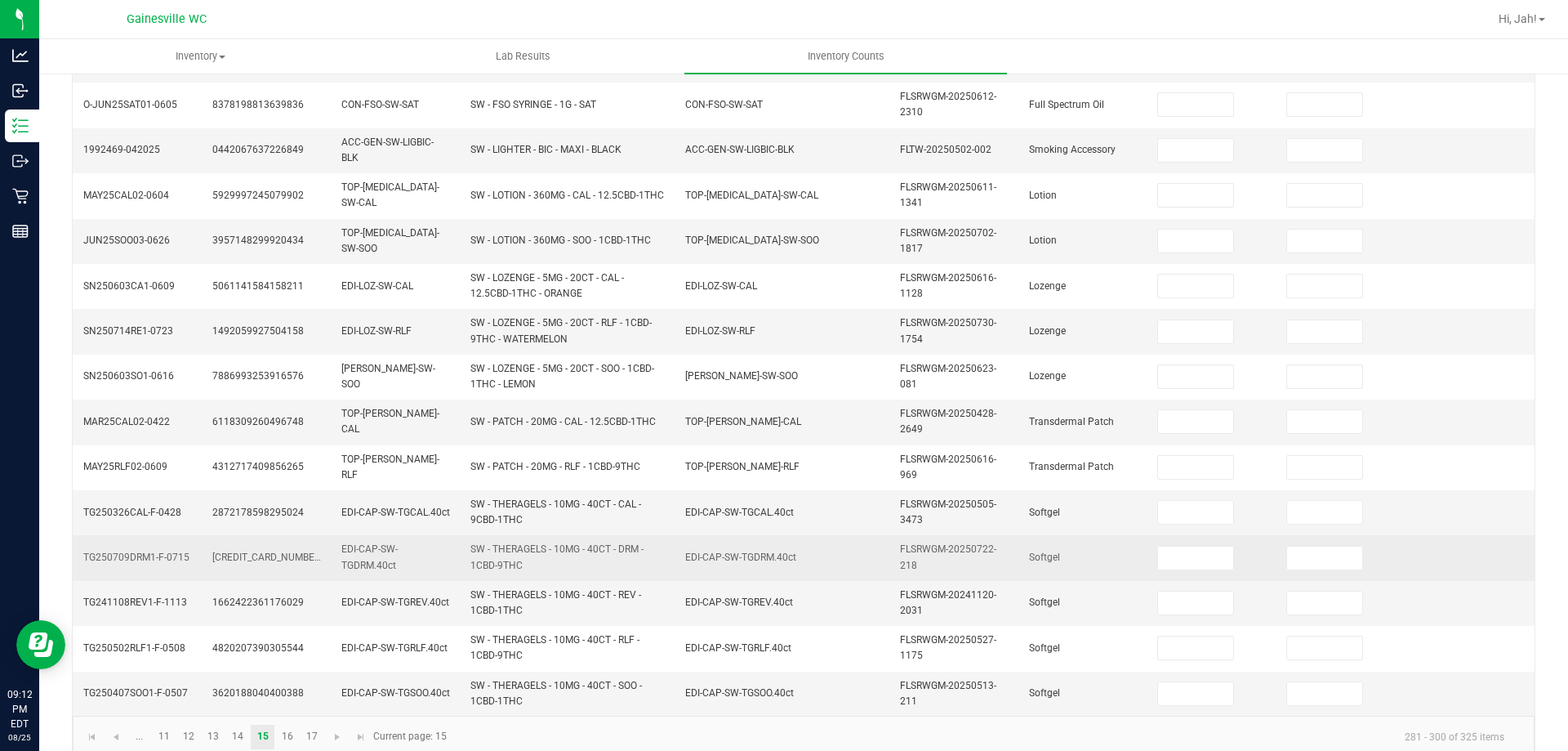
scroll to position [476, 0]
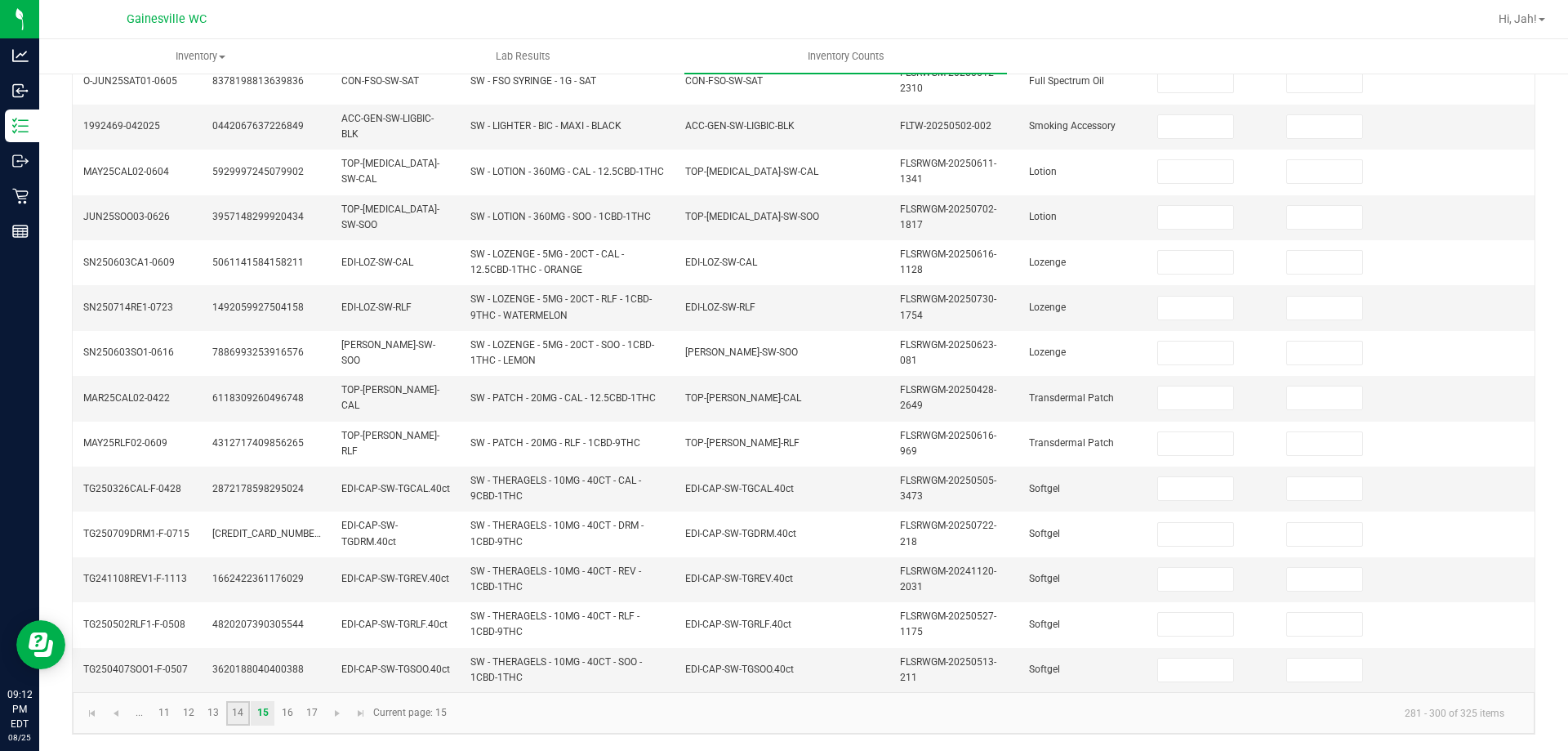
click at [244, 714] on link "14" at bounding box center [238, 713] width 24 height 24
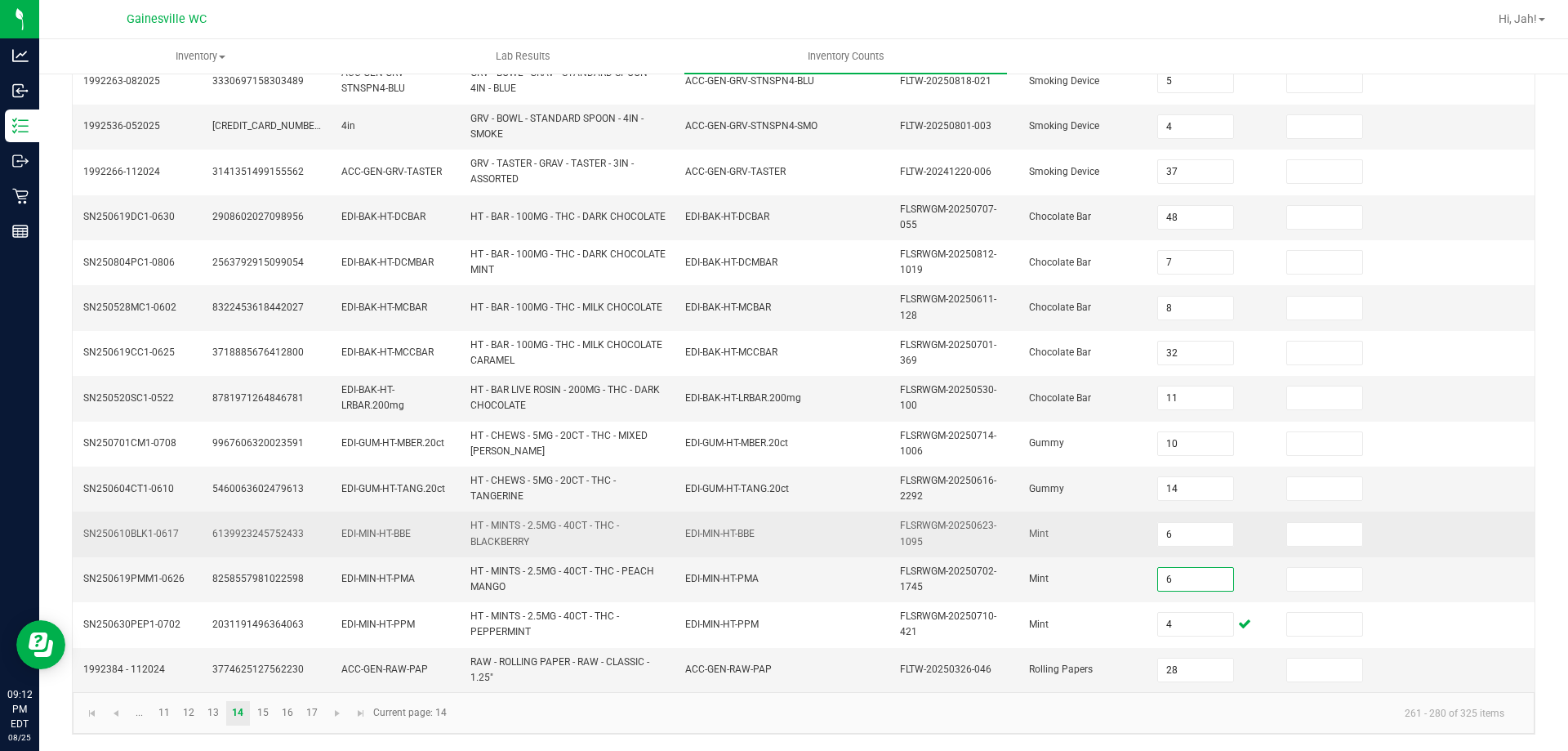
click at [1243, 544] on td "6" at bounding box center [1212, 534] width 129 height 45
click at [1235, 553] on td "6" at bounding box center [1212, 534] width 129 height 45
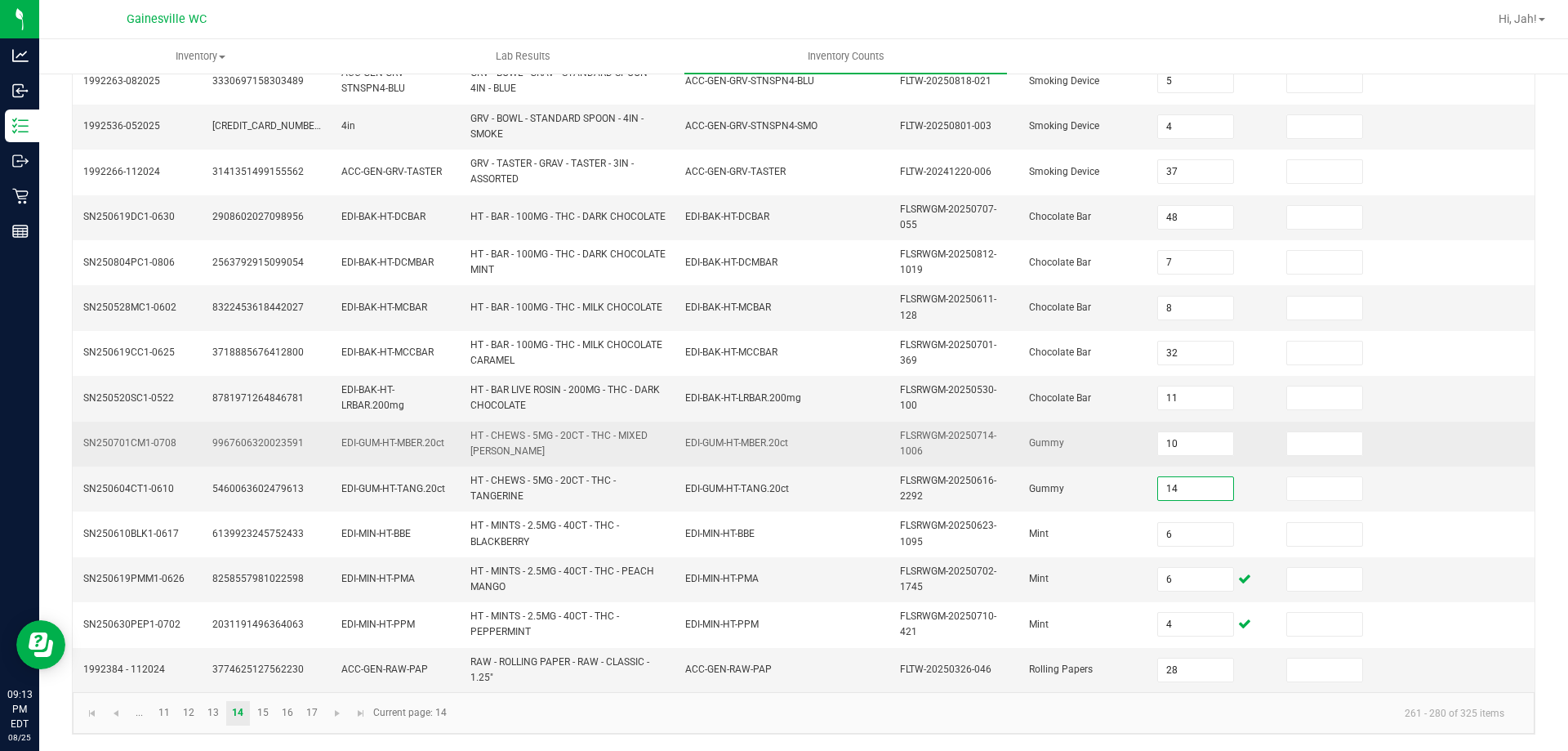
click at [1237, 457] on td "10" at bounding box center [1212, 444] width 129 height 45
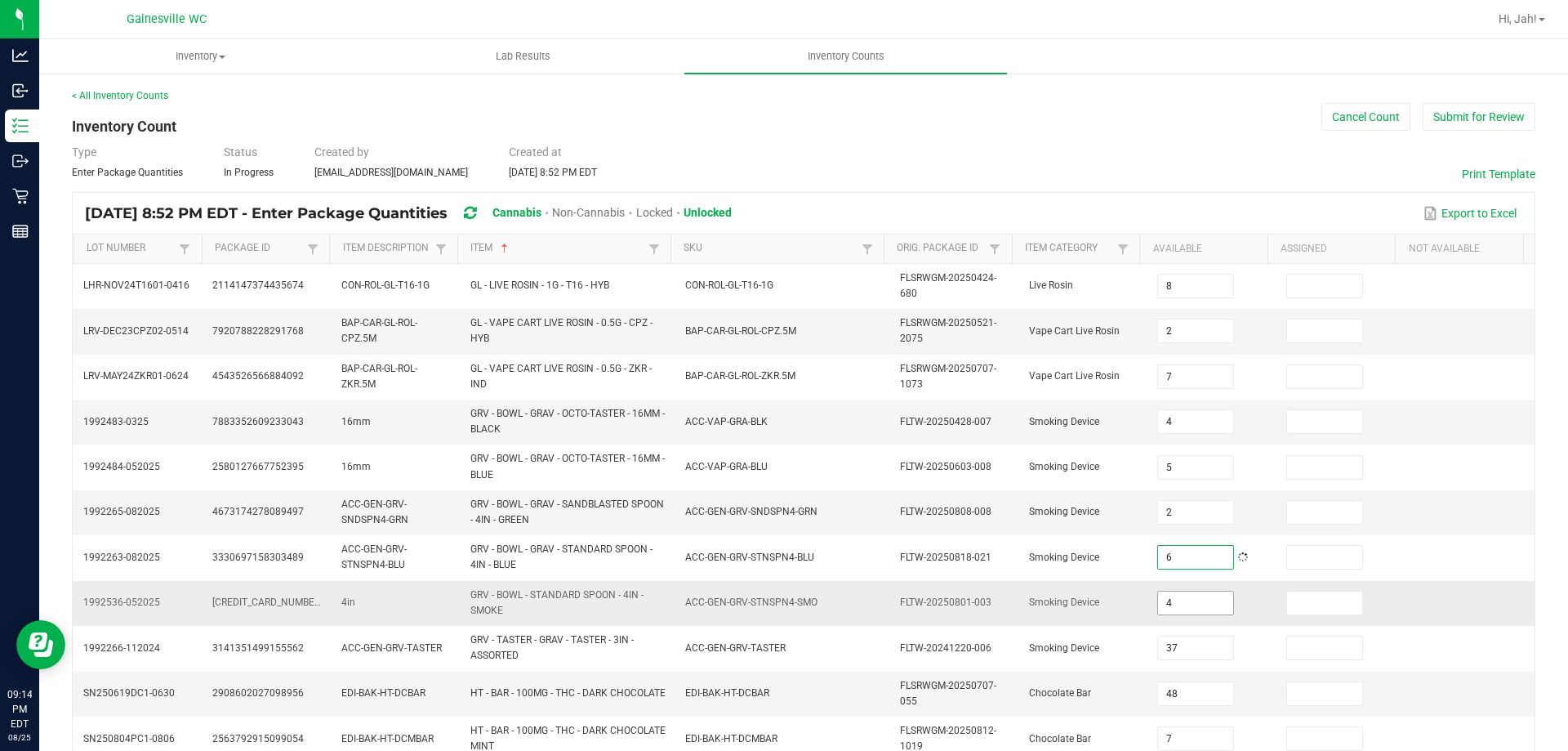
click at [1204, 602] on input "4" at bounding box center [1195, 602] width 75 height 23
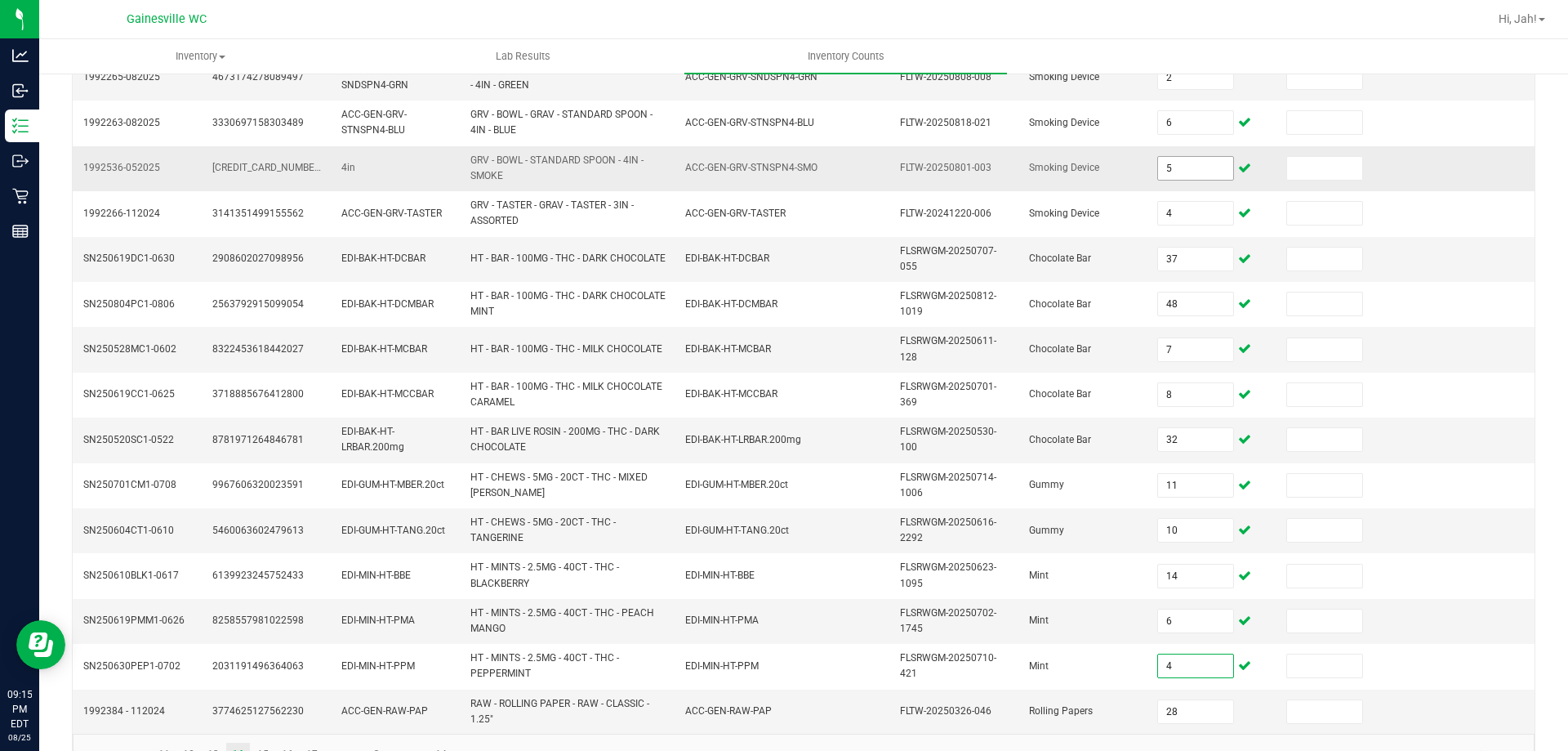
scroll to position [476, 0]
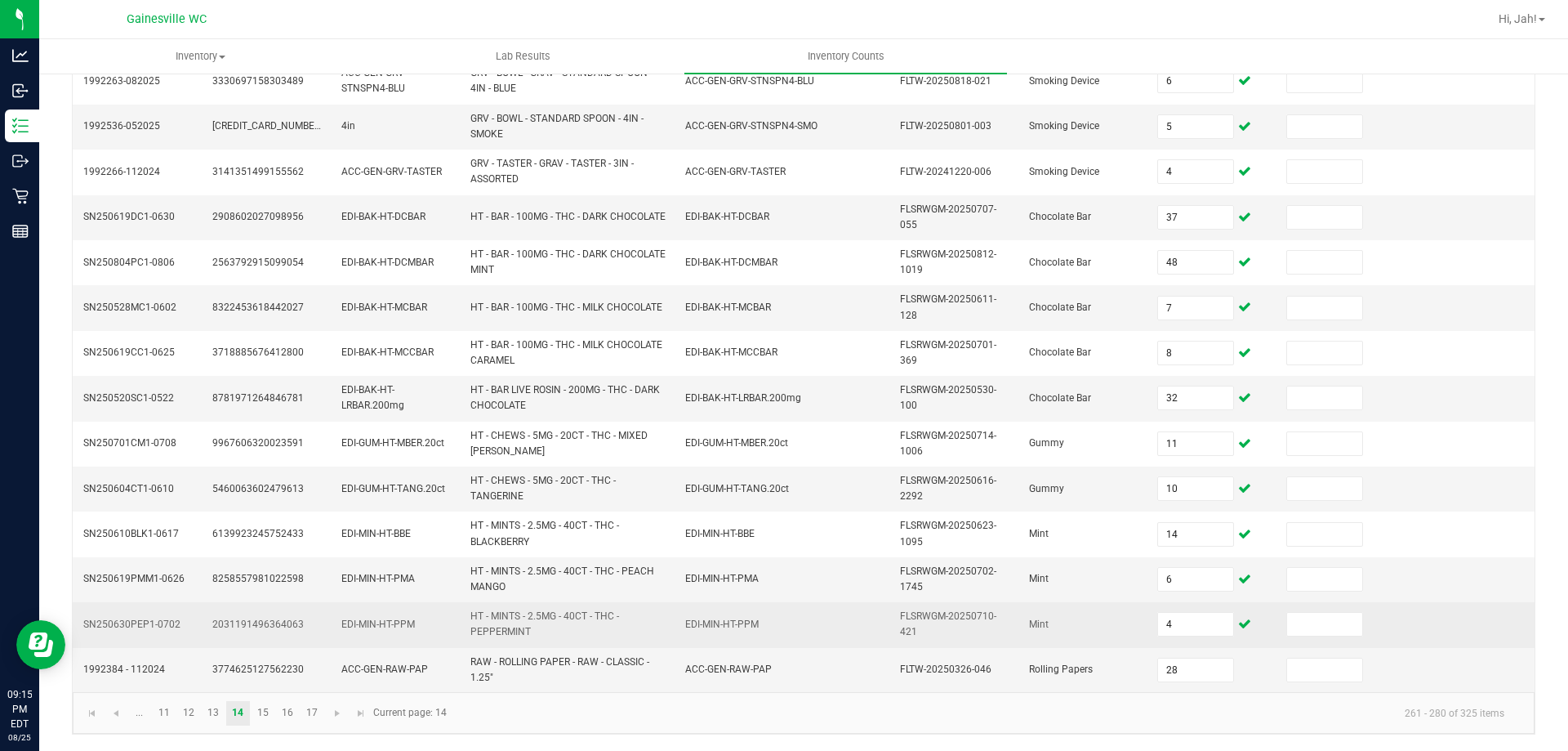
click at [1158, 644] on td "4" at bounding box center [1212, 625] width 129 height 45
click at [1168, 619] on input "4" at bounding box center [1195, 624] width 75 height 23
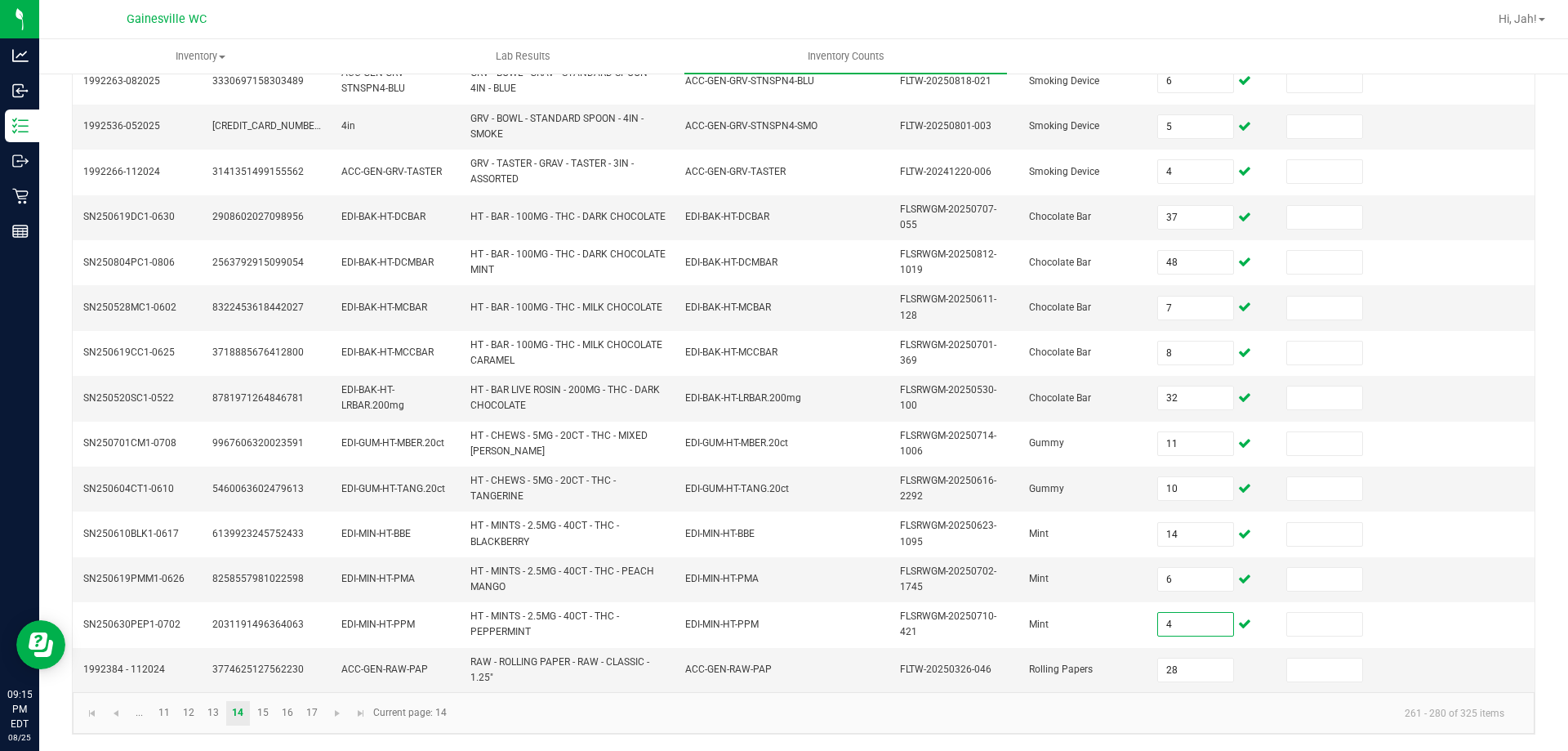
click at [905, 703] on kendo-pager-info "261 - 280 of 325 items" at bounding box center [987, 713] width 1061 height 27
drag, startPoint x: 1183, startPoint y: 677, endPoint x: 1083, endPoint y: 673, distance: 100.1
click at [1086, 673] on tr "1992384 - 112024 3774625127562230 ACC-GEN-RAW-PAP RAW - ROLLING PAPER - RAW - C…" at bounding box center [803, 670] width 1462 height 45
drag, startPoint x: 1190, startPoint y: 667, endPoint x: 1004, endPoint y: 665, distance: 186.0
click at [1014, 667] on tr "1992384 - 112024 3774625127562230 ACC-GEN-RAW-PAP RAW - ROLLING PAPER - RAW - C…" at bounding box center [803, 670] width 1462 height 45
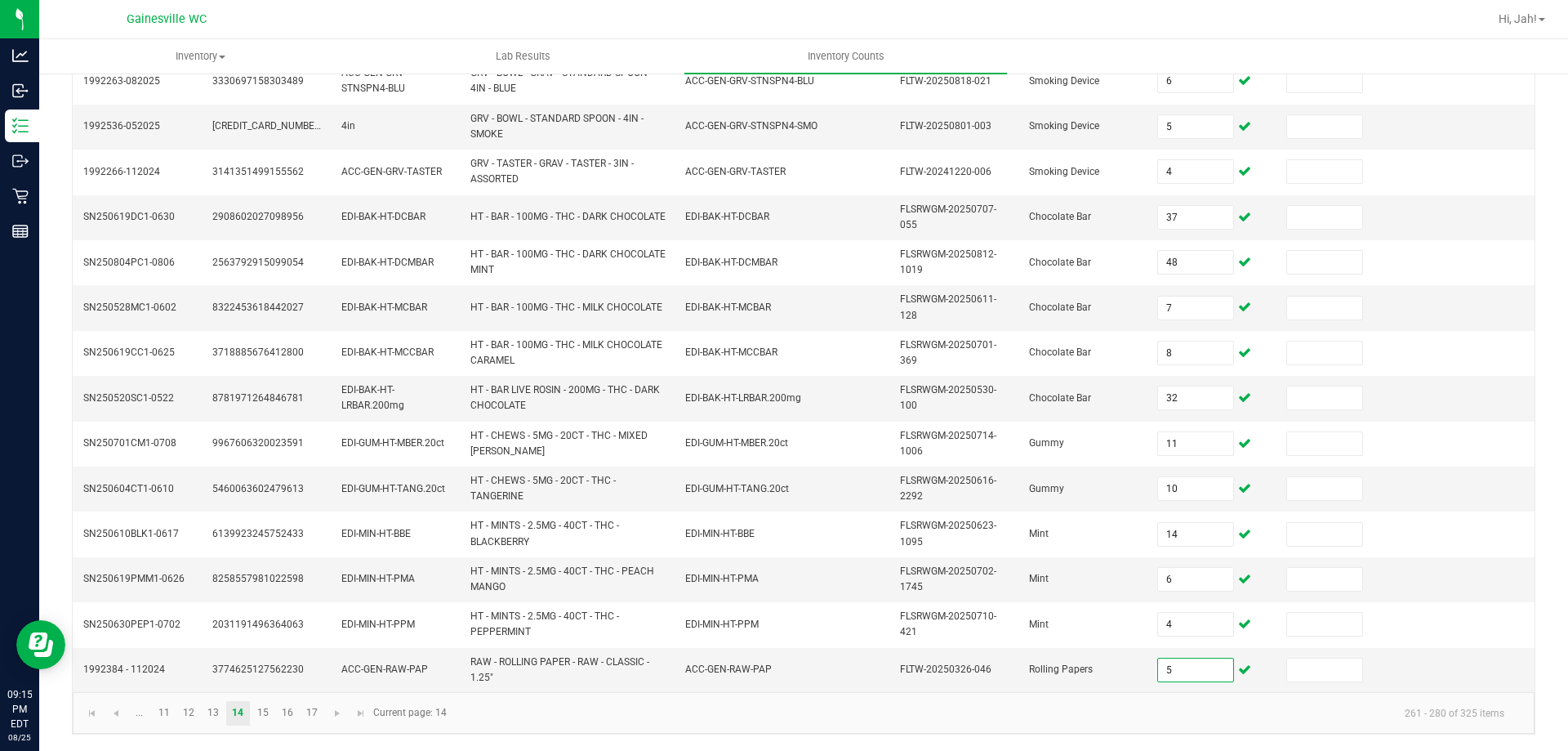
click at [776, 714] on kendo-pager-info "261 - 280 of 325 items" at bounding box center [987, 713] width 1061 height 27
click at [263, 719] on link "15" at bounding box center [263, 713] width 24 height 24
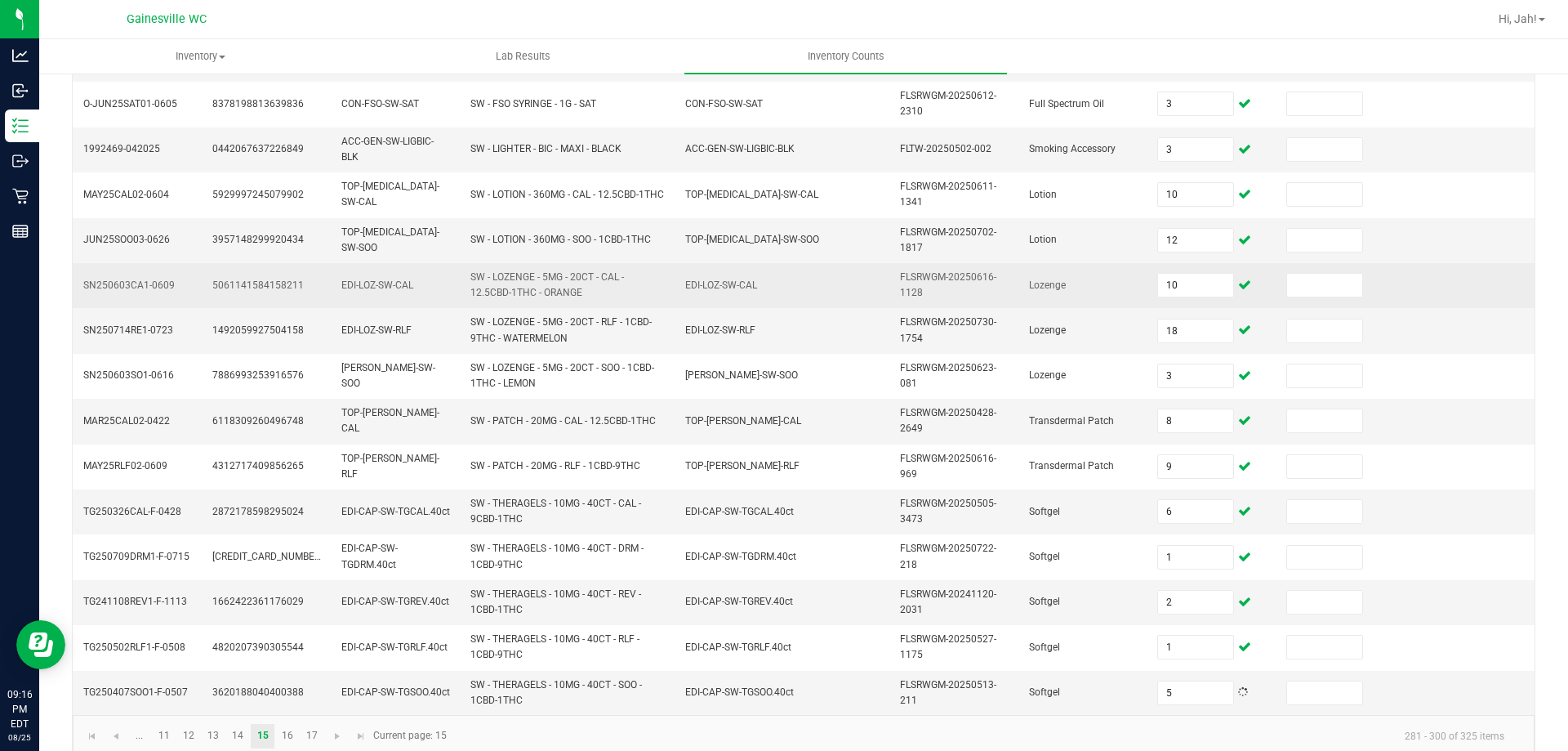
scroll to position [476, 0]
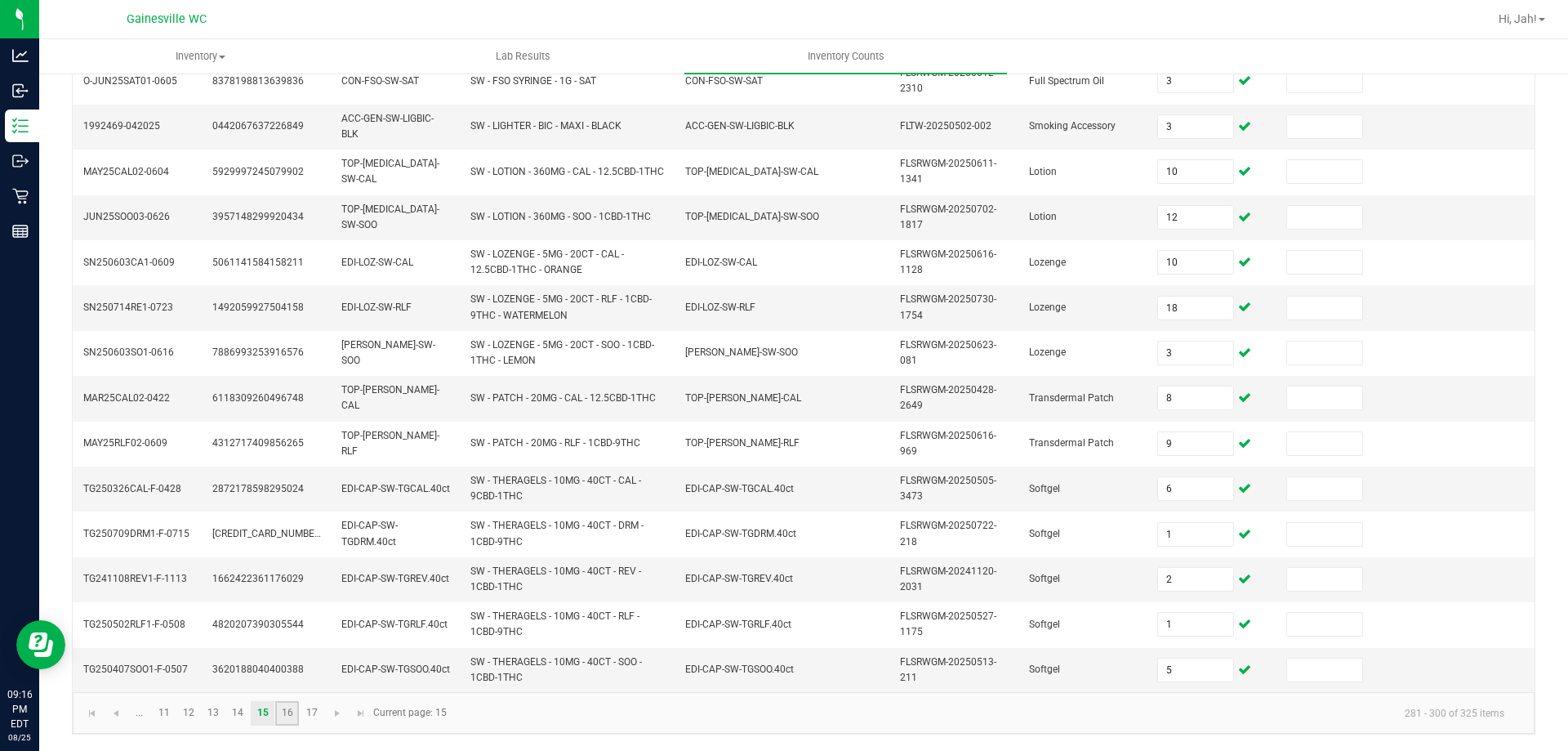
click at [288, 702] on link "16" at bounding box center [288, 713] width 24 height 24
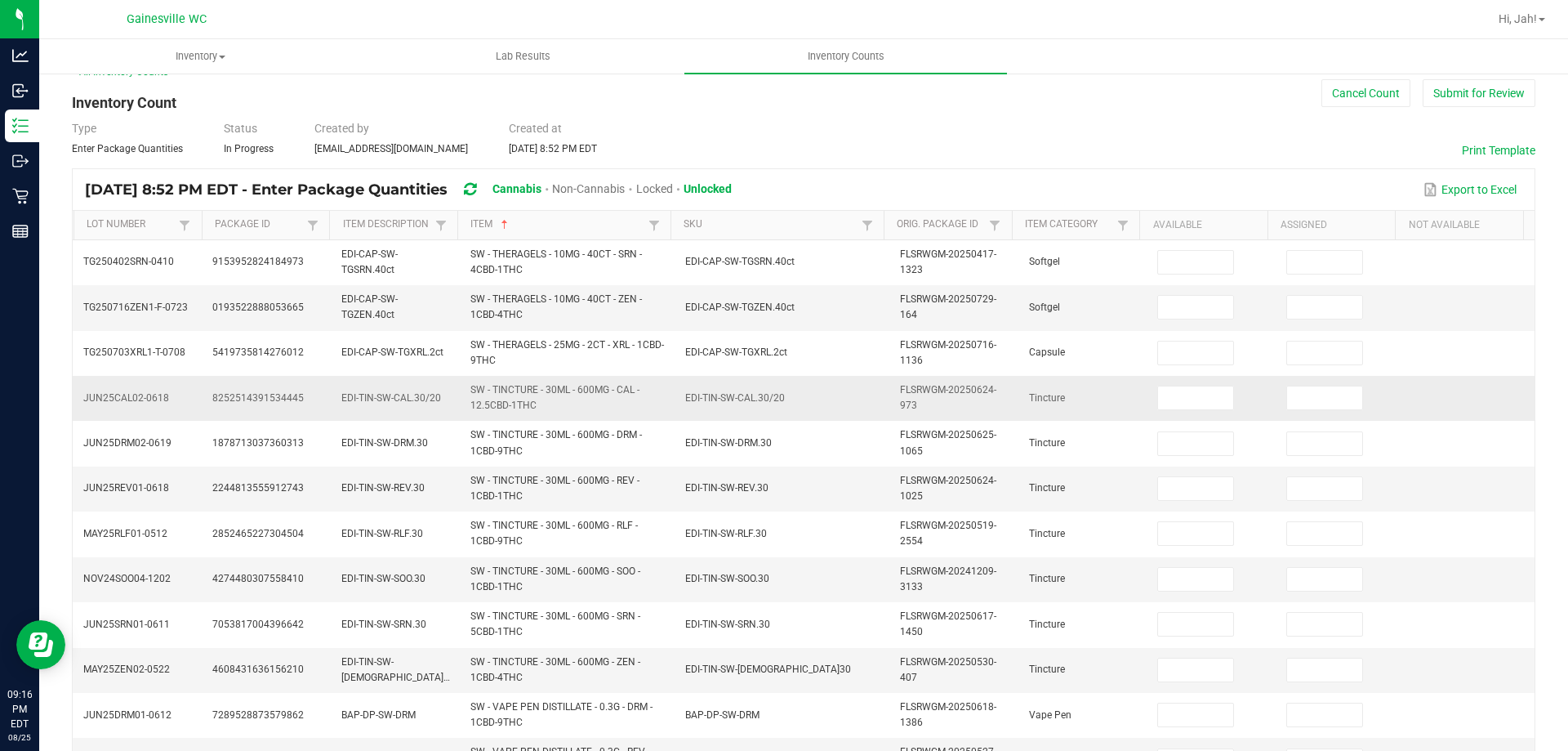
scroll to position [0, 0]
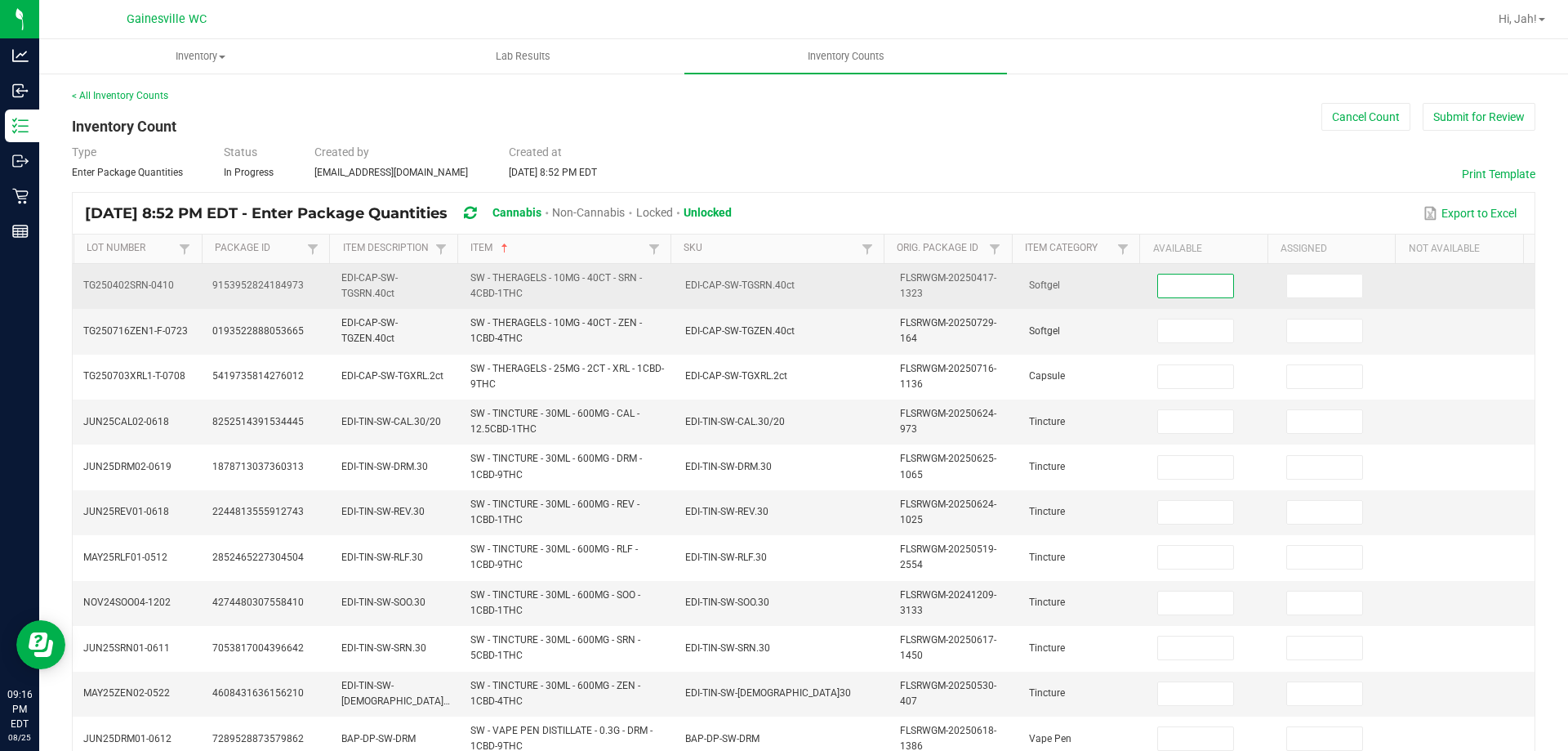
click at [1169, 291] on input at bounding box center [1195, 286] width 75 height 23
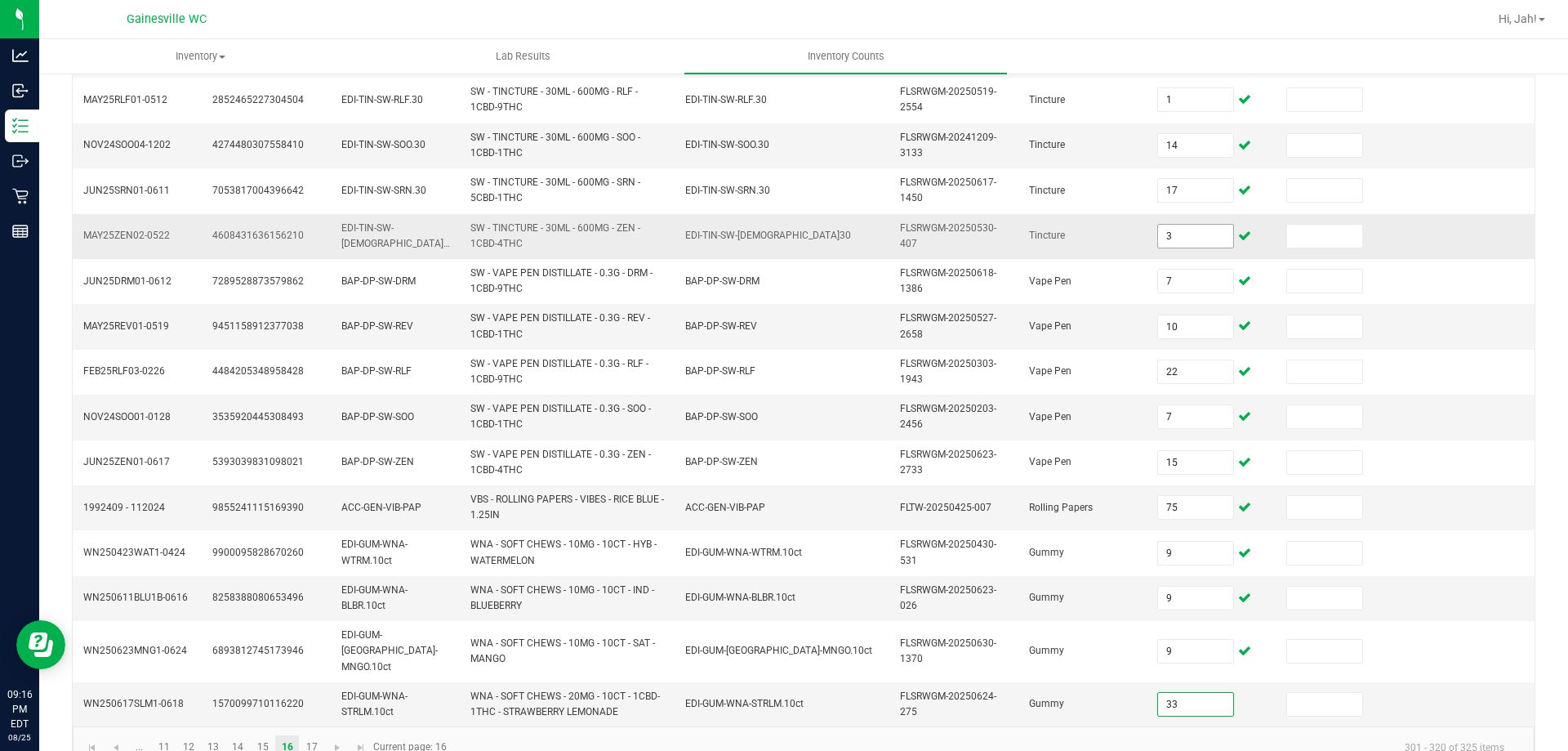
scroll to position [476, 0]
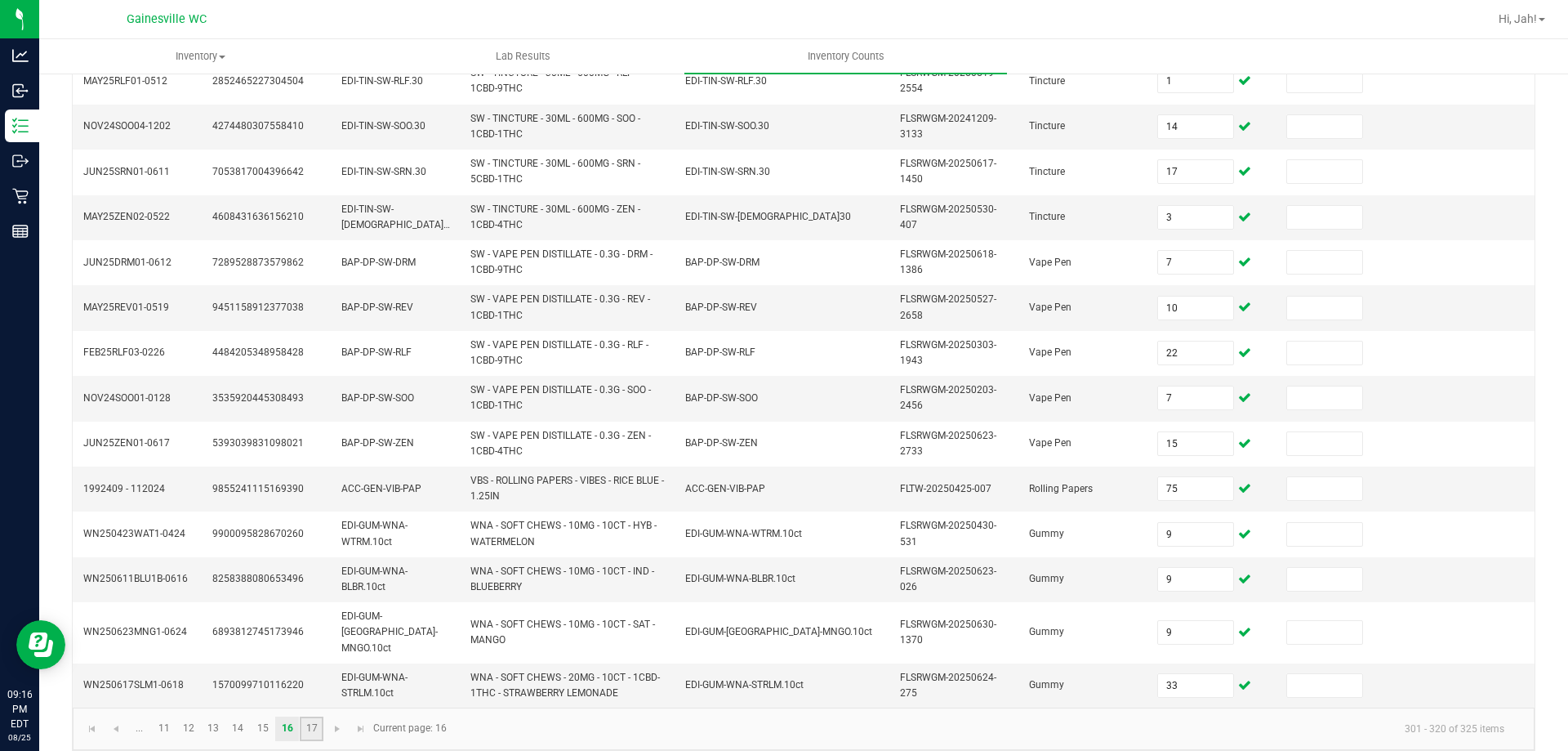
click at [313, 717] on link "17" at bounding box center [312, 729] width 24 height 24
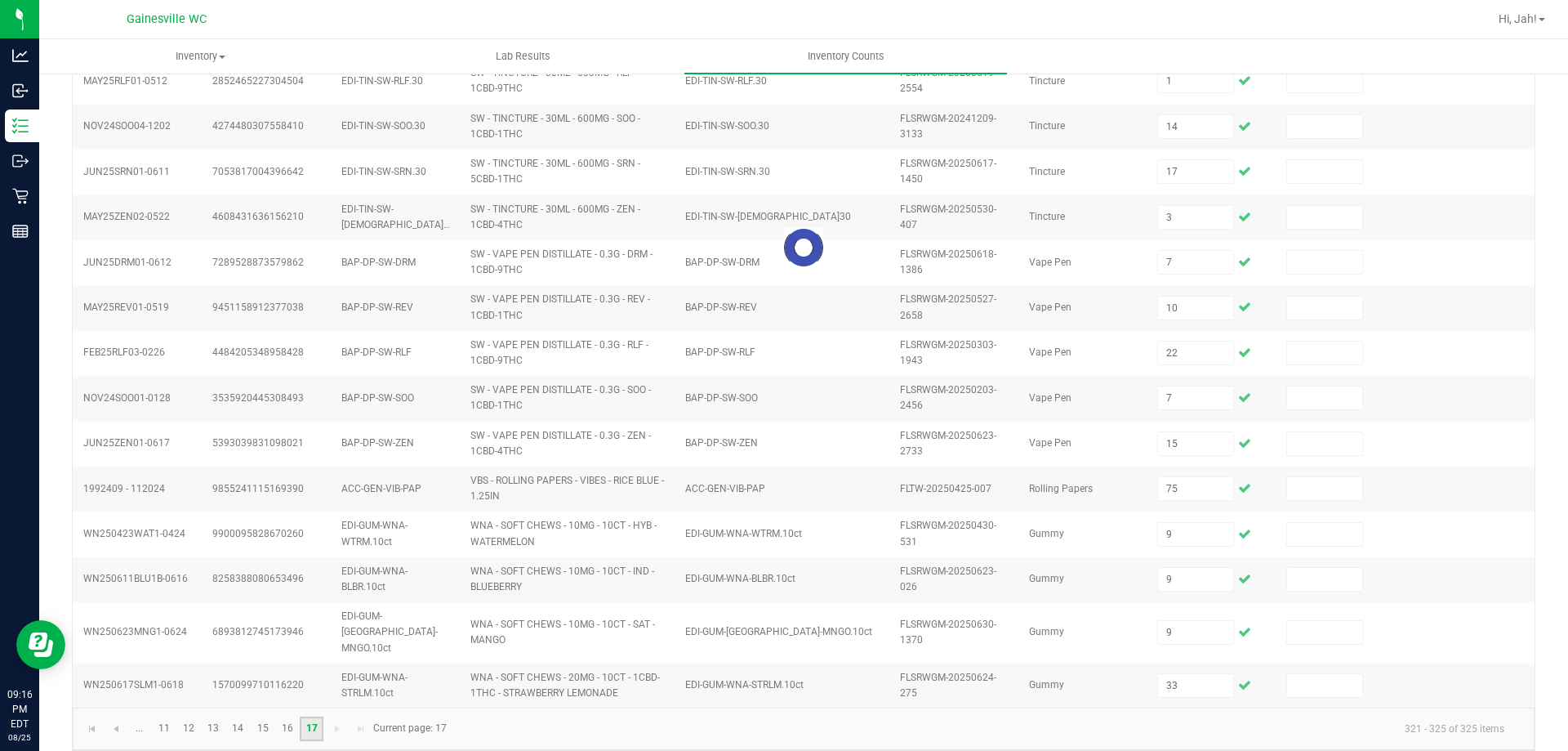
scroll to position [0, 0]
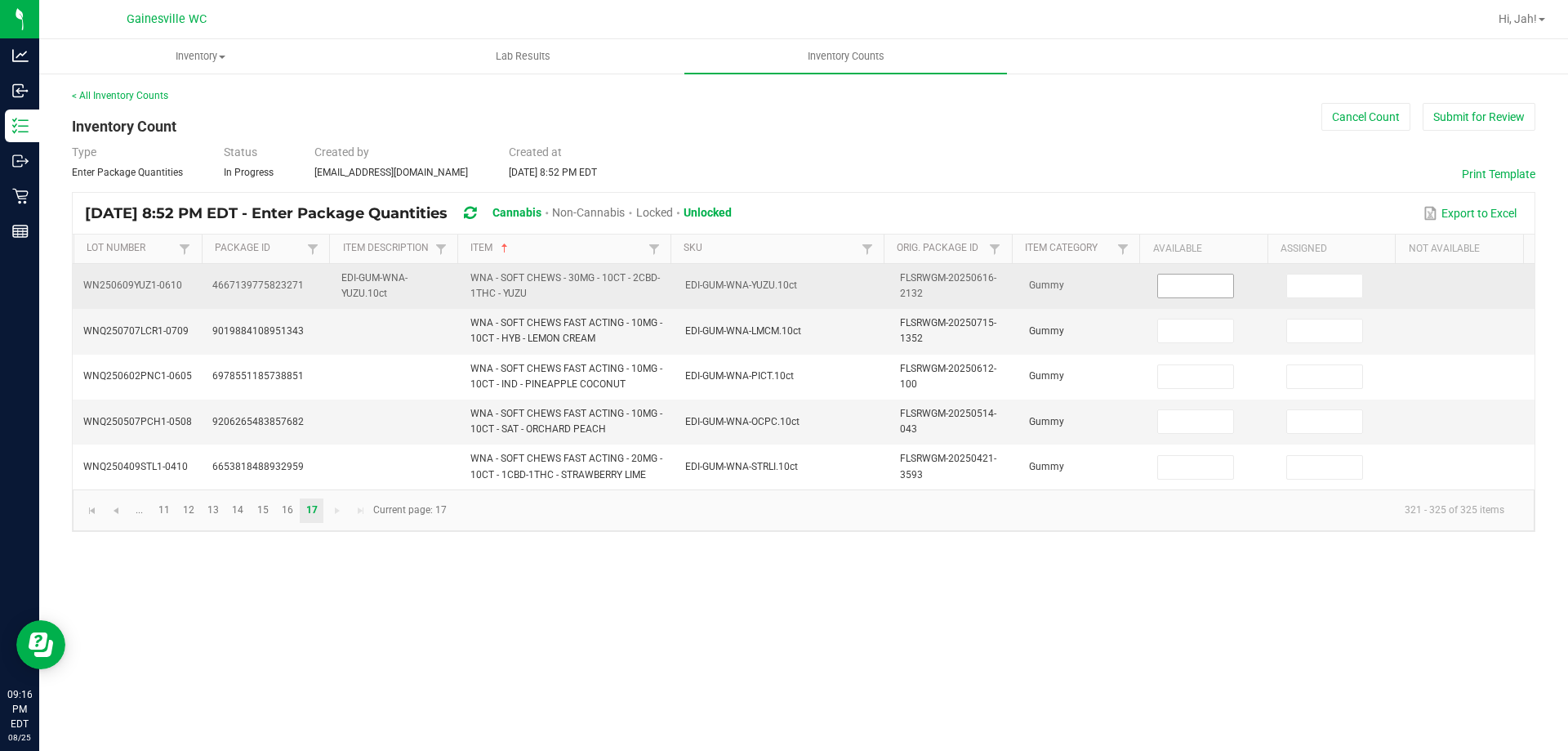
click at [1211, 285] on input at bounding box center [1195, 286] width 75 height 23
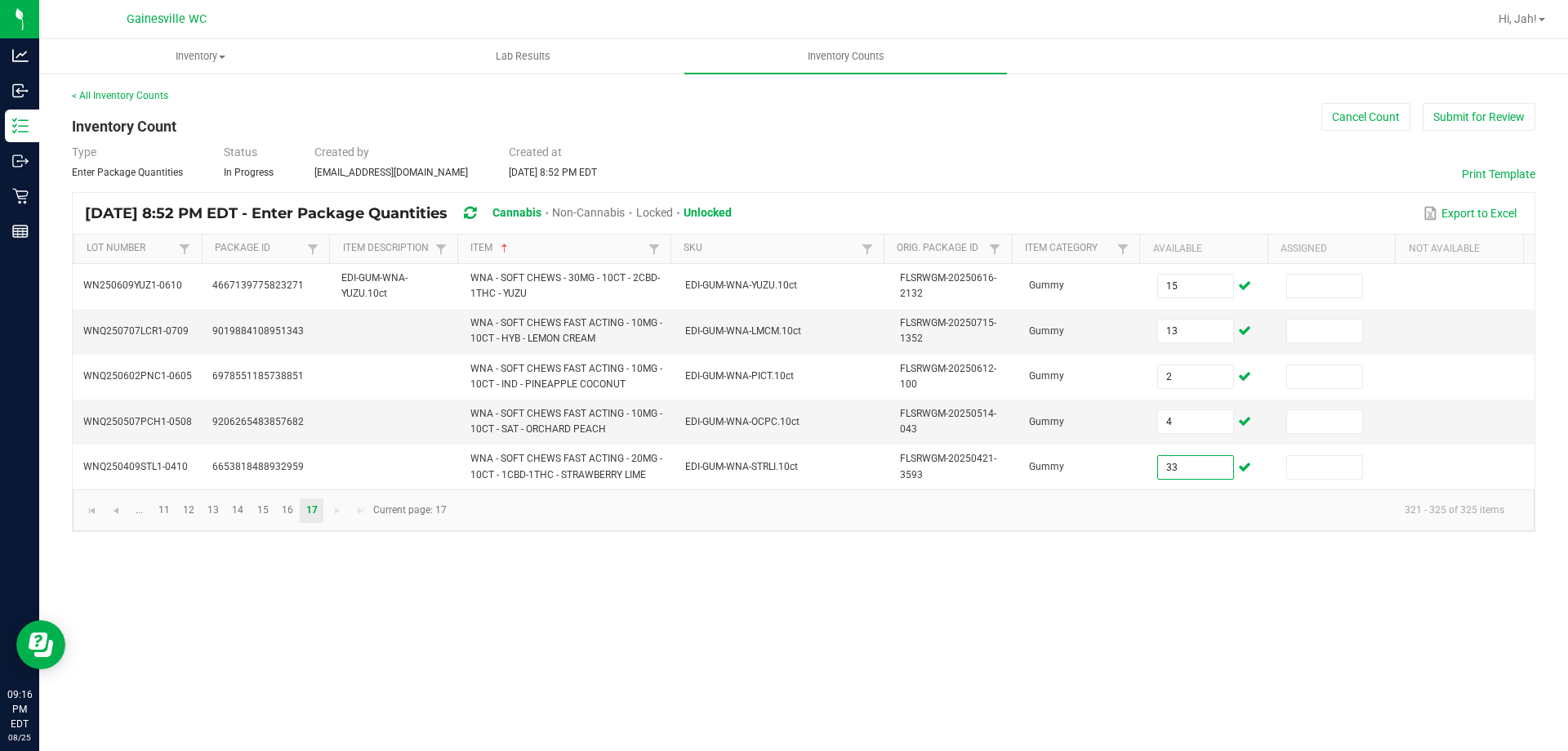
click at [923, 707] on div "Inventory All packages All inventory Waste log Create inventory Lab Results Inv…" at bounding box center [803, 395] width 1529 height 712
click at [1438, 120] on button "Submit for Review" at bounding box center [1479, 117] width 112 height 28
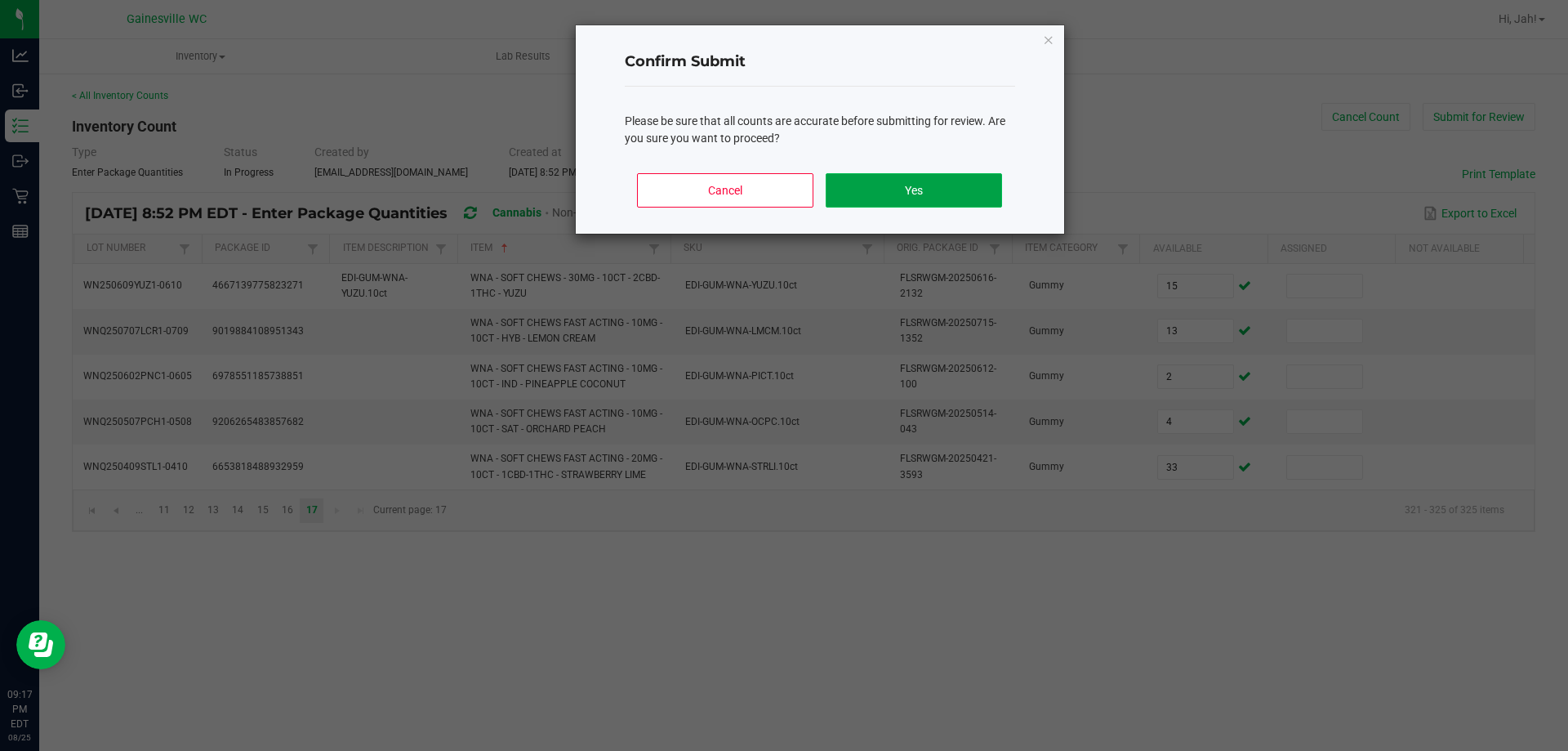
click at [892, 178] on button "Yes" at bounding box center [913, 190] width 175 height 34
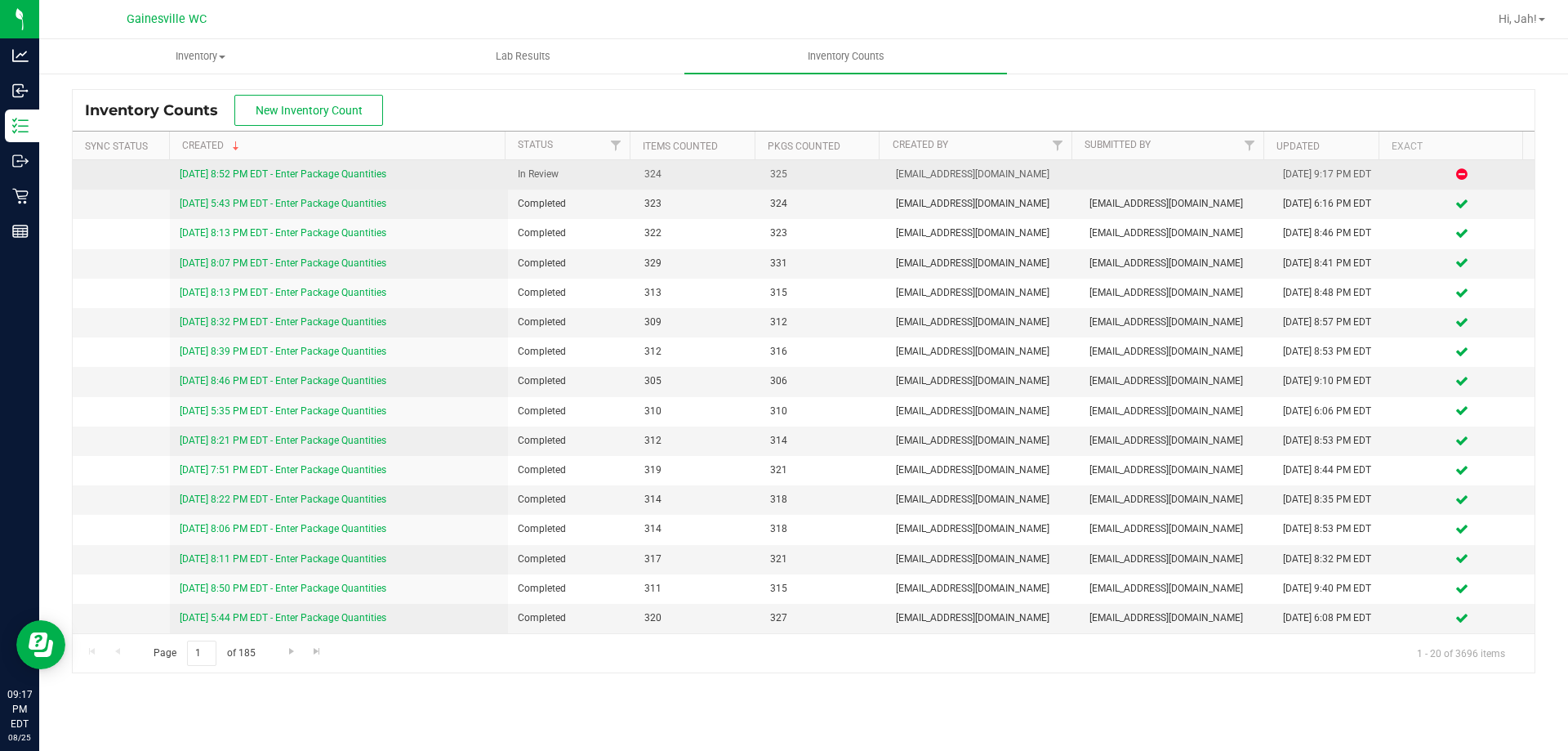
click at [256, 175] on link "[DATE] 8:52 PM EDT - Enter Package Quantities" at bounding box center [283, 174] width 207 height 11
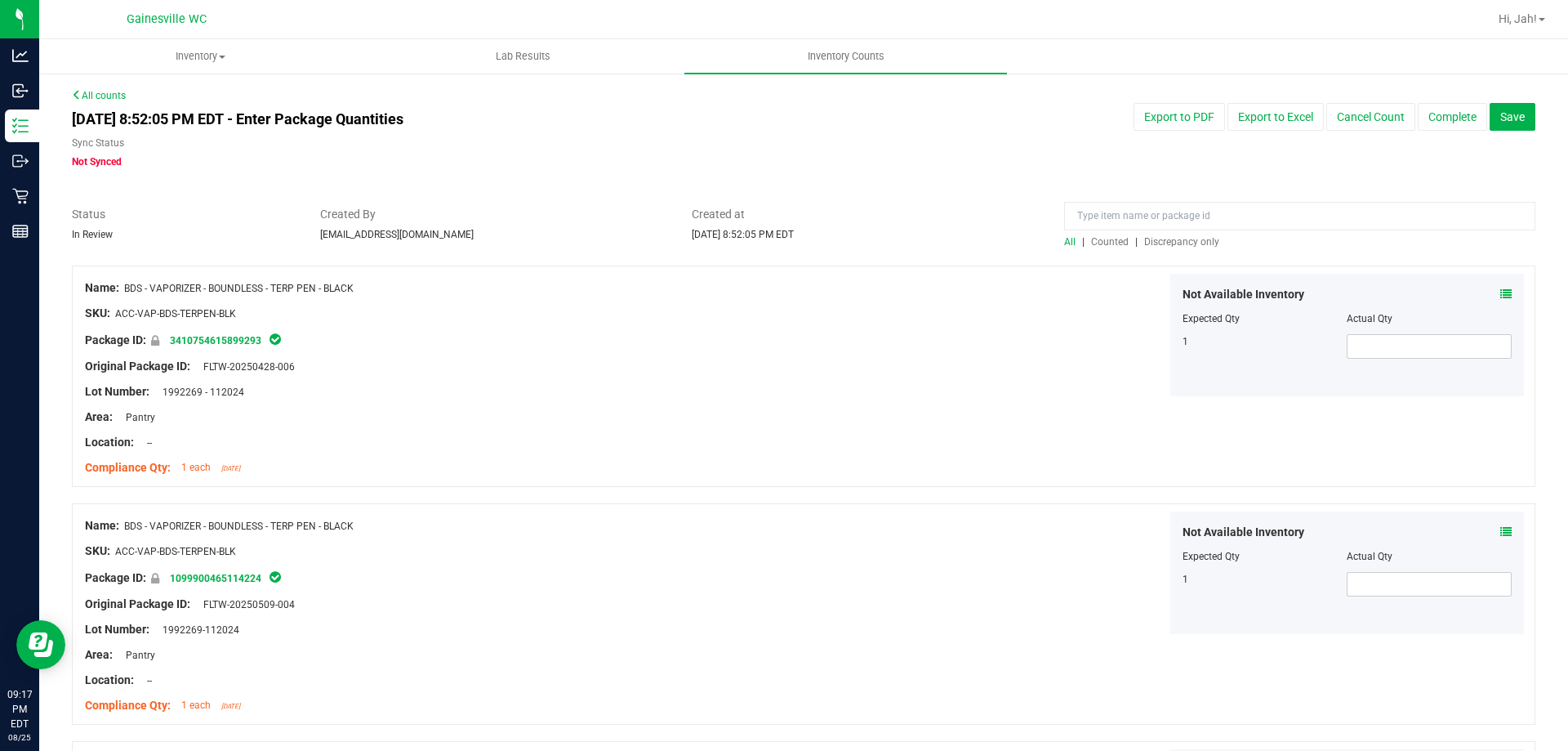
click at [1181, 248] on div "All | Counted | Discrepancy only" at bounding box center [1300, 242] width 471 height 15
click at [1180, 246] on span "Discrepancy only" at bounding box center [1181, 241] width 75 height 11
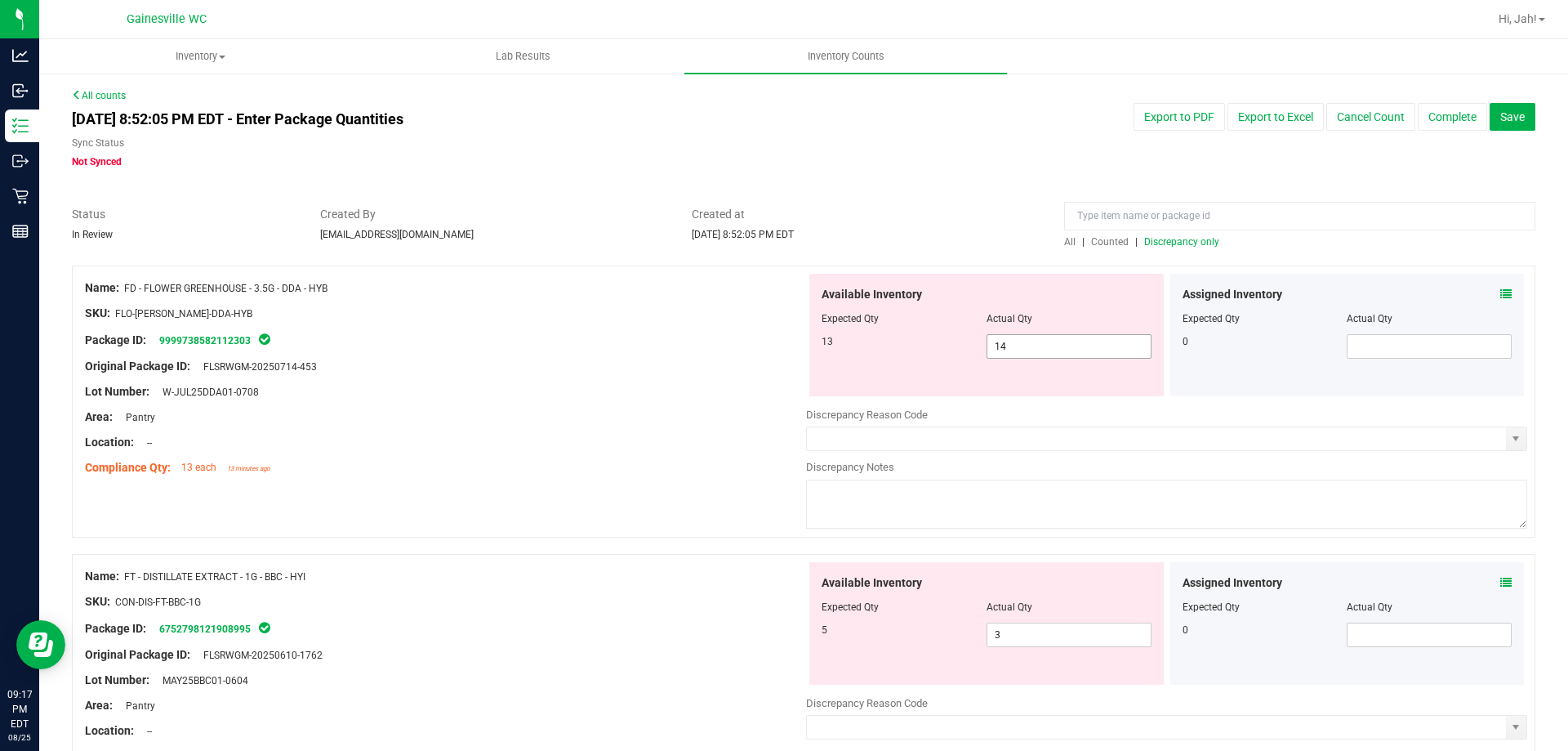
click at [1032, 351] on span "14 14" at bounding box center [1070, 346] width 165 height 24
drag, startPoint x: 1032, startPoint y: 351, endPoint x: 950, endPoint y: 352, distance: 82.0
click at [950, 352] on div "13 14 14" at bounding box center [987, 346] width 330 height 24
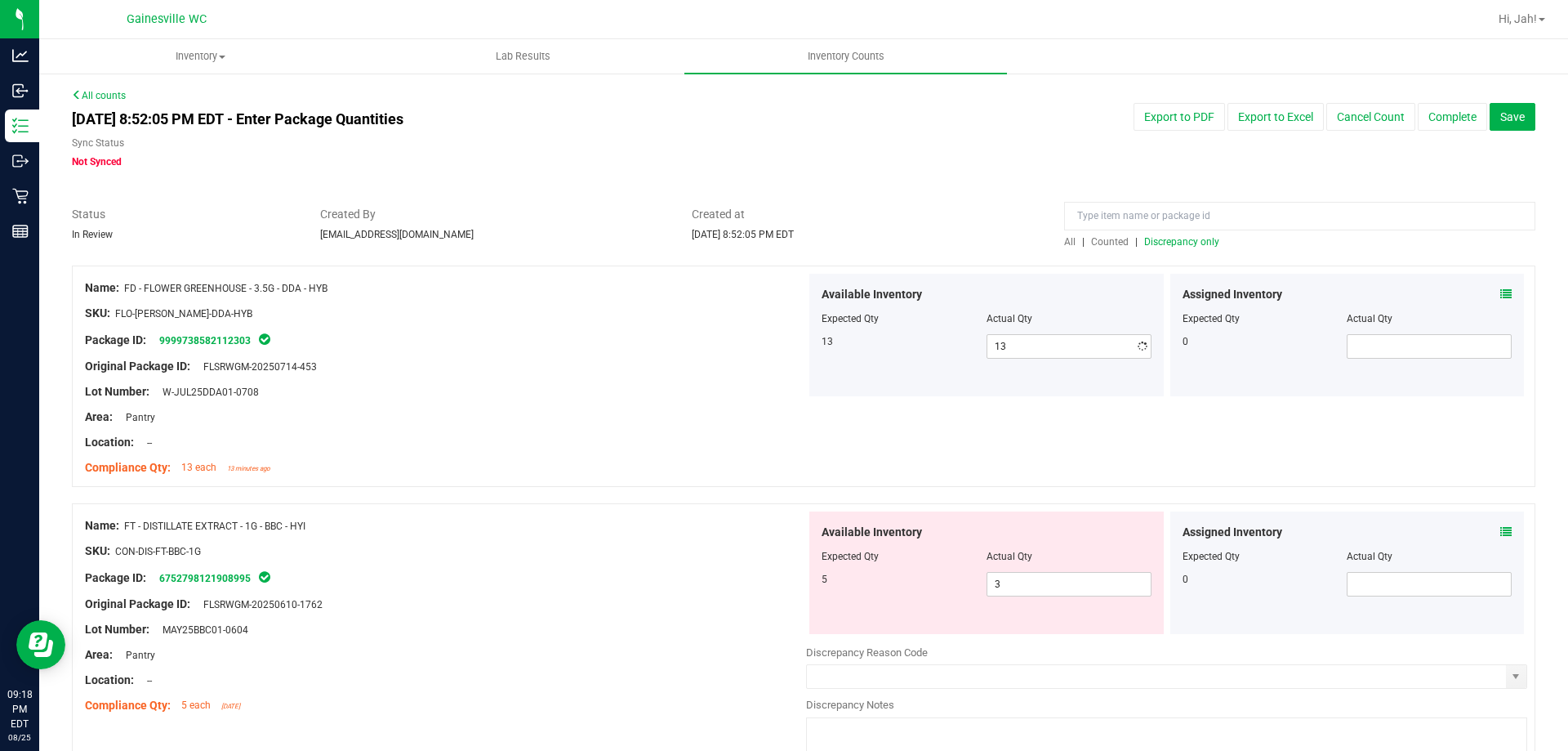
click at [671, 413] on div "Area: Pantry" at bounding box center [445, 417] width 721 height 17
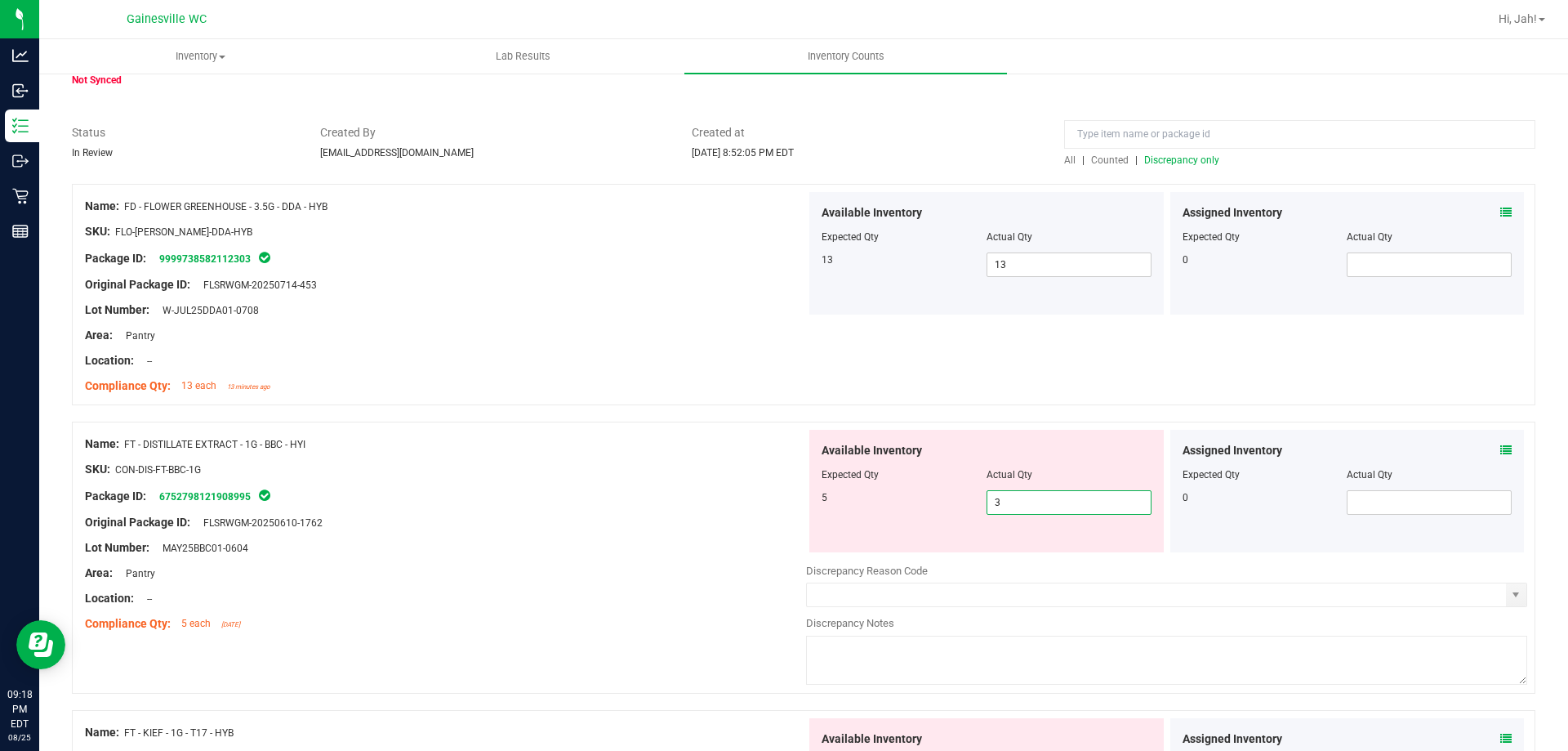
drag, startPoint x: 1008, startPoint y: 502, endPoint x: 953, endPoint y: 502, distance: 55.0
click at [957, 502] on div "5 3 3" at bounding box center [987, 502] width 330 height 24
click at [458, 500] on div "Package ID: 6752798121908995" at bounding box center [445, 496] width 721 height 19
drag, startPoint x: 1110, startPoint y: 499, endPoint x: 970, endPoint y: 527, distance: 142.8
click at [970, 527] on div "Available Inventory Expected Qty Actual Qty 5 3 3" at bounding box center [986, 491] width 354 height 123
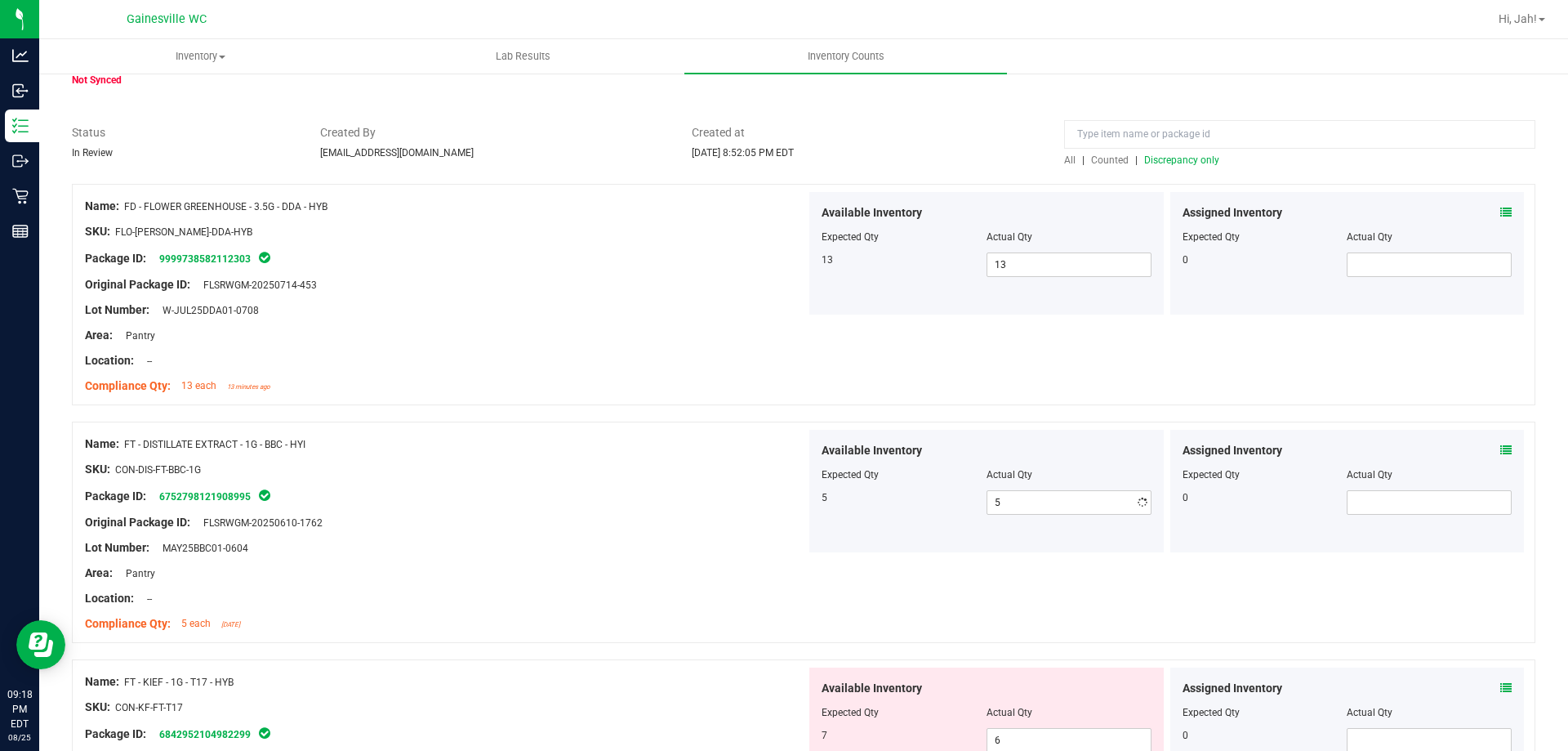
click at [674, 533] on div at bounding box center [445, 535] width 721 height 8
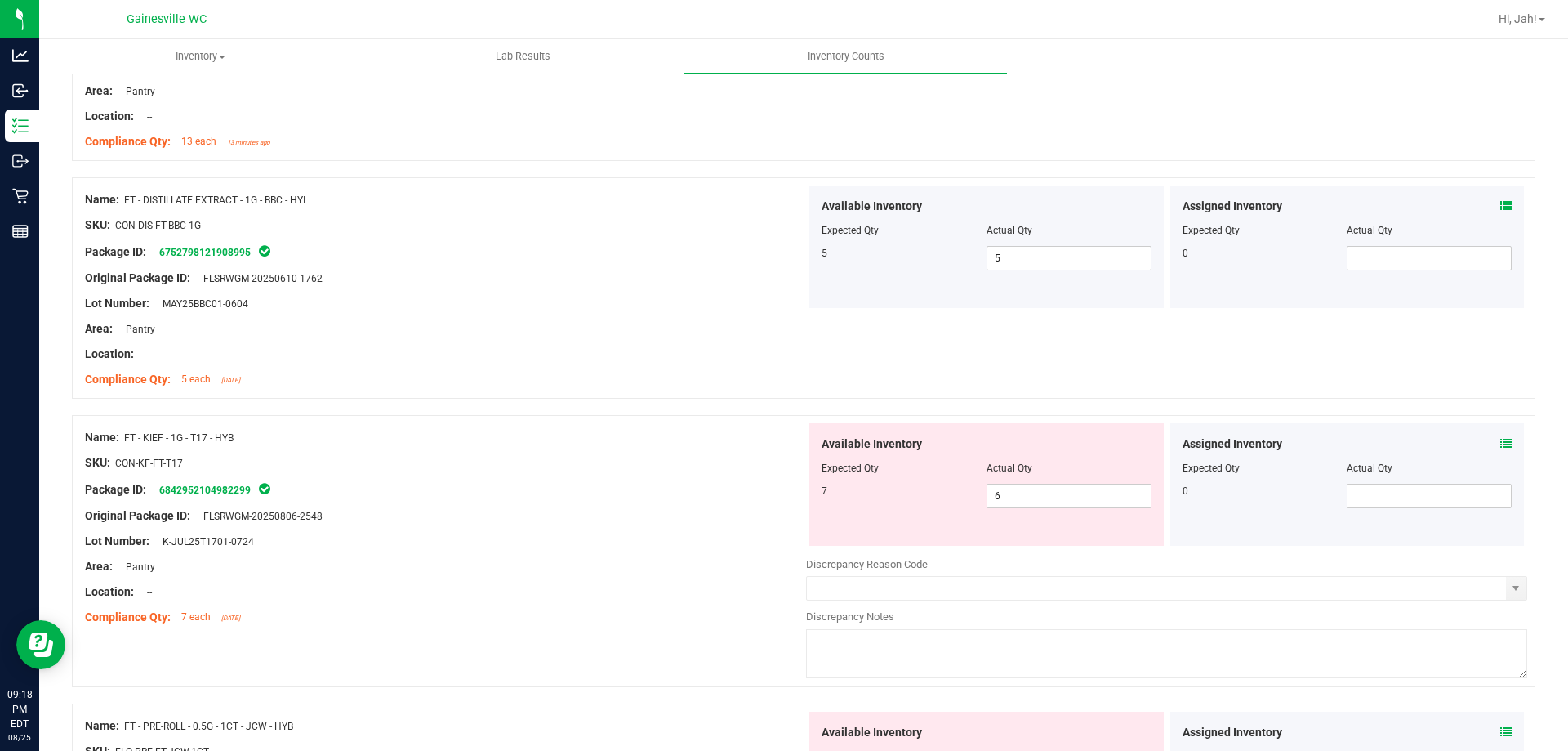
scroll to position [327, 0]
click at [1029, 493] on span "6 6" at bounding box center [1070, 495] width 165 height 24
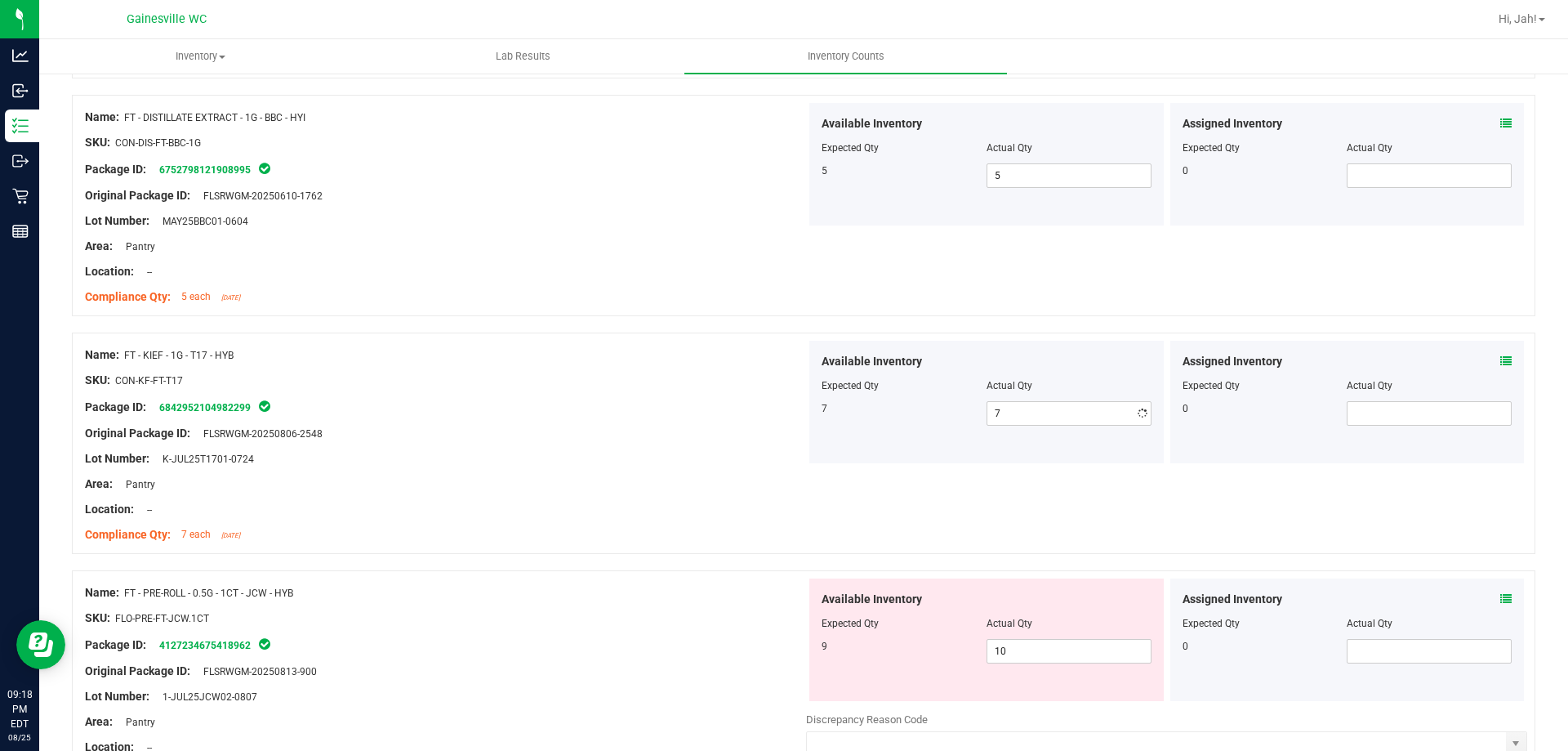
click at [697, 379] on div "SKU: CON-KF-FT-T17" at bounding box center [445, 381] width 721 height 17
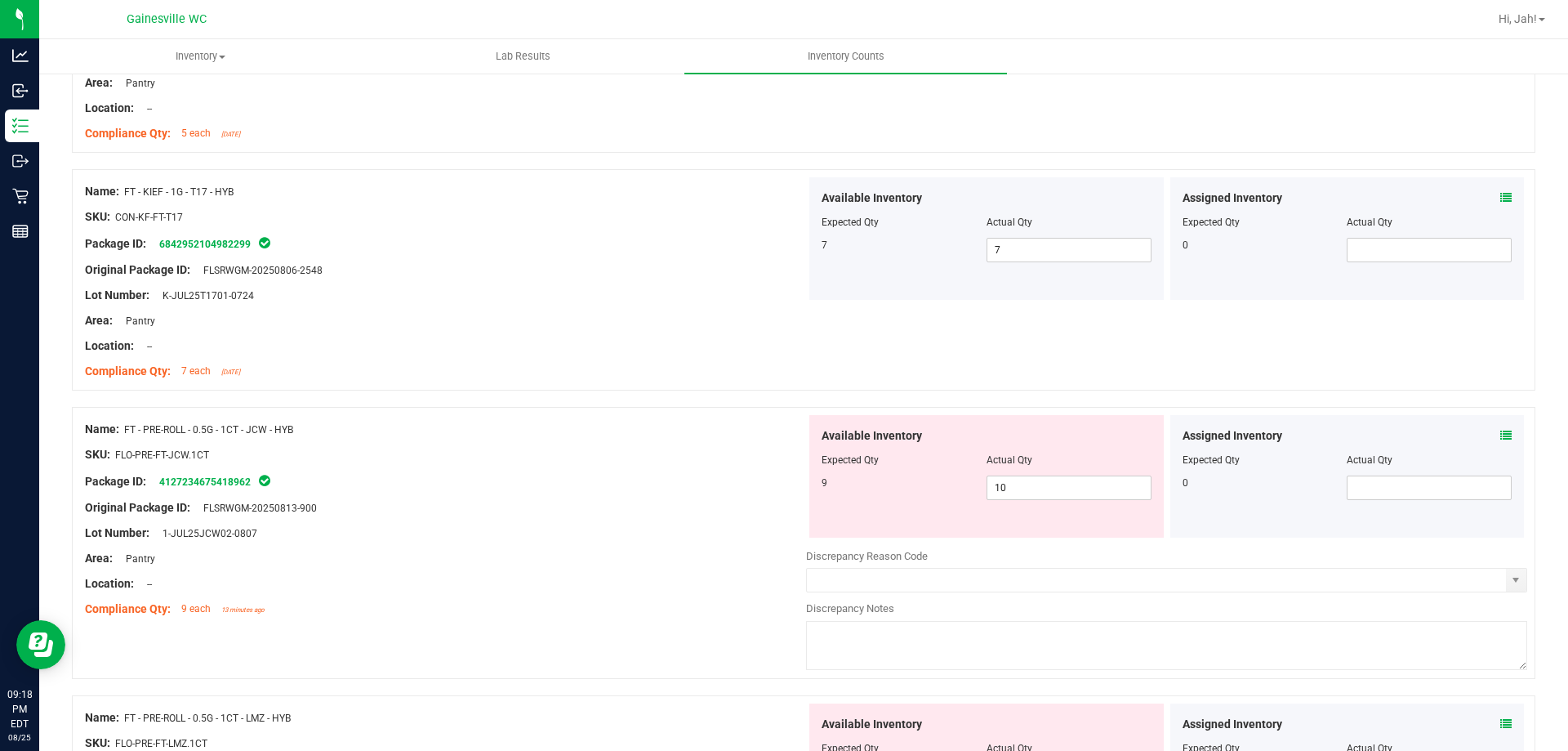
scroll to position [654, 0]
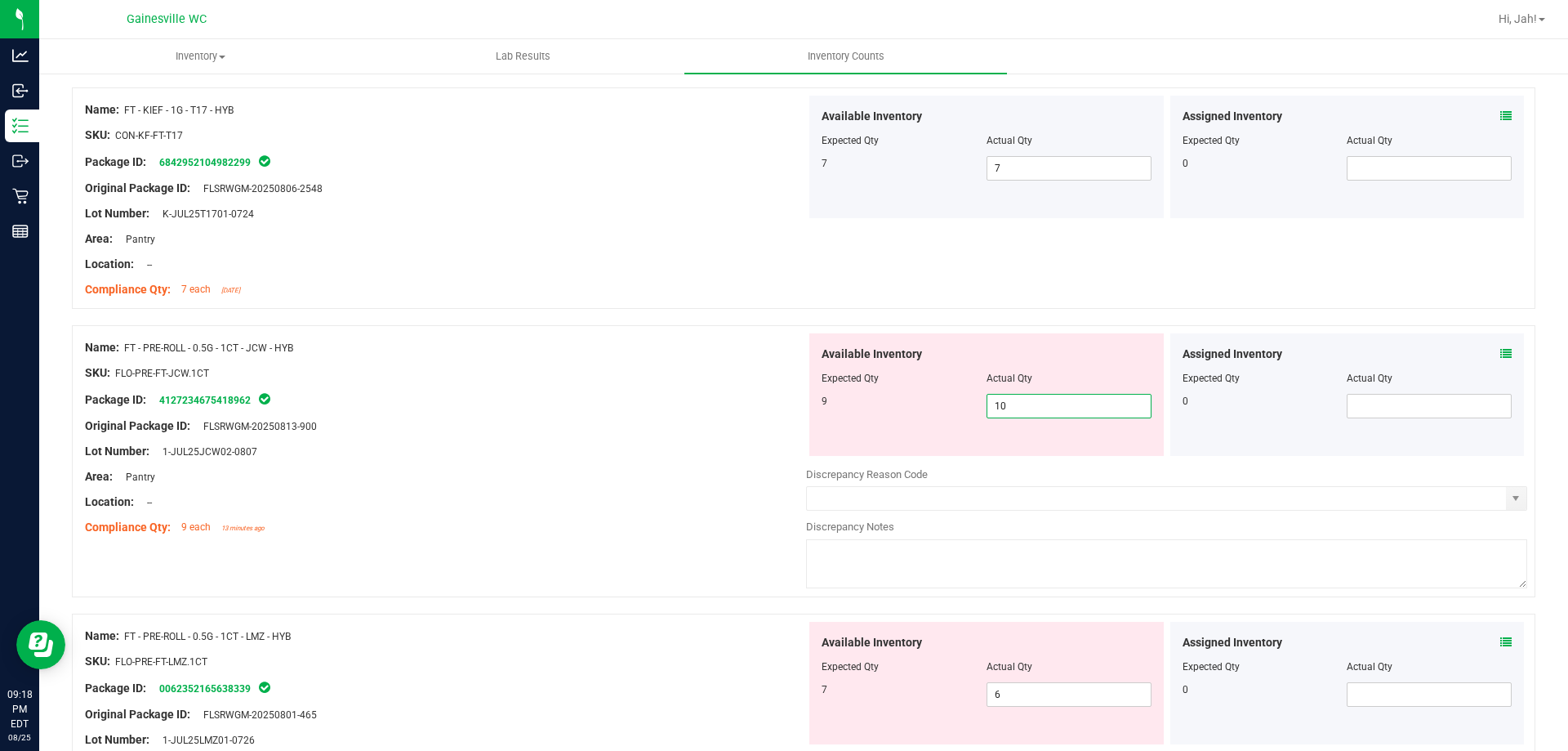
drag, startPoint x: 1057, startPoint y: 406, endPoint x: 854, endPoint y: 407, distance: 203.0
click at [892, 413] on div "9 10 10" at bounding box center [987, 406] width 330 height 24
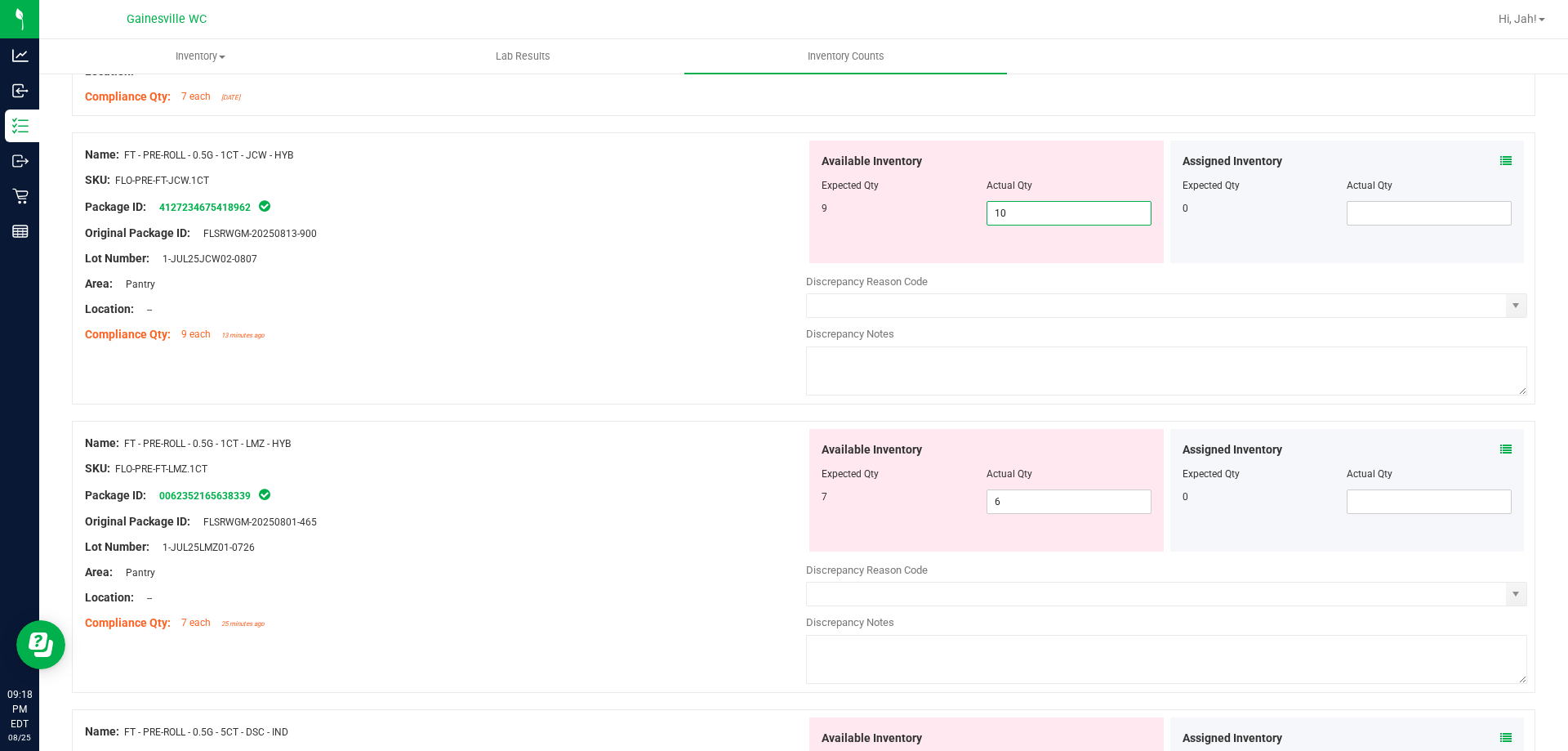
scroll to position [817, 0]
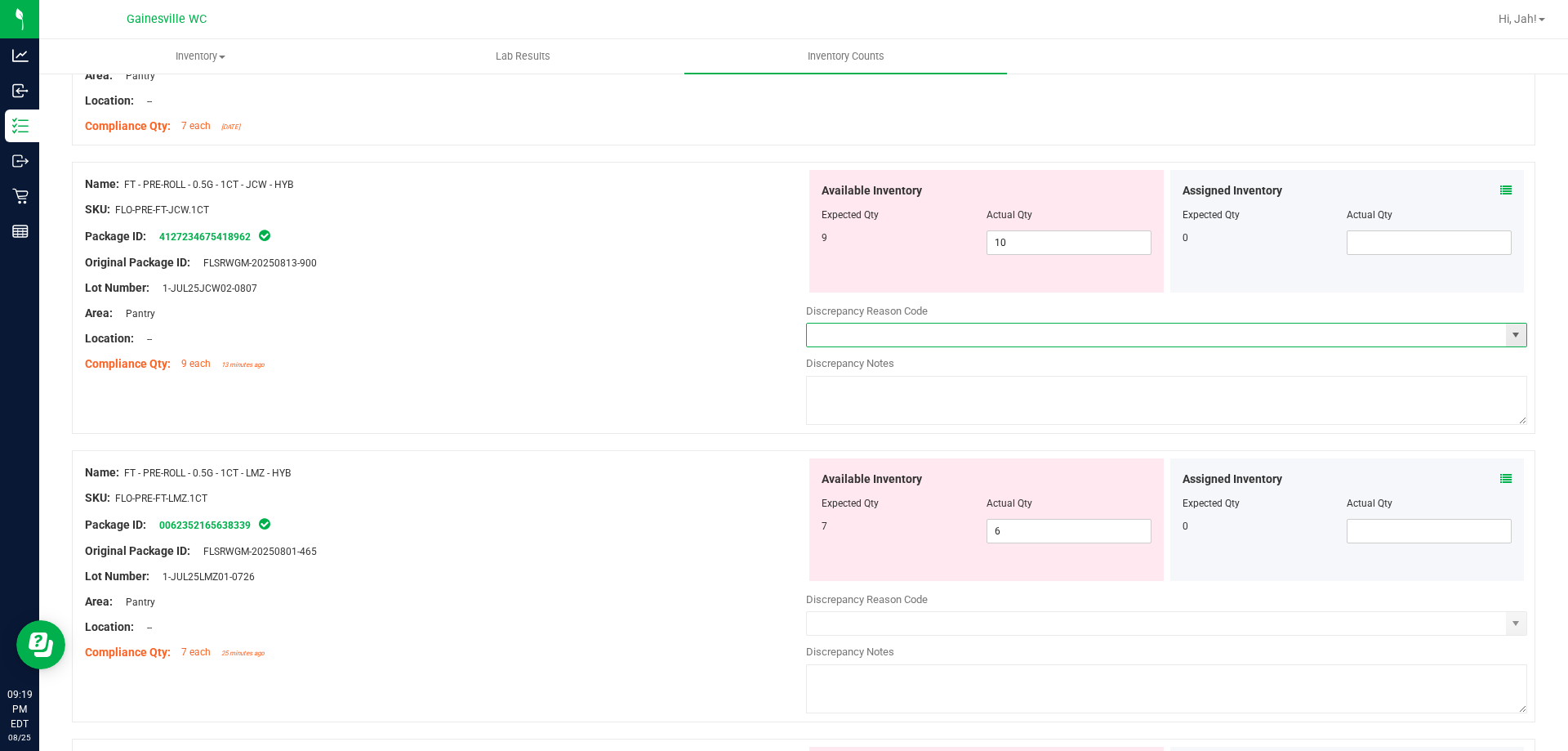
click at [806, 333] on span at bounding box center [1166, 335] width 721 height 24
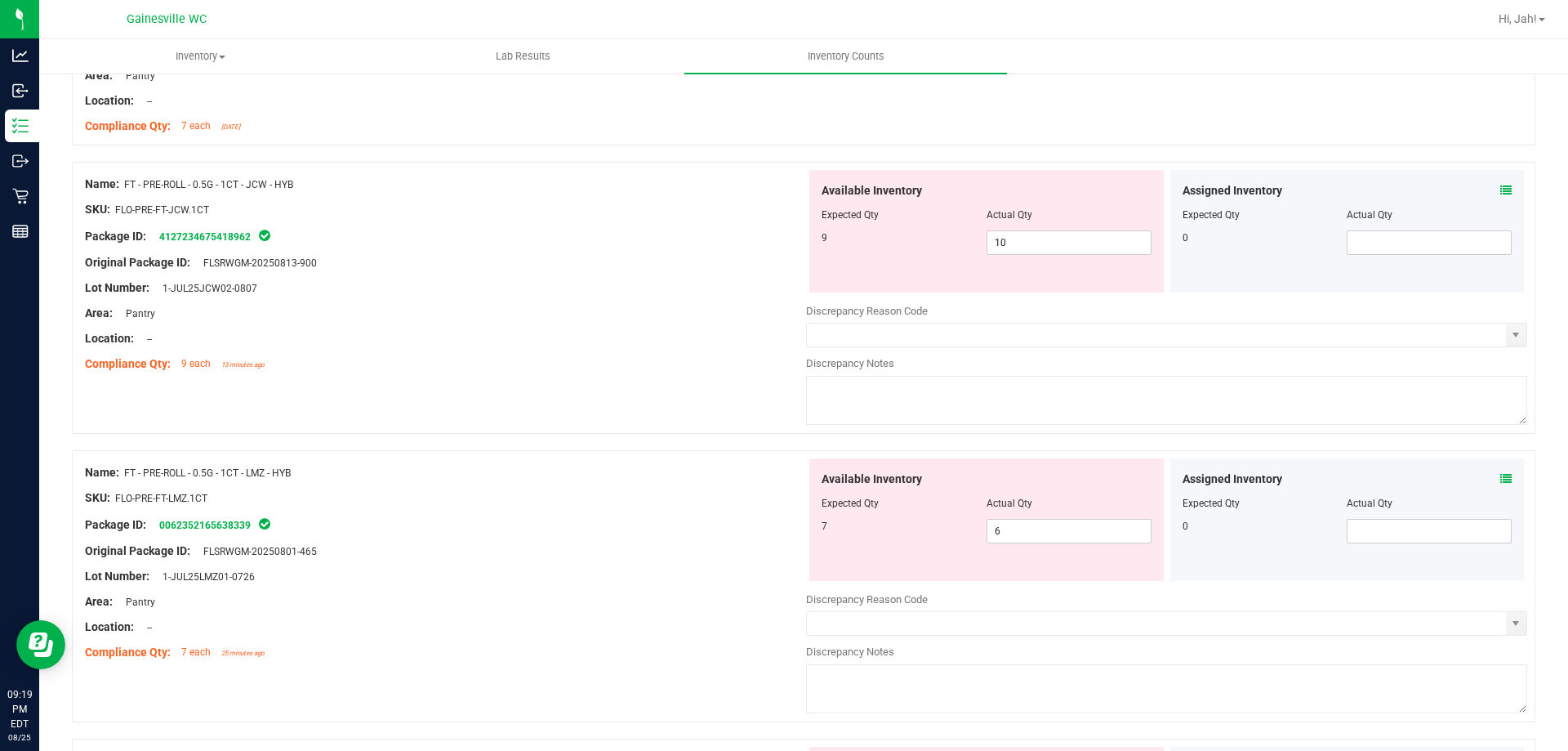
click at [725, 279] on div "Lot Number: 1-JUL25JCW02-0807" at bounding box center [445, 288] width 721 height 17
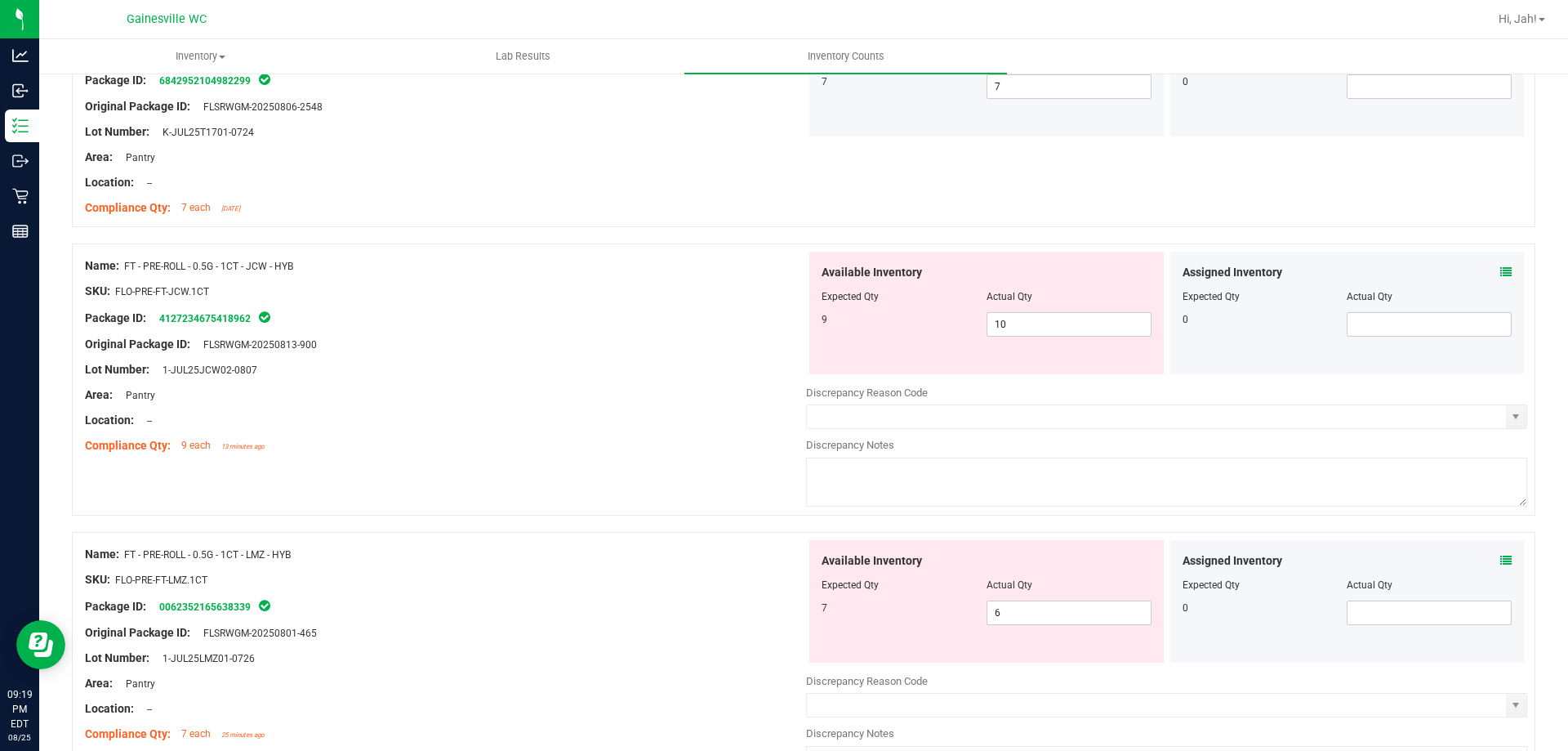
click at [656, 372] on div "Lot Number: 1-JUL25JCW02-0807" at bounding box center [445, 369] width 721 height 17
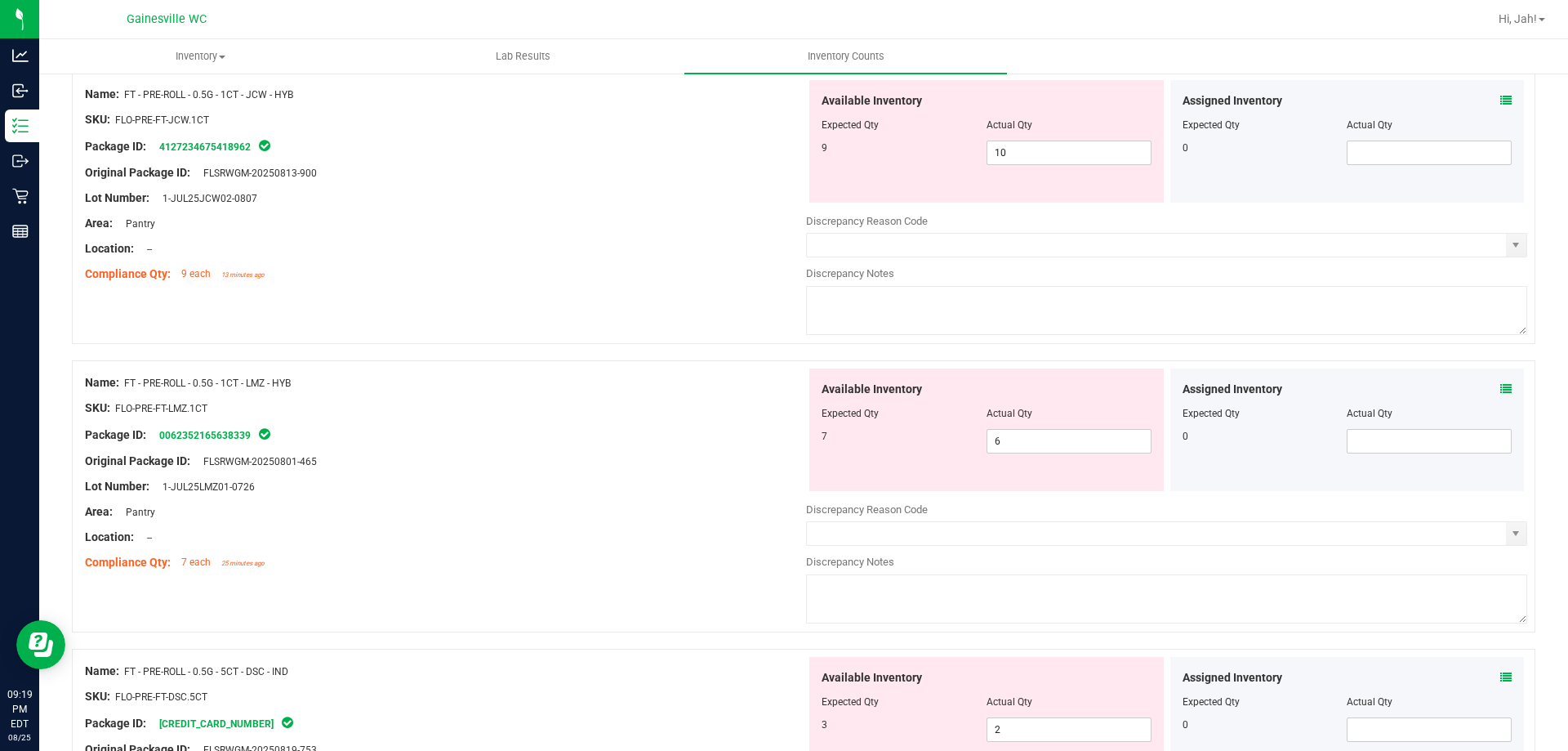
scroll to position [817, 0]
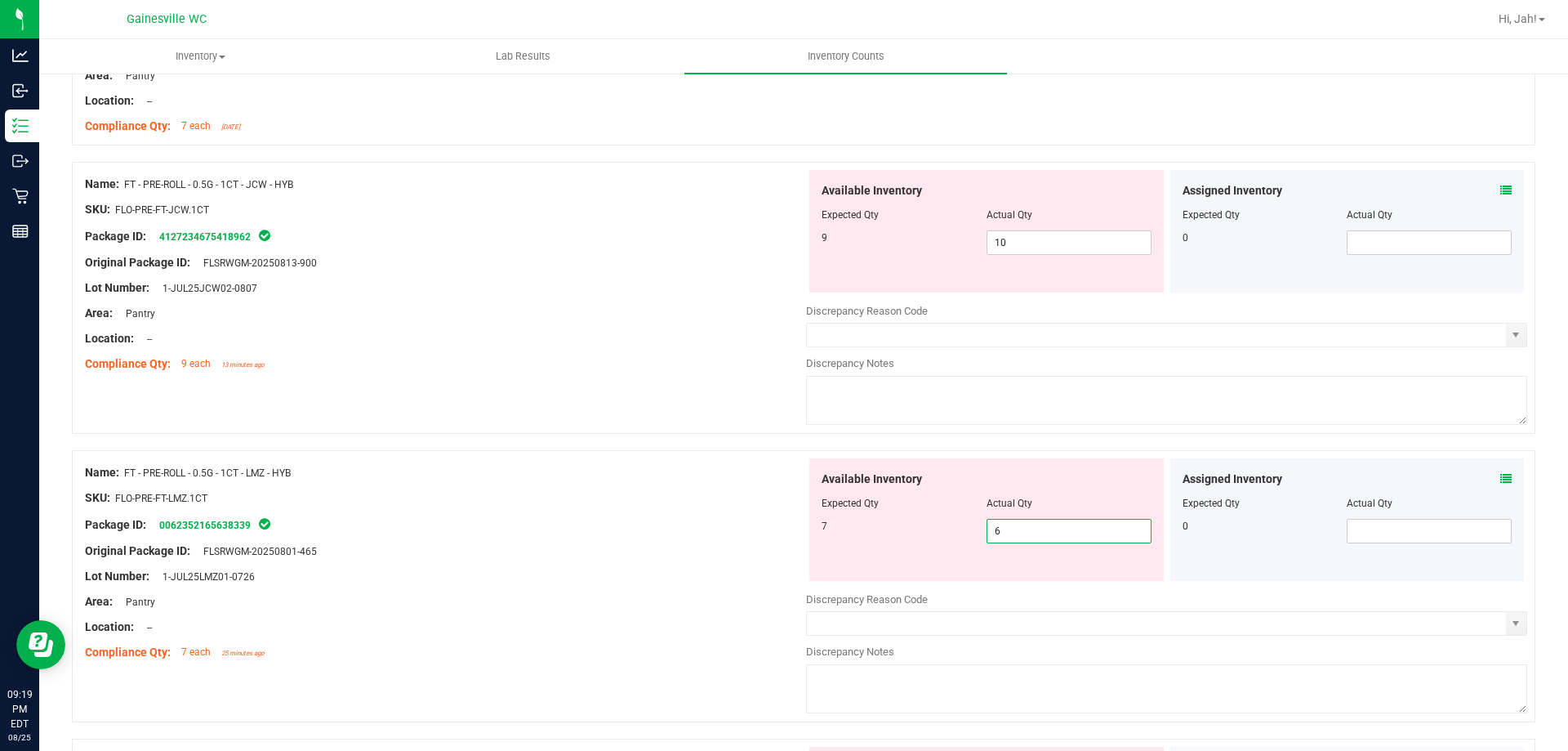
drag, startPoint x: 1044, startPoint y: 536, endPoint x: 894, endPoint y: 532, distance: 150.1
click at [894, 532] on div "7 6 6" at bounding box center [987, 531] width 330 height 24
click at [679, 474] on div "Name: FT - PRE-ROLL - 0.5G - 1CT - LMZ - HYB" at bounding box center [445, 473] width 721 height 17
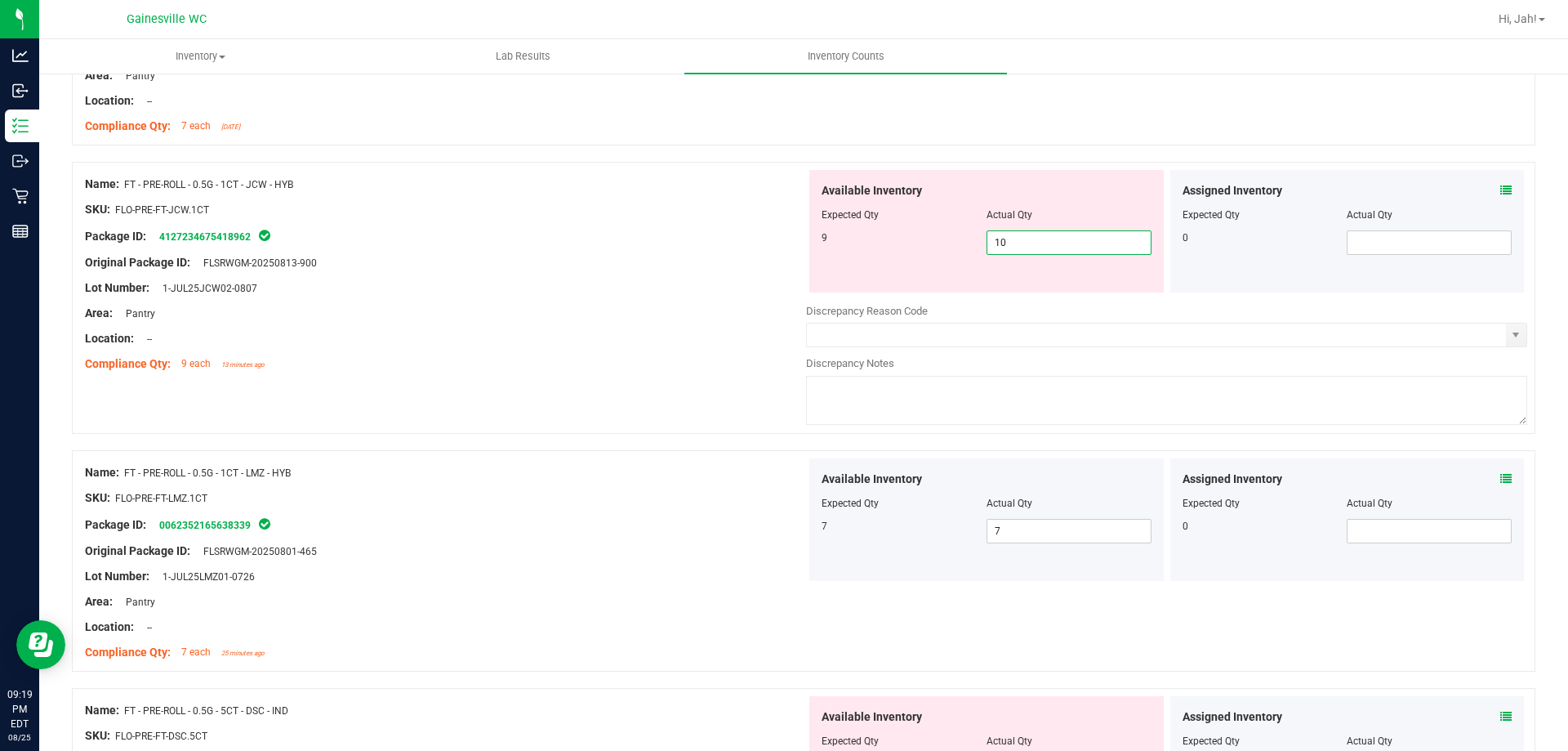
drag, startPoint x: 1043, startPoint y: 241, endPoint x: 917, endPoint y: 255, distance: 126.8
click at [917, 255] on div "Available Inventory Expected Qty Actual Qty 9 10 10" at bounding box center [986, 231] width 354 height 123
click at [696, 361] on div "Compliance Qty: 9 each 13 minutes ago" at bounding box center [445, 364] width 721 height 17
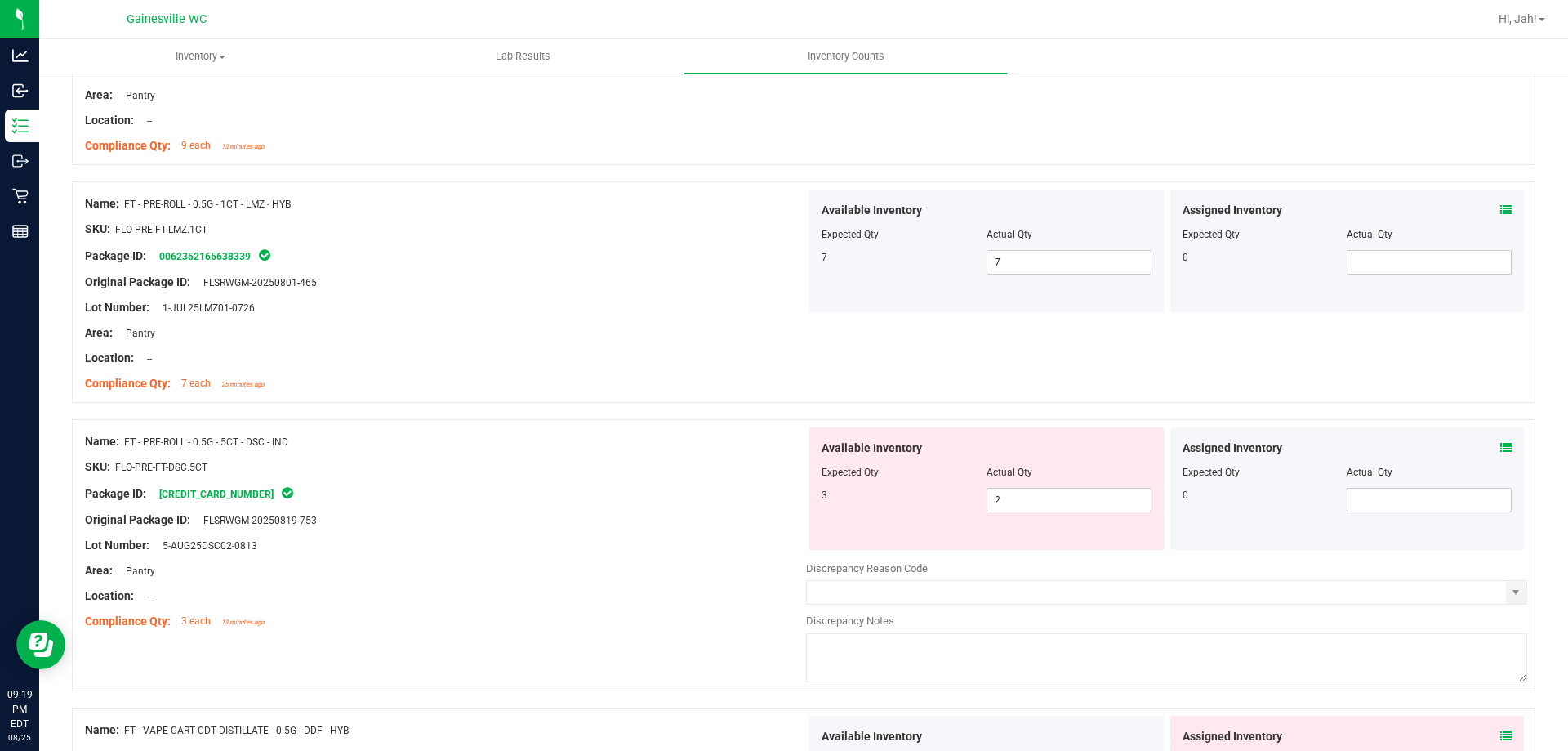
scroll to position [1063, 0]
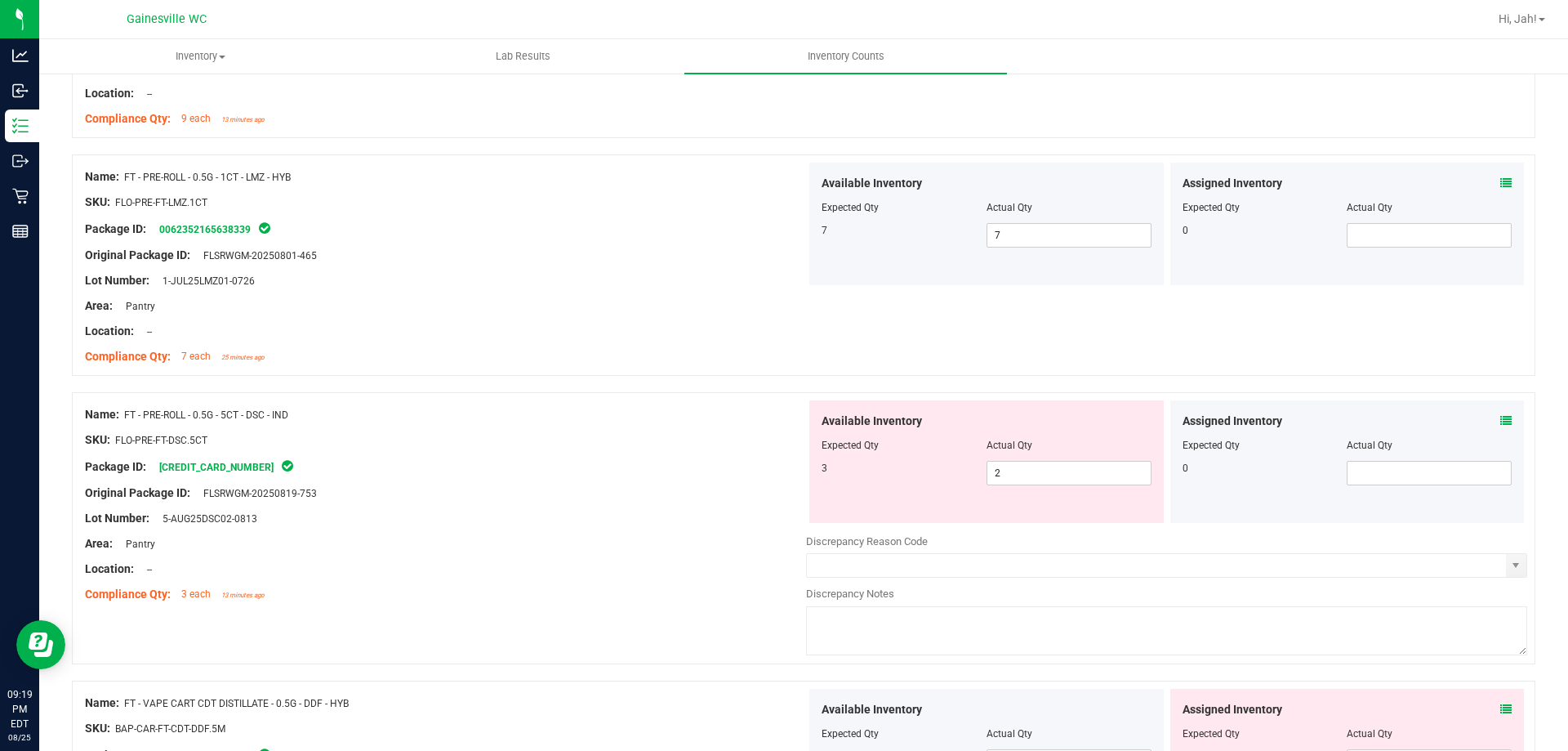
click at [755, 502] on div at bounding box center [445, 506] width 721 height 8
click at [1009, 480] on span "2 2" at bounding box center [1070, 473] width 165 height 24
drag, startPoint x: 1035, startPoint y: 472, endPoint x: 919, endPoint y: 459, distance: 116.7
click at [919, 459] on div "Available Inventory Expected Qty Actual Qty 3 2 2" at bounding box center [986, 461] width 354 height 123
click at [887, 476] on div "3 2 2" at bounding box center [987, 473] width 330 height 24
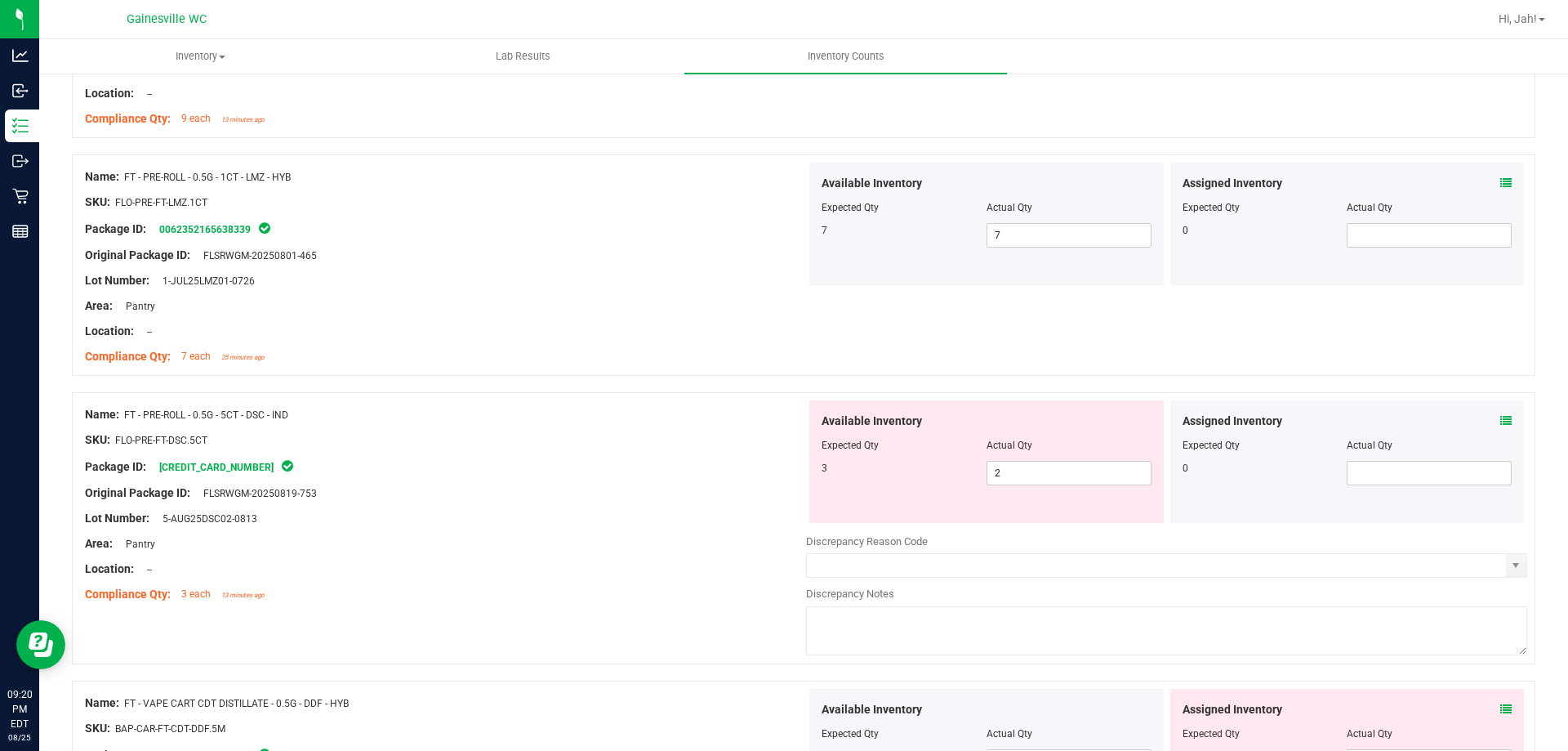
click at [912, 468] on div "3" at bounding box center [905, 469] width 165 height 15
click at [1500, 413] on span at bounding box center [1506, 421] width 11 height 17
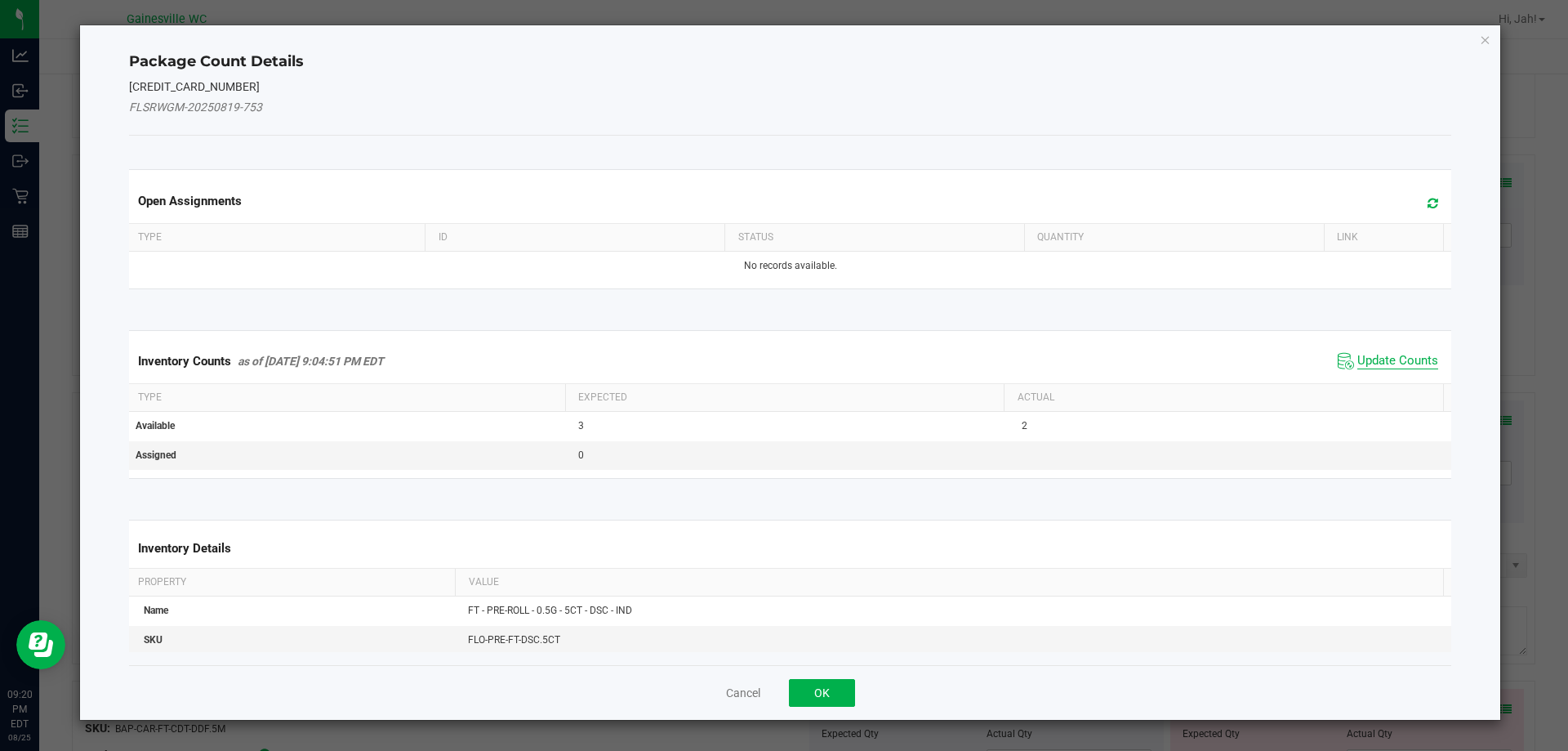
click at [1357, 361] on span "Update Counts" at bounding box center [1397, 361] width 81 height 17
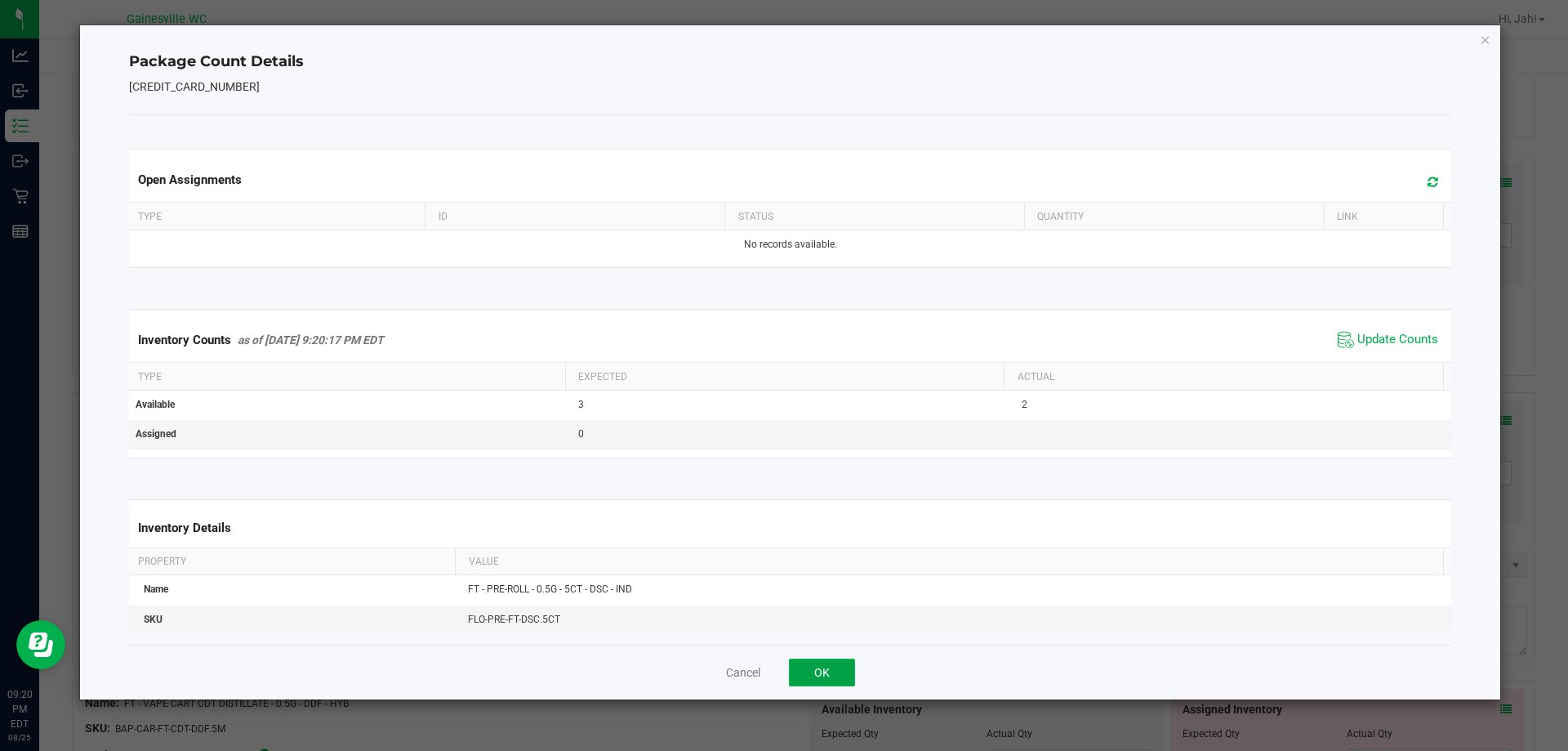
click at [833, 670] on button "OK" at bounding box center [821, 673] width 66 height 28
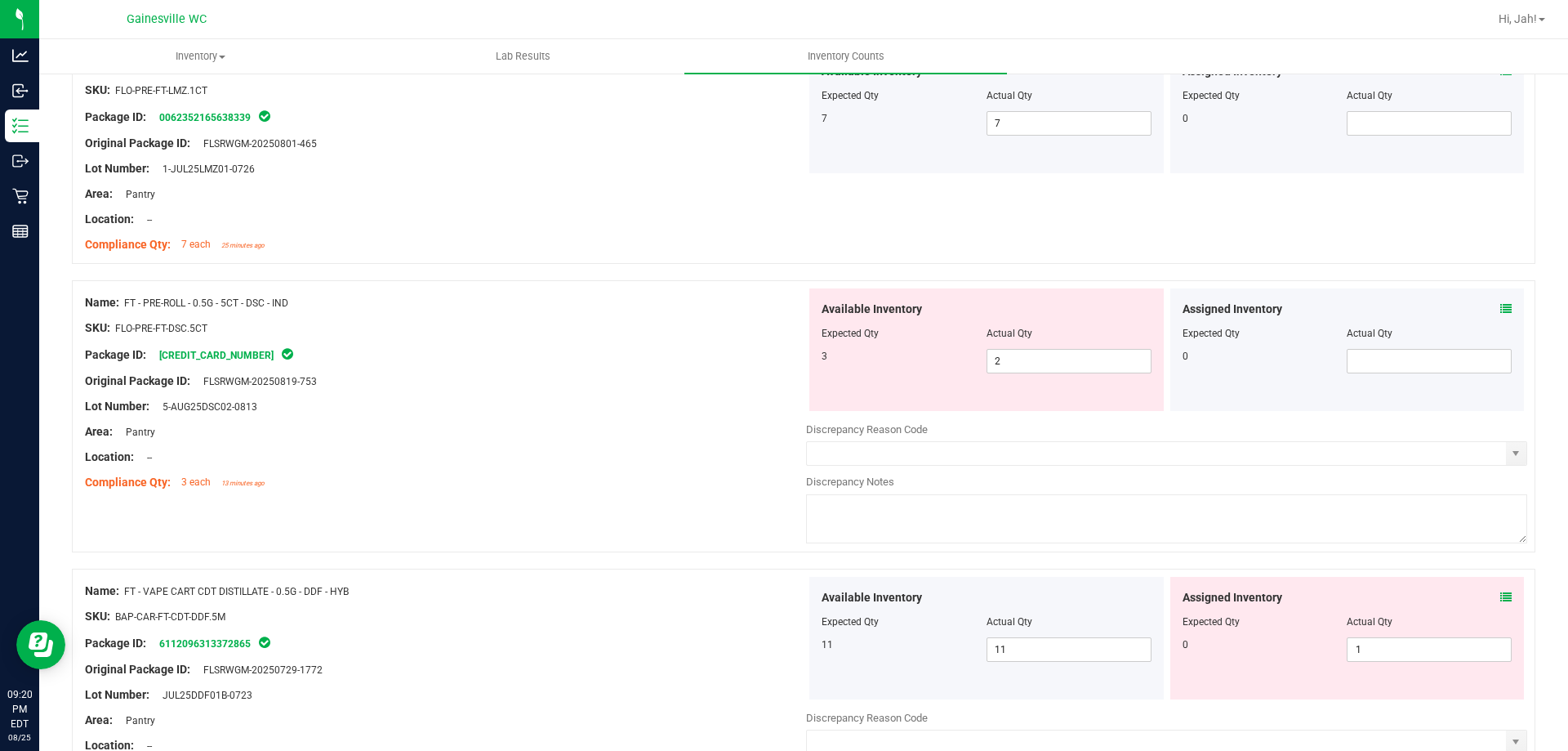
scroll to position [1154, 0]
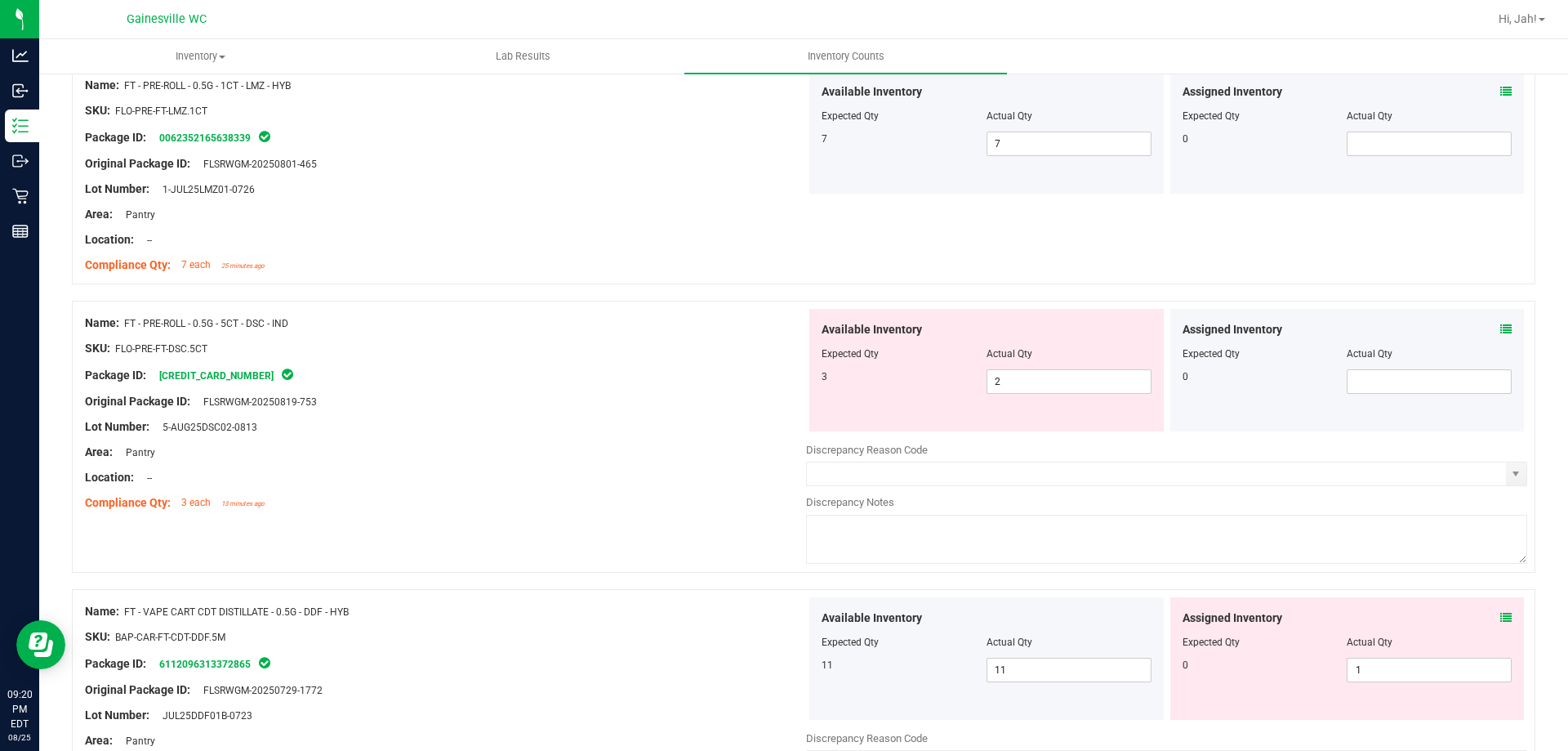
click at [652, 461] on div at bounding box center [445, 465] width 721 height 8
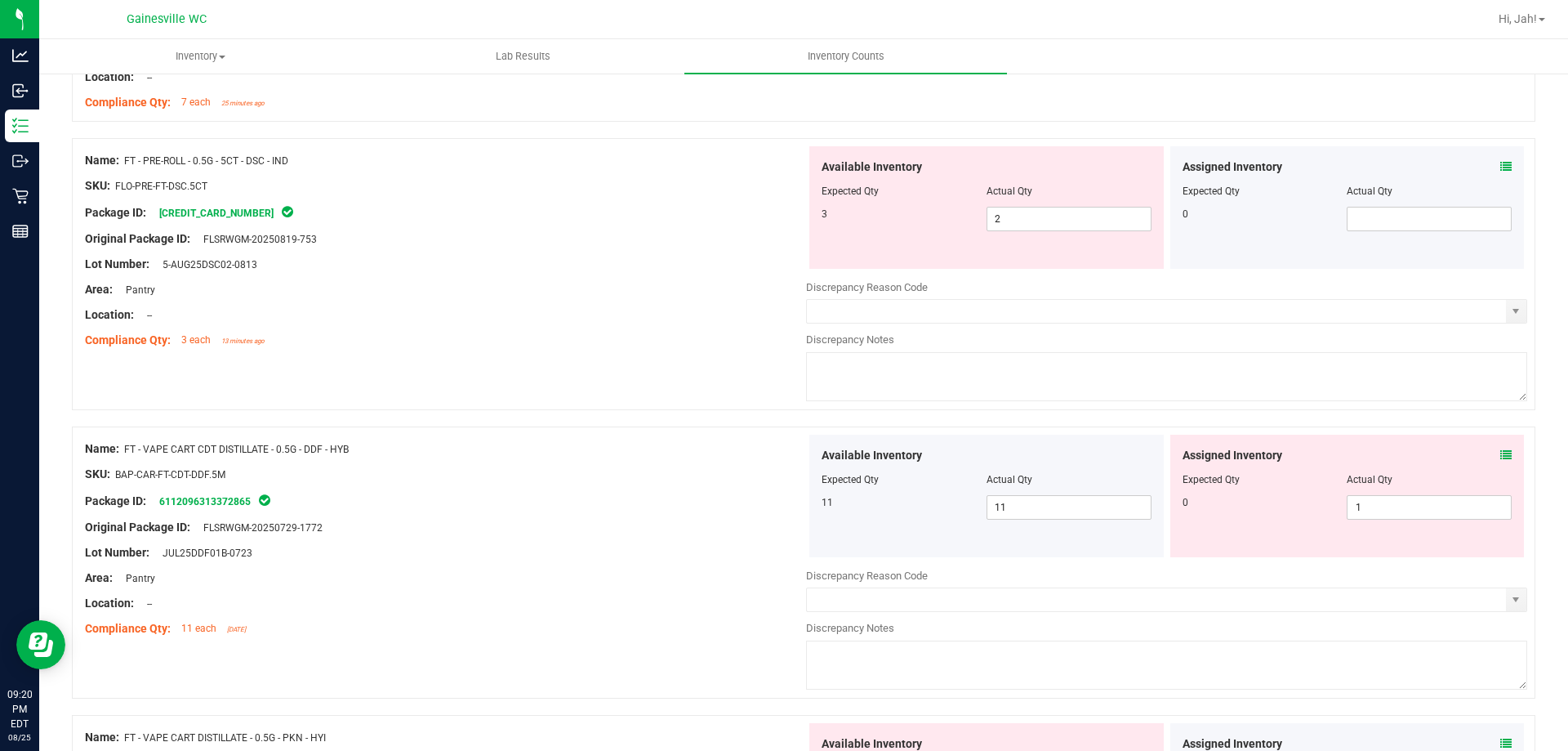
scroll to position [1317, 0]
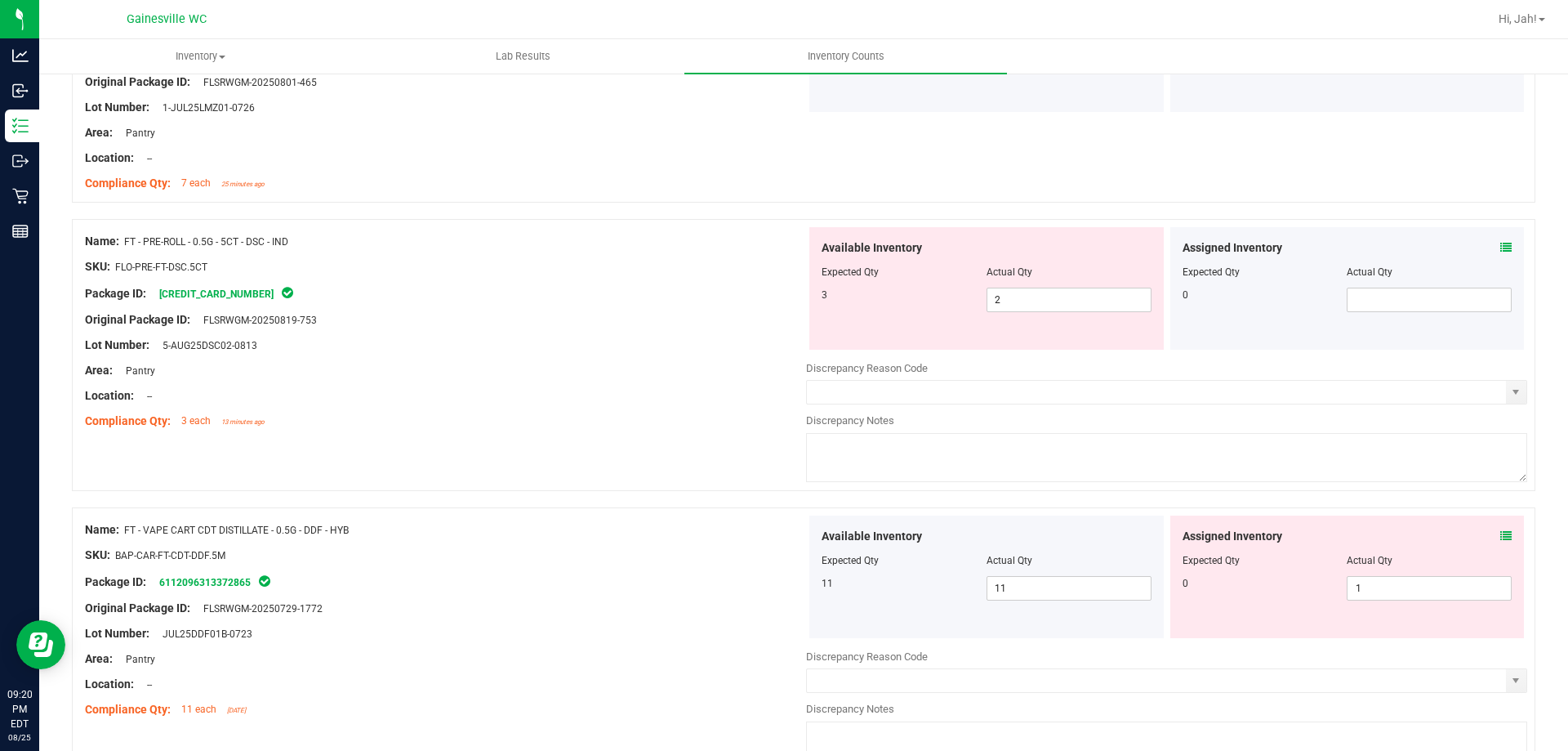
click at [656, 414] on div "Compliance Qty: 3 each 13 minutes ago" at bounding box center [445, 421] width 721 height 17
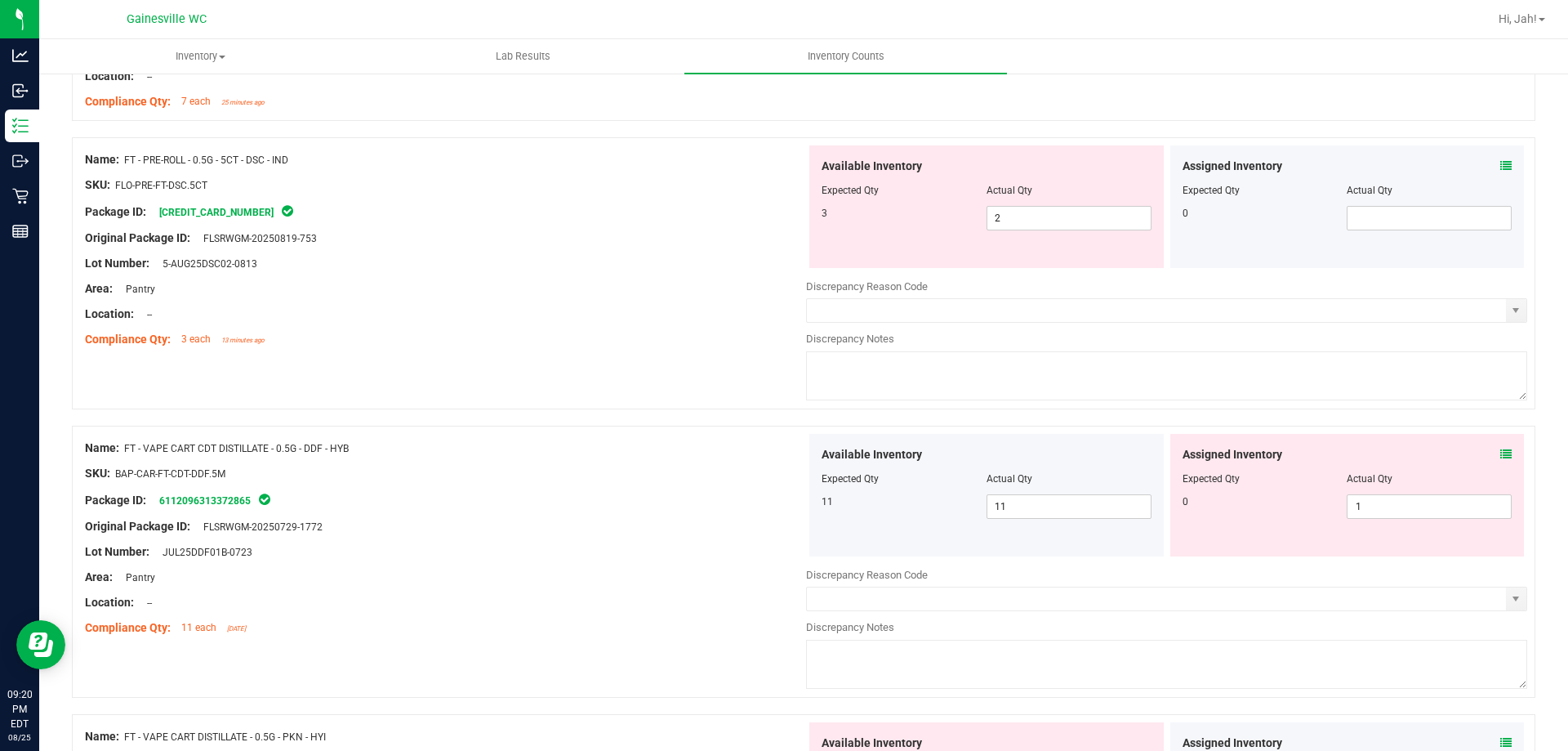
click at [638, 461] on div at bounding box center [445, 460] width 721 height 8
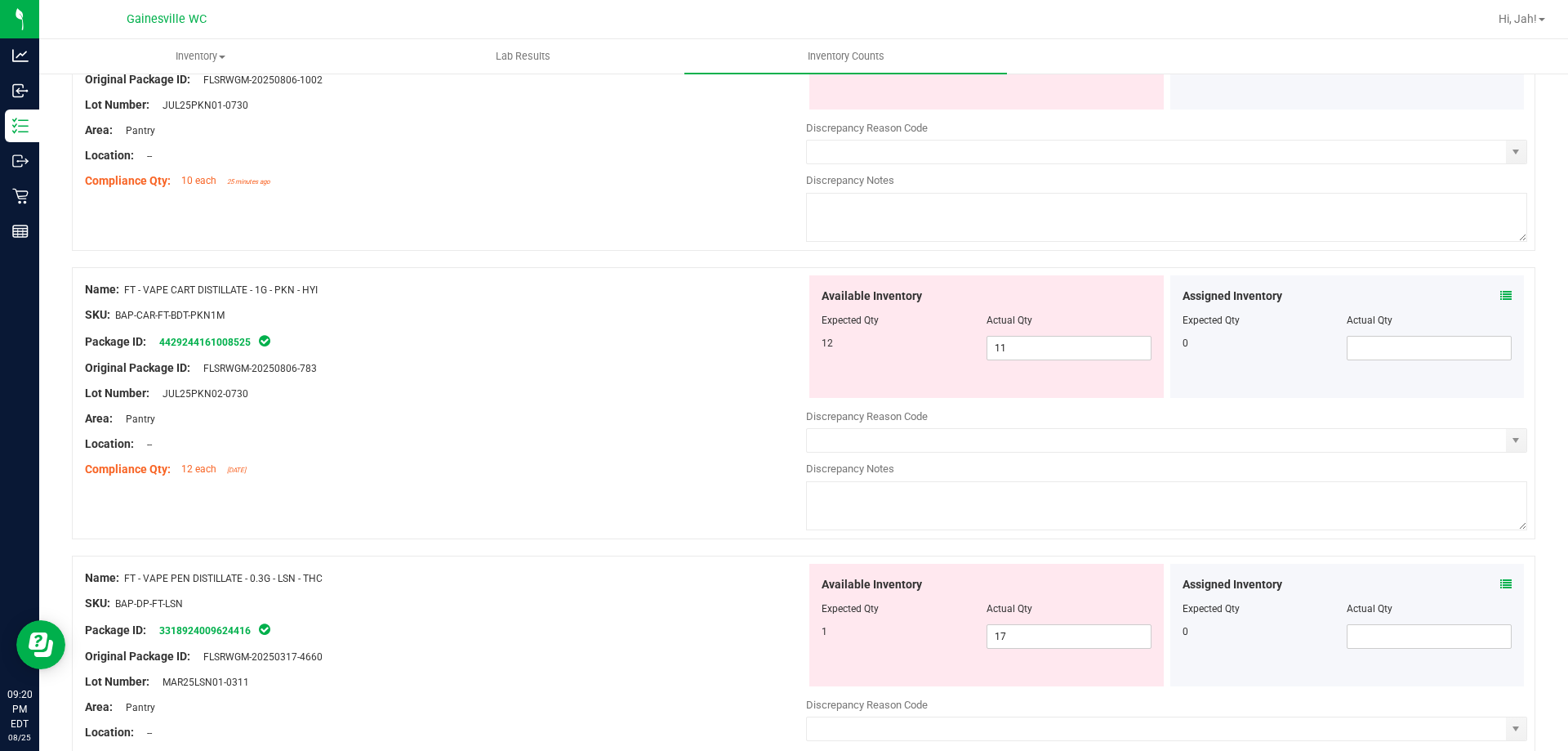
scroll to position [1481, 0]
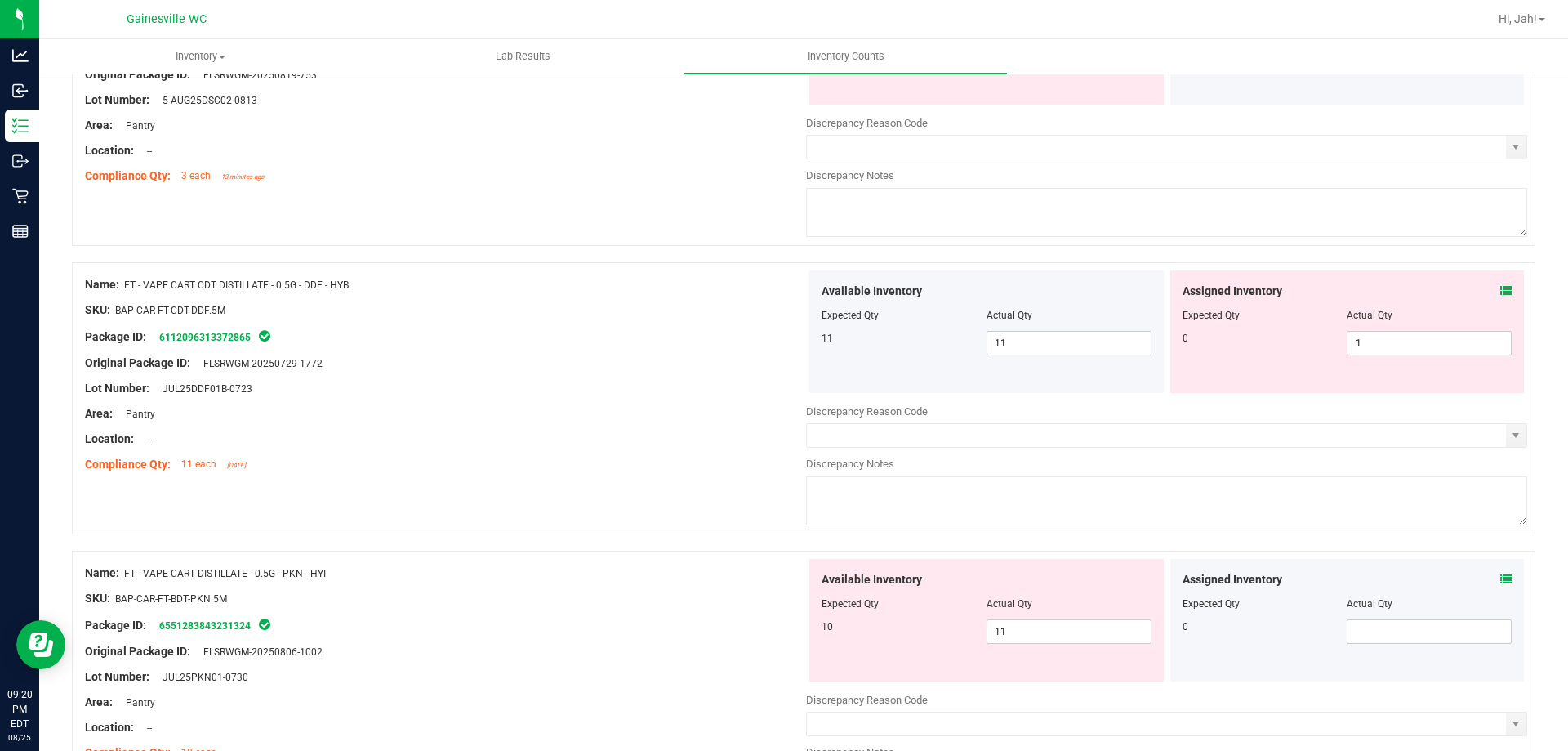
click at [602, 463] on div "Compliance Qty: 11 each [DATE]" at bounding box center [445, 464] width 721 height 17
click at [641, 365] on div "Original Package ID: FLSRWGM-20250729-1772" at bounding box center [445, 363] width 721 height 17
drag, startPoint x: 1348, startPoint y: 346, endPoint x: 1271, endPoint y: 342, distance: 77.1
click at [1271, 342] on div "0 1 1" at bounding box center [1348, 343] width 330 height 24
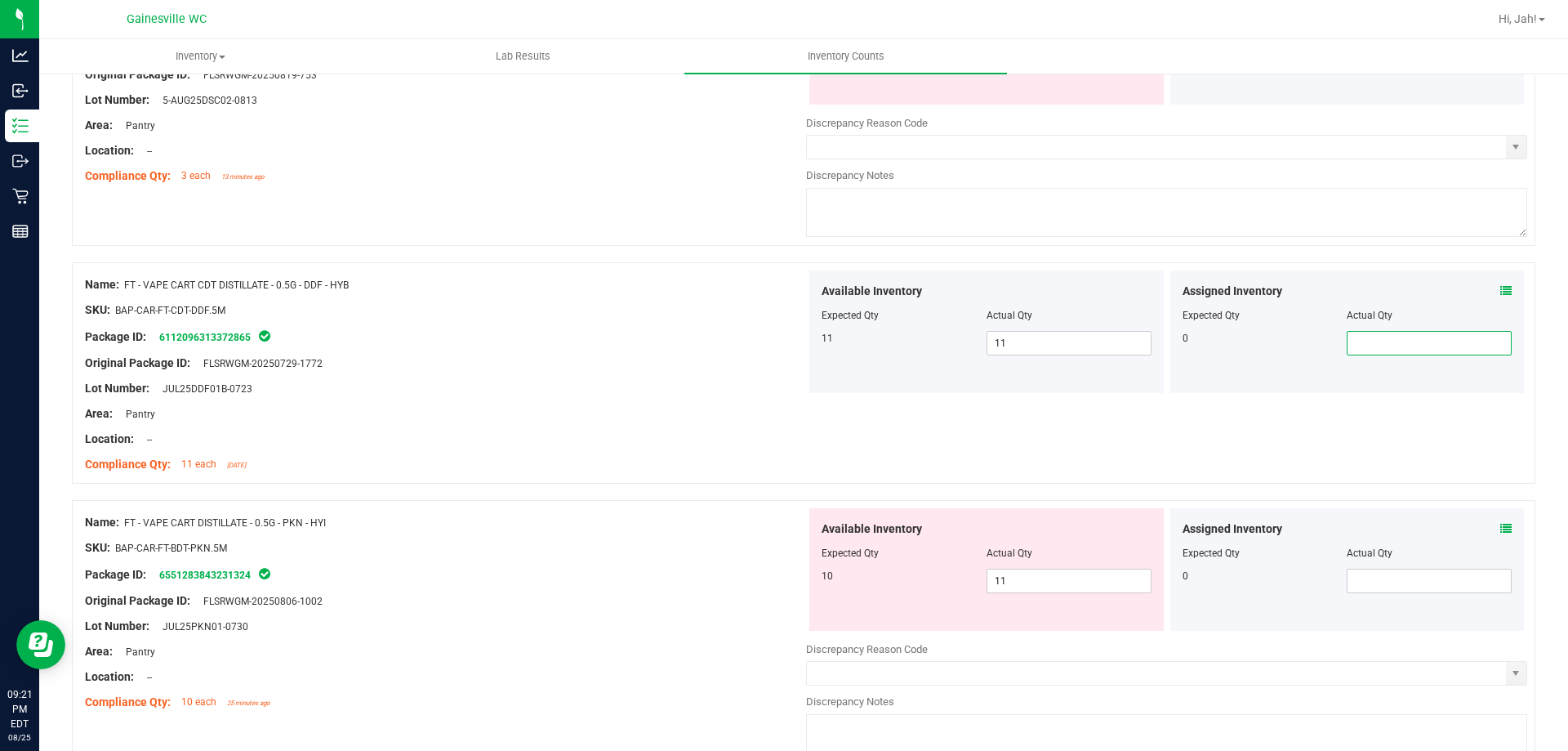
click at [1170, 495] on div at bounding box center [803, 492] width 1464 height 17
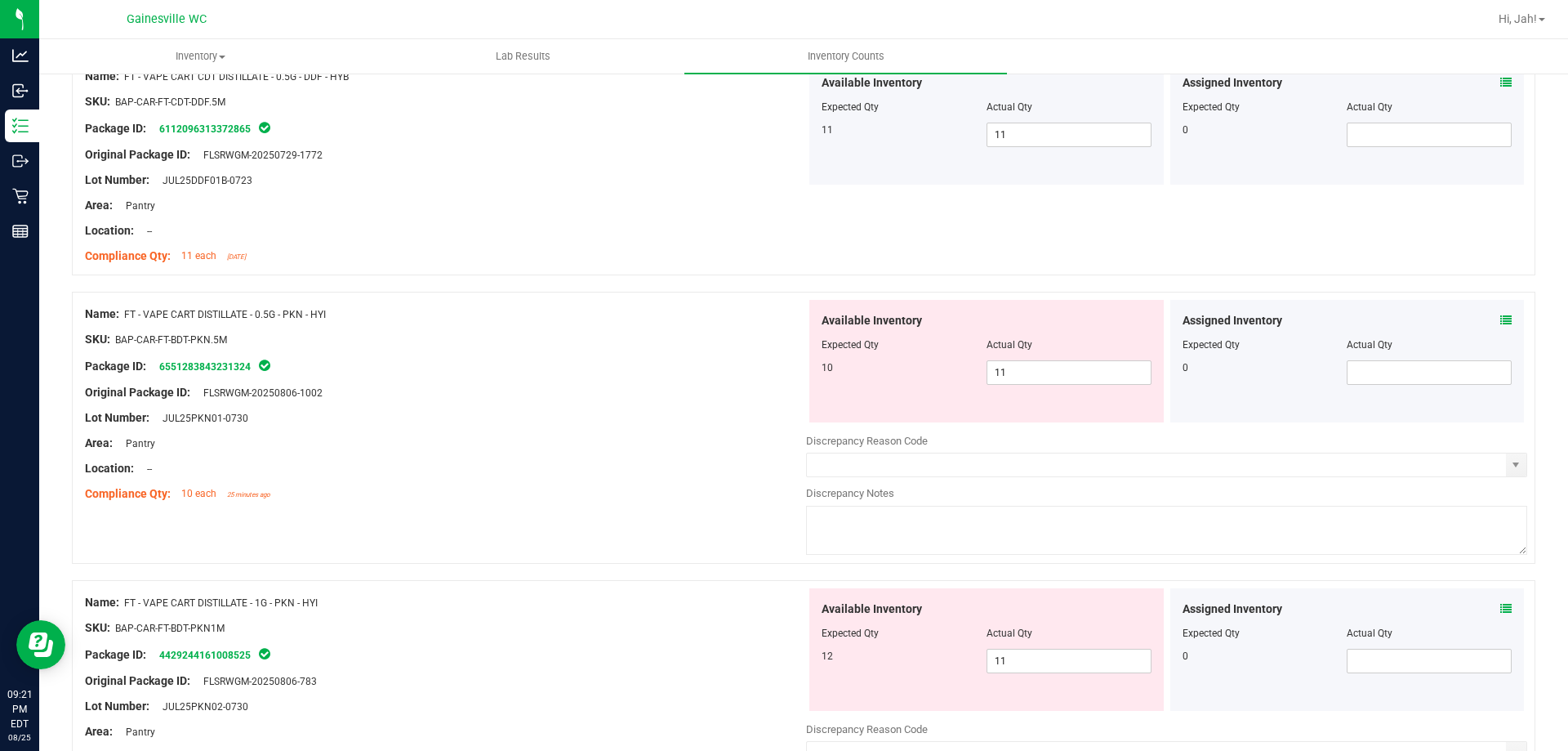
scroll to position [1807, 0]
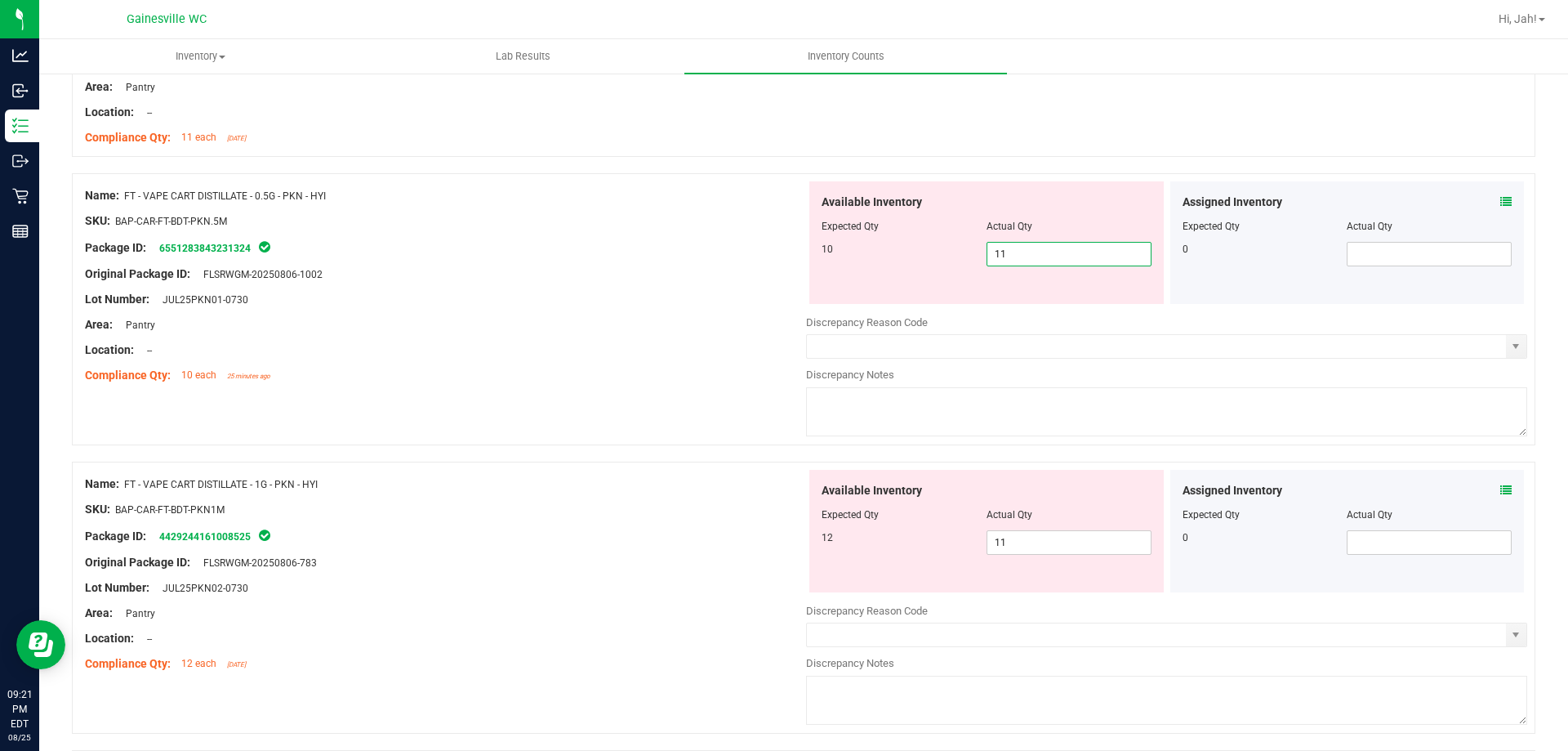
click at [1060, 259] on span "11 11" at bounding box center [1070, 254] width 165 height 24
click at [1504, 198] on div "Assigned Inventory Expected Qty Actual Qty 0" at bounding box center [1348, 242] width 354 height 123
click at [1500, 198] on icon at bounding box center [1506, 201] width 11 height 11
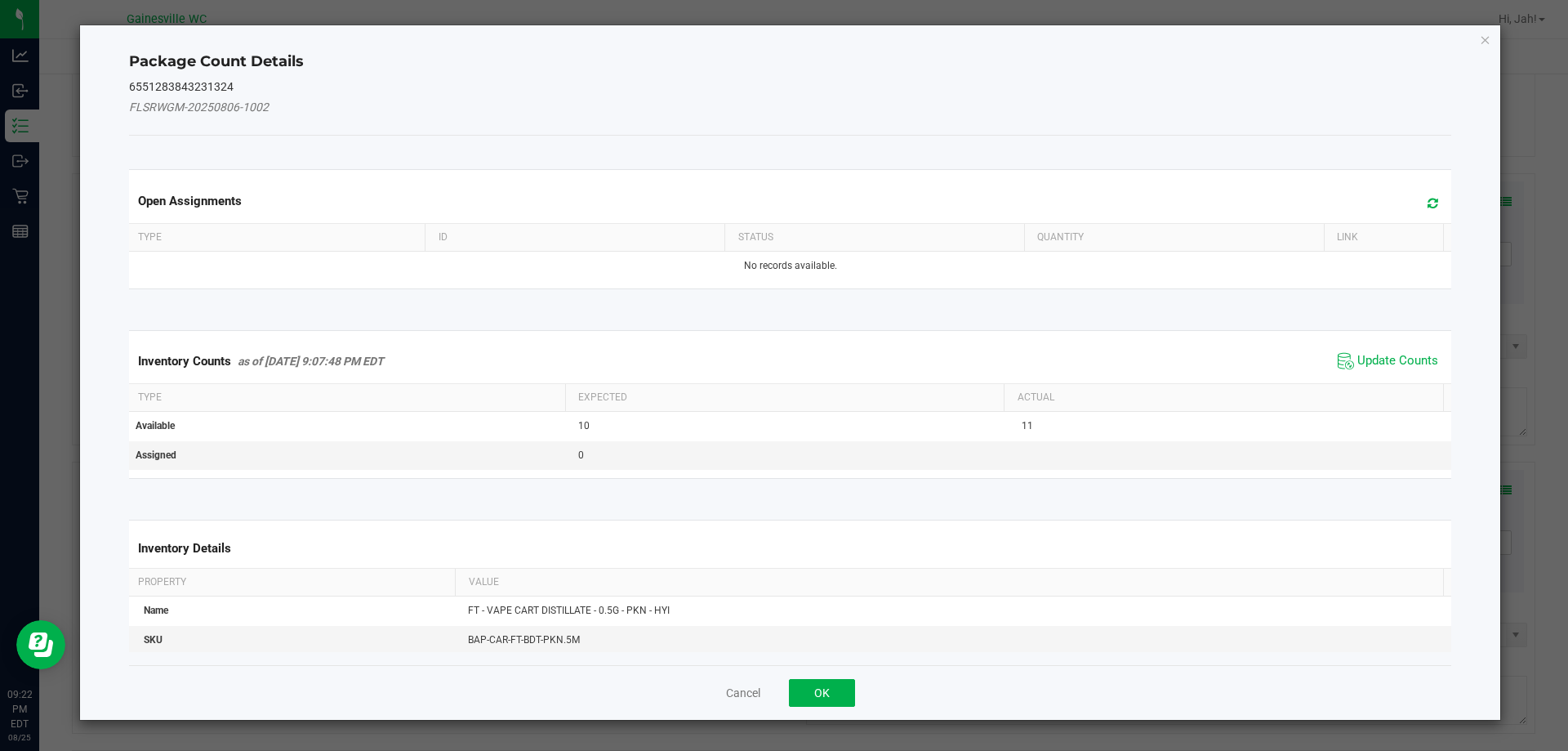
click at [1343, 359] on span "Update Counts" at bounding box center [1388, 361] width 109 height 24
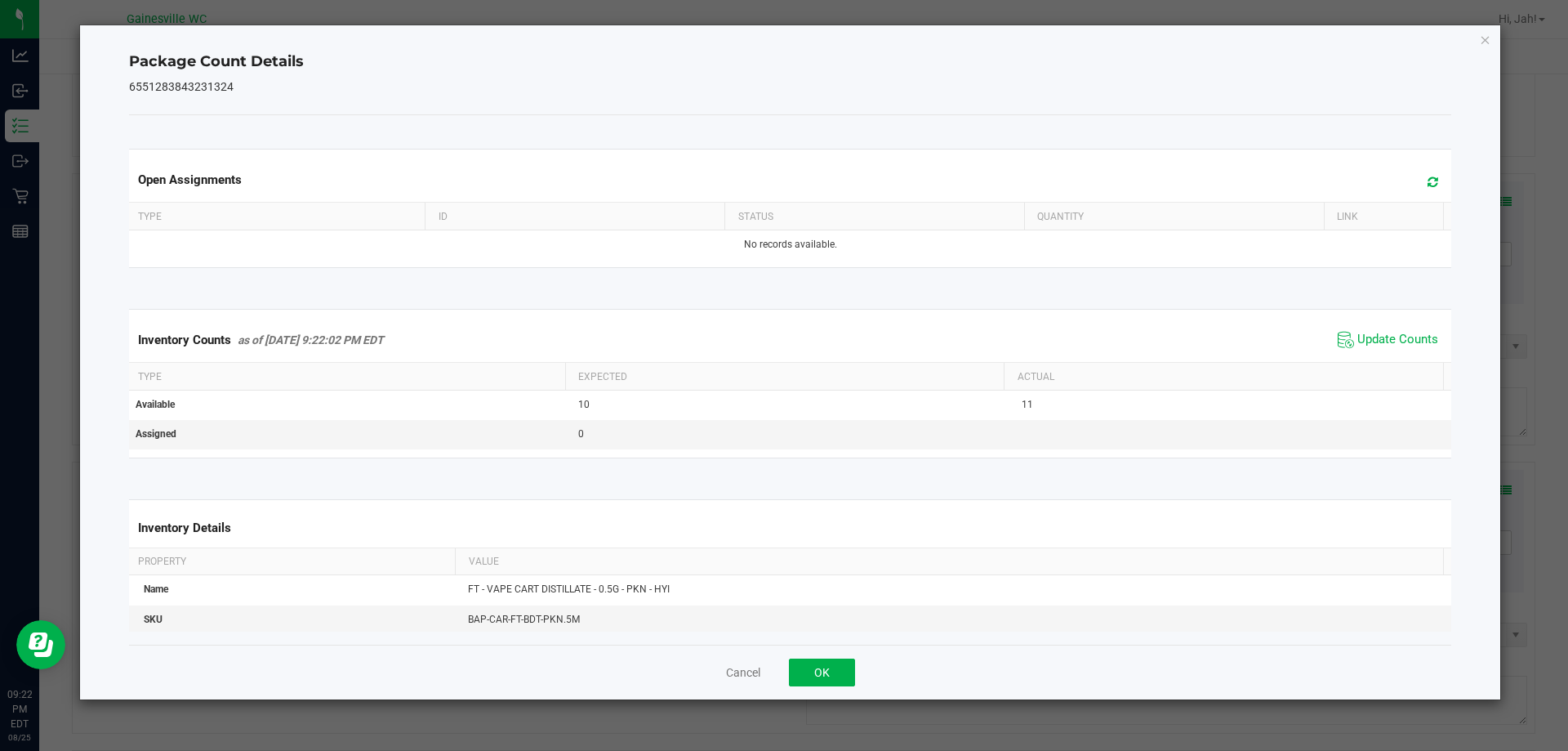
click at [1483, 40] on icon "Close" at bounding box center [1485, 39] width 11 height 19
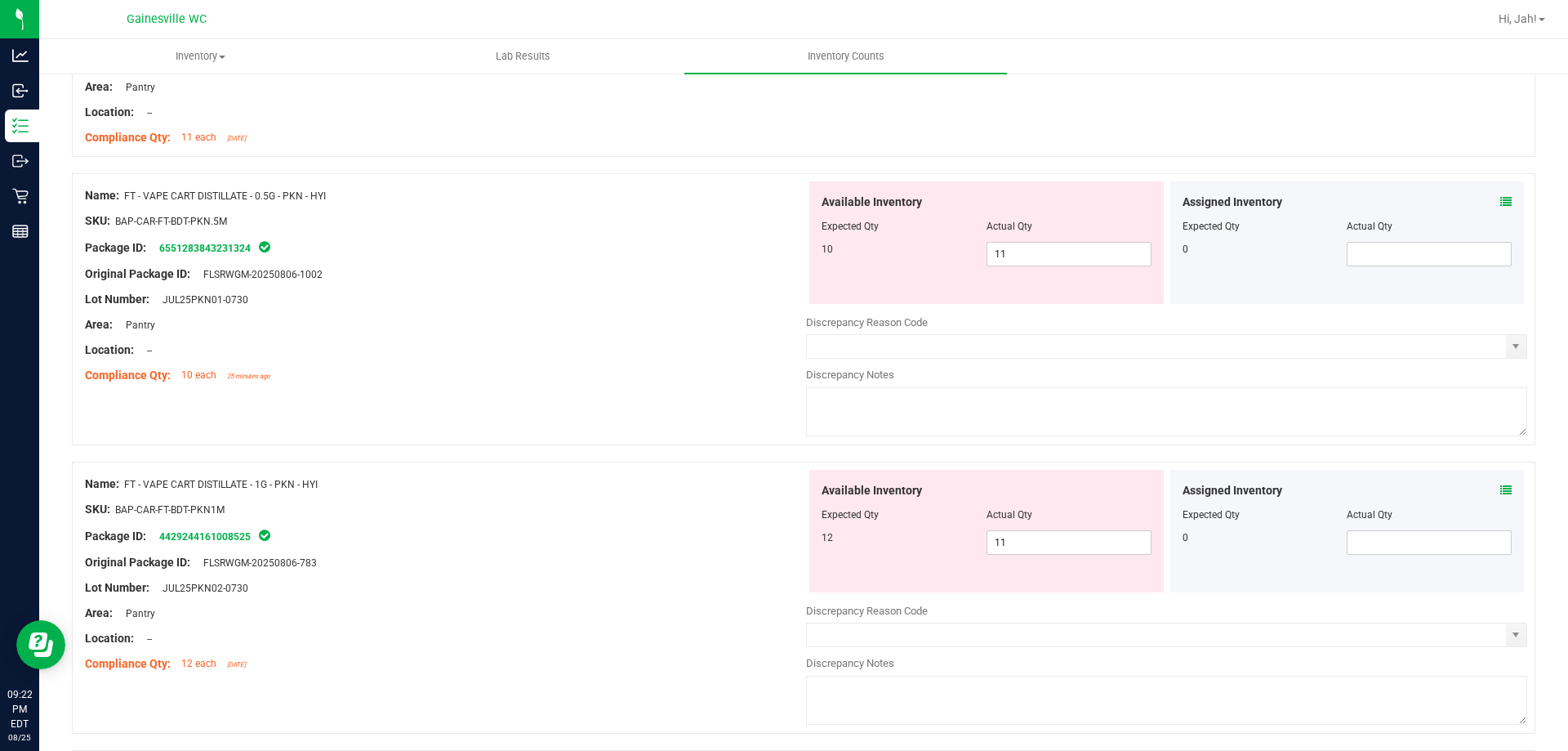
click at [1188, 297] on div "Assigned Inventory Expected Qty Actual Qty 0" at bounding box center [1348, 242] width 354 height 123
click at [1124, 251] on span "11 11" at bounding box center [1070, 254] width 165 height 24
click at [906, 269] on div "Available Inventory Expected Qty Actual Qty 10 11 11" at bounding box center [986, 242] width 354 height 123
drag, startPoint x: 994, startPoint y: 544, endPoint x: 871, endPoint y: 513, distance: 126.8
click at [871, 513] on div "Available Inventory Expected Qty Actual Qty 12 11 11" at bounding box center [986, 531] width 354 height 123
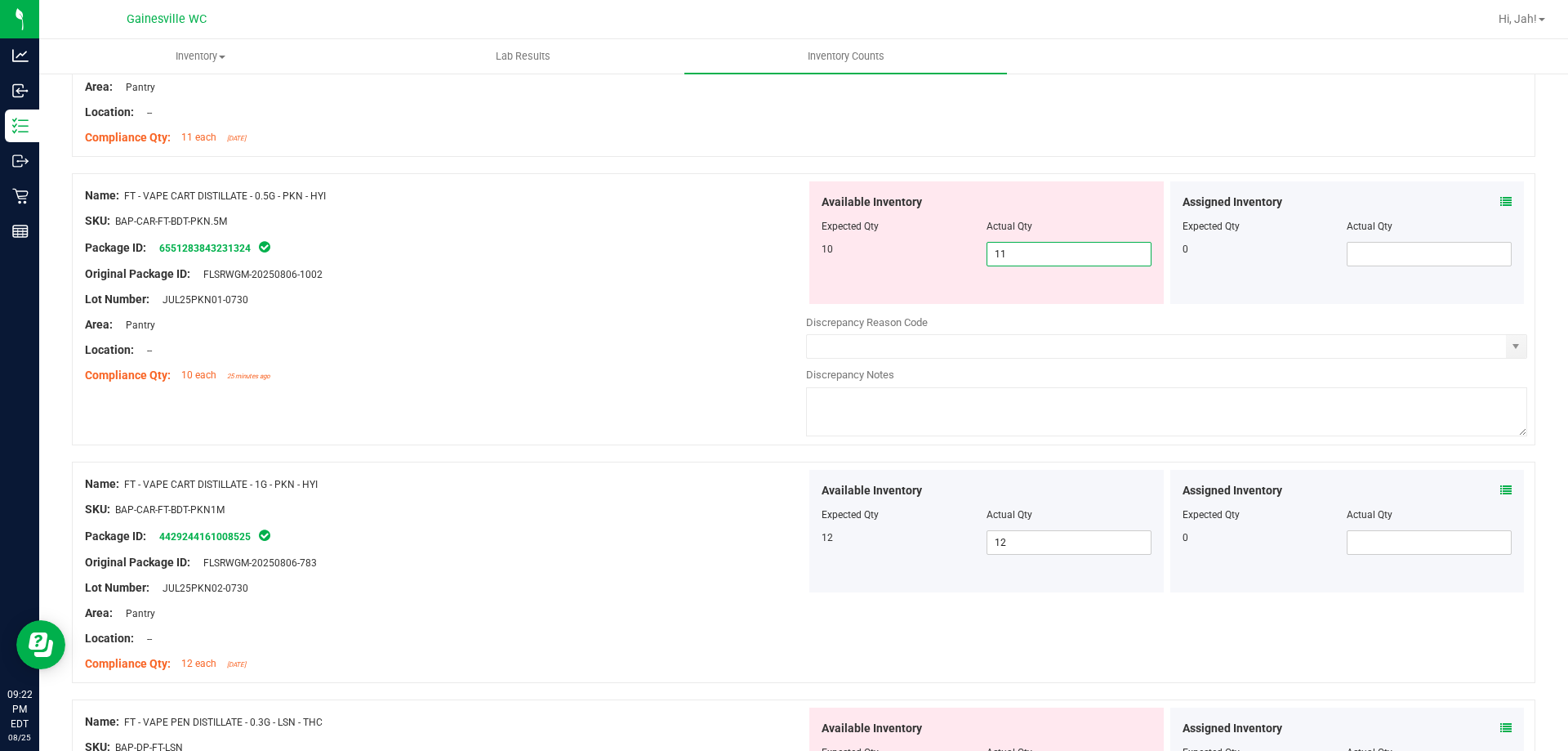
drag, startPoint x: 1027, startPoint y: 243, endPoint x: 975, endPoint y: 242, distance: 52.0
click at [975, 242] on div "10 11 11" at bounding box center [987, 254] width 330 height 24
click at [713, 325] on div "Area: Pantry" at bounding box center [445, 325] width 721 height 17
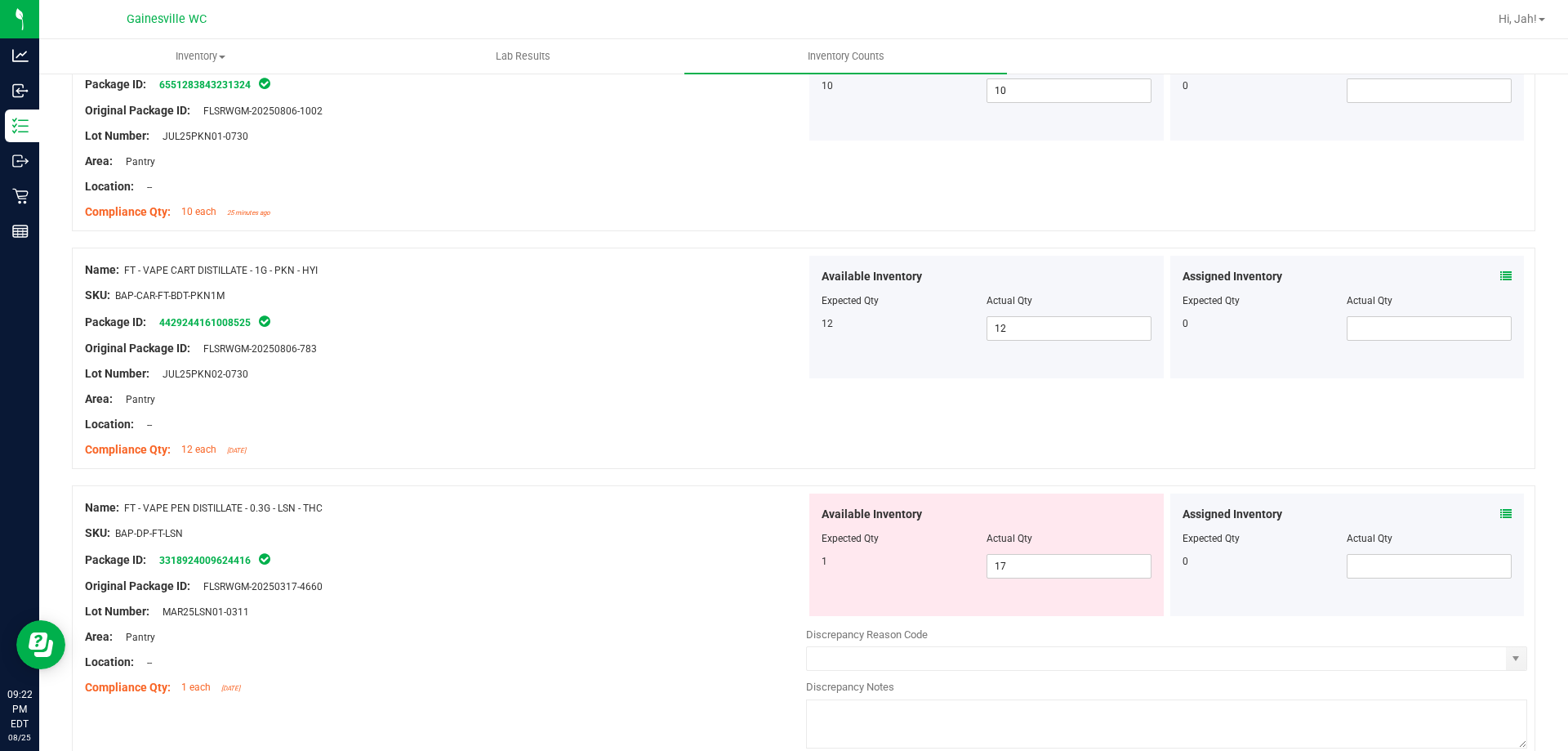
click at [688, 387] on div at bounding box center [445, 386] width 721 height 8
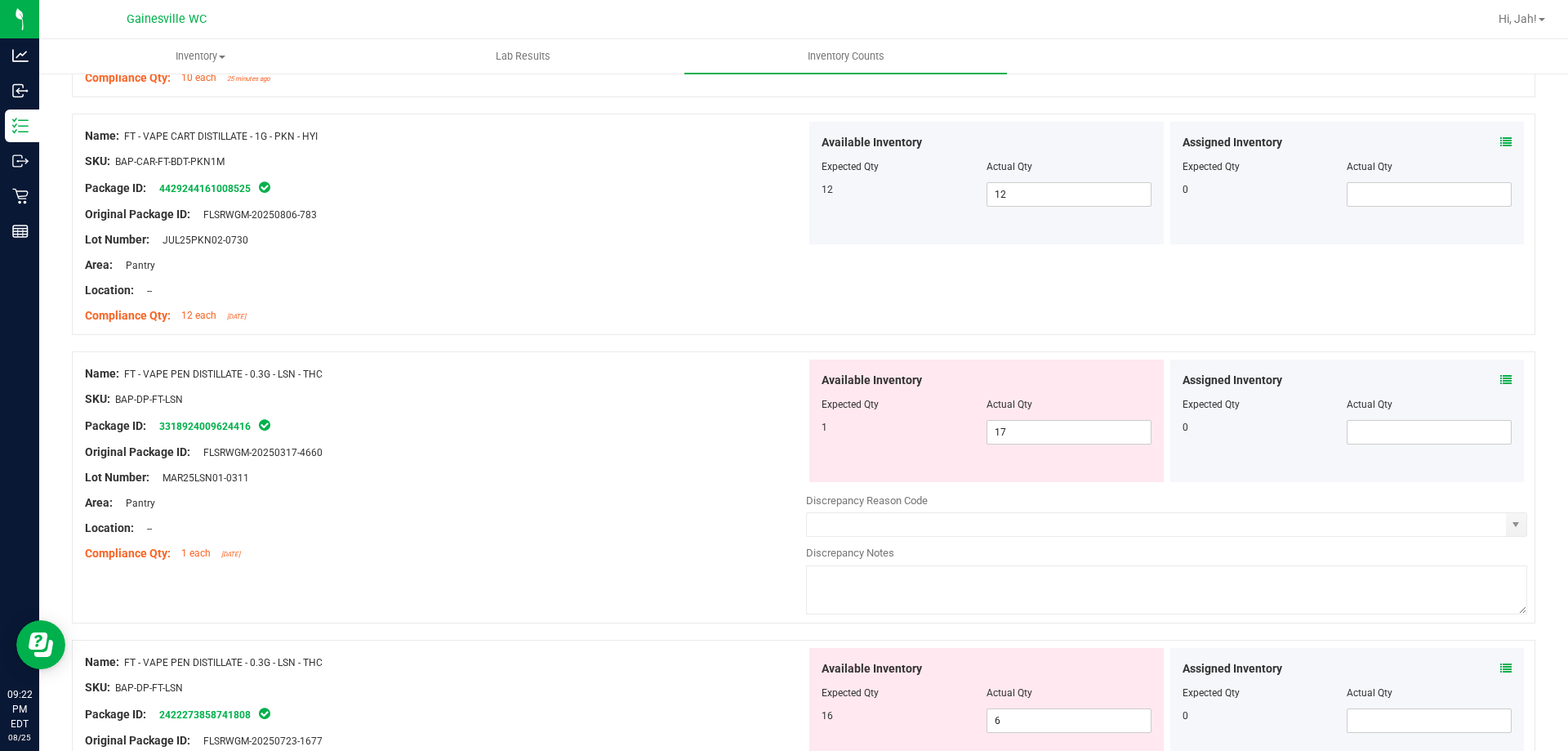
scroll to position [2135, 0]
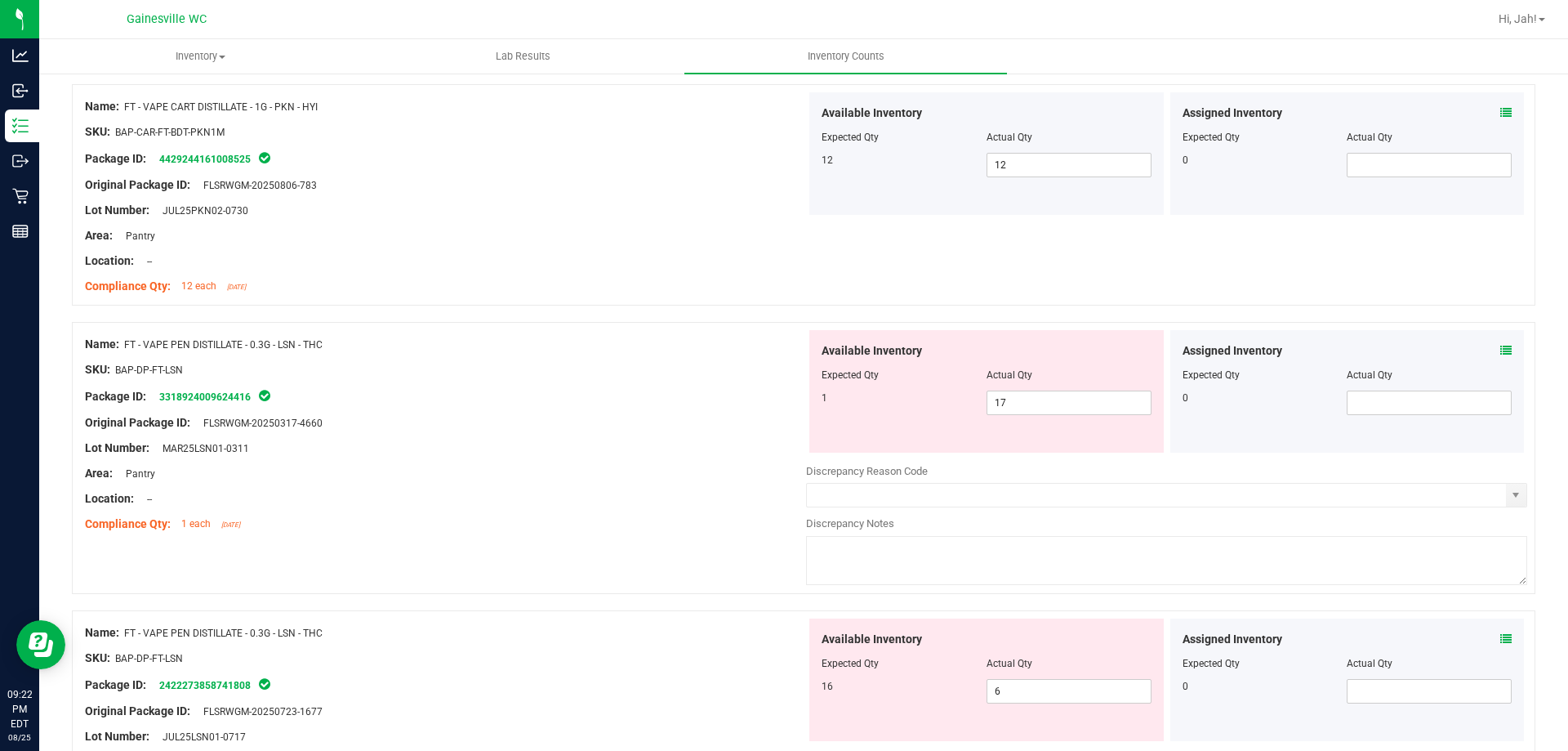
click at [1479, 347] on div "Assigned Inventory" at bounding box center [1348, 351] width 330 height 17
click at [1483, 347] on div "Assigned Inventory" at bounding box center [1348, 351] width 330 height 17
click at [1500, 352] on icon at bounding box center [1506, 351] width 11 height 11
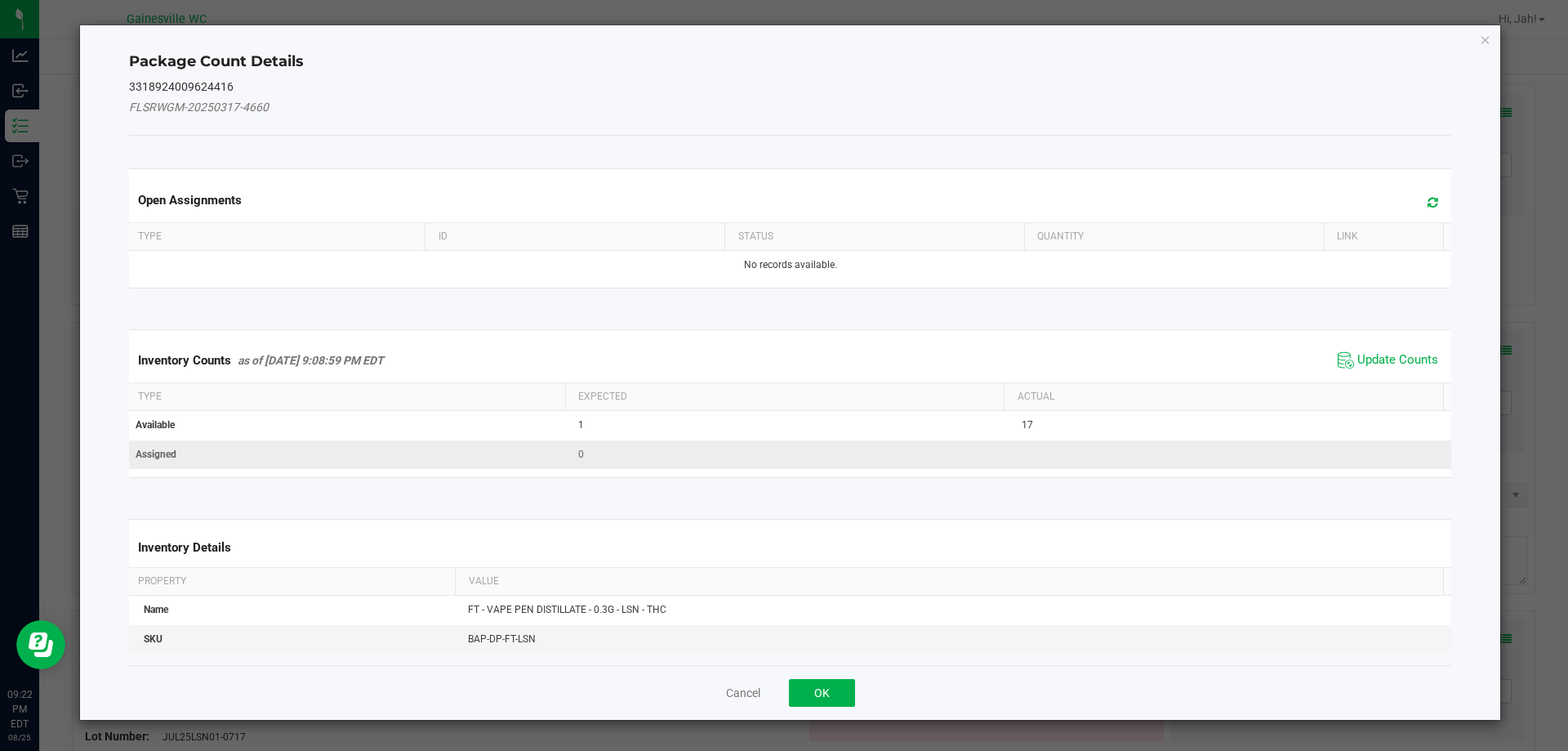
scroll to position [0, 0]
click at [1378, 367] on span "Update Counts" at bounding box center [1397, 361] width 81 height 17
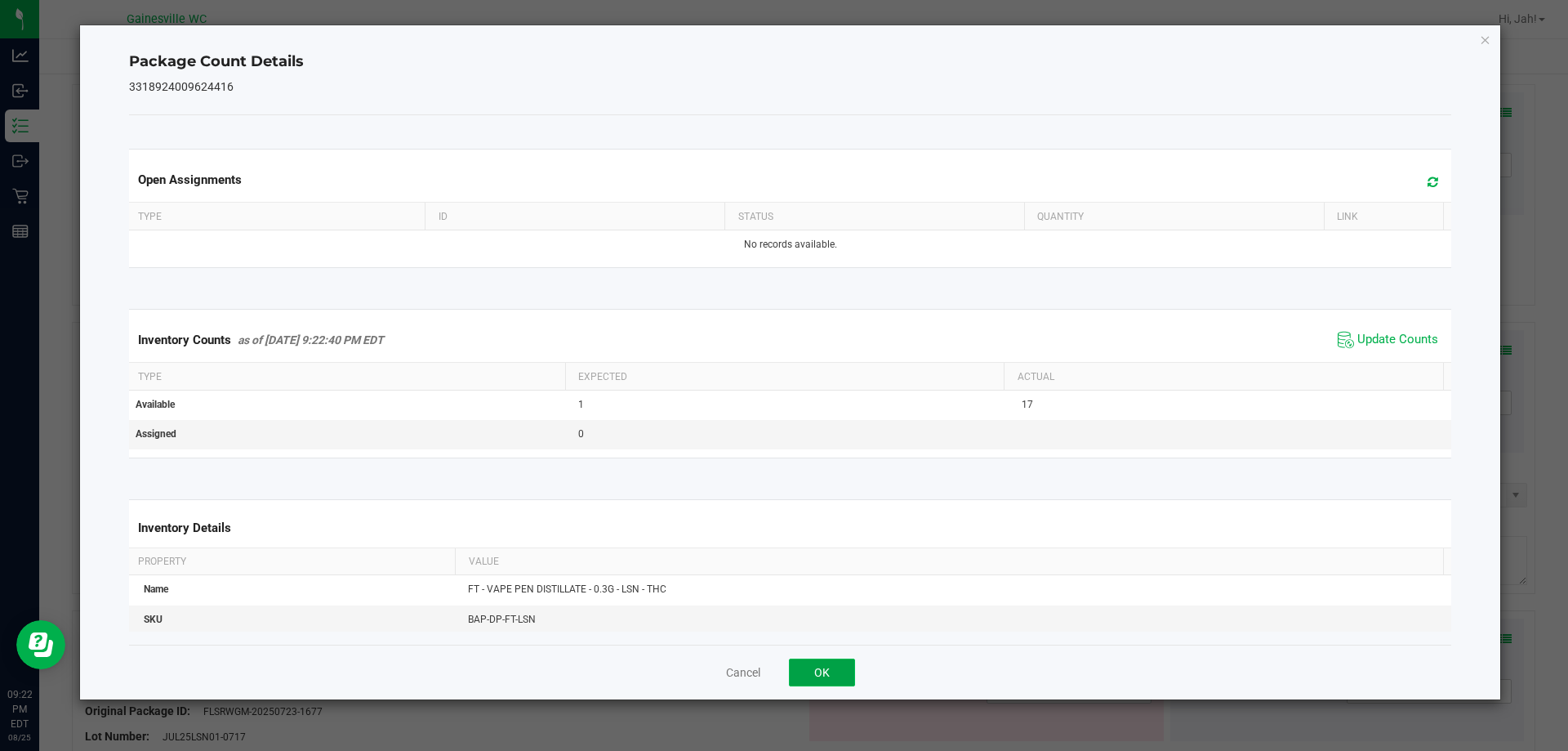
click at [838, 660] on button "OK" at bounding box center [821, 673] width 66 height 28
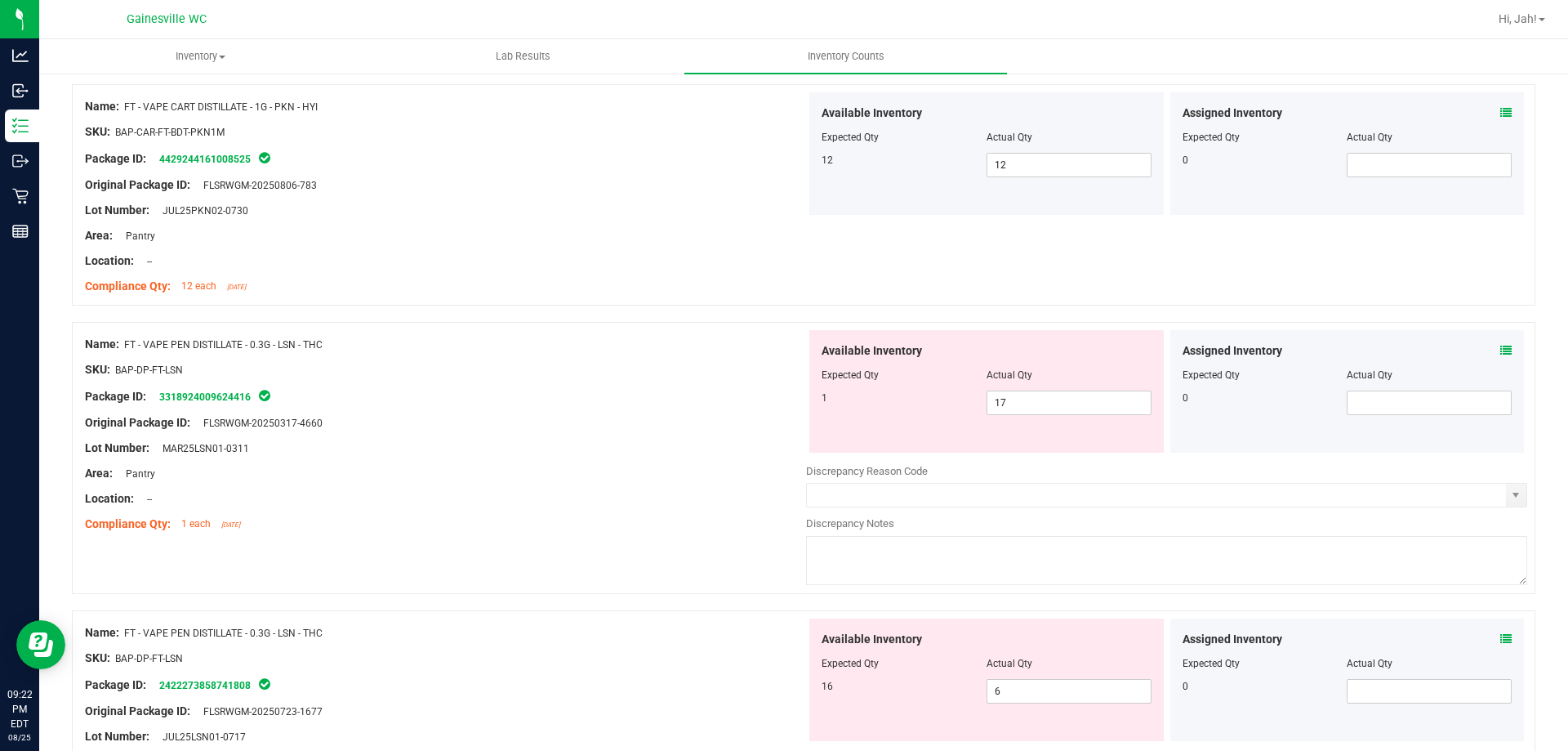
click at [699, 468] on div "Area: Pantry" at bounding box center [445, 473] width 721 height 17
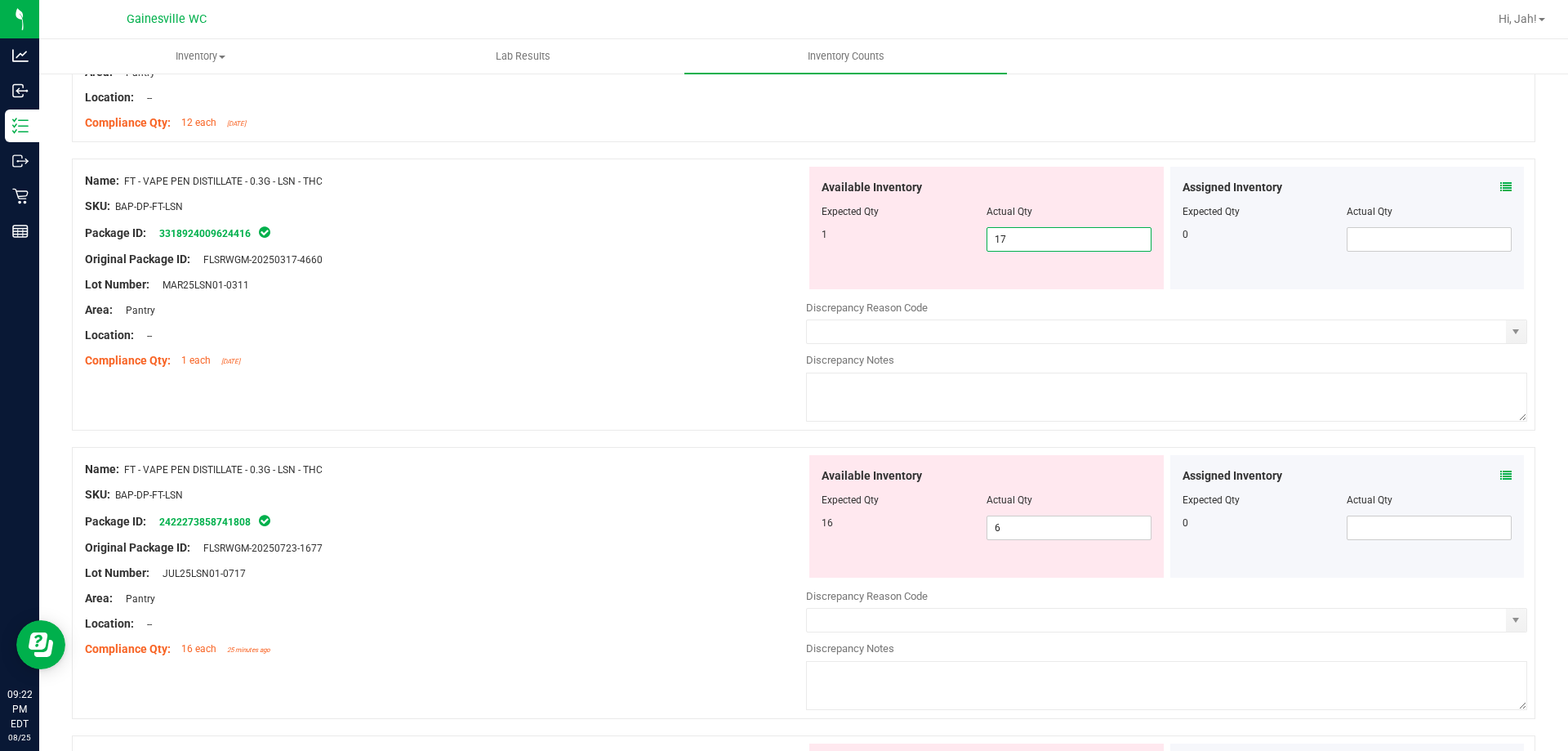
drag, startPoint x: 1019, startPoint y: 245, endPoint x: 921, endPoint y: 243, distance: 98.0
click at [923, 243] on div "1 17 17" at bounding box center [987, 240] width 330 height 24
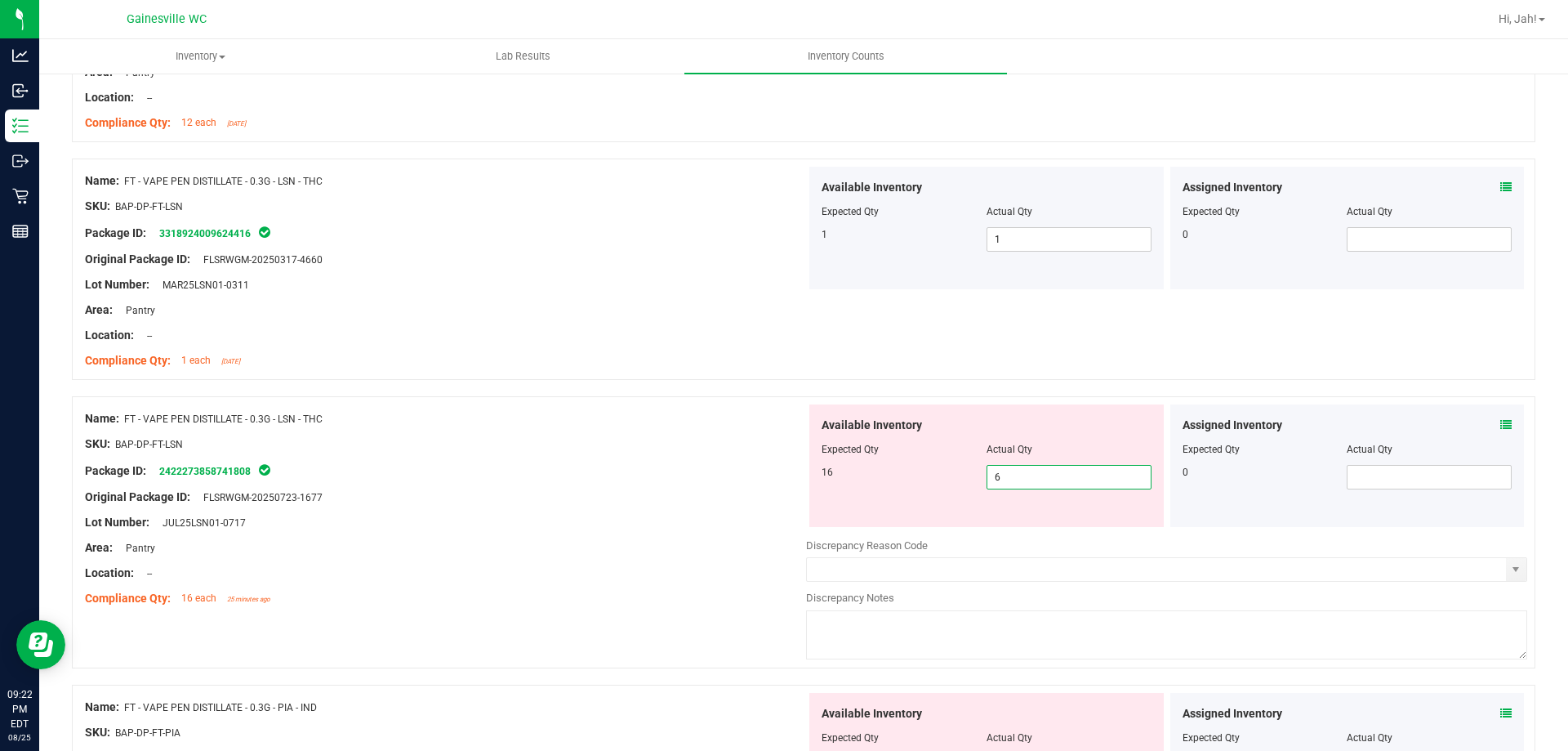
drag, startPoint x: 1015, startPoint y: 523, endPoint x: 881, endPoint y: 514, distance: 134.3
click at [884, 514] on div "Available Inventory Expected Qty Actual Qty 16 6 6" at bounding box center [986, 466] width 354 height 123
click at [711, 340] on div "Location: --" at bounding box center [445, 335] width 721 height 17
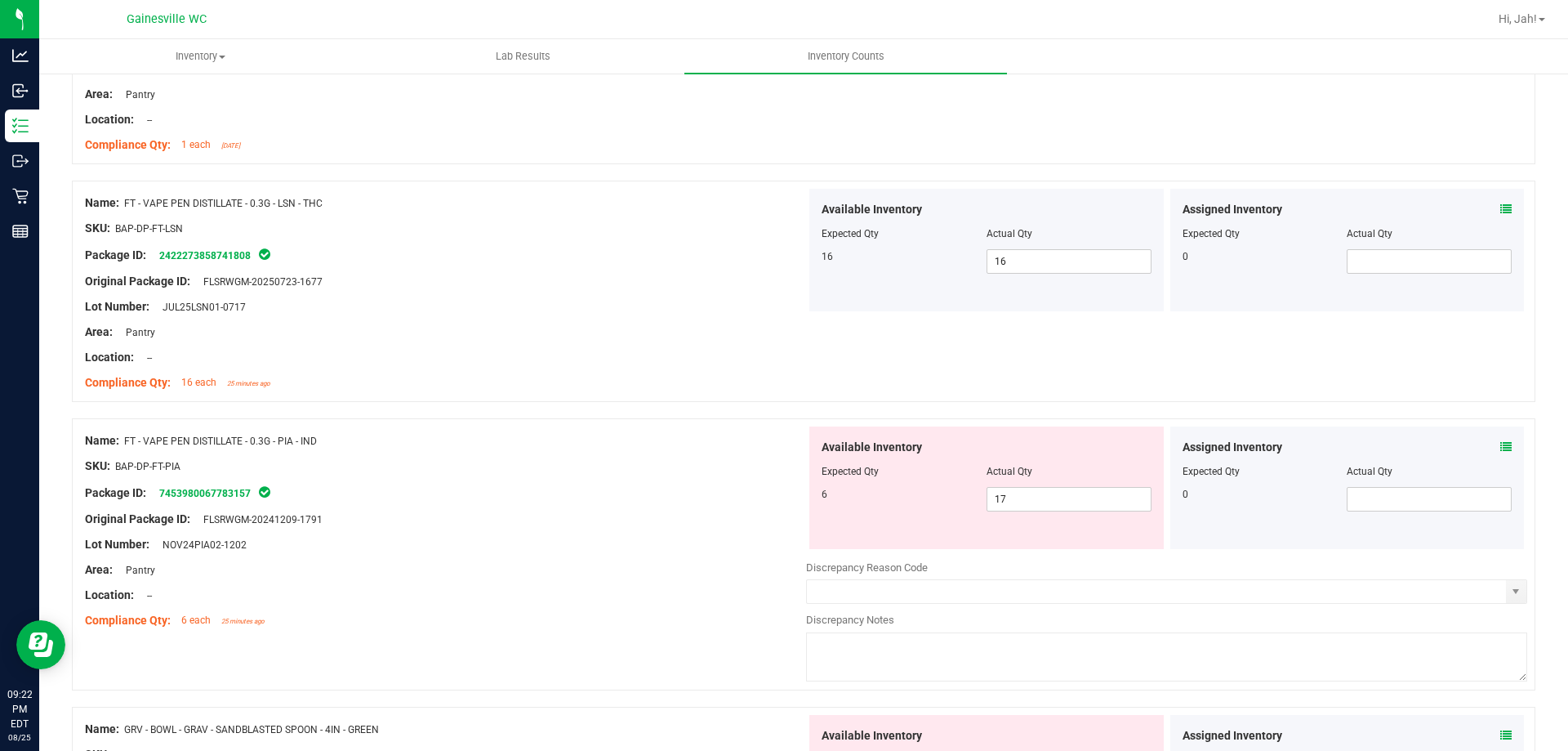
scroll to position [2544, 0]
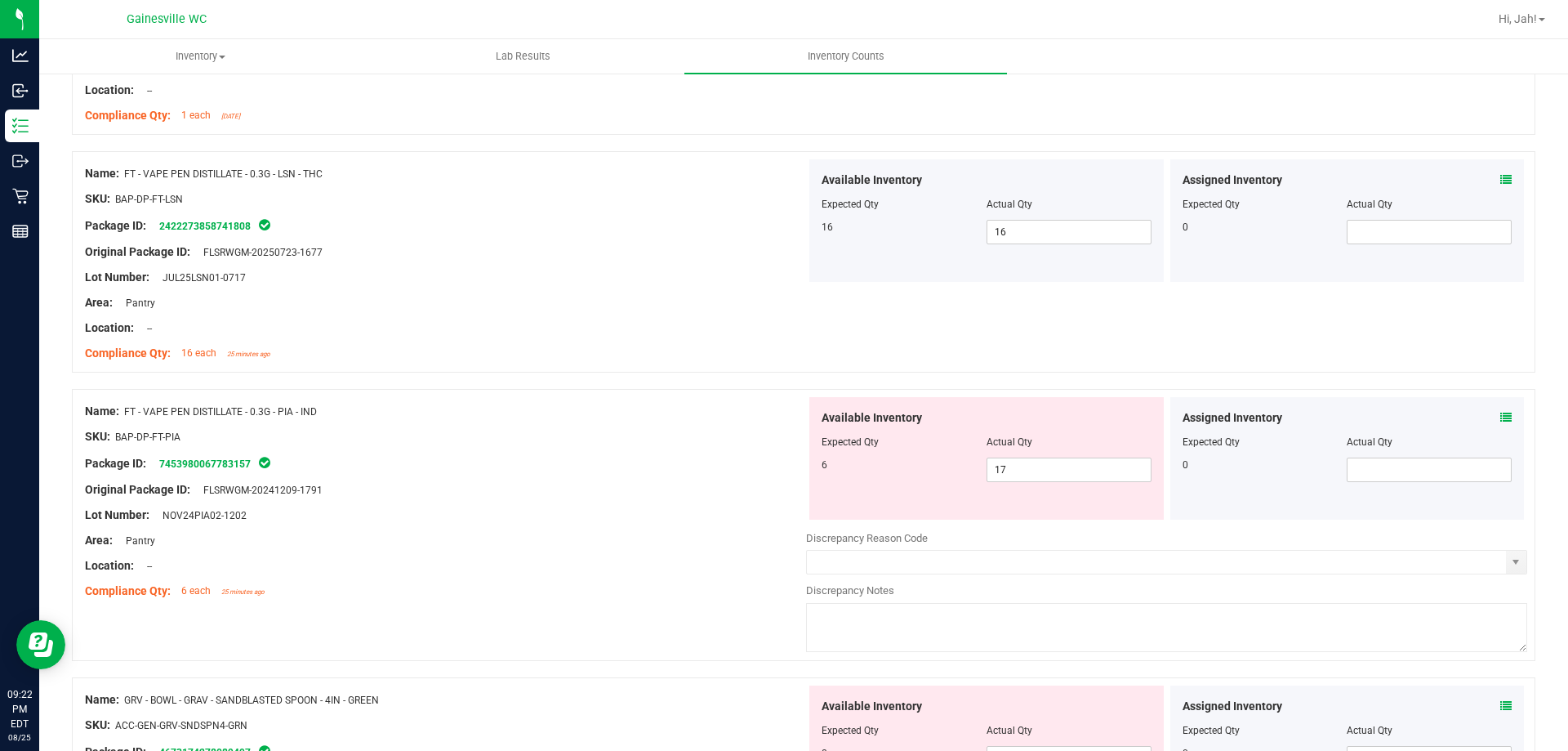
click at [675, 439] on div "SKU: BAP-DP-FT-PIA" at bounding box center [445, 436] width 721 height 17
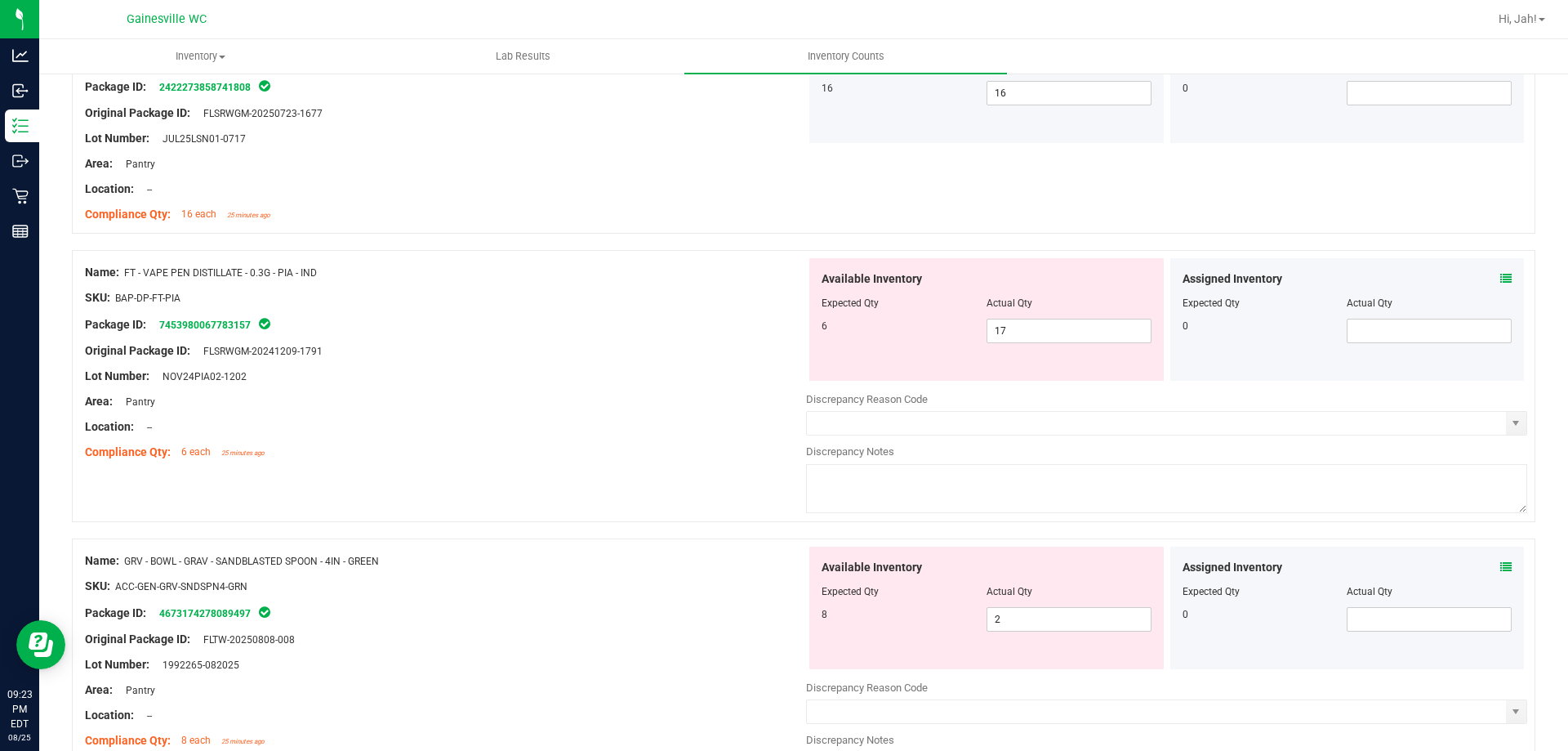
scroll to position [2699, 0]
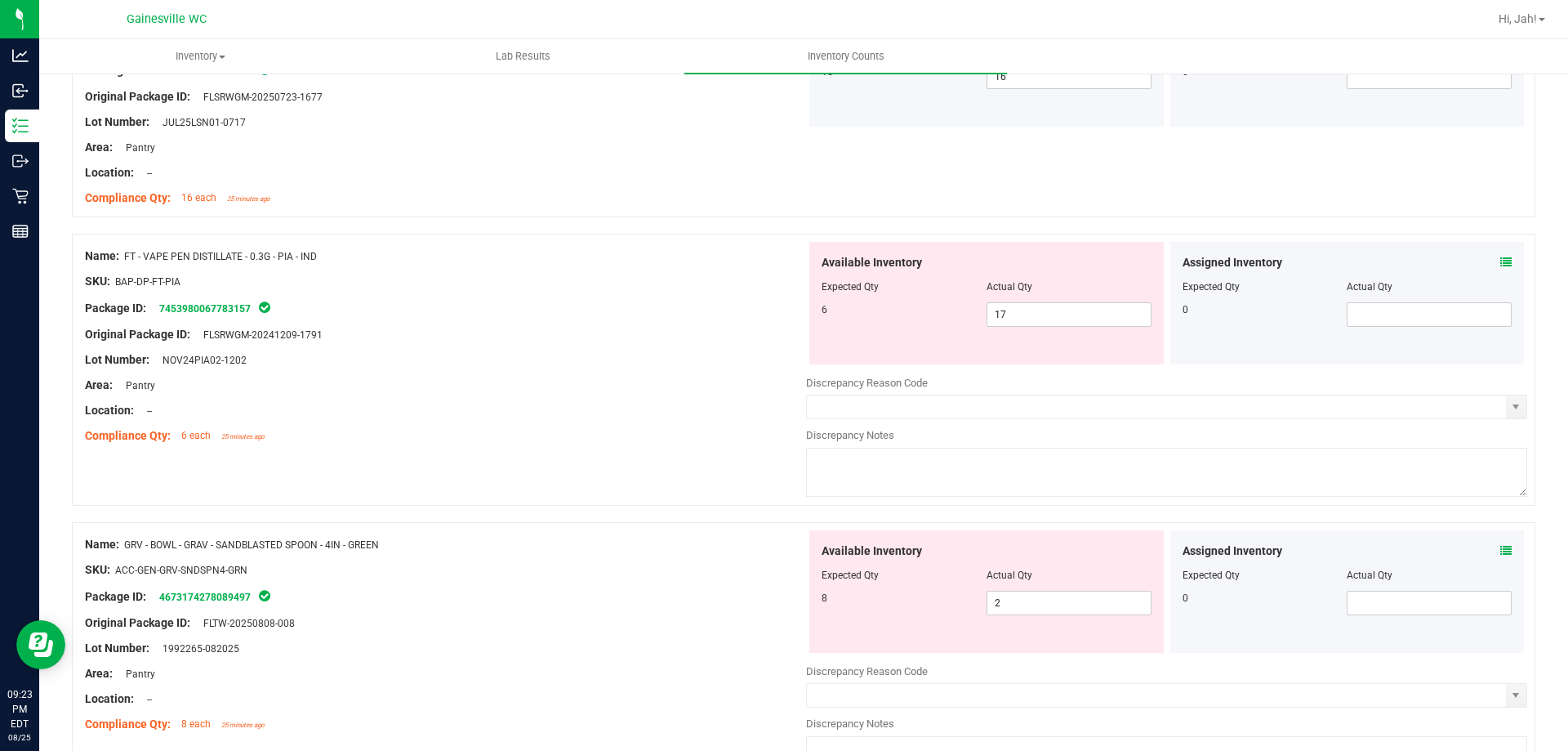
click at [636, 364] on div "Lot Number: NOV24PIA02-1202" at bounding box center [445, 360] width 721 height 17
drag, startPoint x: 1093, startPoint y: 306, endPoint x: 869, endPoint y: 331, distance: 225.4
click at [869, 331] on div "Available Inventory Expected Qty Actual Qty 6 17 17" at bounding box center [986, 304] width 354 height 123
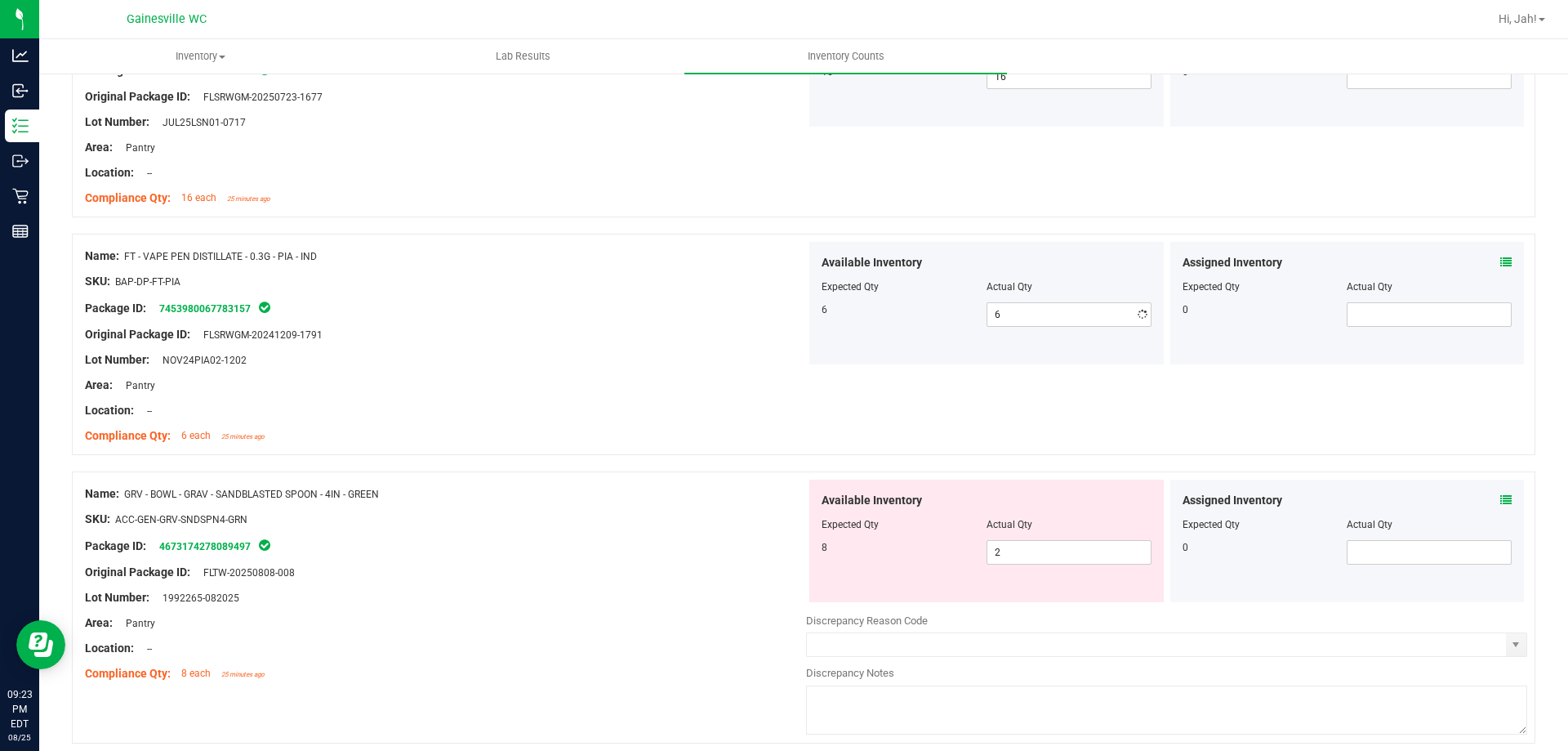
click at [699, 352] on div "Lot Number: NOV24PIA02-1202" at bounding box center [445, 360] width 721 height 17
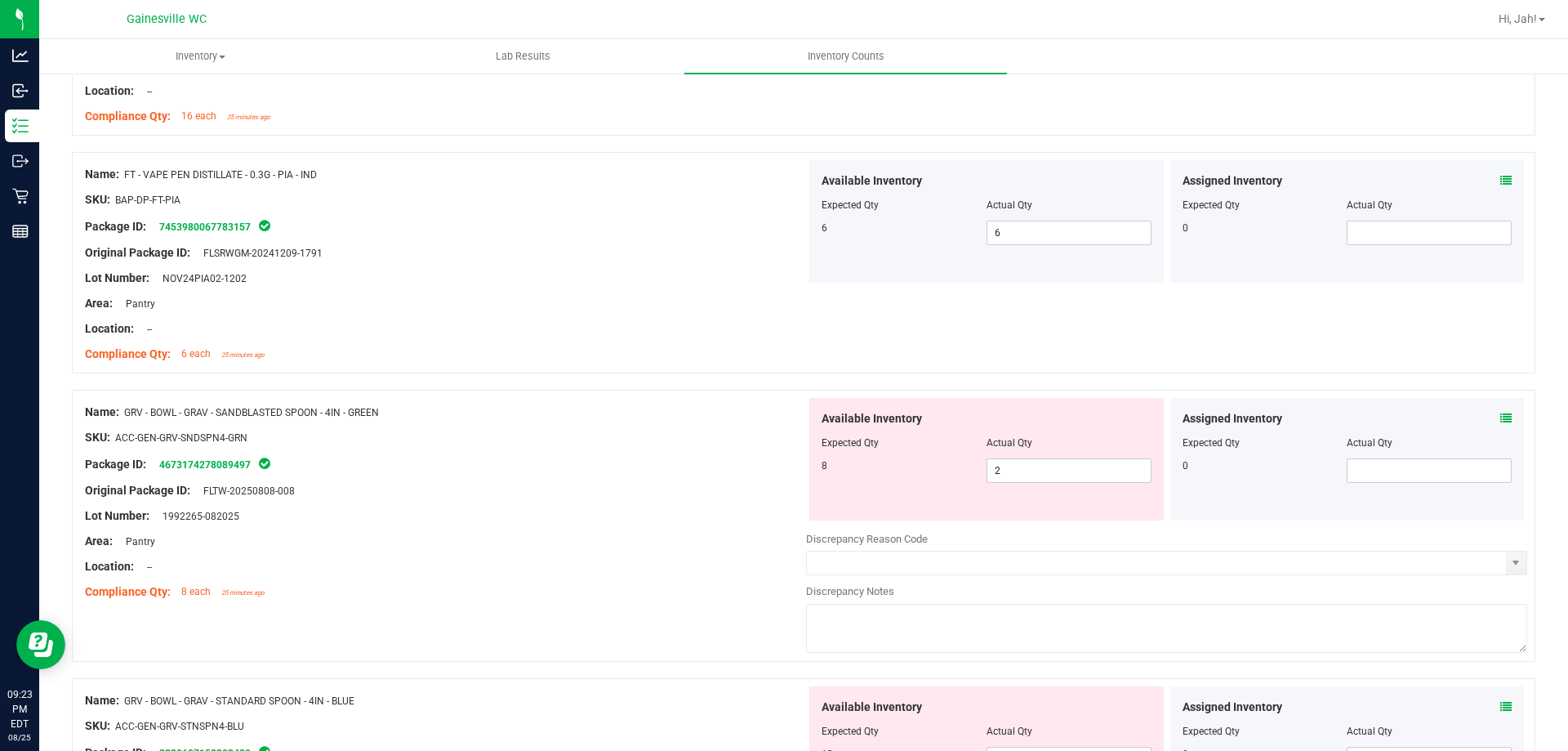
scroll to position [2862, 0]
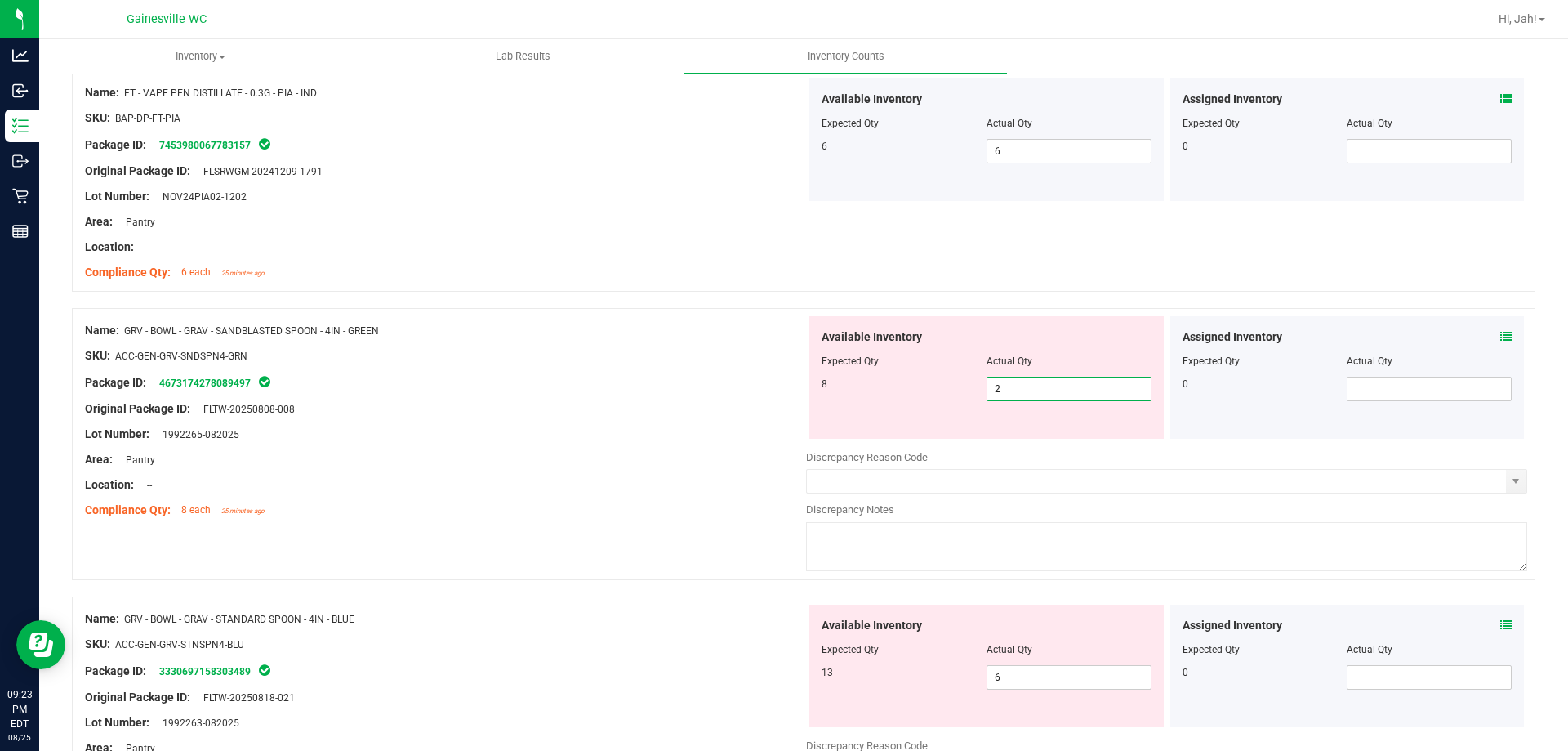
drag, startPoint x: 1092, startPoint y: 386, endPoint x: 926, endPoint y: 356, distance: 168.7
click at [926, 356] on div "Available Inventory Expected Qty Actual Qty 8 2 2" at bounding box center [986, 378] width 354 height 123
click at [925, 388] on div "8" at bounding box center [905, 384] width 165 height 15
drag, startPoint x: 996, startPoint y: 390, endPoint x: 942, endPoint y: 374, distance: 56.3
click at [942, 374] on div "Available Inventory Expected Qty Actual Qty 8 2 2" at bounding box center [986, 378] width 354 height 123
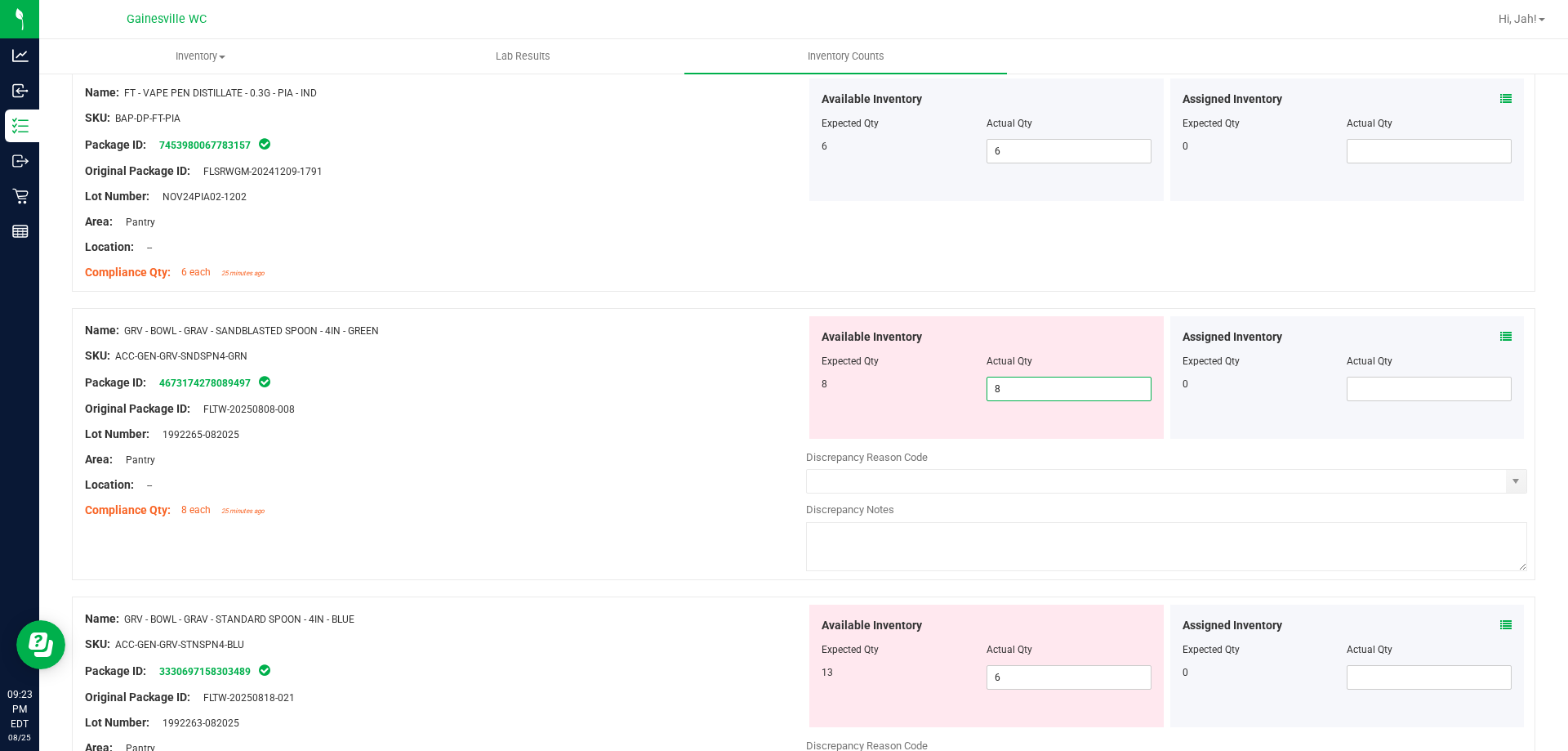
click at [667, 412] on div "Original Package ID: FLTW-20250808-008" at bounding box center [445, 408] width 721 height 17
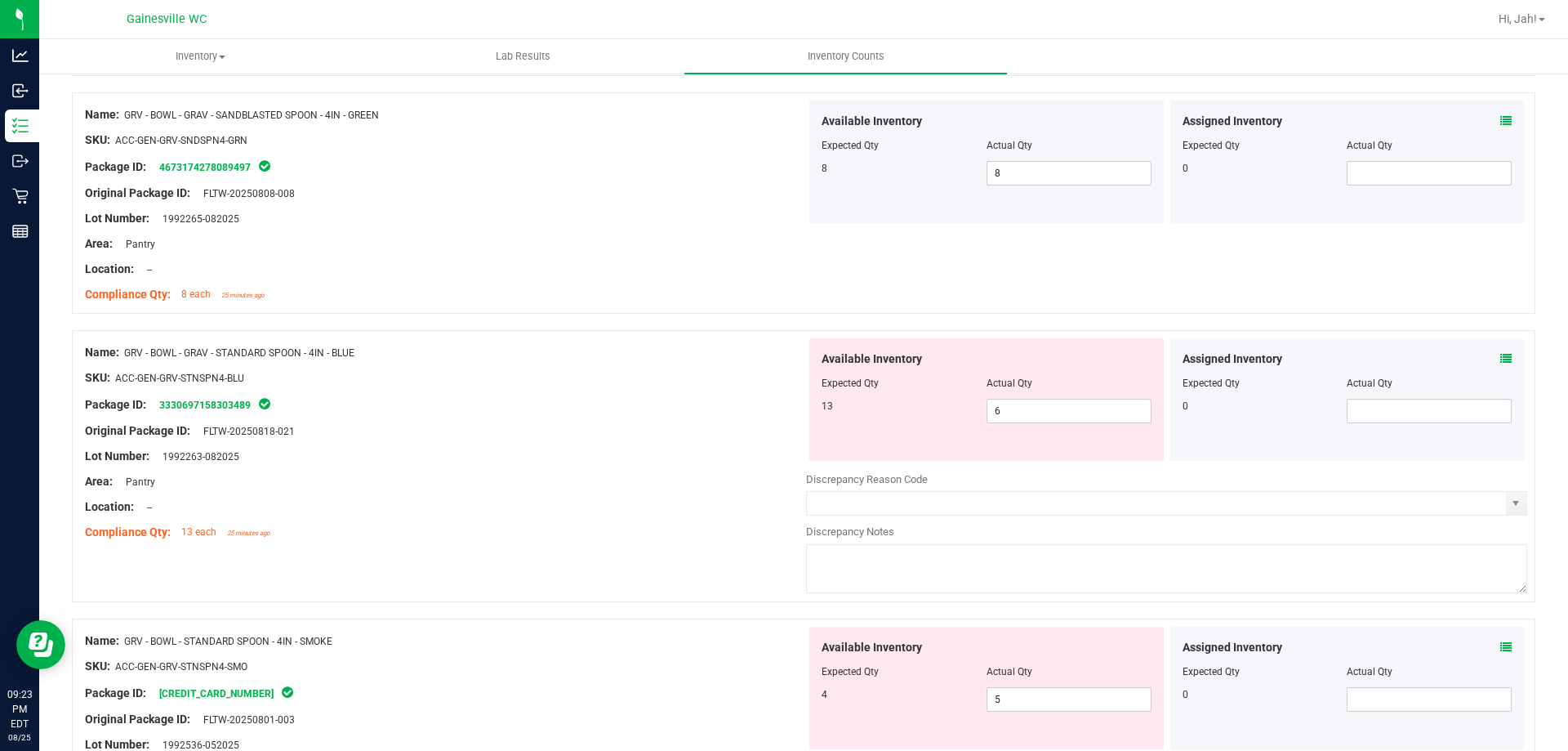
scroll to position [3107, 0]
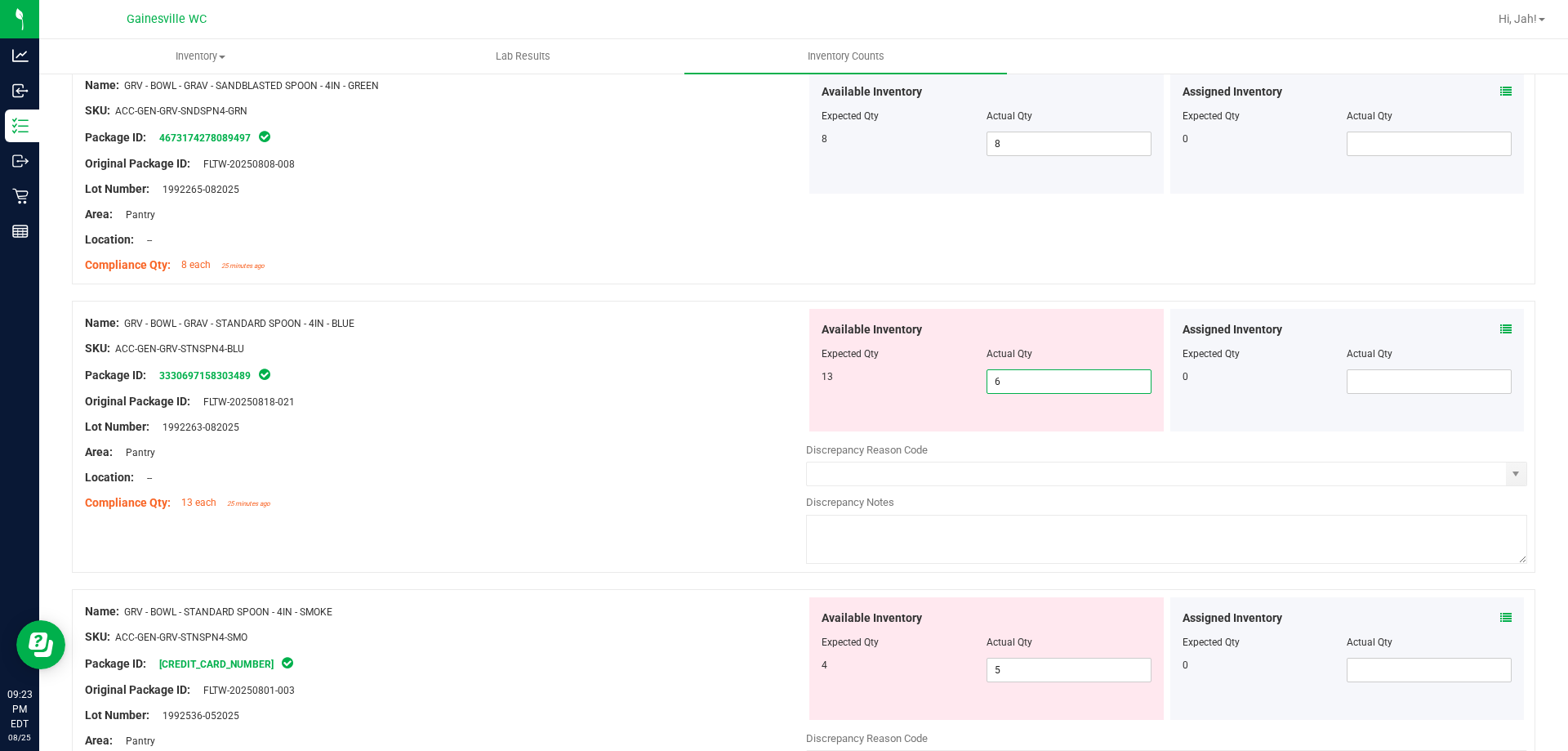
drag, startPoint x: 976, startPoint y: 380, endPoint x: 958, endPoint y: 377, distance: 18.2
click at [958, 377] on div "13 6 6" at bounding box center [987, 382] width 330 height 24
click at [638, 417] on div at bounding box center [445, 414] width 721 height 8
click at [1491, 342] on div at bounding box center [1348, 342] width 330 height 8
click at [1500, 332] on icon at bounding box center [1506, 330] width 11 height 11
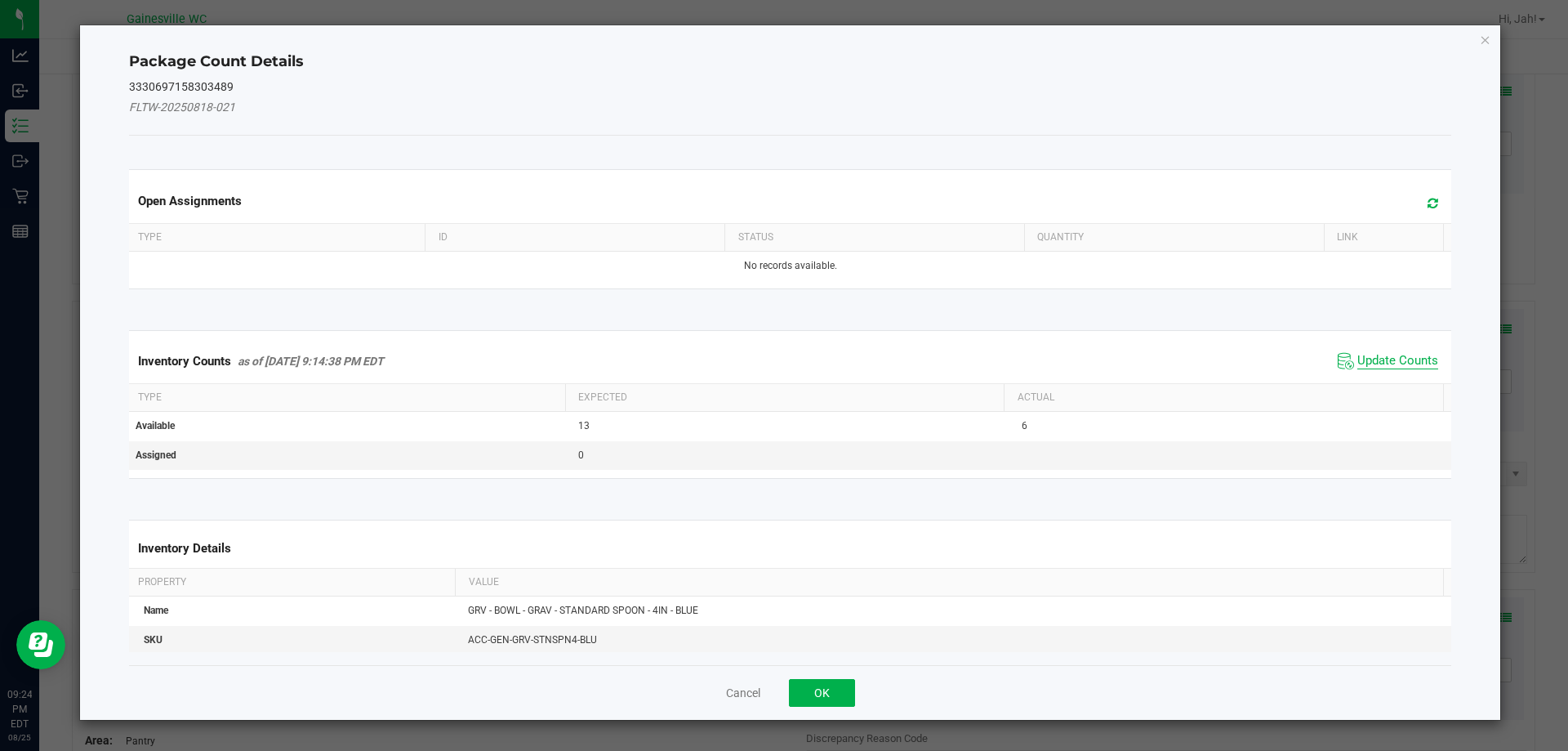
click at [1421, 369] on span "Update Counts" at bounding box center [1397, 361] width 81 height 17
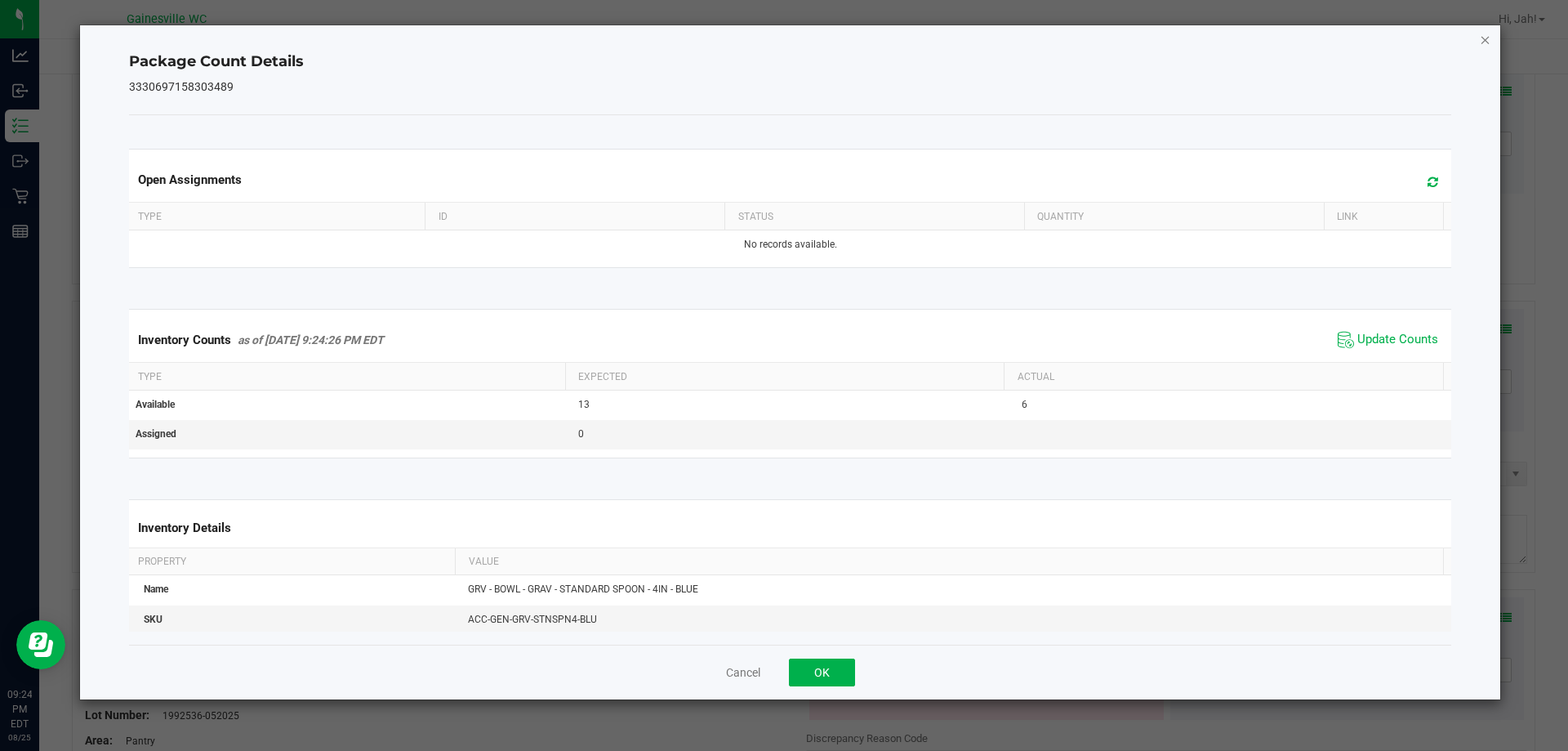
click at [1488, 45] on icon "Close" at bounding box center [1485, 39] width 11 height 19
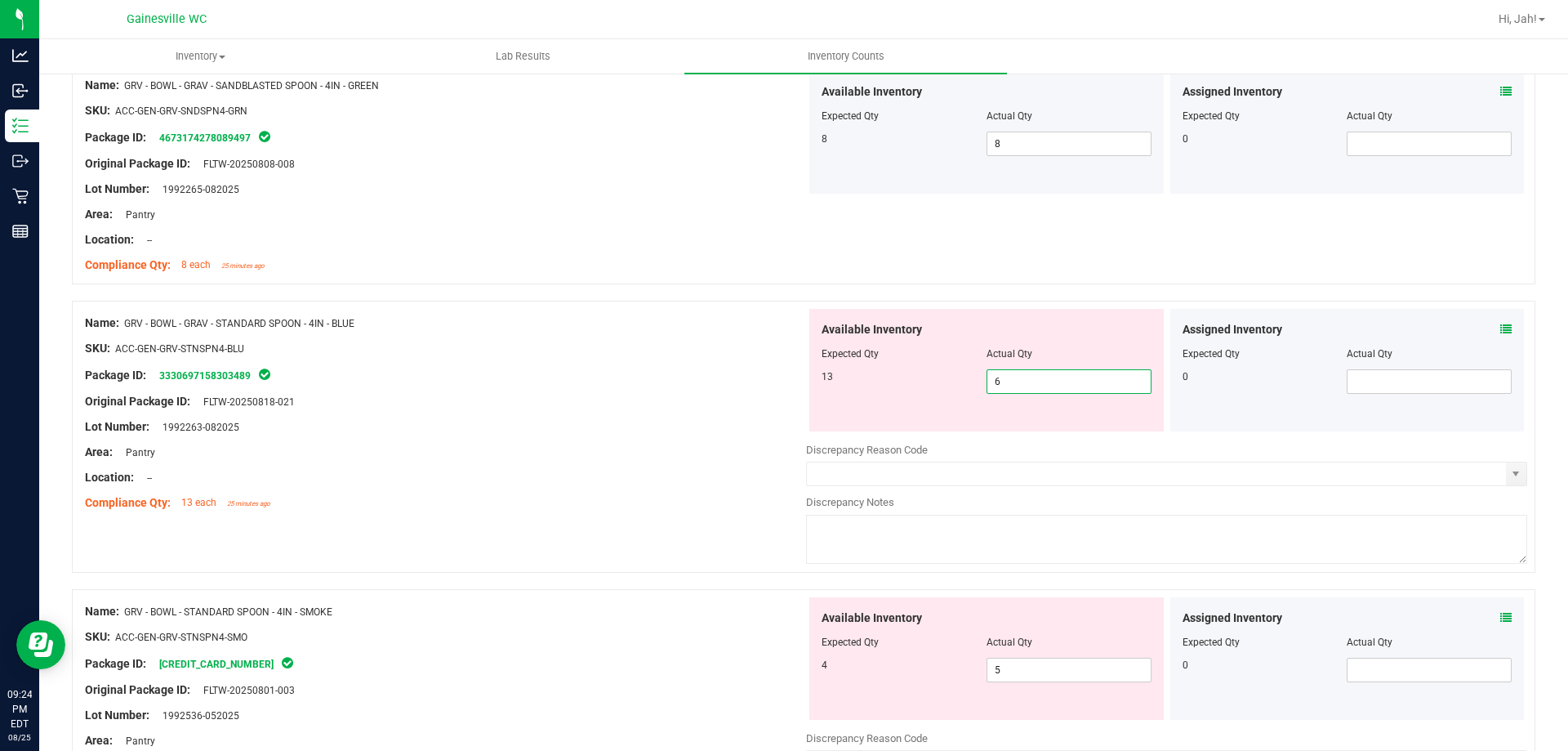
drag, startPoint x: 1022, startPoint y: 384, endPoint x: 965, endPoint y: 375, distance: 57.7
click at [965, 375] on div "13 6 6" at bounding box center [987, 382] width 330 height 24
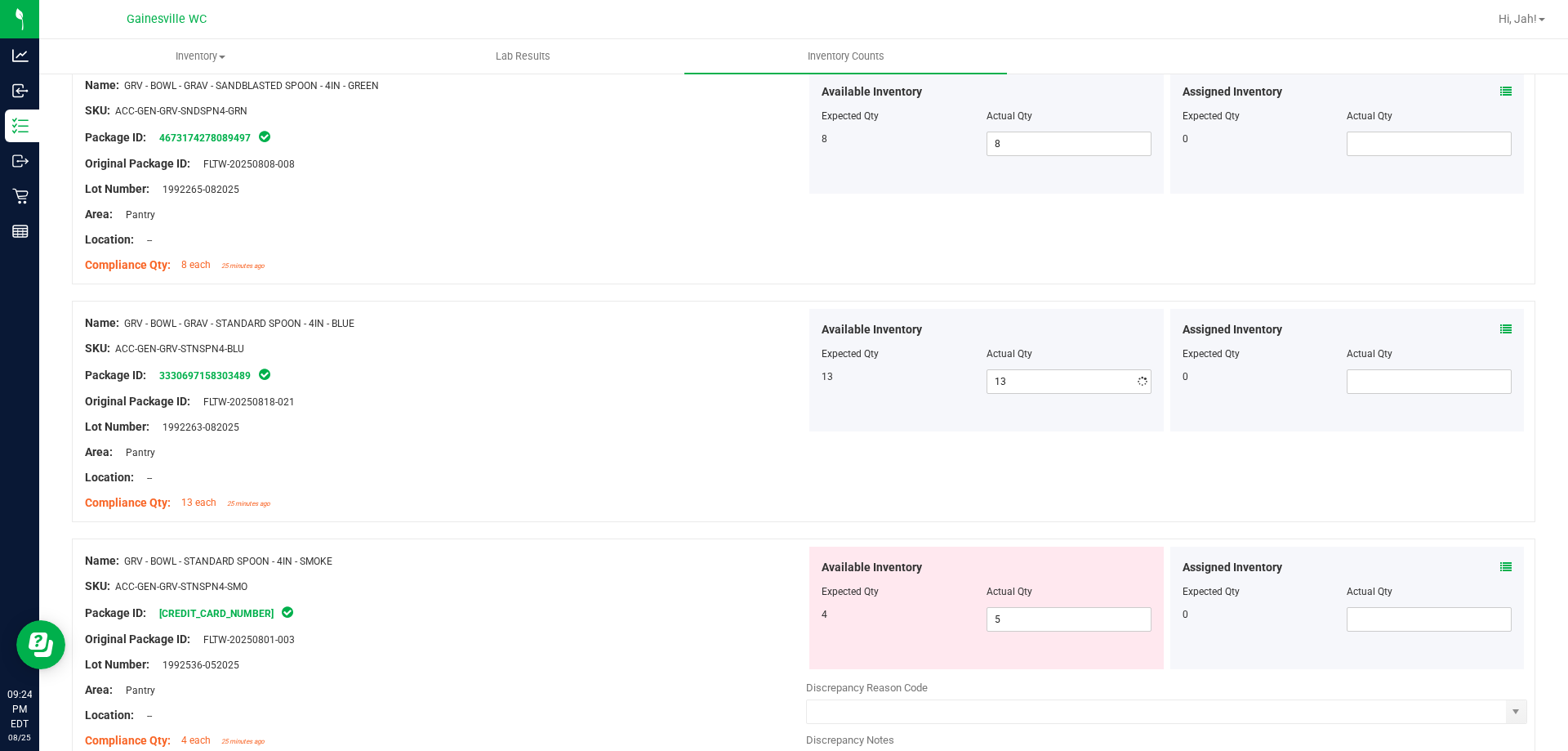
click at [666, 455] on div "Area: Pantry" at bounding box center [445, 452] width 721 height 17
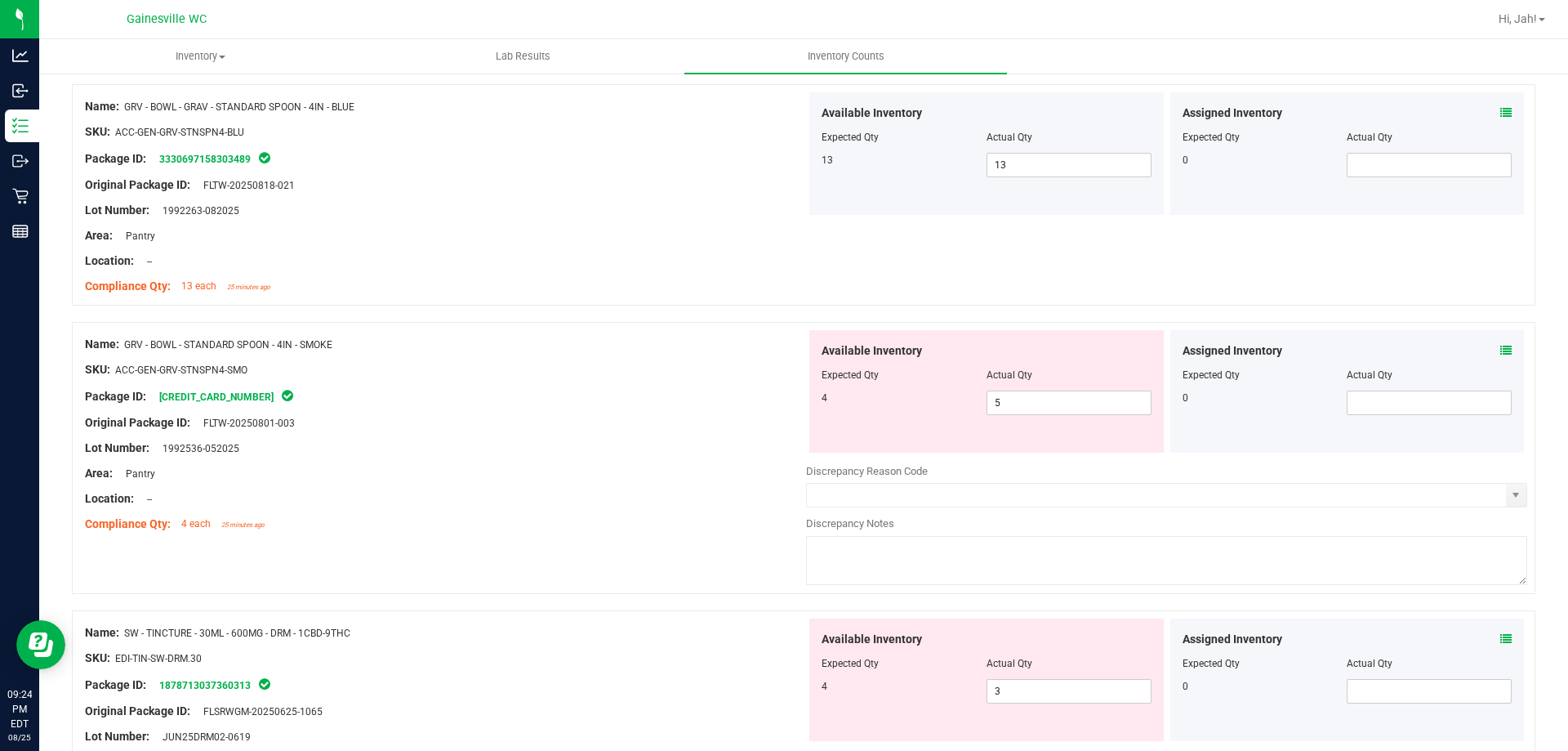
scroll to position [3352, 0]
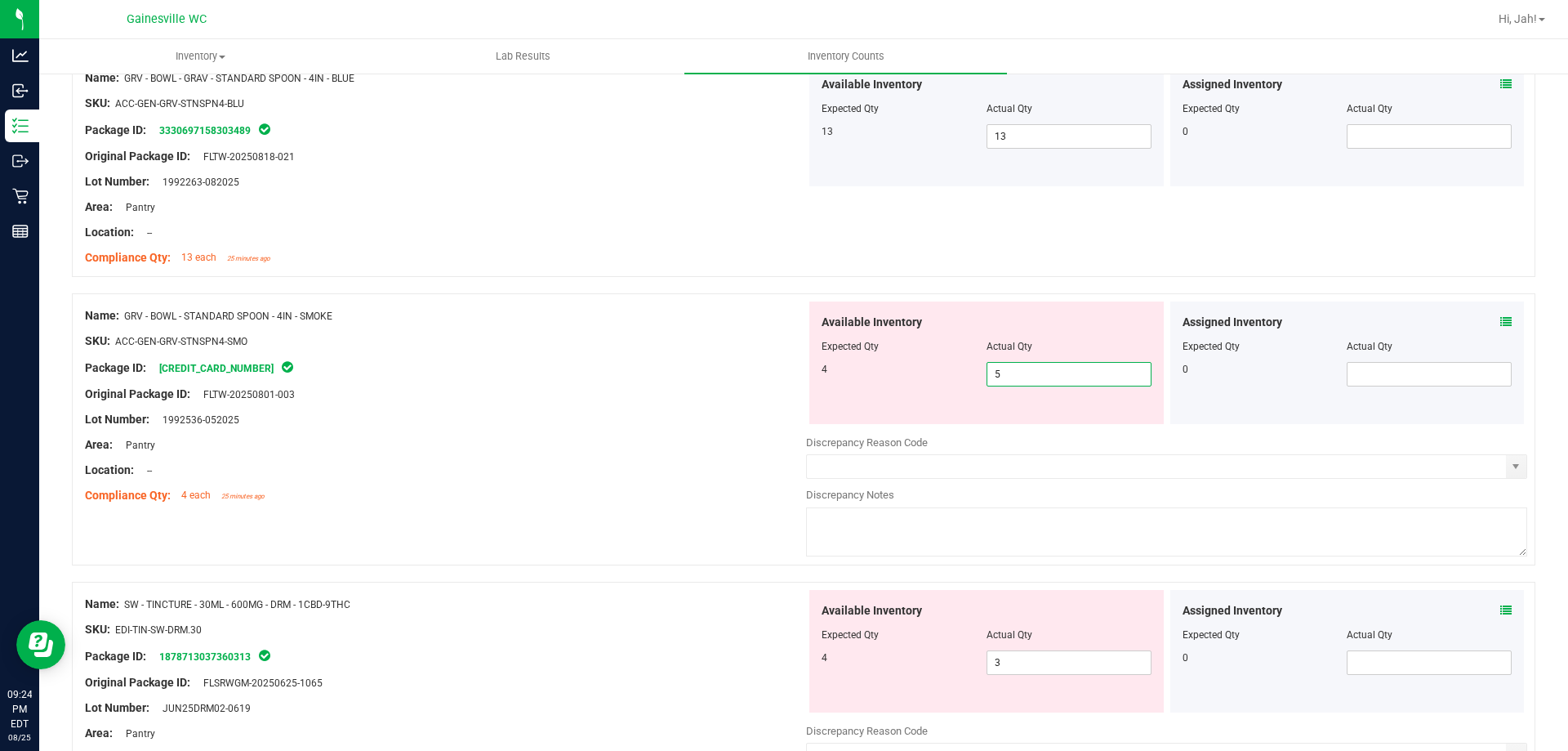
click at [1014, 380] on span "5 5" at bounding box center [1070, 374] width 165 height 24
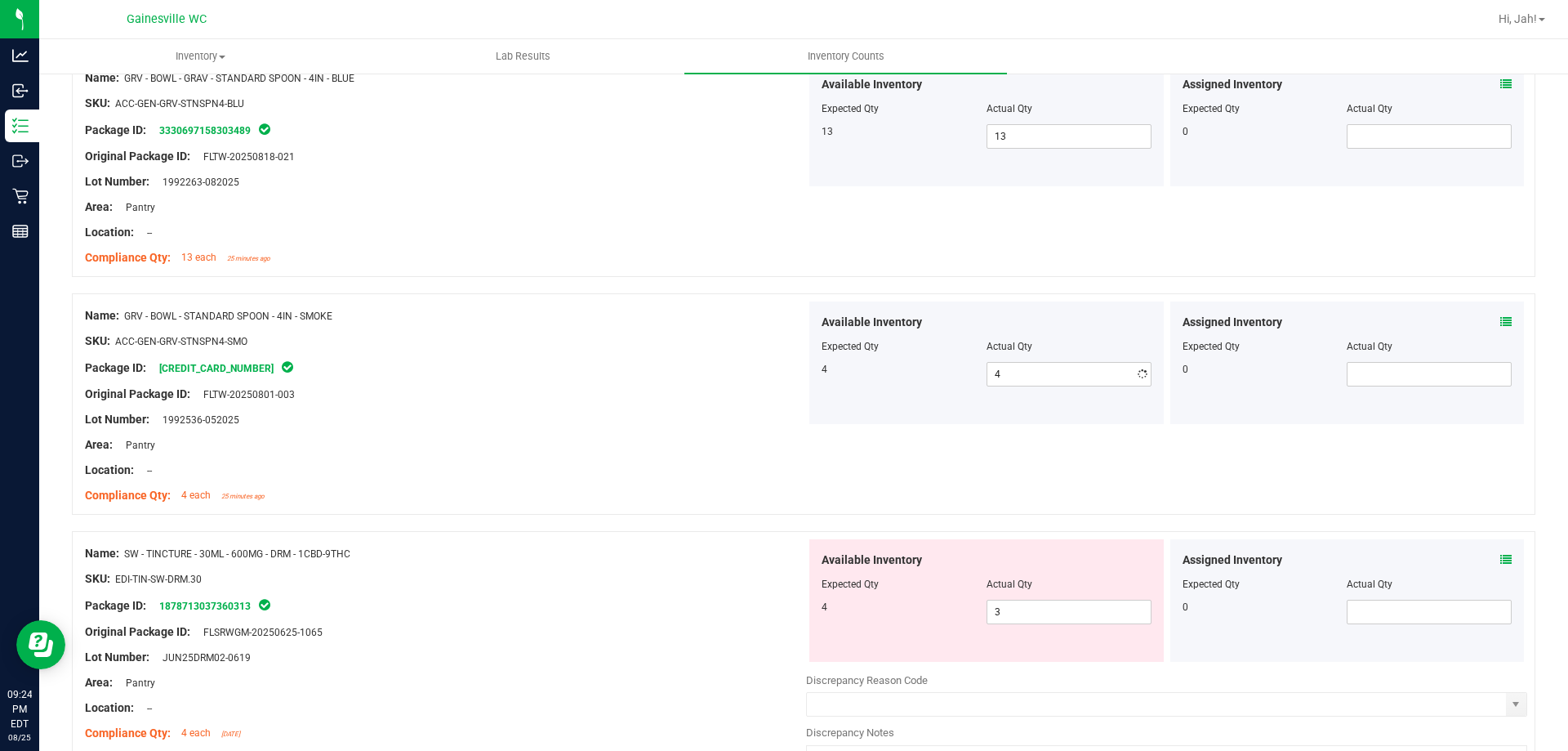
click at [659, 448] on div "Area: Pantry" at bounding box center [445, 445] width 721 height 17
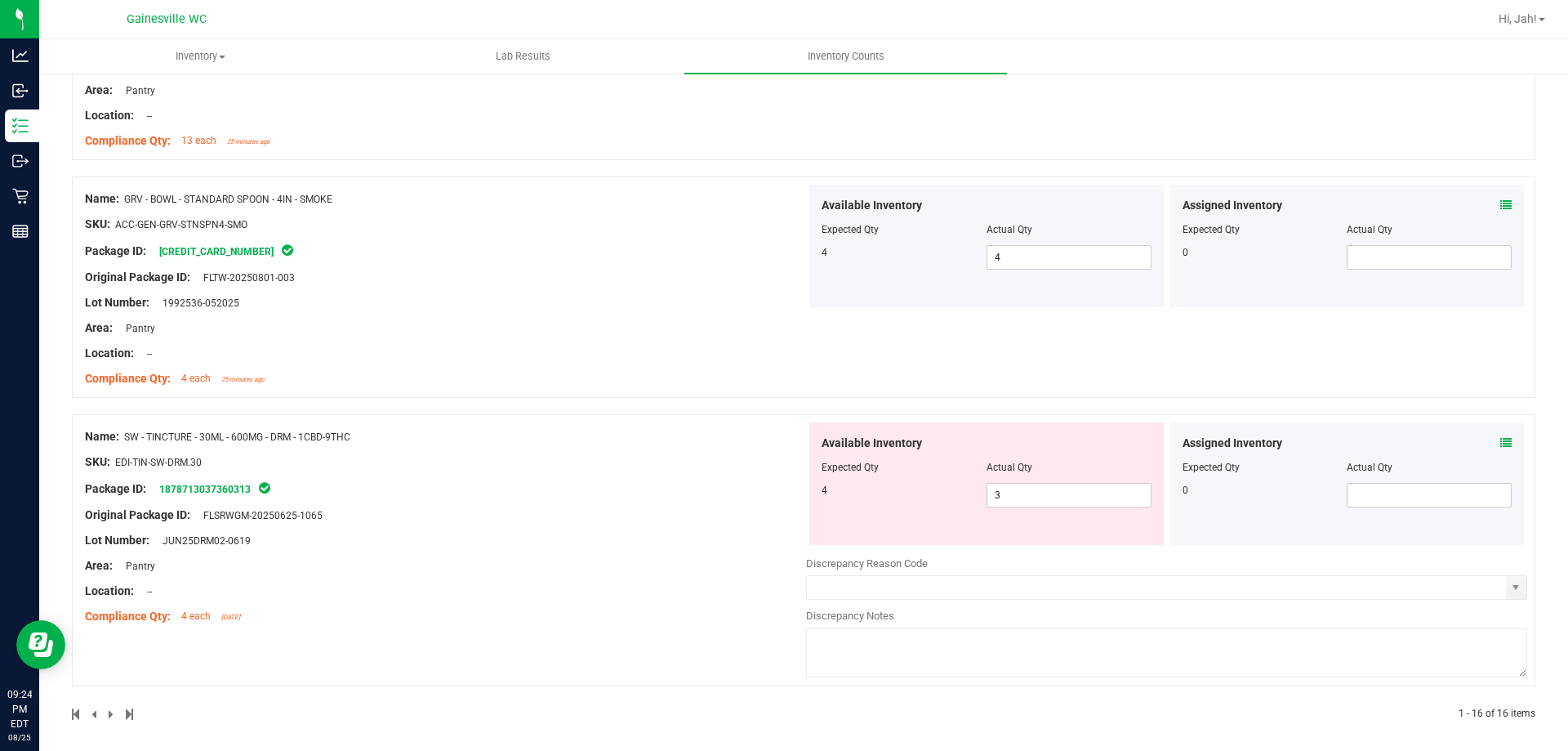
scroll to position [3477, 0]
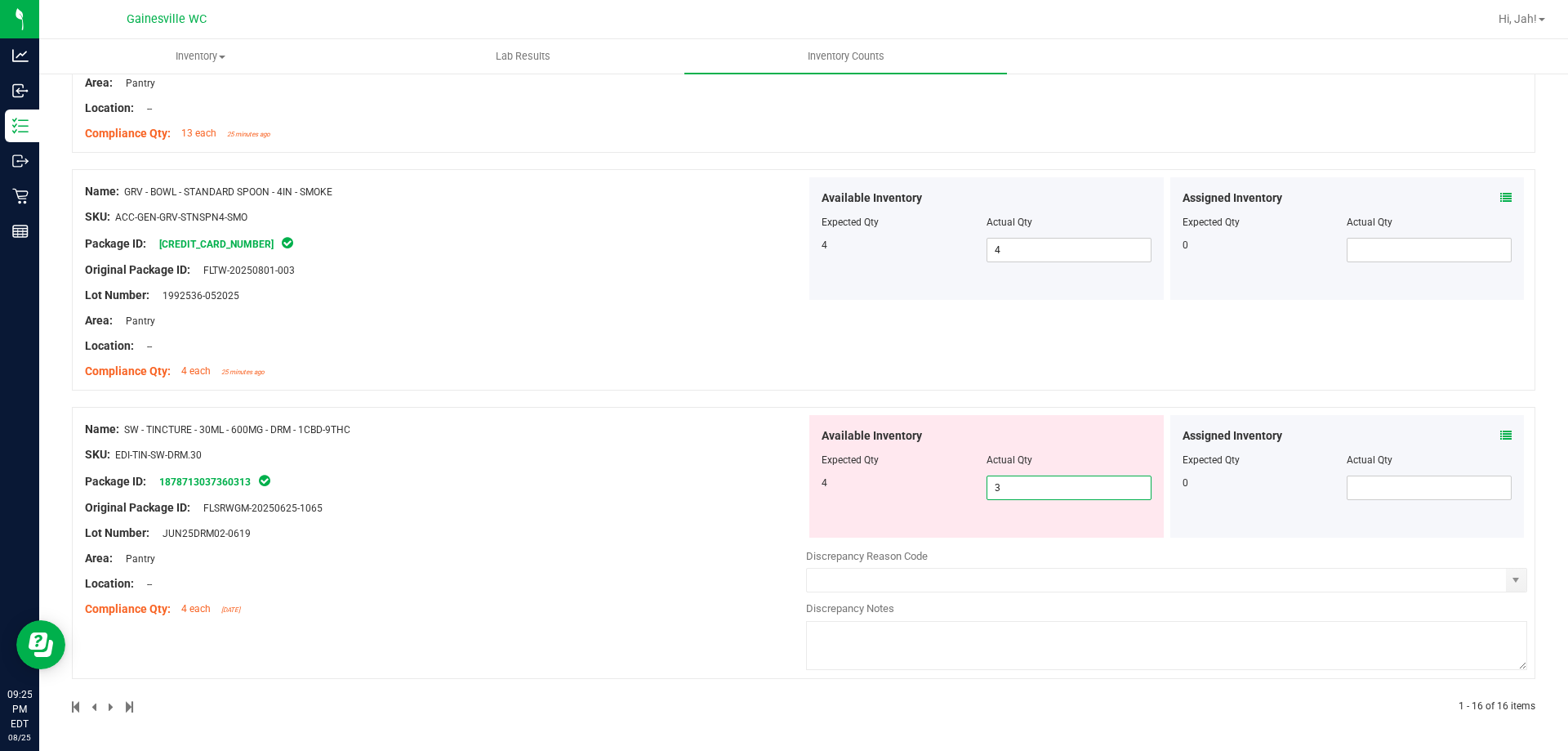
click at [1041, 496] on span "3 3" at bounding box center [1070, 487] width 165 height 24
drag, startPoint x: 1041, startPoint y: 496, endPoint x: 915, endPoint y: 477, distance: 127.4
click at [915, 477] on div "4 3 3" at bounding box center [987, 487] width 330 height 24
click at [726, 470] on div "Name: SW - TINCTURE - 30ML - 600MG - DRM - 1CBD-9THC SKU: EDI-TIN-SW-DRM.30 Pac…" at bounding box center [445, 519] width 721 height 209
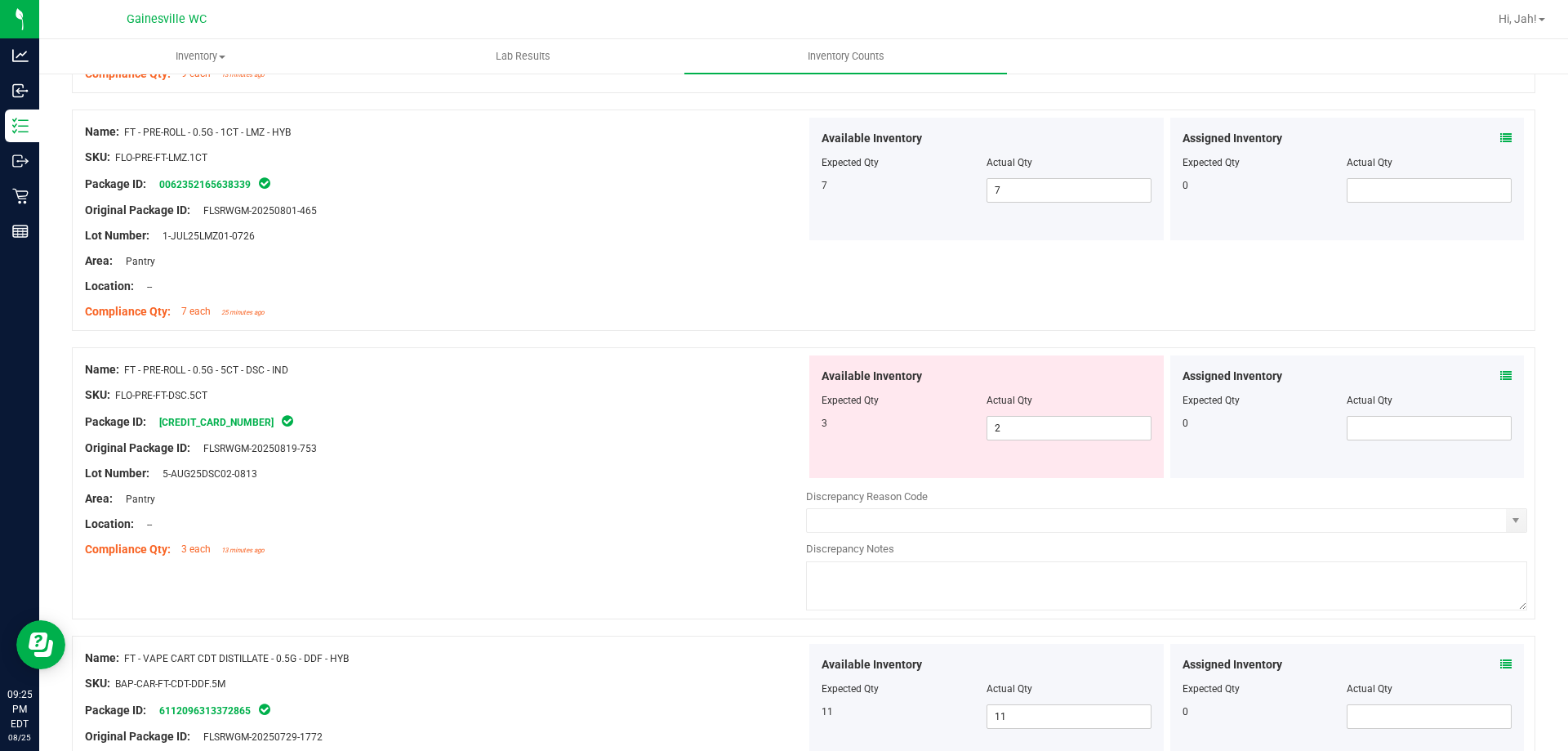
scroll to position [1145, 0]
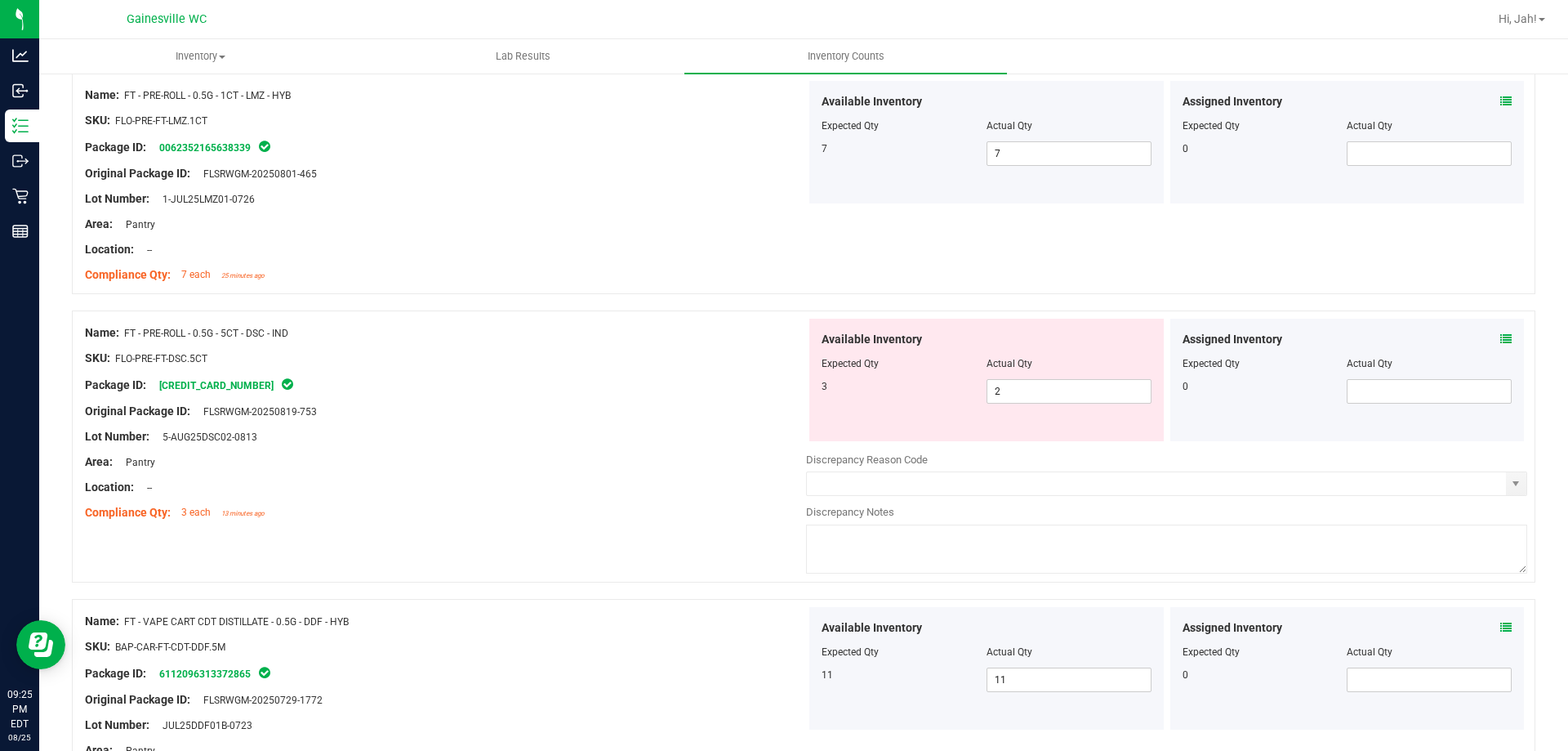
click at [898, 416] on div "Available Inventory Expected Qty Actual Qty 3 2 2" at bounding box center [986, 380] width 354 height 123
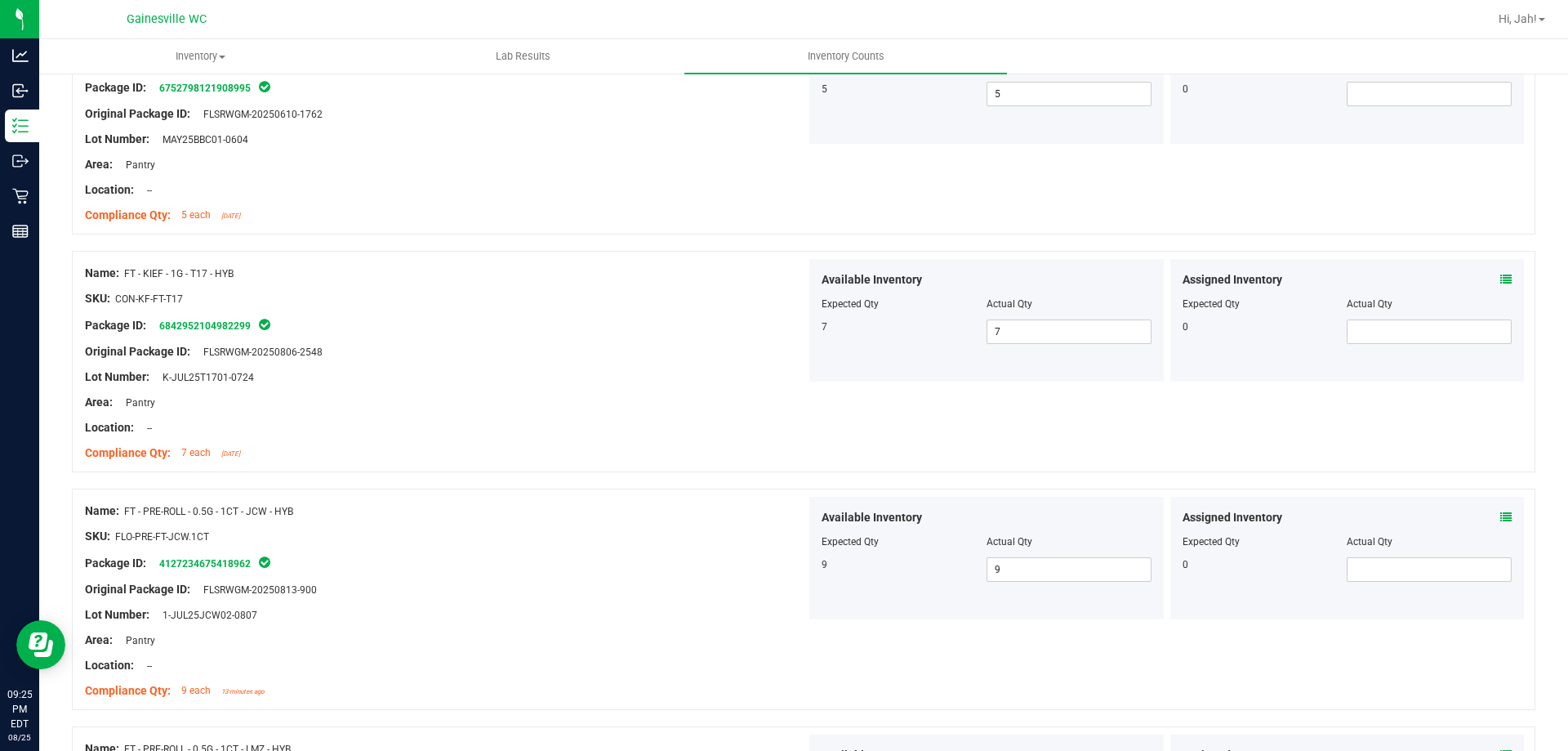
scroll to position [0, 0]
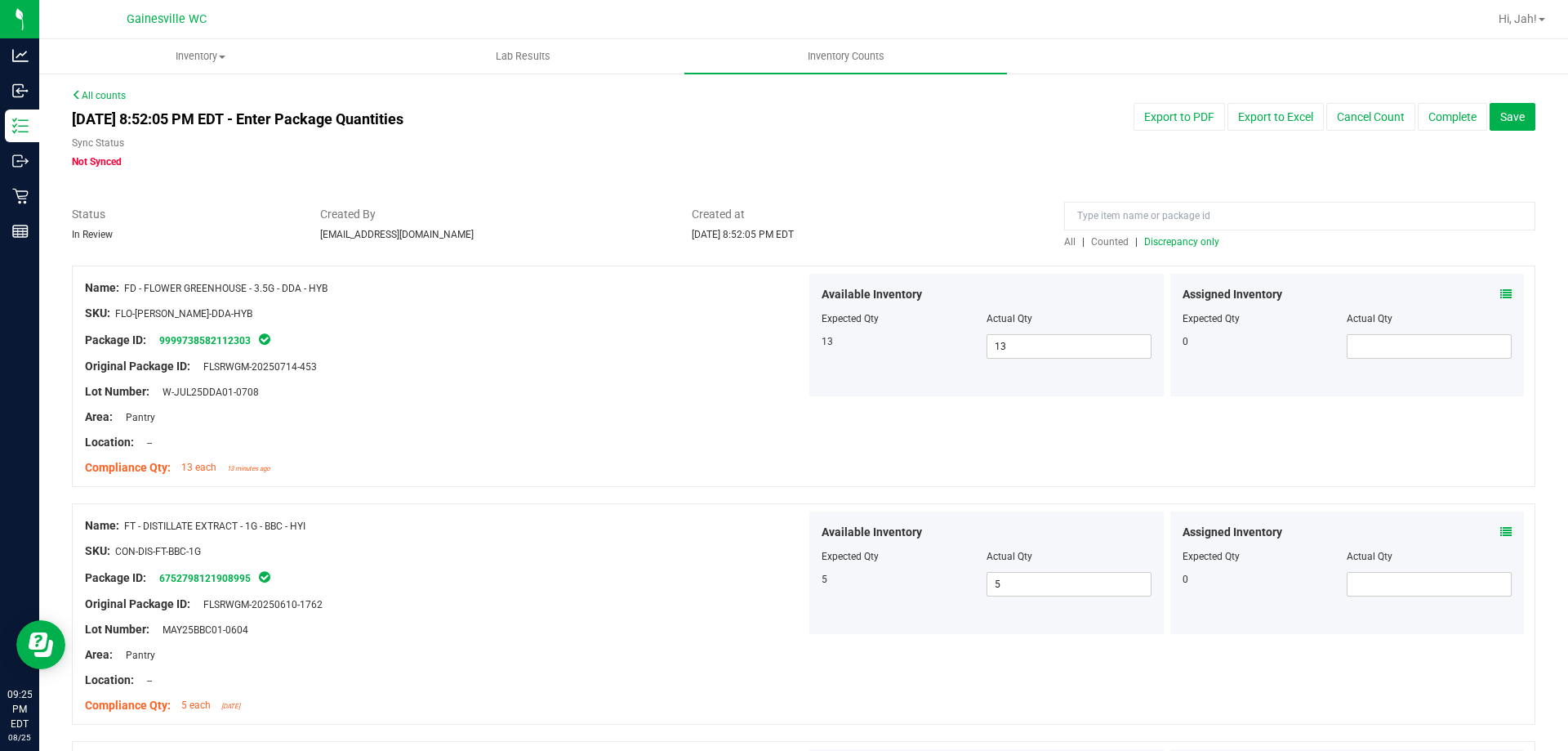
click at [1171, 240] on span "Discrepancy only" at bounding box center [1181, 241] width 75 height 11
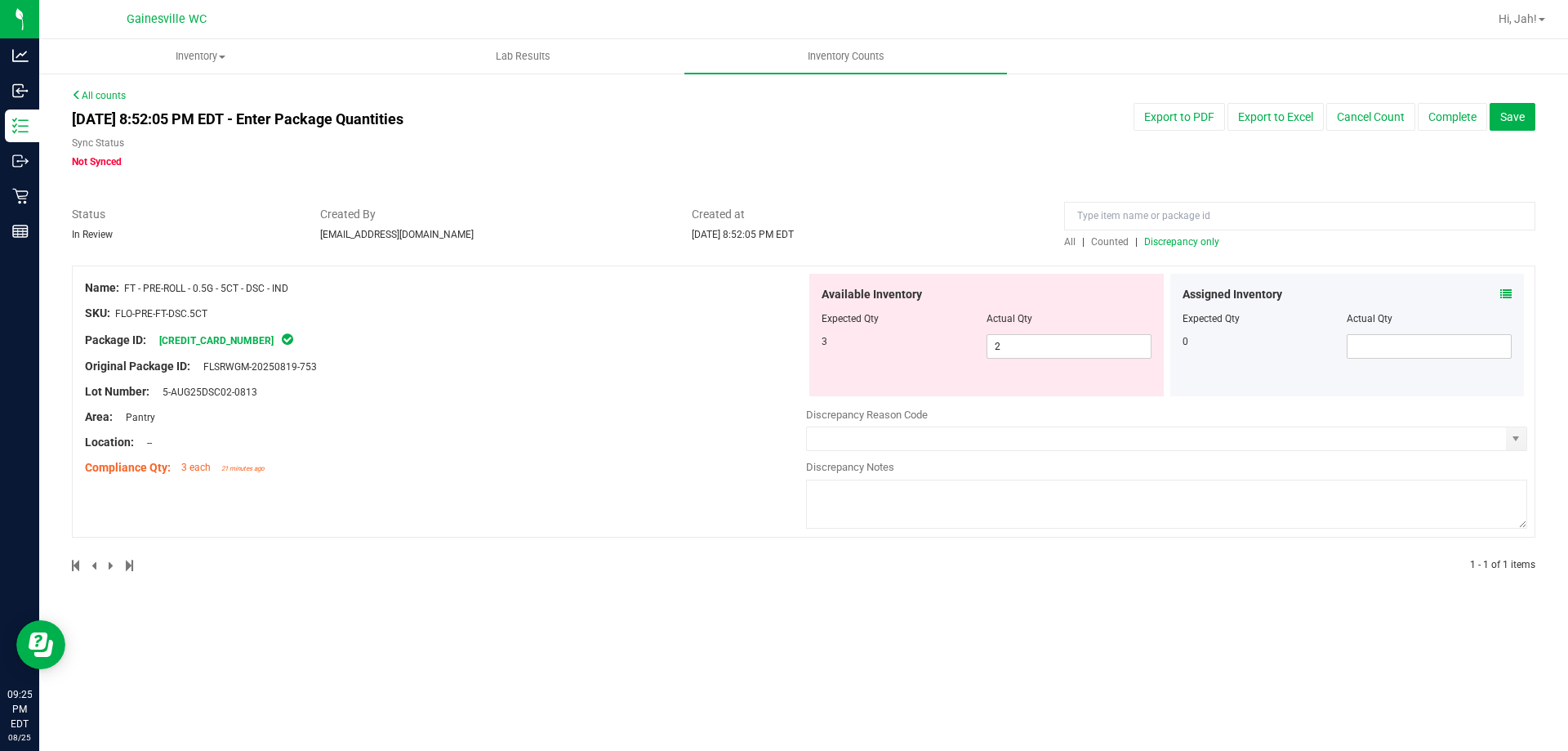
click at [592, 421] on div "Area: Pantry" at bounding box center [445, 417] width 721 height 17
click at [594, 420] on div "Area: Pantry" at bounding box center [445, 417] width 721 height 17
click at [1527, 296] on div "Name: FT - PRE-ROLL - 0.5G - 5CT - DSC - IND SKU: FLO-PRE-FT-DSC.5CT Package ID…" at bounding box center [803, 401] width 1464 height 272
click at [1515, 293] on div "Assigned Inventory Expected Qty Actual Qty 0" at bounding box center [1348, 335] width 354 height 123
click at [1511, 293] on icon at bounding box center [1506, 294] width 11 height 11
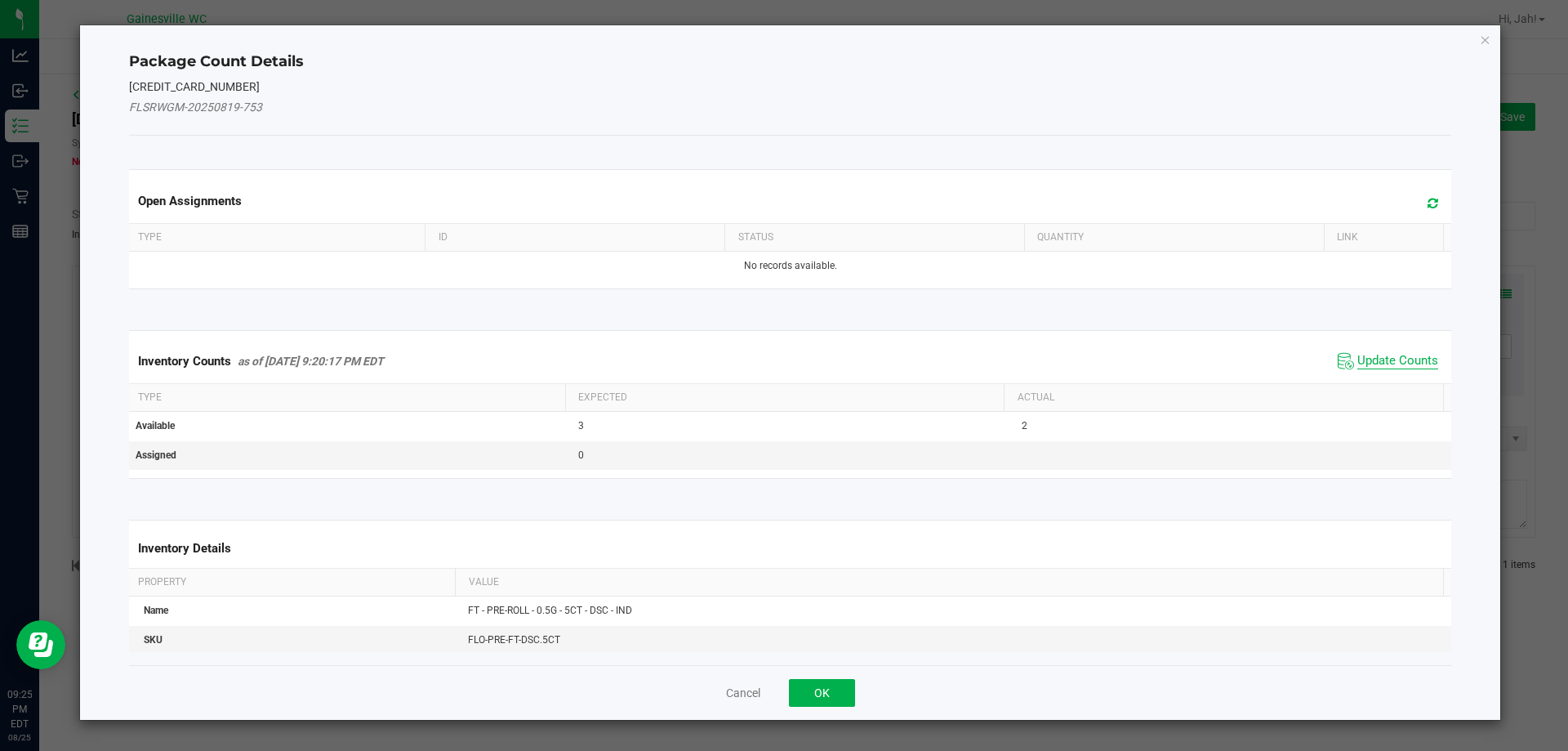
click at [1405, 355] on span "Update Counts" at bounding box center [1397, 361] width 81 height 17
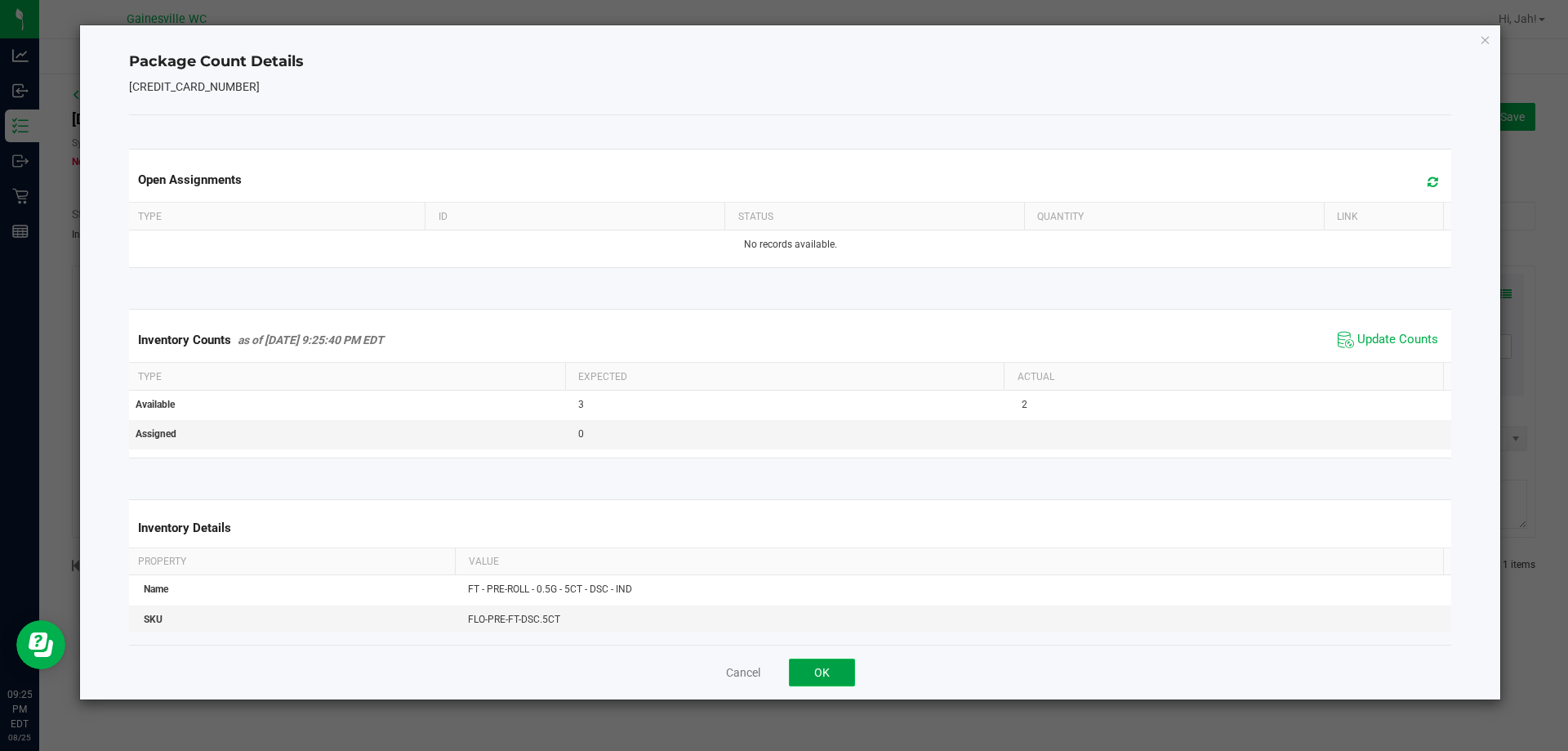
click at [821, 677] on button "OK" at bounding box center [821, 673] width 66 height 28
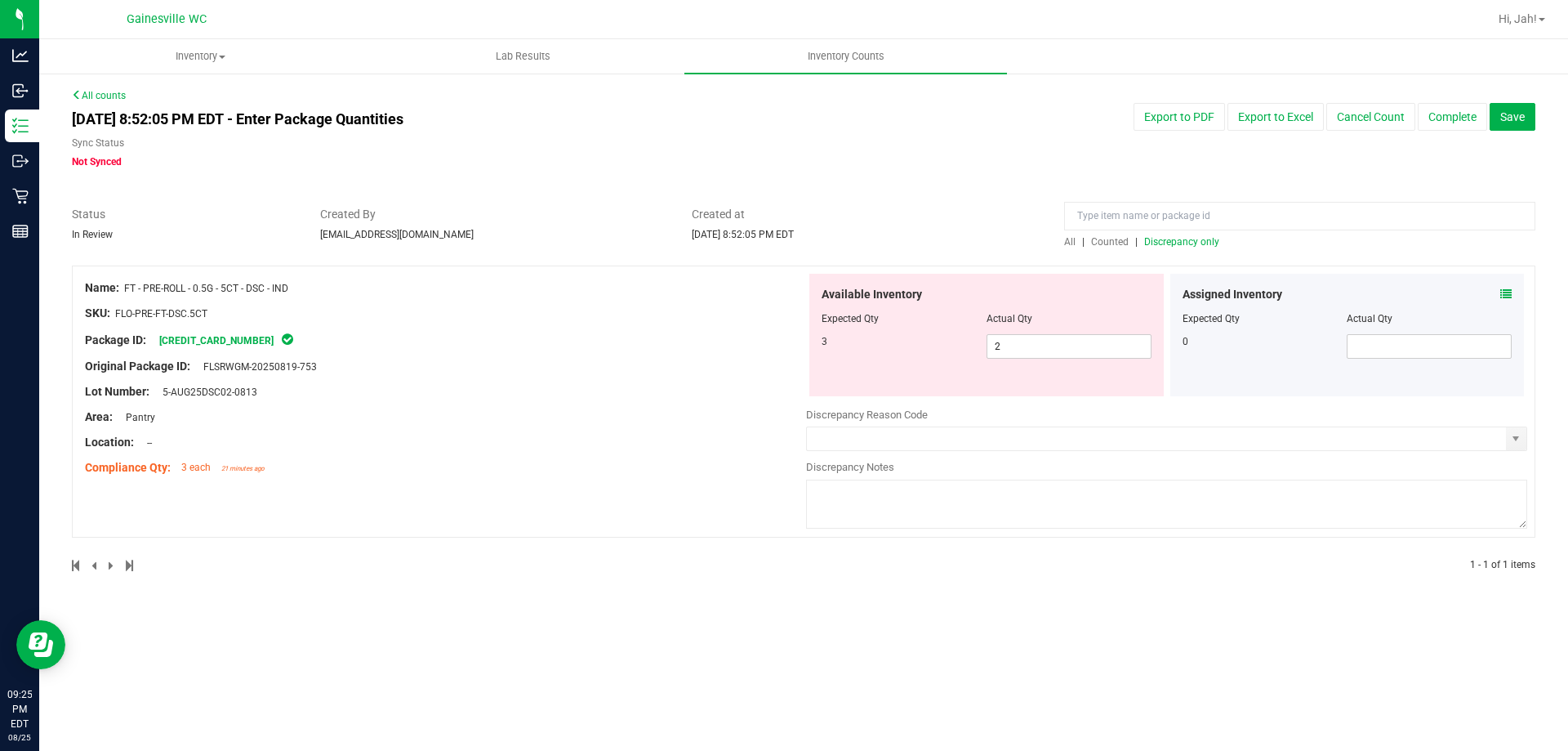
click at [588, 386] on div "Lot Number: 5-AUG25DSC02-0813" at bounding box center [445, 392] width 721 height 17
click at [728, 413] on div "Area: Pantry" at bounding box center [445, 417] width 721 height 17
click at [716, 410] on div "Area: Pantry" at bounding box center [445, 417] width 721 height 17
drag, startPoint x: 1010, startPoint y: 348, endPoint x: 963, endPoint y: 348, distance: 47.0
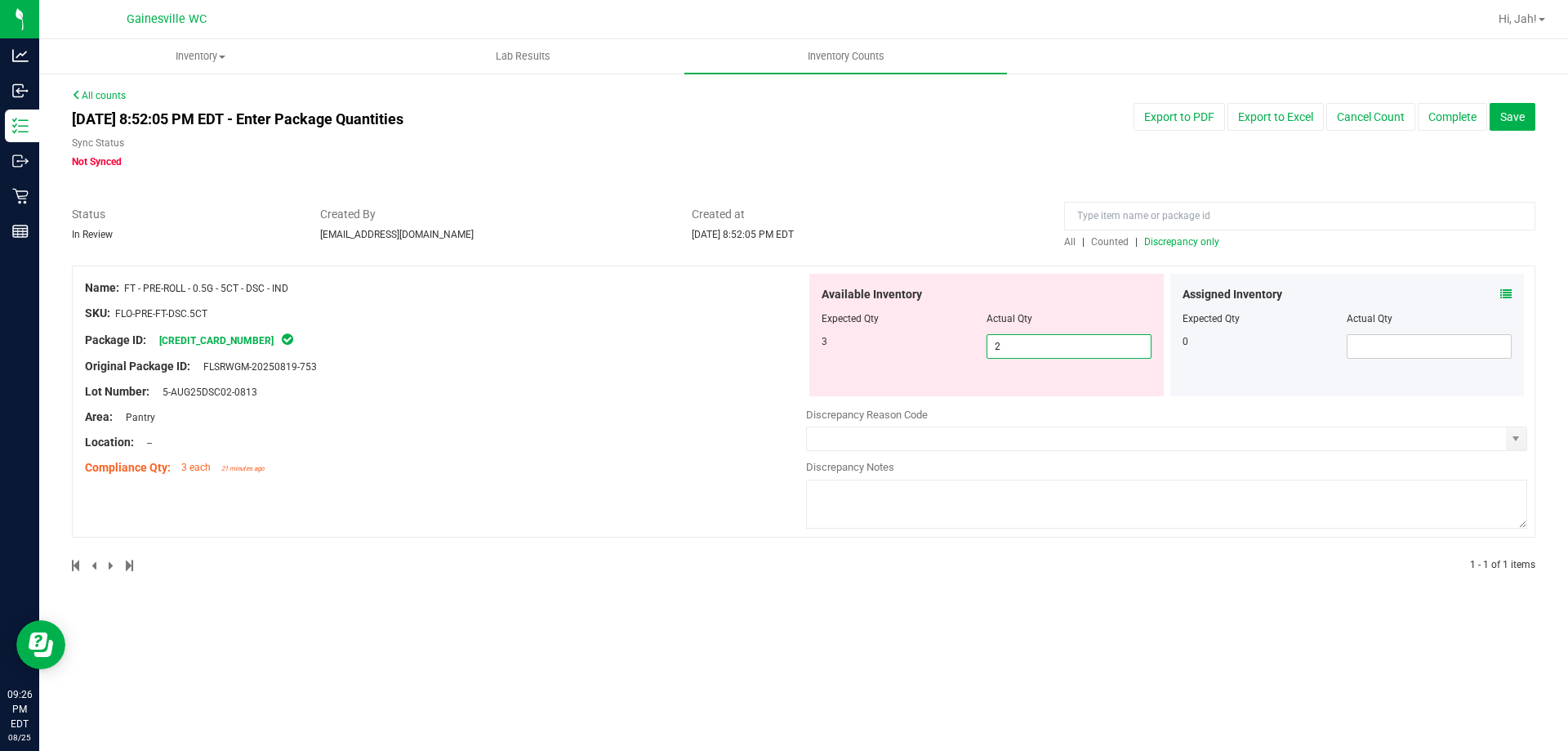
click at [984, 348] on div "3 2 2" at bounding box center [987, 346] width 330 height 24
click at [463, 358] on div "Original Package ID: FLSRWGM-20250819-753" at bounding box center [445, 367] width 721 height 17
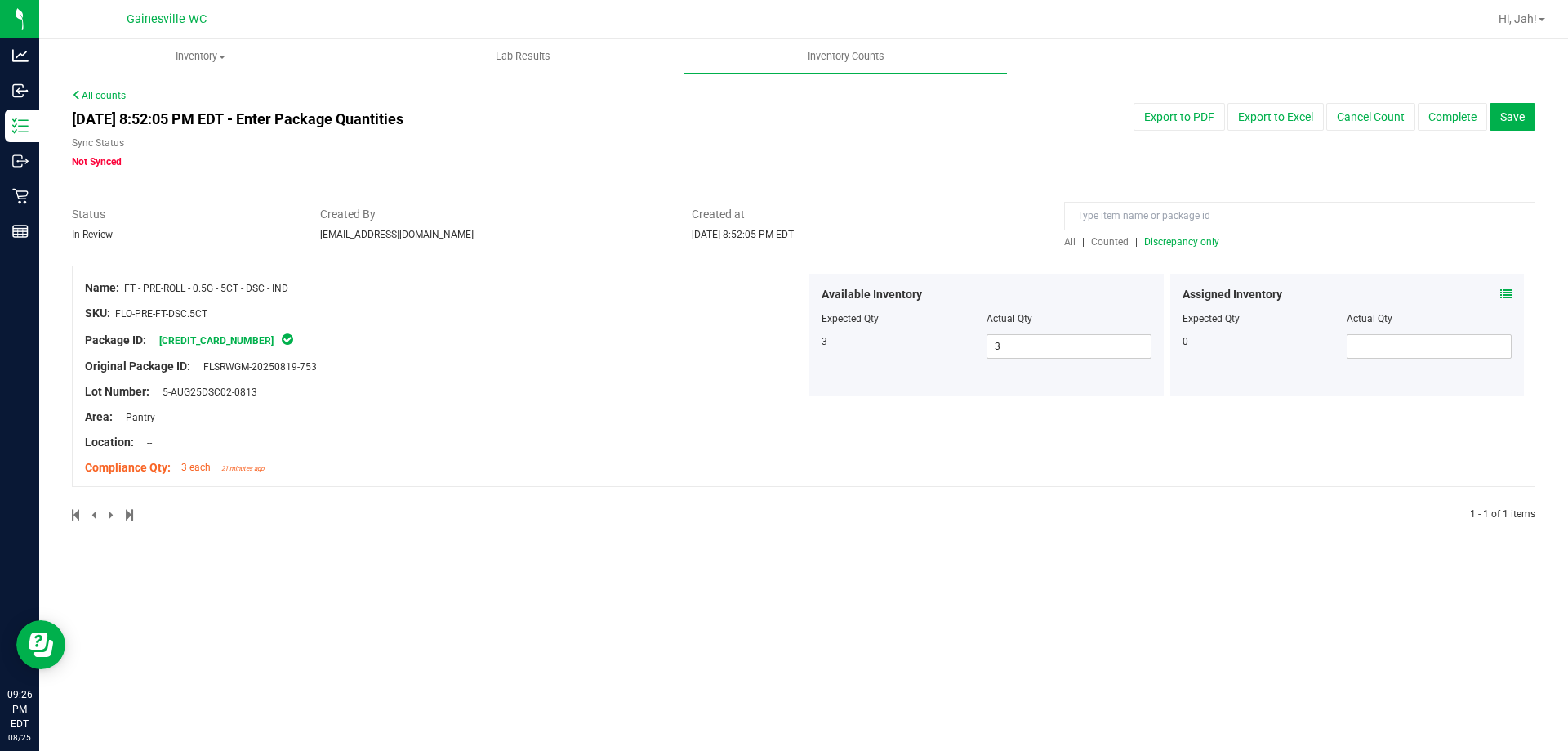
click at [550, 358] on div "Original Package ID: FLSRWGM-20250819-753" at bounding box center [445, 367] width 721 height 17
click at [828, 447] on div "Name: FT - PRE-ROLL - 0.5G - 5CT - DSC - IND SKU: FLO-PRE-FT-DSC.5CT Package ID…" at bounding box center [803, 376] width 1464 height 222
click at [1176, 243] on span "Discrepancy only" at bounding box center [1181, 241] width 75 height 11
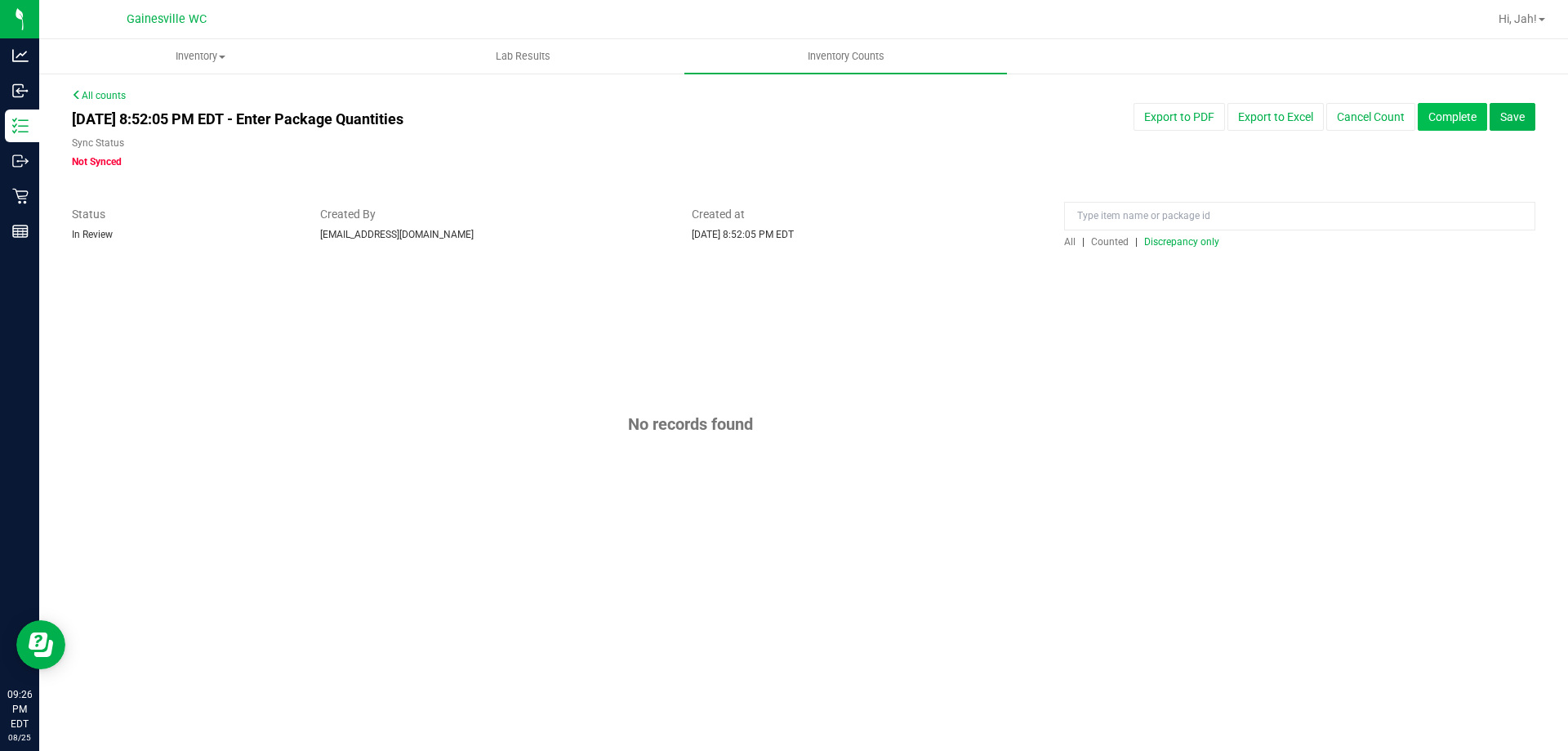
click at [1471, 122] on button "Complete" at bounding box center [1452, 117] width 70 height 28
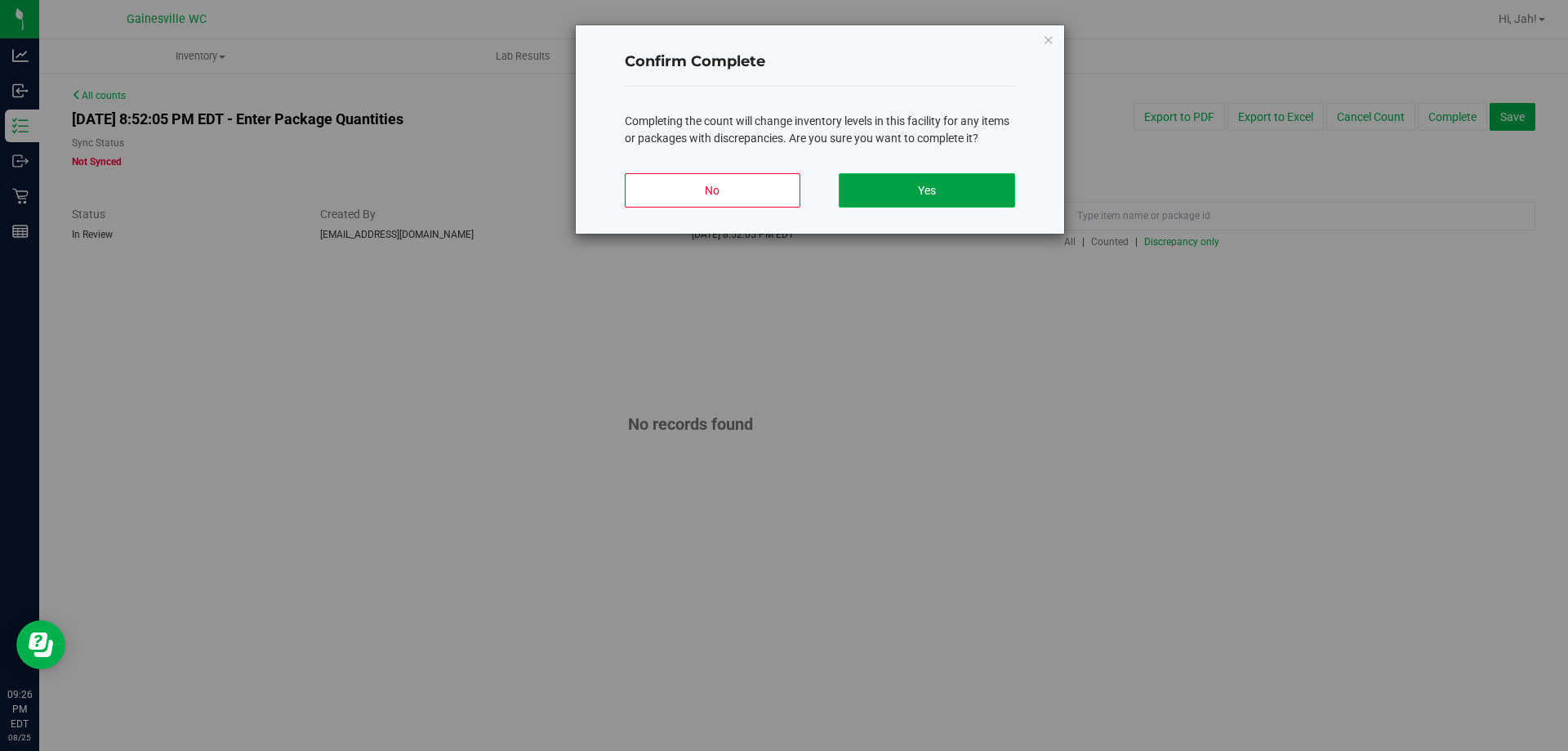
click at [972, 189] on button "Yes" at bounding box center [926, 190] width 175 height 34
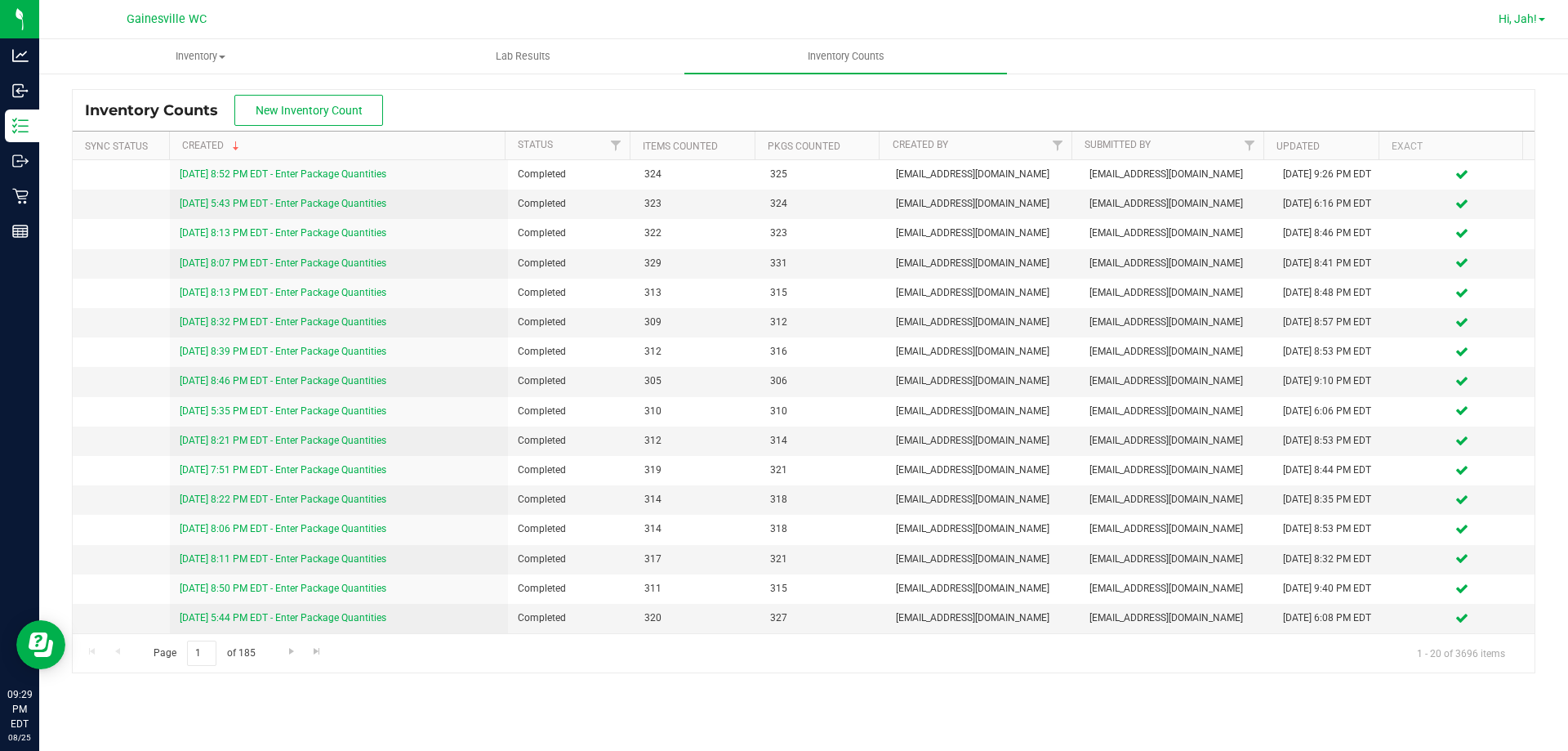
click at [1540, 21] on span at bounding box center [1542, 19] width 6 height 4
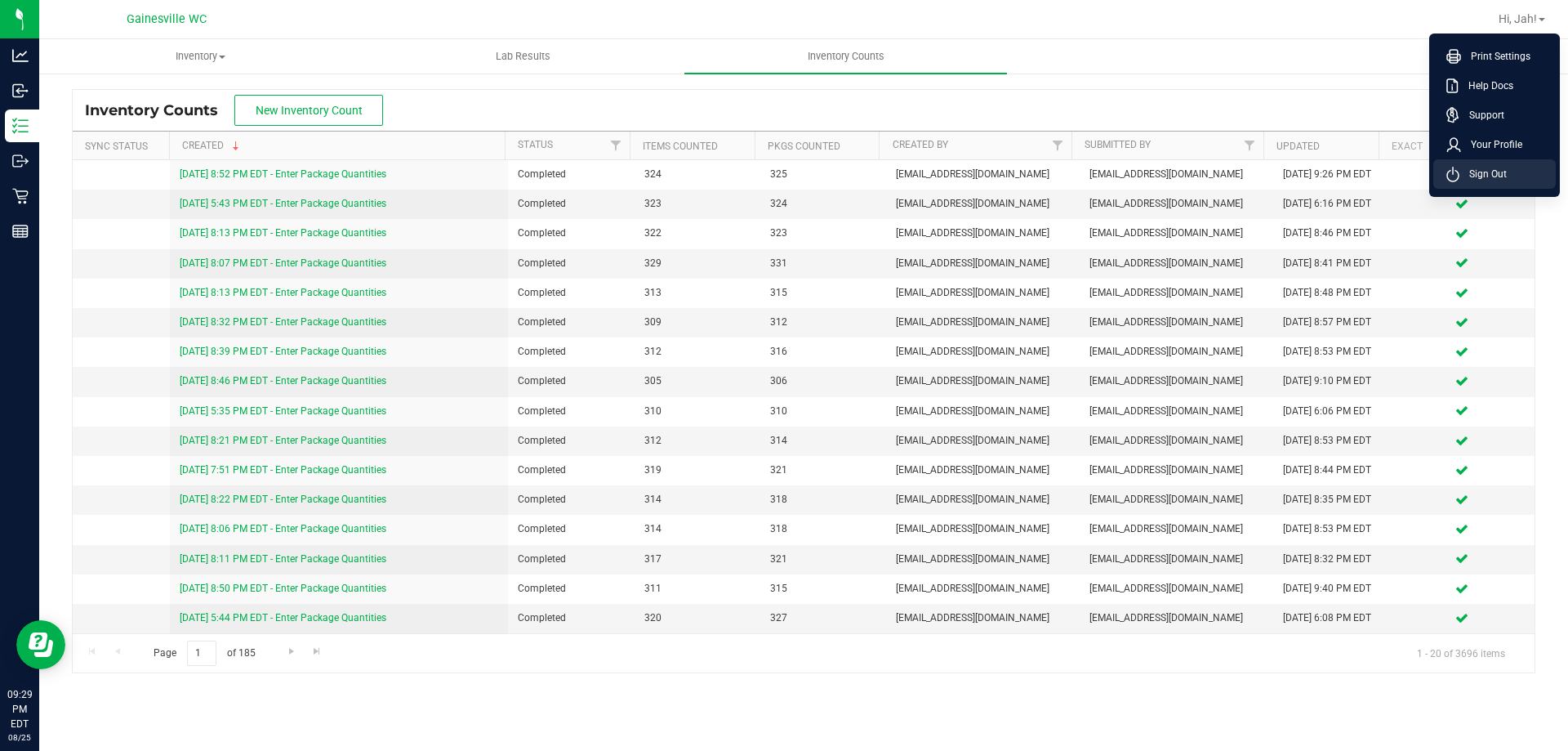
click at [1497, 178] on span "Sign Out" at bounding box center [1483, 175] width 47 height 17
